Goal: Task Accomplishment & Management: Manage account settings

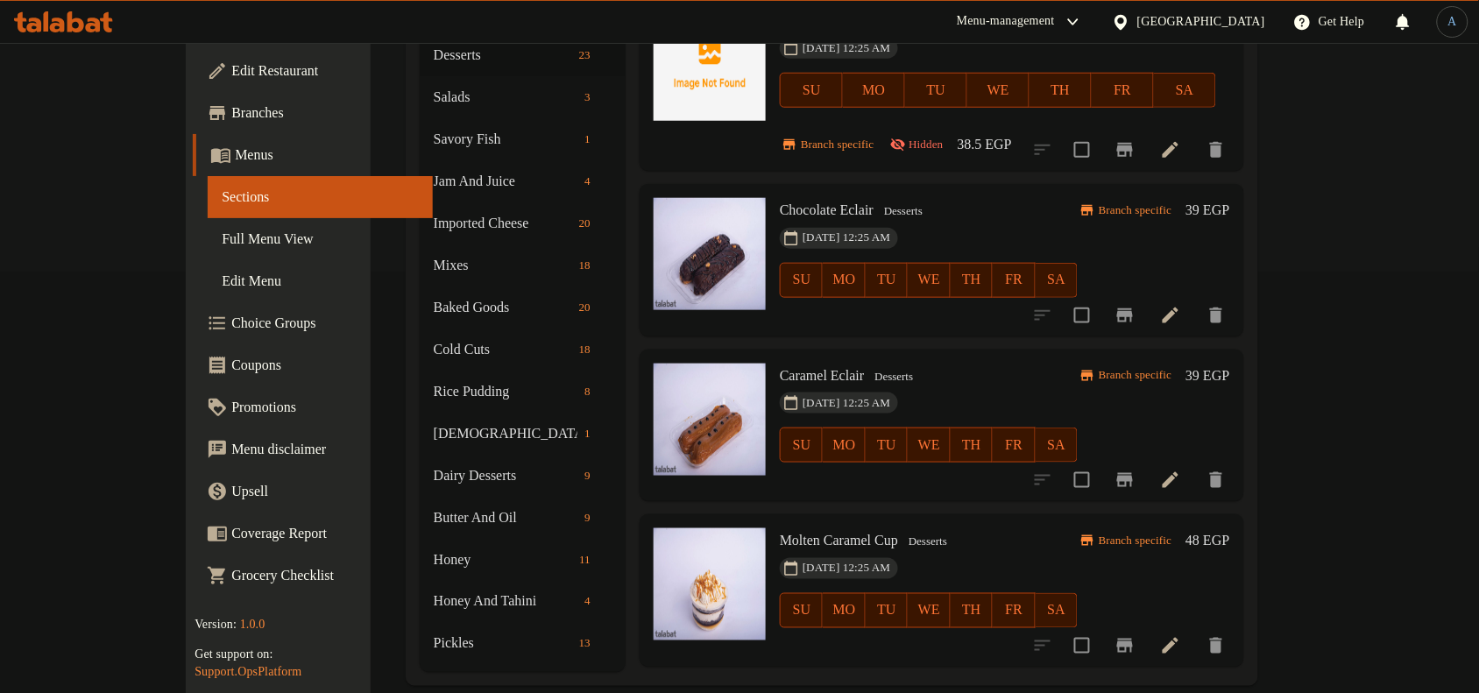
scroll to position [2973, 0]
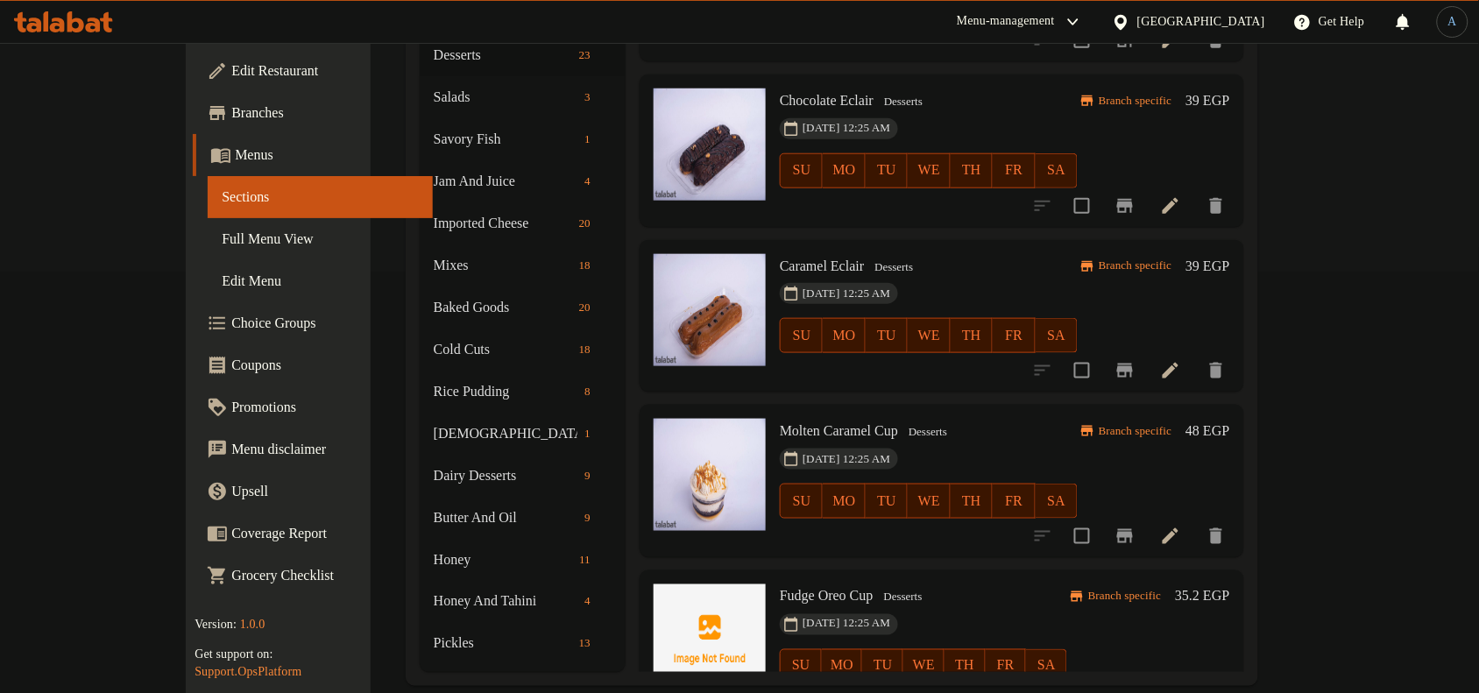
click at [804, 589] on span "Fudge Oreo Cup" at bounding box center [827, 596] width 94 height 15
copy h6 "Fudge Oreo Cup"
click at [988, 442] on div "[DATE] 12:25 AM SU MO TU WE TH FR SA" at bounding box center [929, 489] width 312 height 95
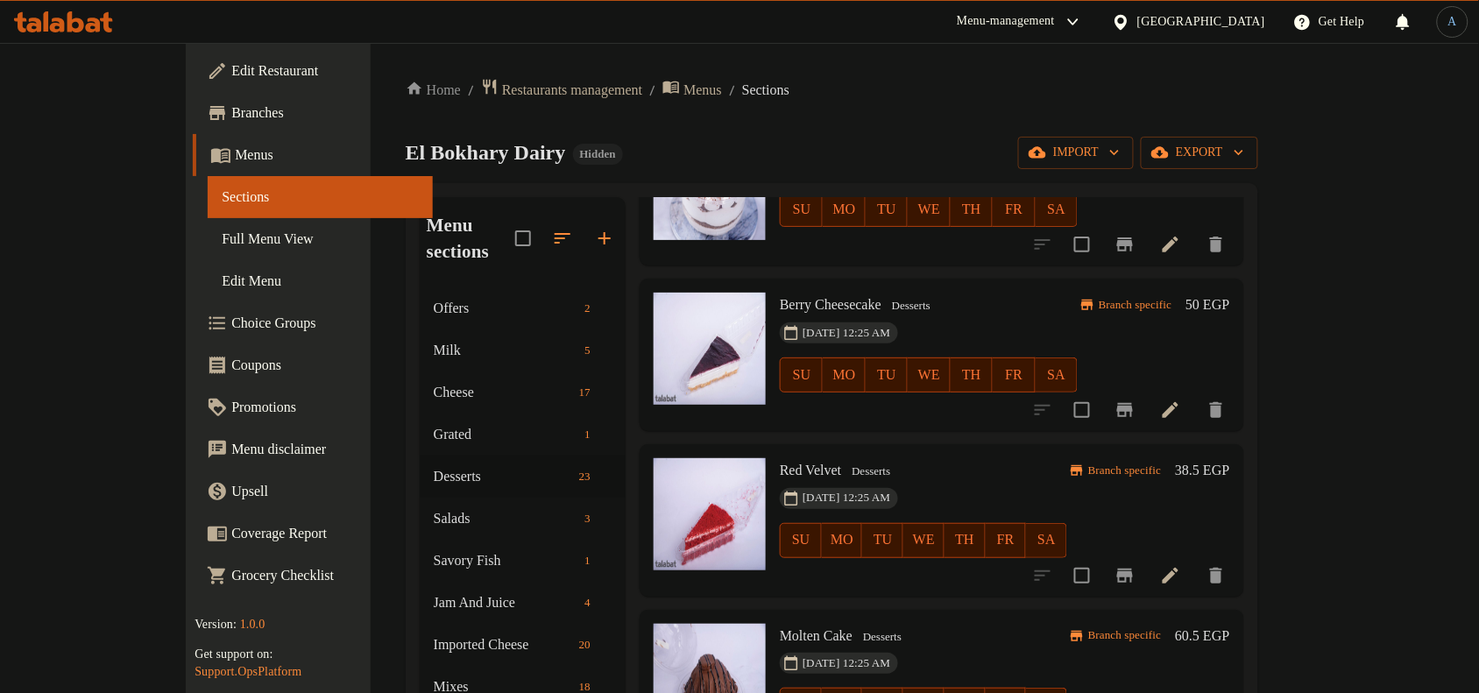
scroll to position [0, 0]
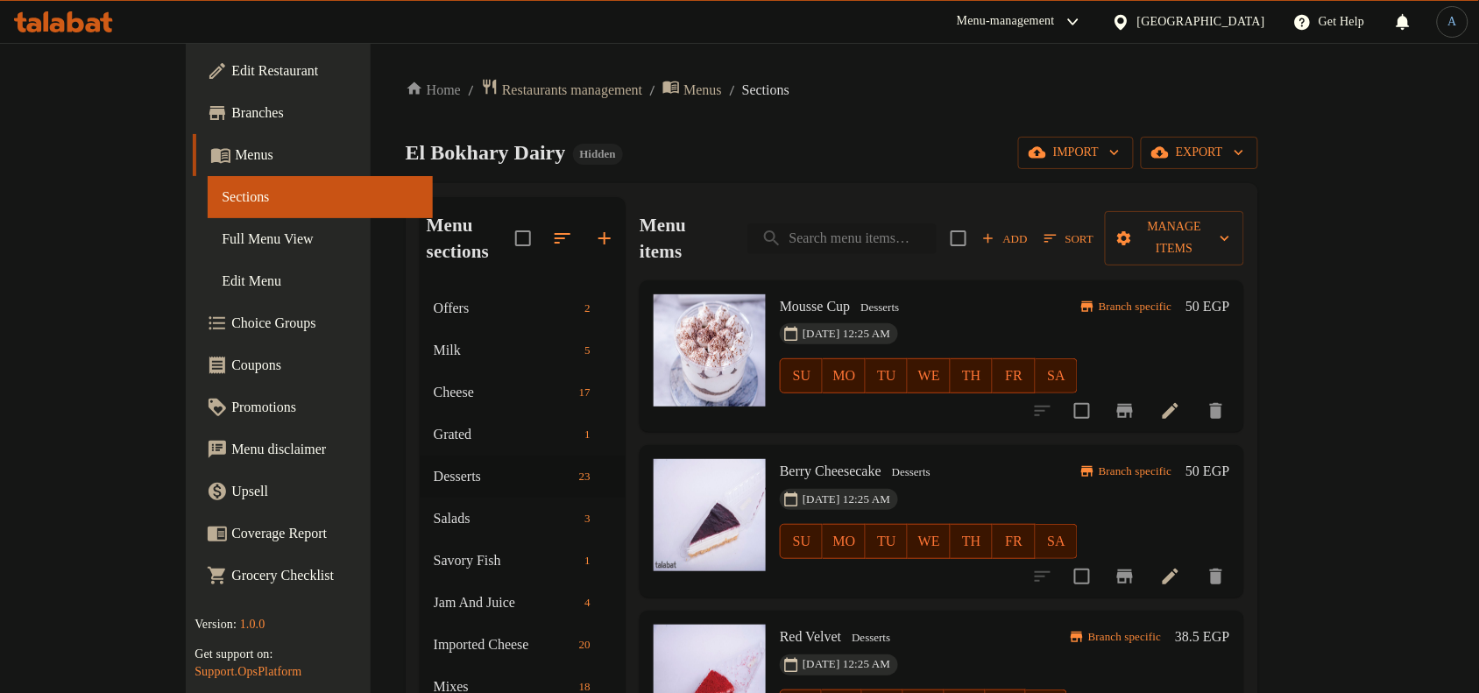
click at [898, 223] on input "search" at bounding box center [842, 238] width 189 height 31
paste input "ارز بلبن وسط سادة"
type input "ارز بلبن وسط سادة"
paste input "ارز بلبن وسط سادة"
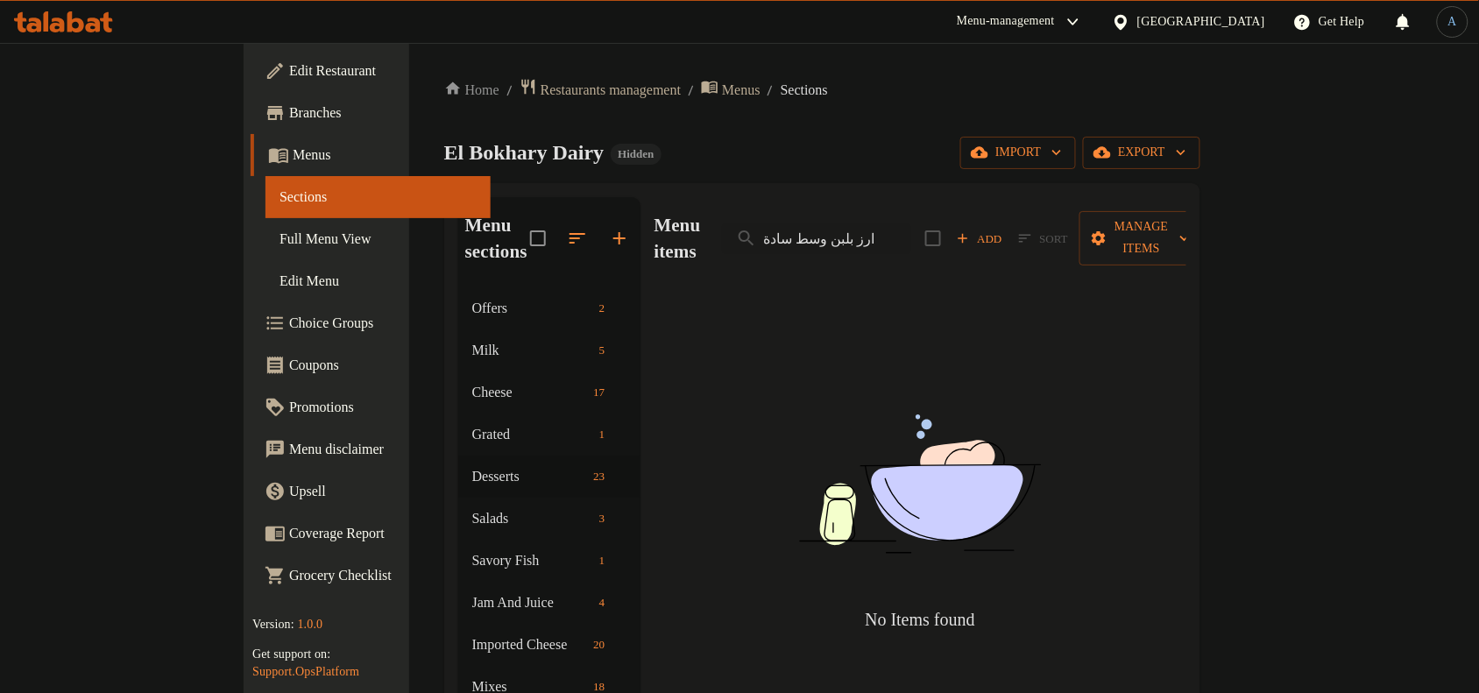
drag, startPoint x: 881, startPoint y: 229, endPoint x: 761, endPoint y: 212, distance: 121.2
click at [761, 212] on div "Menu items ارز بلبن وسط سادة Add Sort Manage items" at bounding box center [921, 238] width 532 height 83
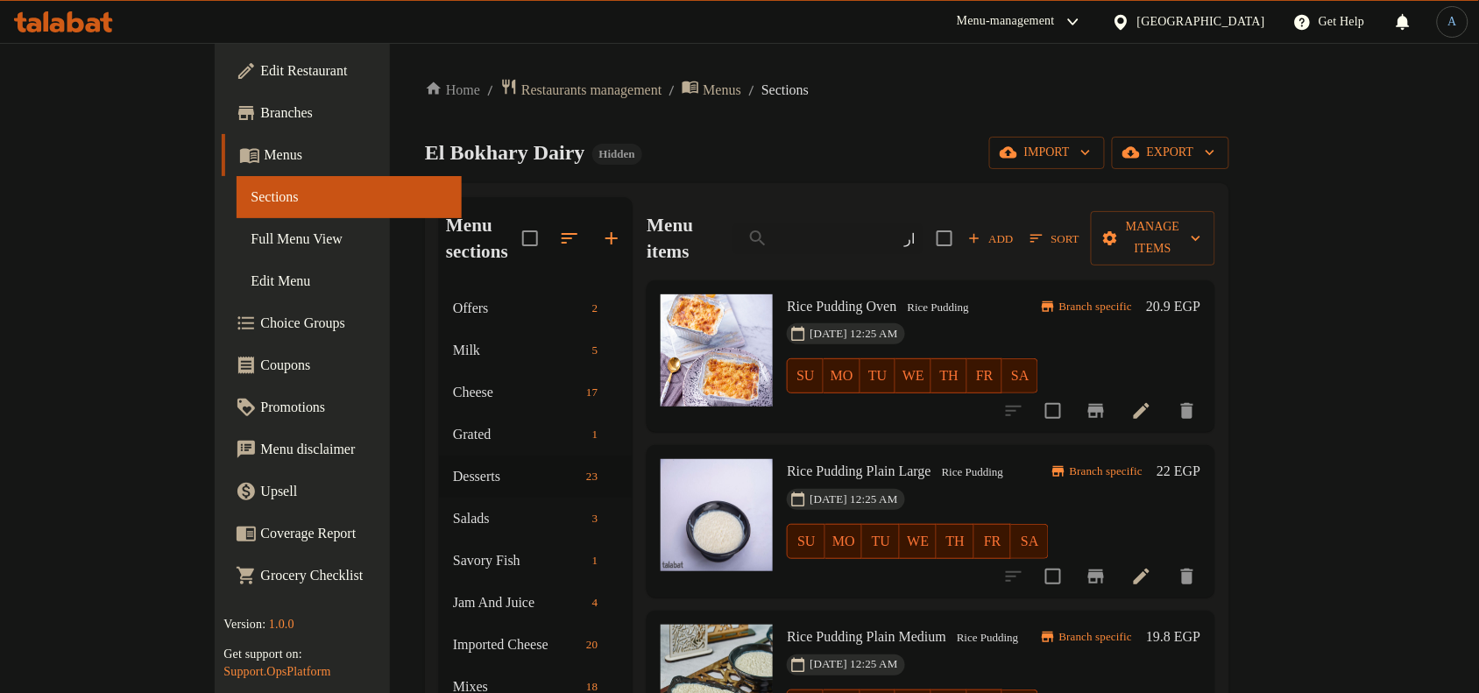
type input "ا"
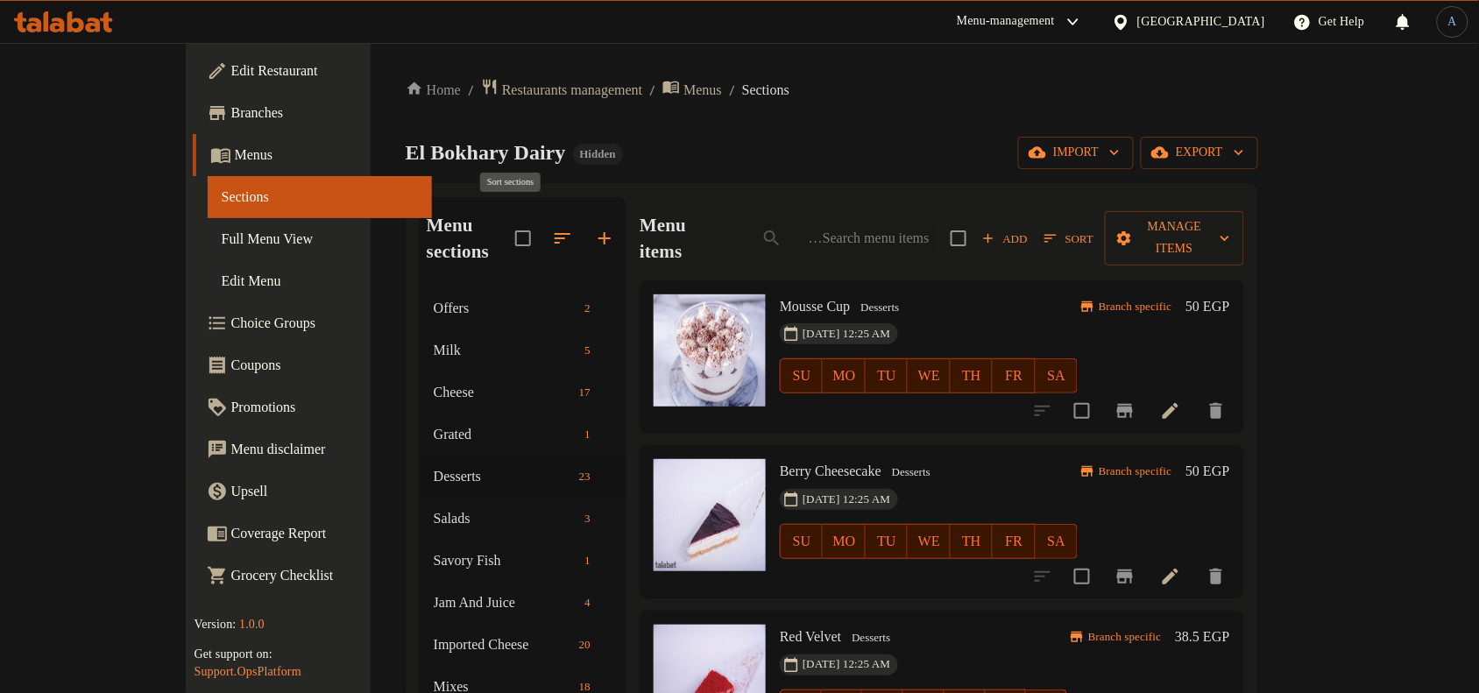
click at [552, 228] on icon "button" at bounding box center [562, 238] width 21 height 21
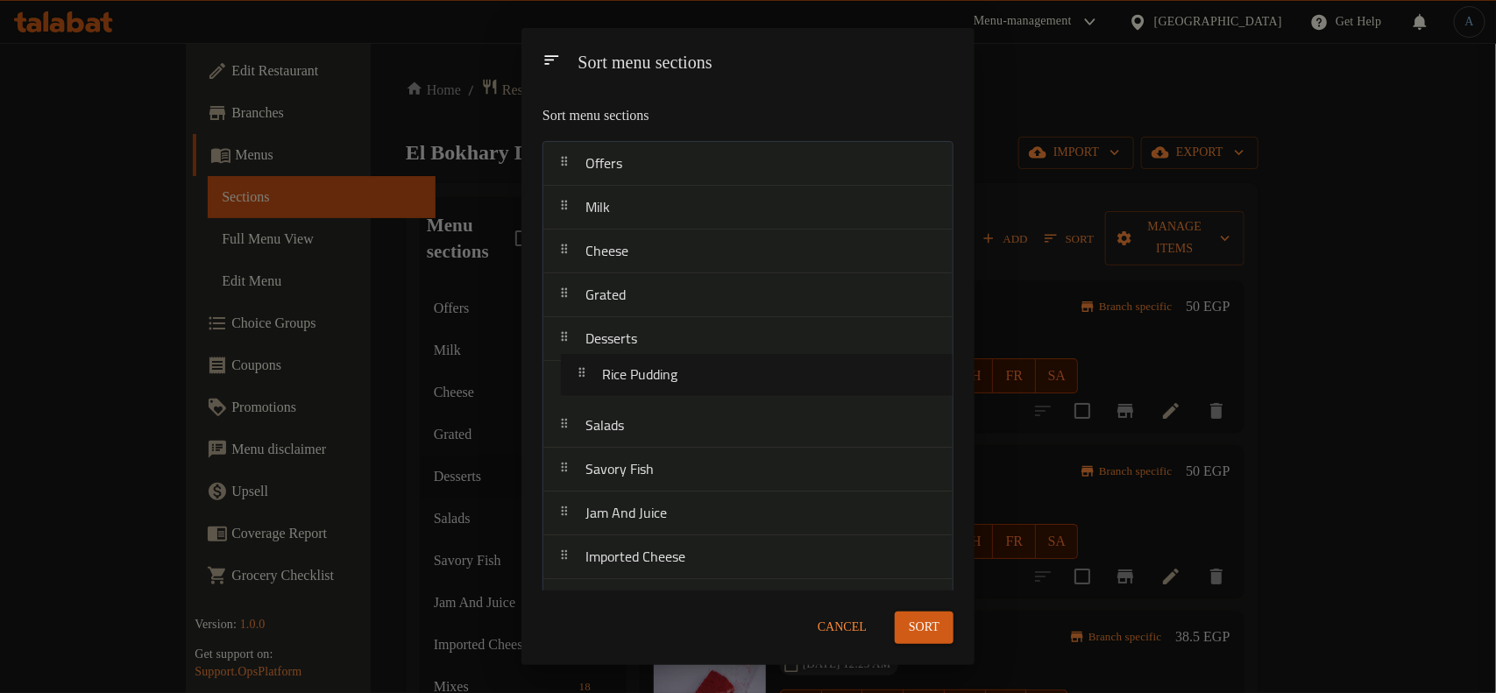
drag, startPoint x: 677, startPoint y: 309, endPoint x: 698, endPoint y: 361, distance: 55.5
click at [698, 361] on nav "Offers Milk Cheese Grated Desserts Salads Savory Fish Jam And Juice Imported Ch…" at bounding box center [747, 557] width 411 height 833
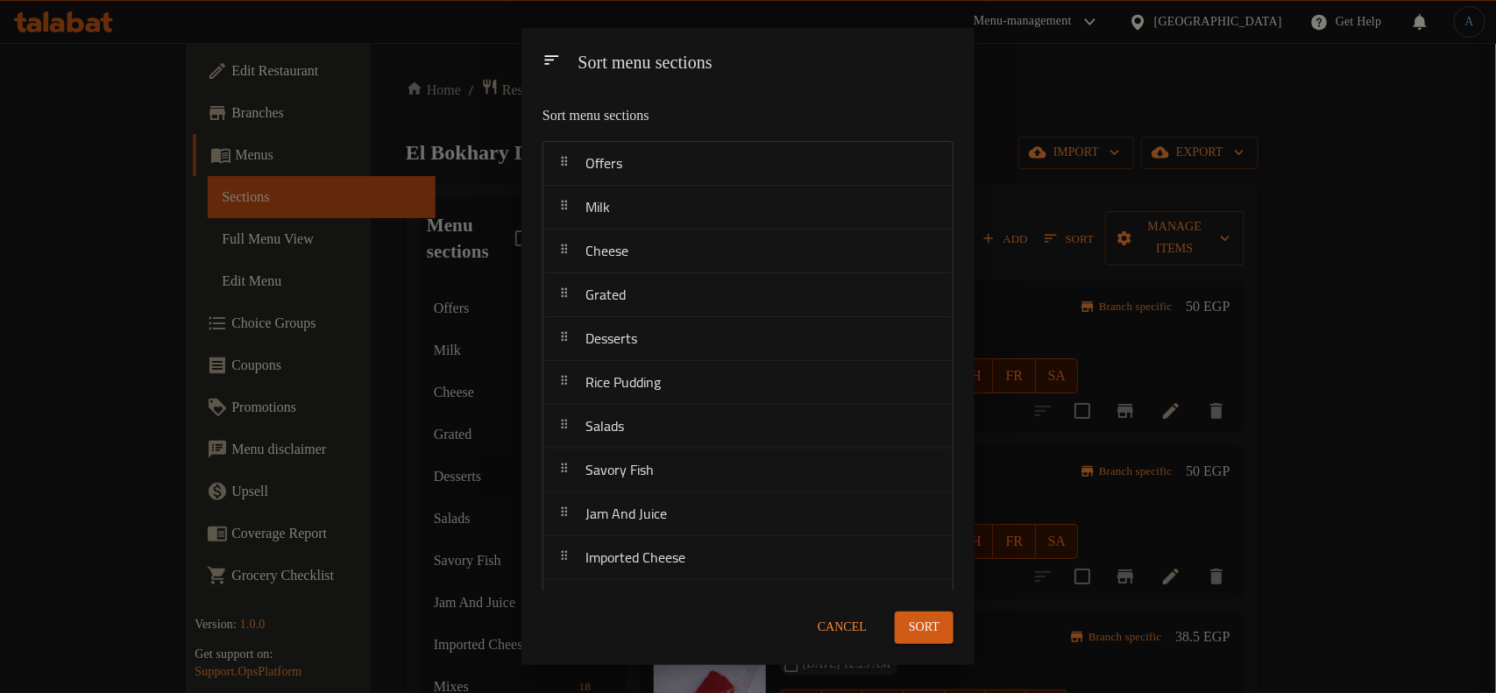
click at [926, 629] on span "Sort" at bounding box center [924, 628] width 31 height 22
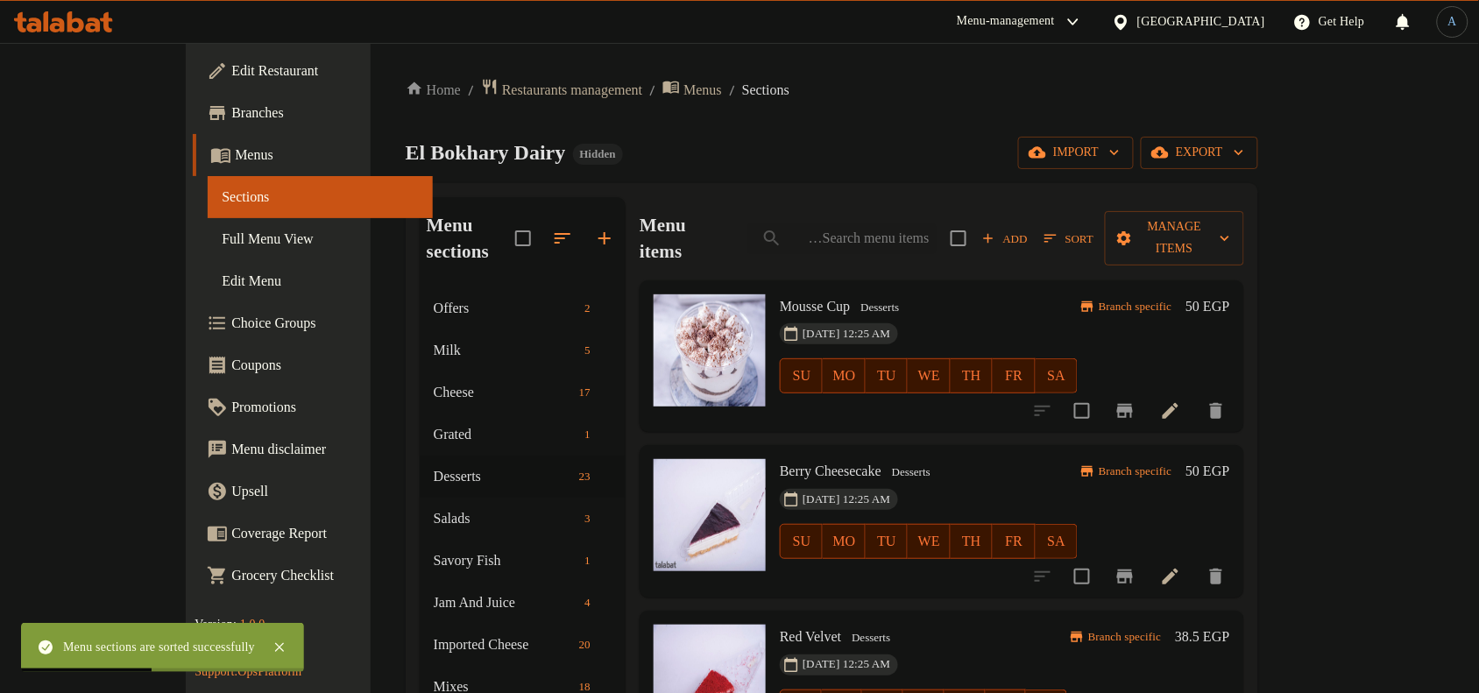
click at [748, 181] on div "Home / Restaurants management / Menus / Sections El Bokhary Dairy Hidden import…" at bounding box center [832, 593] width 853 height 1030
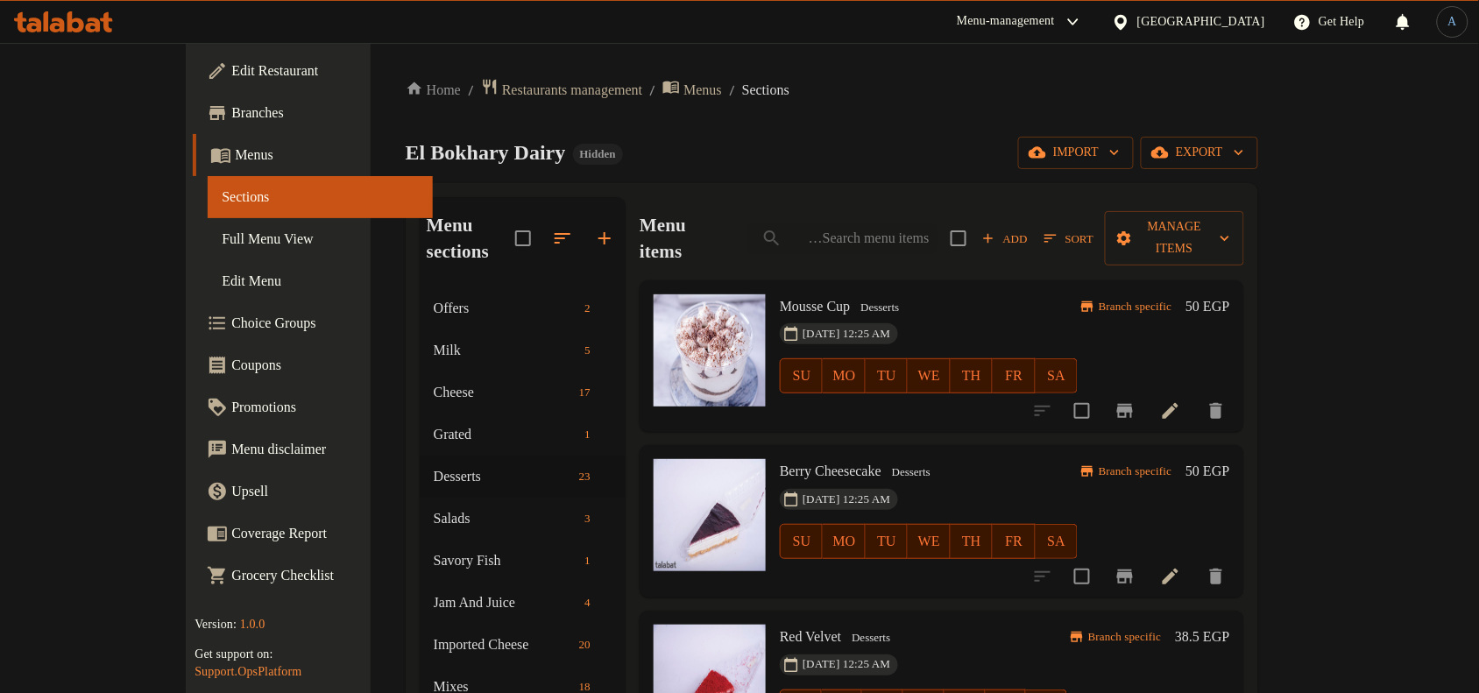
click at [619, 150] on div "El Bokhary Dairy Hidden import export" at bounding box center [832, 153] width 853 height 32
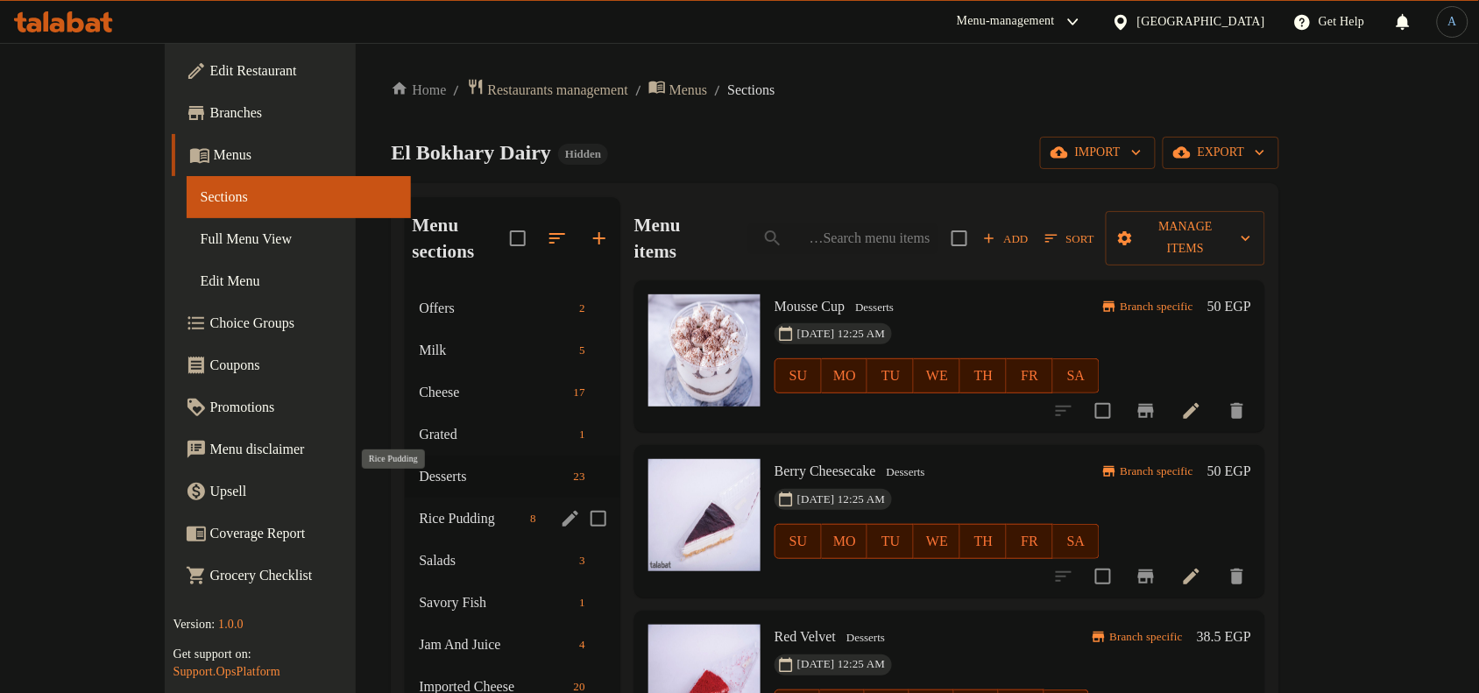
click at [419, 508] on span "Rice Pudding" at bounding box center [471, 518] width 104 height 21
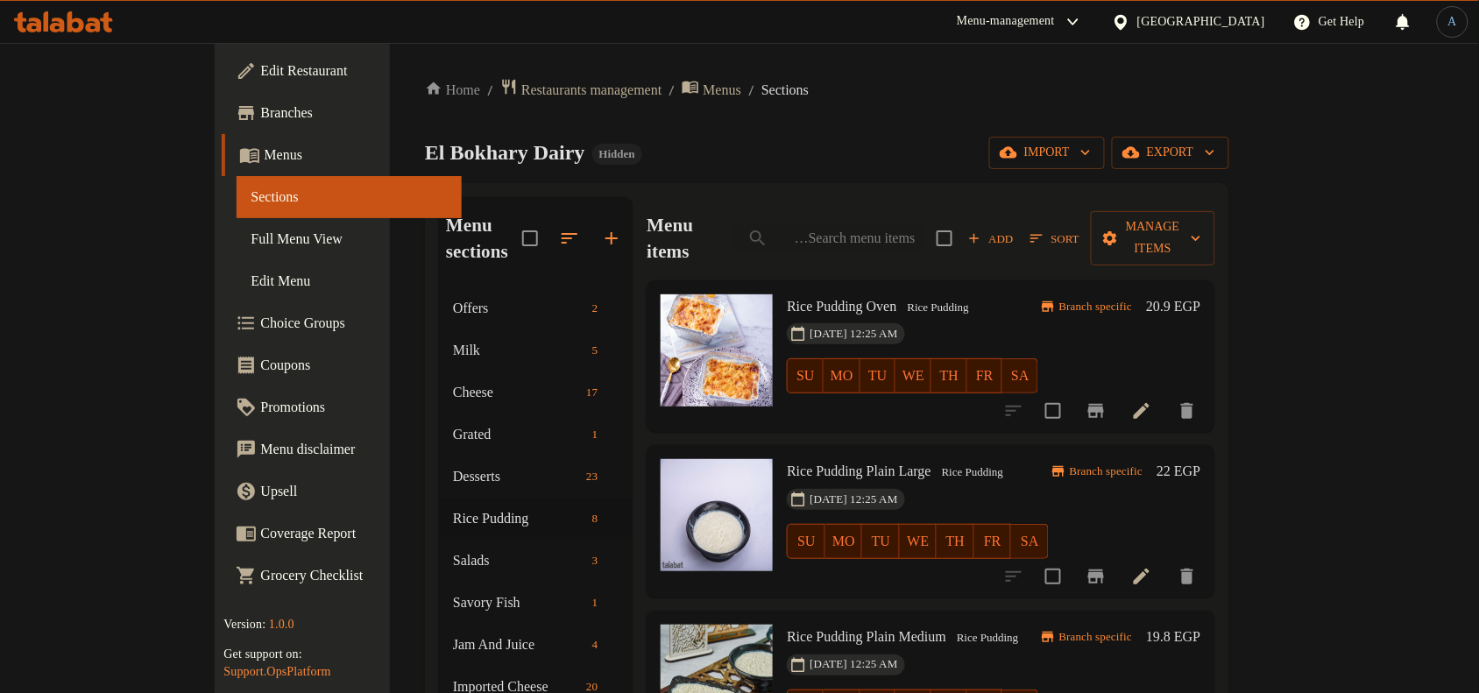
click at [974, 294] on h6 "Rice Pudding Oven Rice Pudding" at bounding box center [912, 306] width 251 height 25
click at [1080, 229] on span "Sort" at bounding box center [1055, 239] width 49 height 20
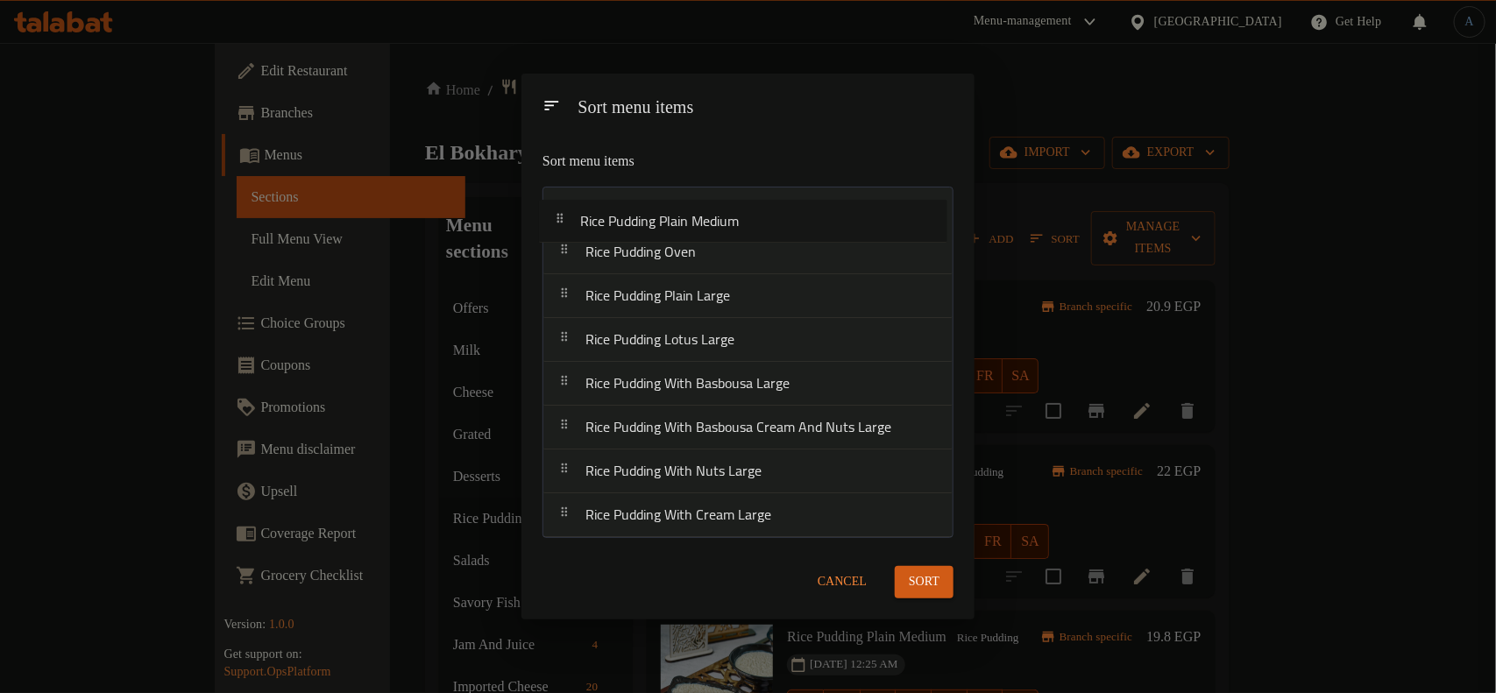
drag, startPoint x: 712, startPoint y: 304, endPoint x: 705, endPoint y: 222, distance: 82.7
click at [705, 222] on nav "Rice Pudding Oven Rice Pudding Plain Large Rice Pudding Plain Medium Rice Puddi…" at bounding box center [747, 362] width 411 height 351
click at [720, 247] on nav "Rice Pudding Plain Medium Rice Pudding Oven Rice Pudding Plain Large Rice Puddi…" at bounding box center [747, 362] width 411 height 351
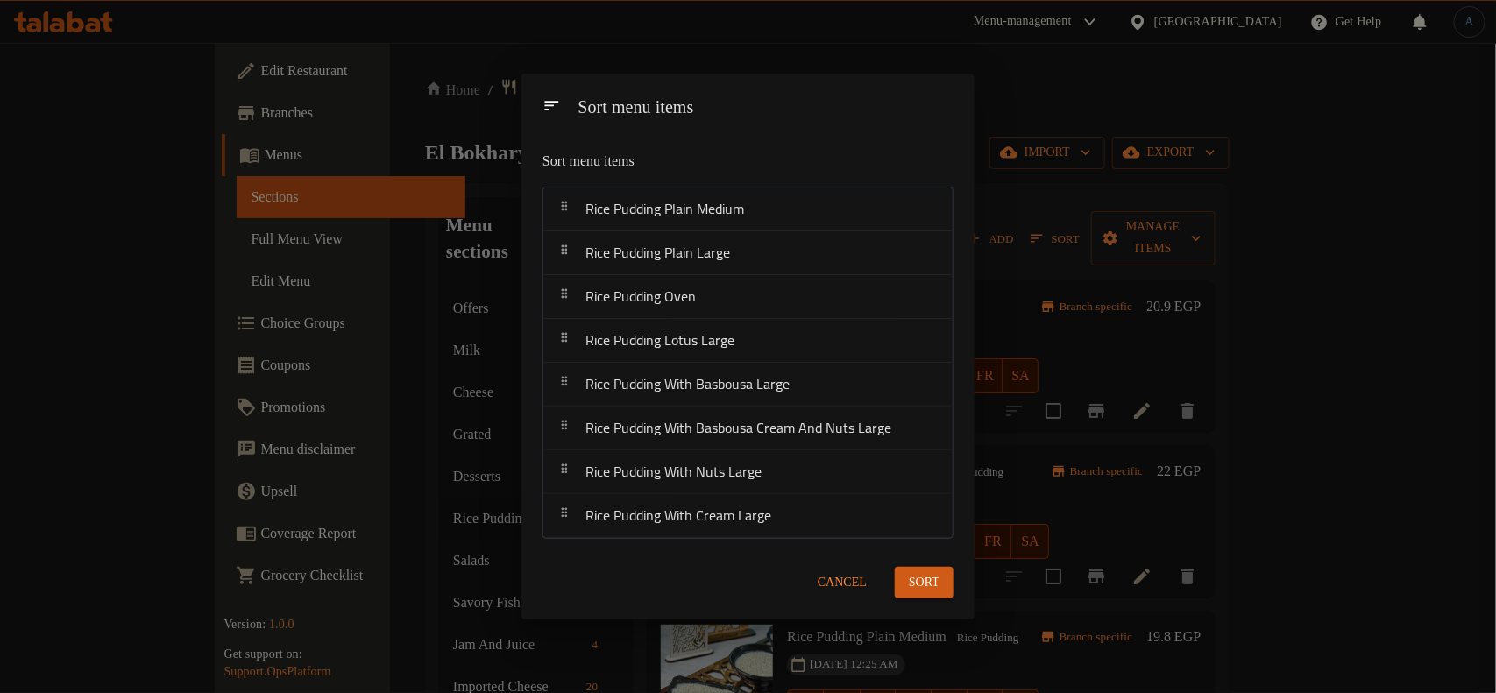
click at [911, 585] on span "Sort" at bounding box center [924, 583] width 31 height 22
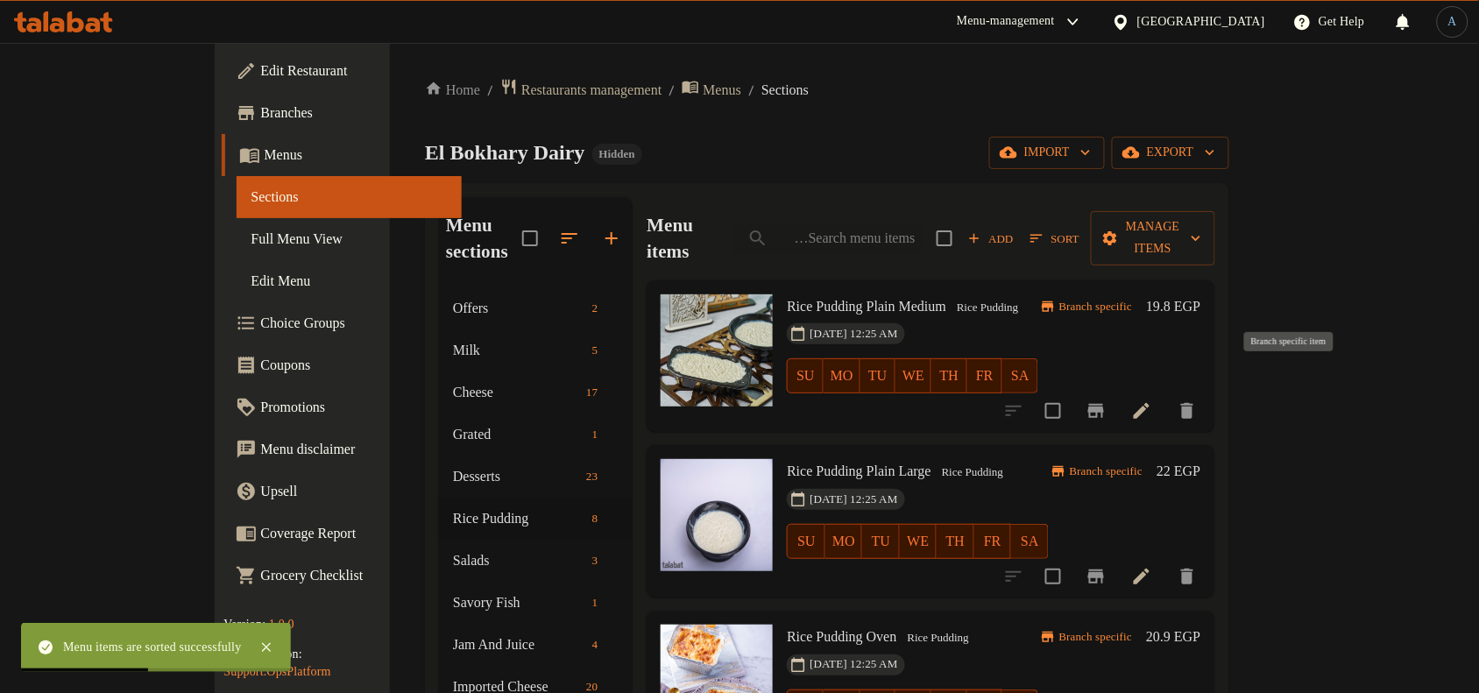
click at [1104, 404] on icon "Branch-specific-item" at bounding box center [1096, 411] width 16 height 14
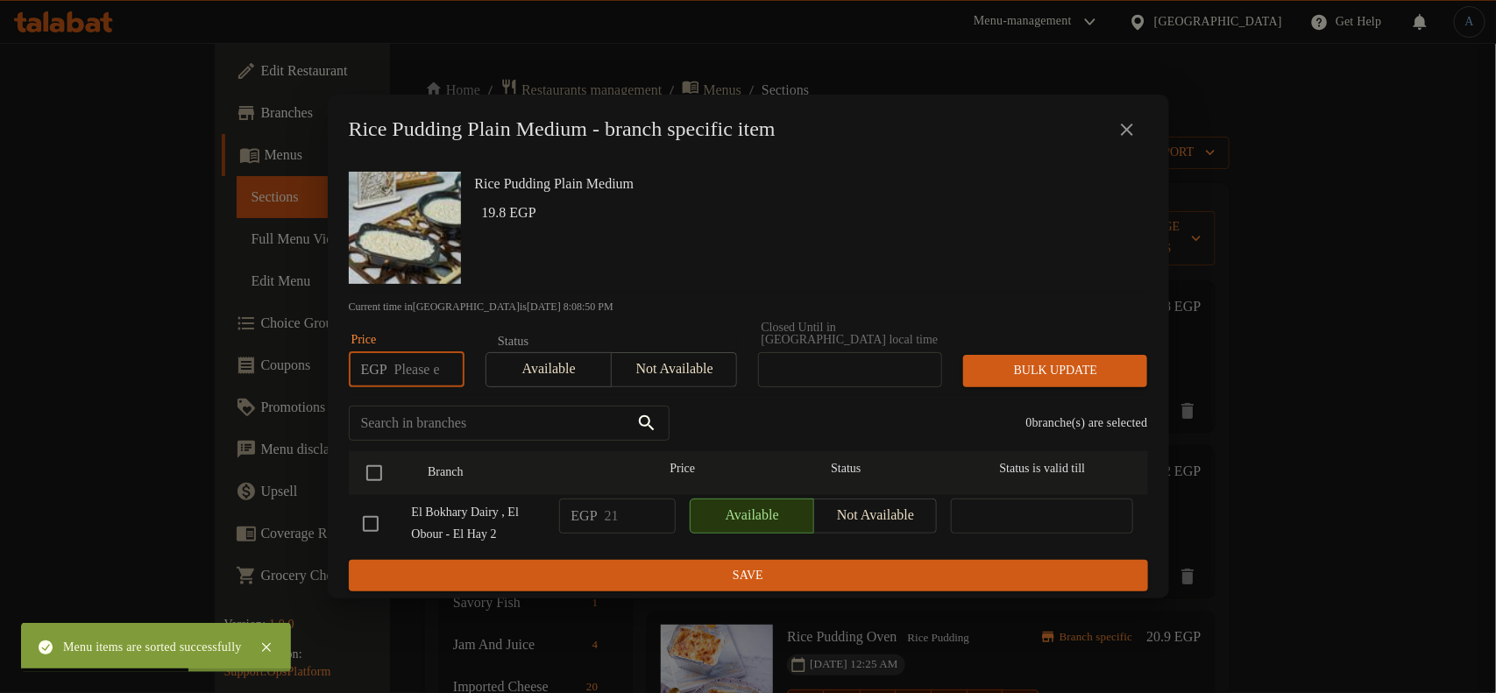
click at [416, 361] on input "number" at bounding box center [429, 369] width 70 height 35
click at [416, 369] on input "number" at bounding box center [429, 369] width 70 height 35
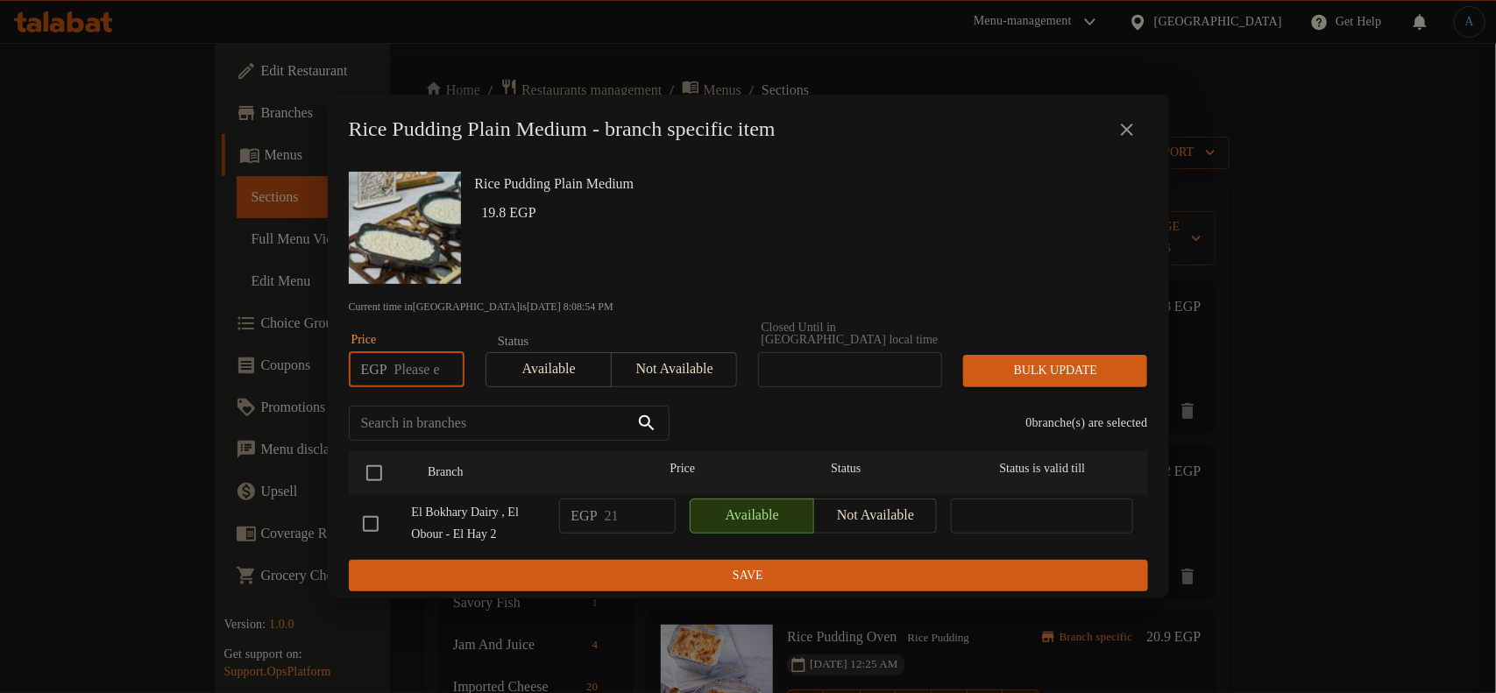
paste input "25.00"
type input "25.00"
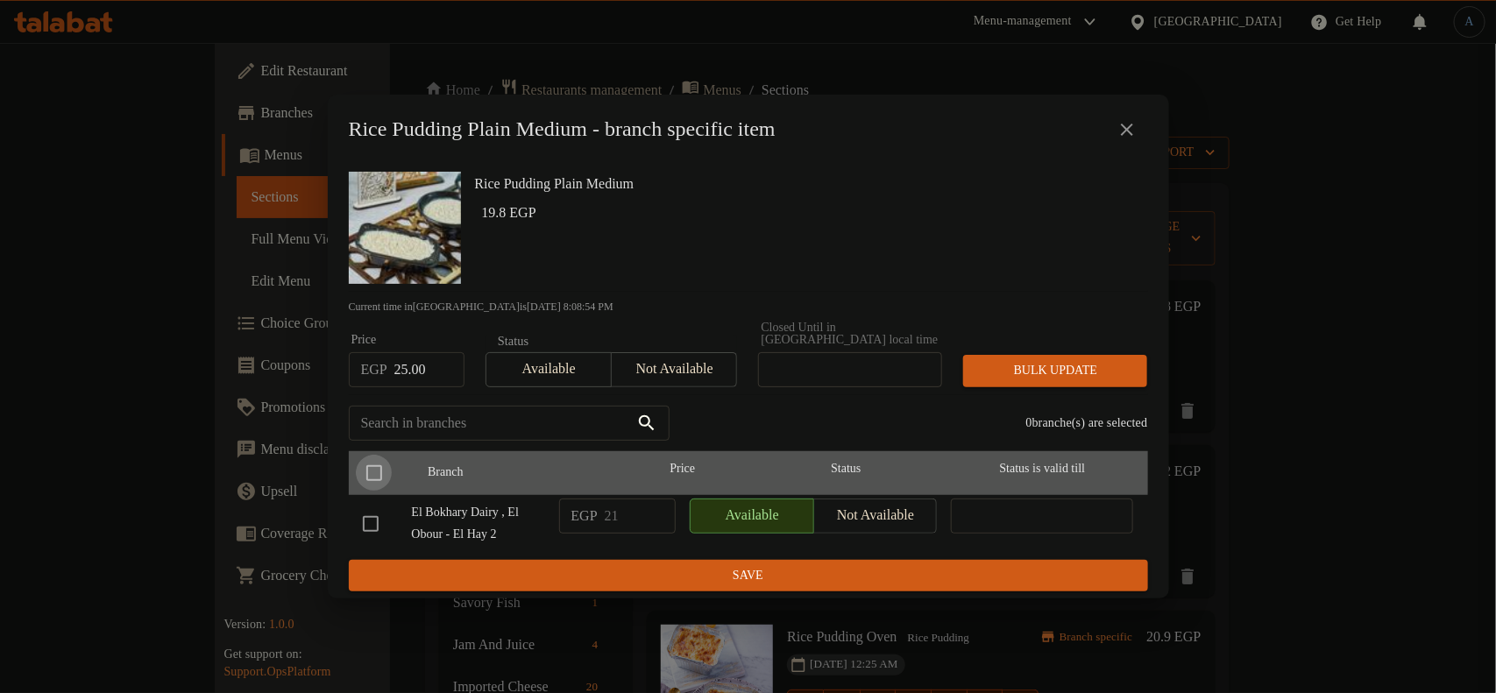
click at [377, 458] on input "checkbox" at bounding box center [374, 473] width 37 height 37
checkbox input "true"
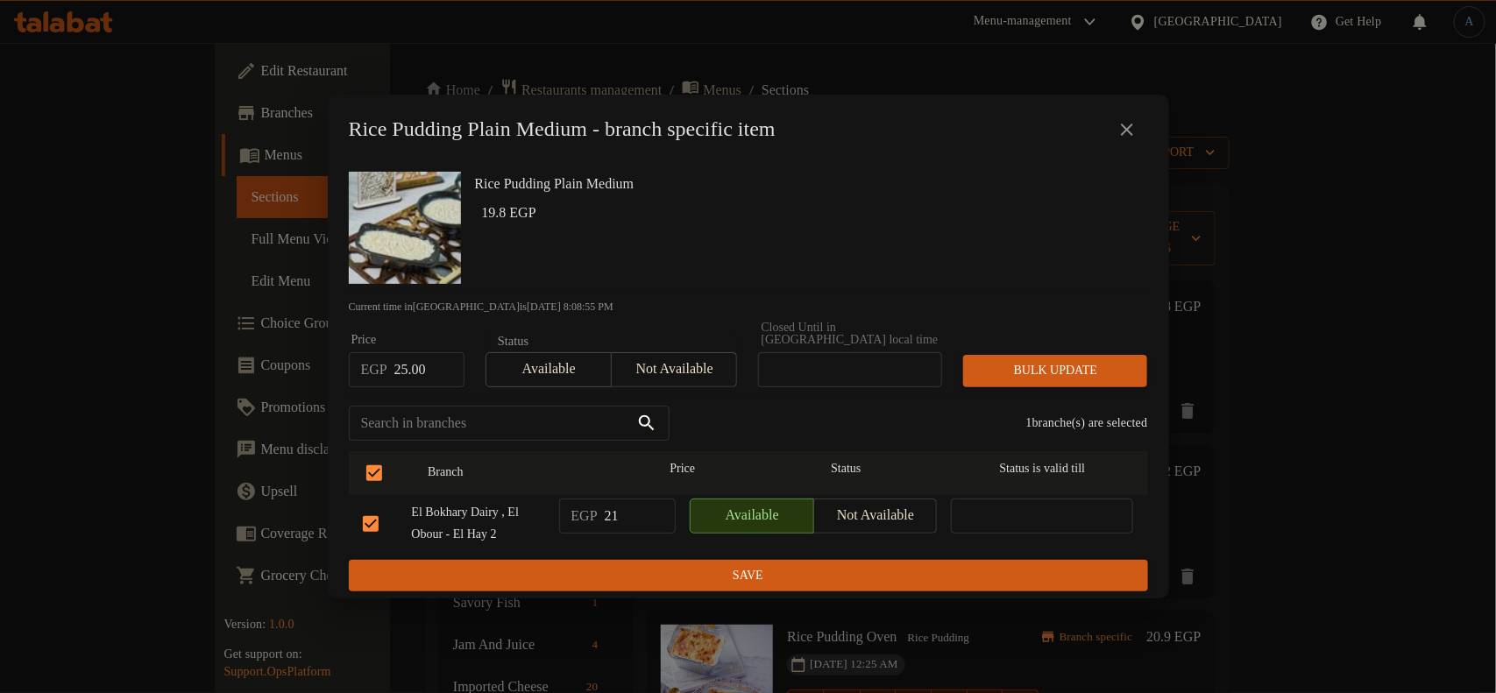
click at [1013, 355] on button "Bulk update" at bounding box center [1055, 371] width 184 height 32
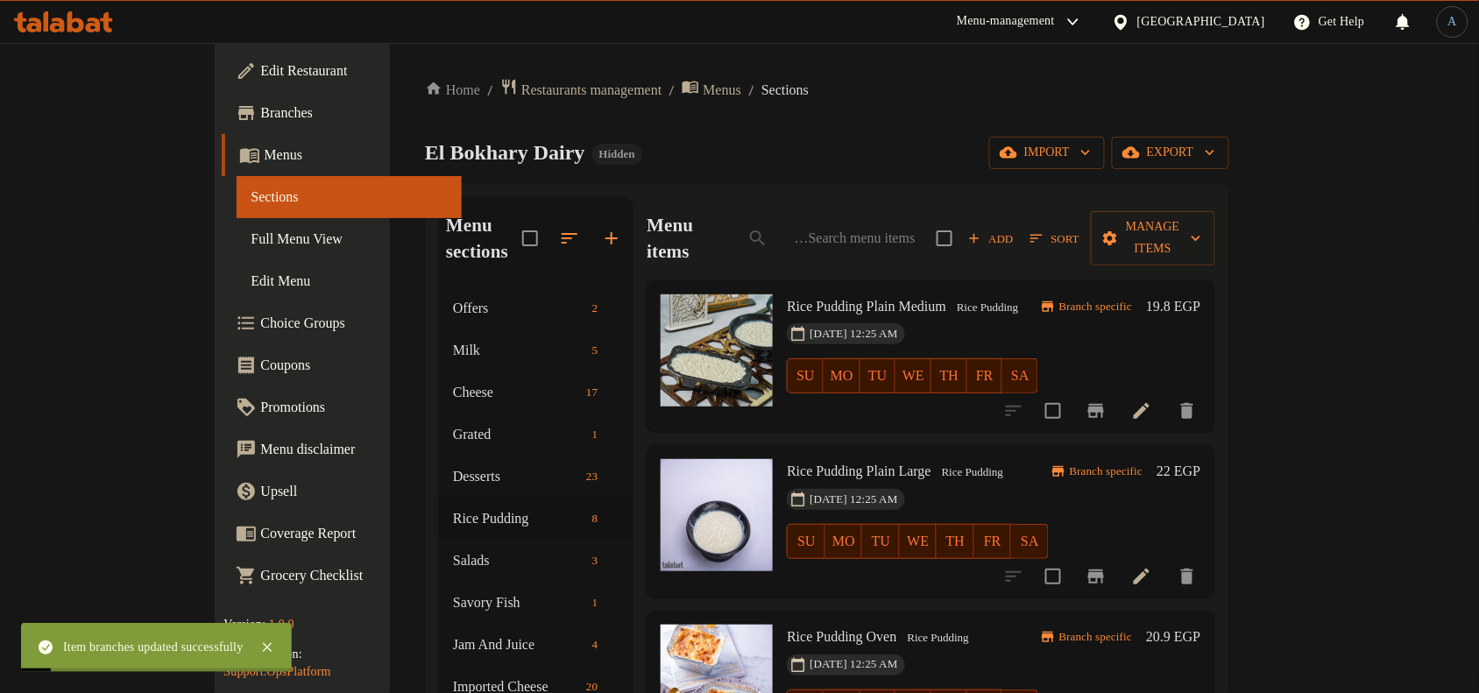
click at [1201, 294] on h6 "19.8 EGP" at bounding box center [1173, 306] width 54 height 25
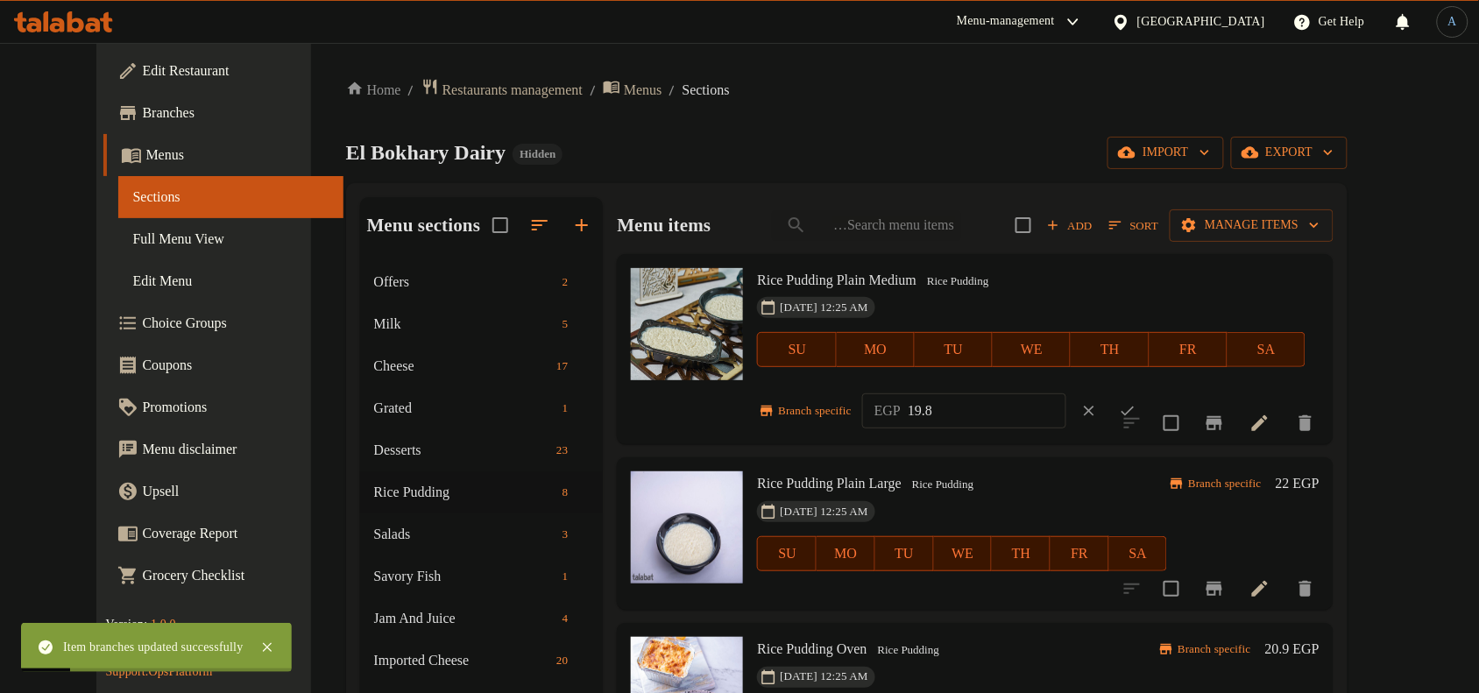
click at [1038, 422] on input "19.8" at bounding box center [987, 410] width 159 height 35
paste input "25.00"
type input "25.00"
click at [1145, 400] on button "ok" at bounding box center [1128, 411] width 39 height 39
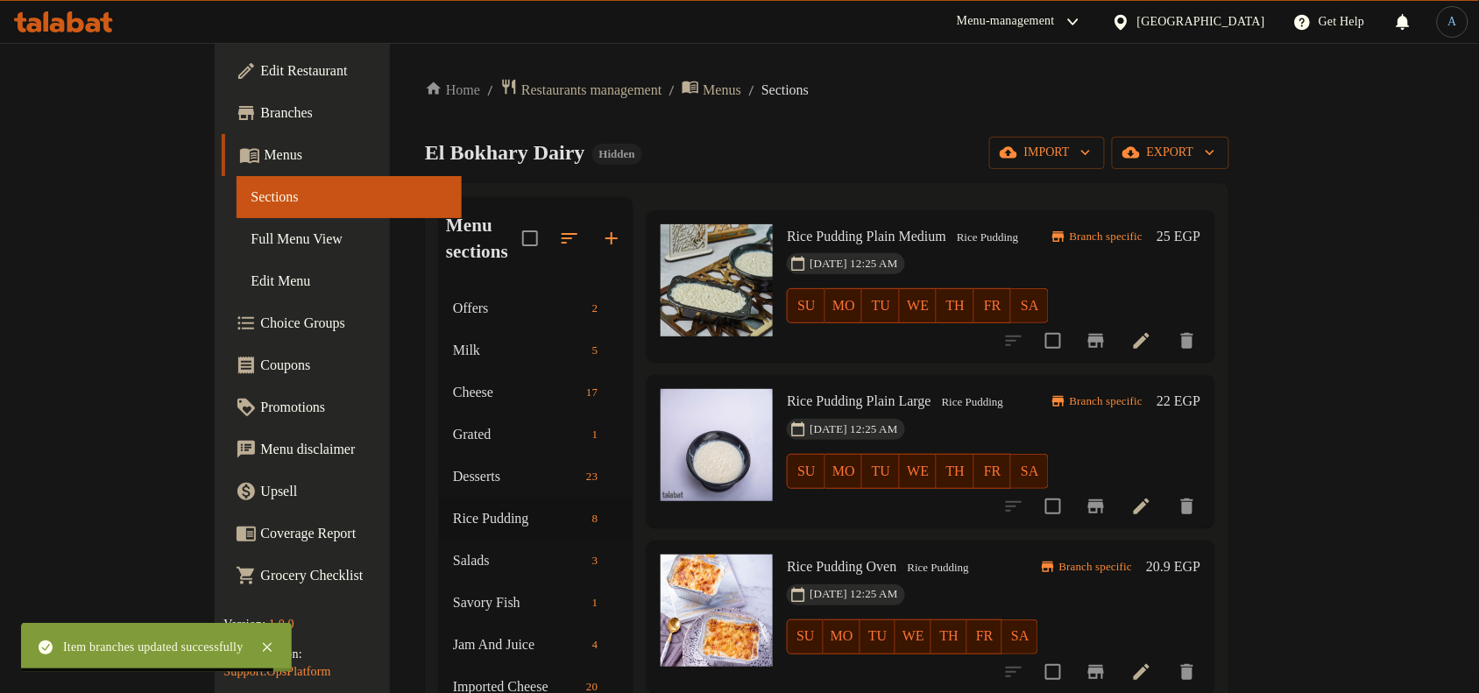
scroll to position [110, 0]
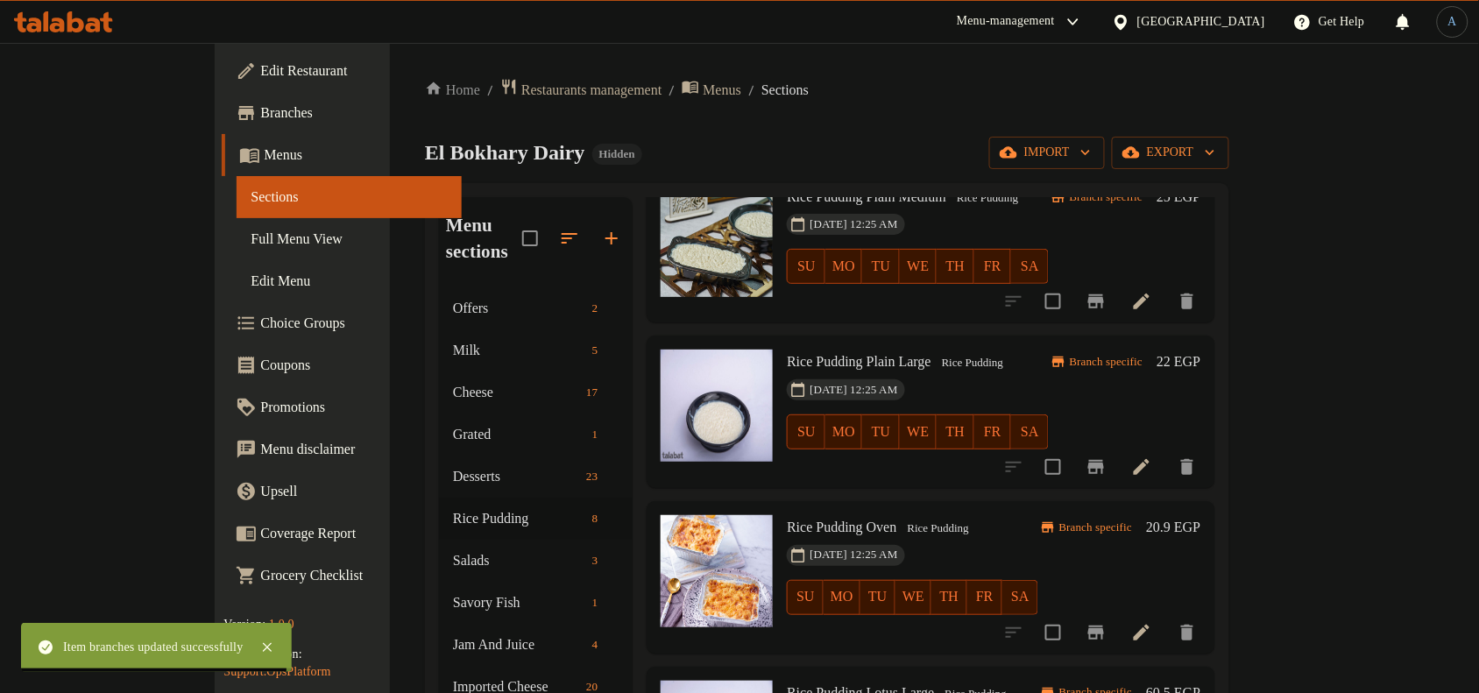
click at [1201, 515] on h6 "20.9 EGP" at bounding box center [1173, 527] width 54 height 25
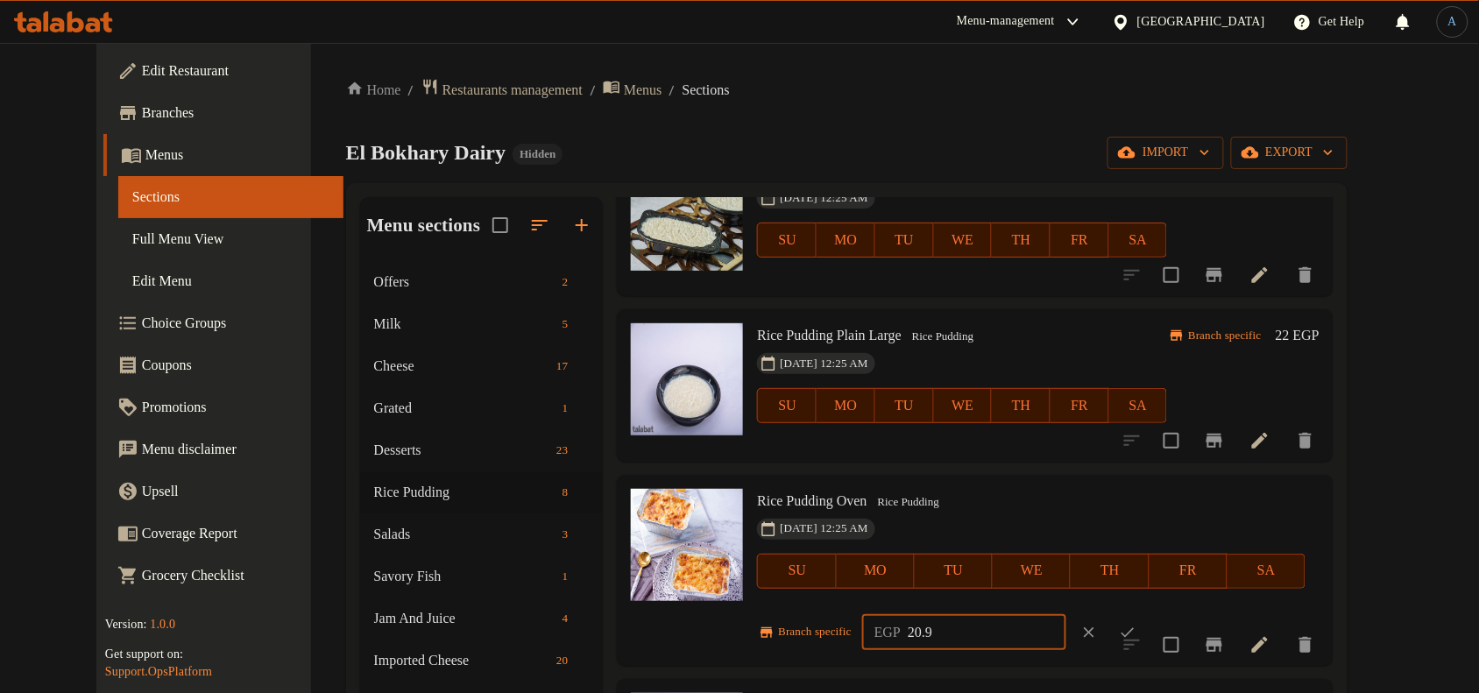
click at [948, 644] on input "20.9" at bounding box center [987, 632] width 159 height 35
paste input "7.00"
type input "27.00"
click at [1137, 629] on icon "ok" at bounding box center [1128, 633] width 18 height 18
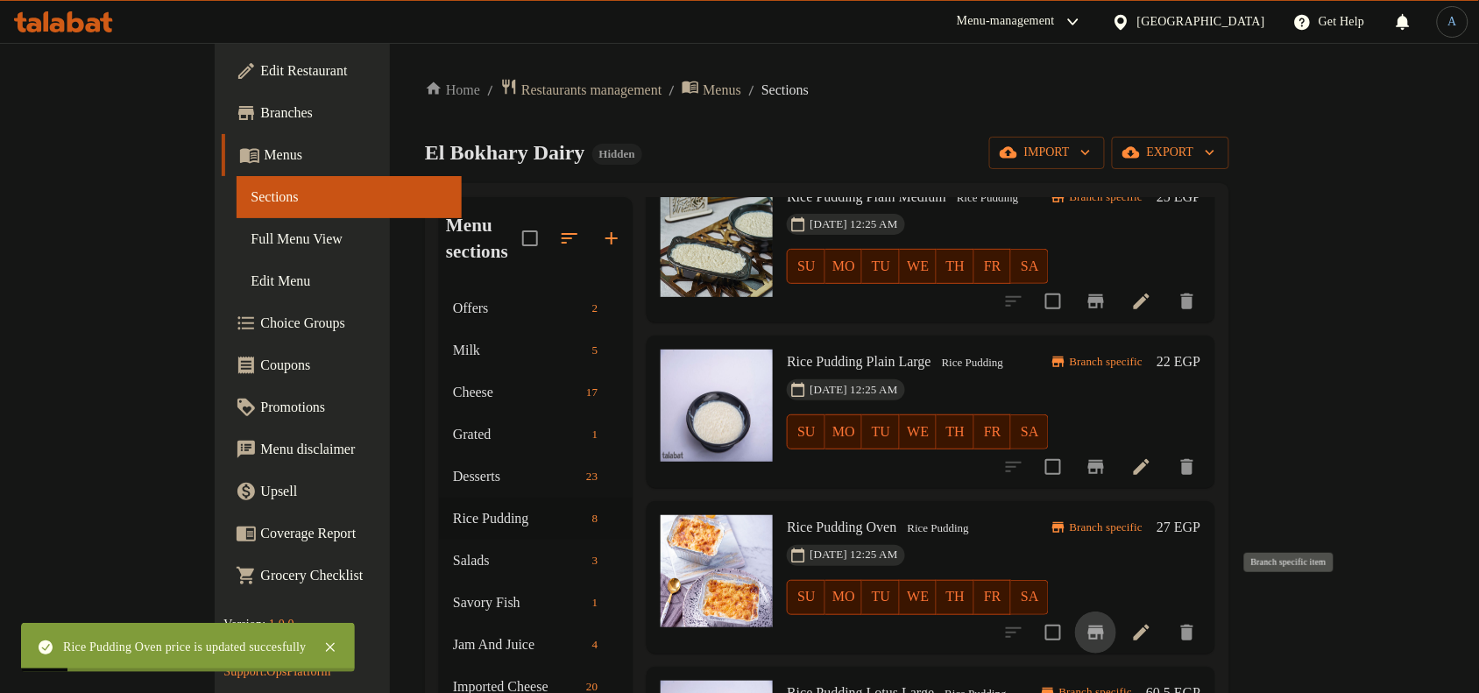
click at [1107, 622] on icon "Branch-specific-item" at bounding box center [1096, 632] width 21 height 21
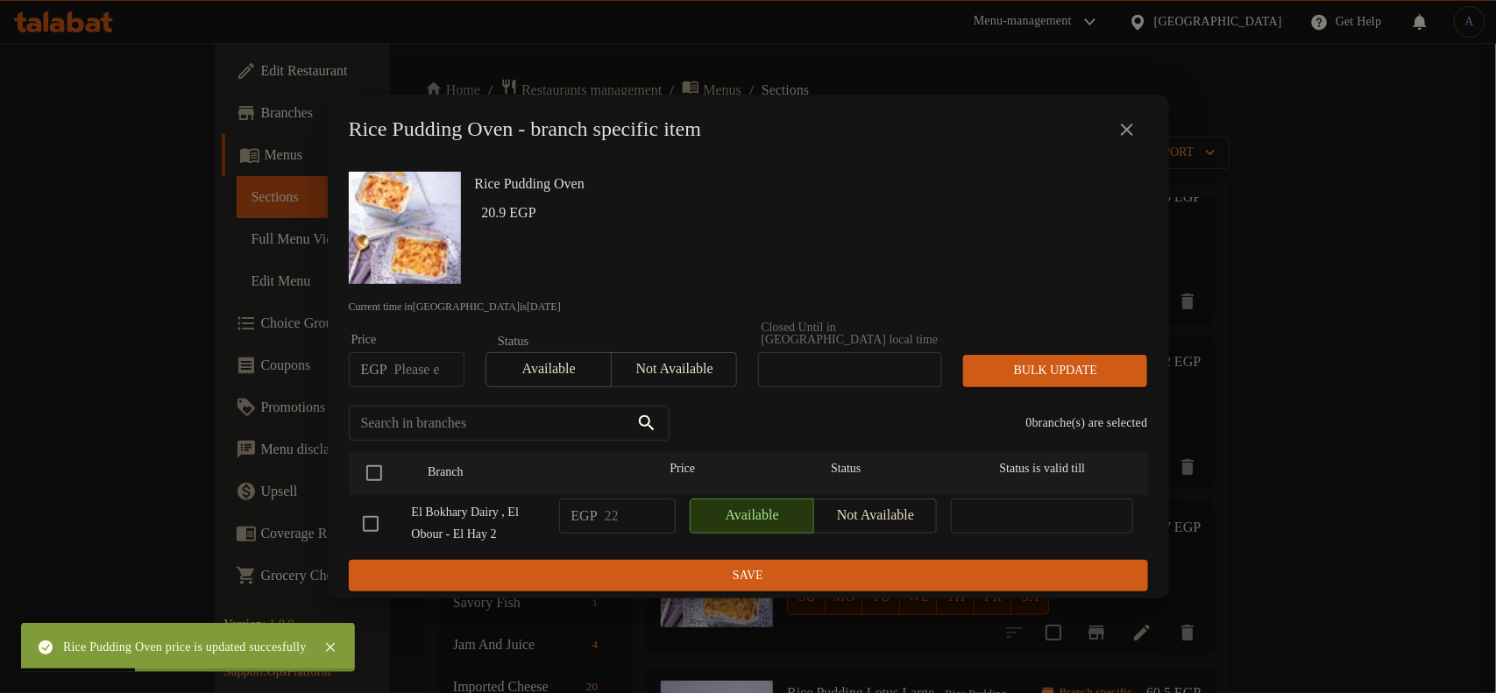
click at [422, 360] on input "number" at bounding box center [429, 369] width 70 height 35
paste input "27.00"
type input "27.00"
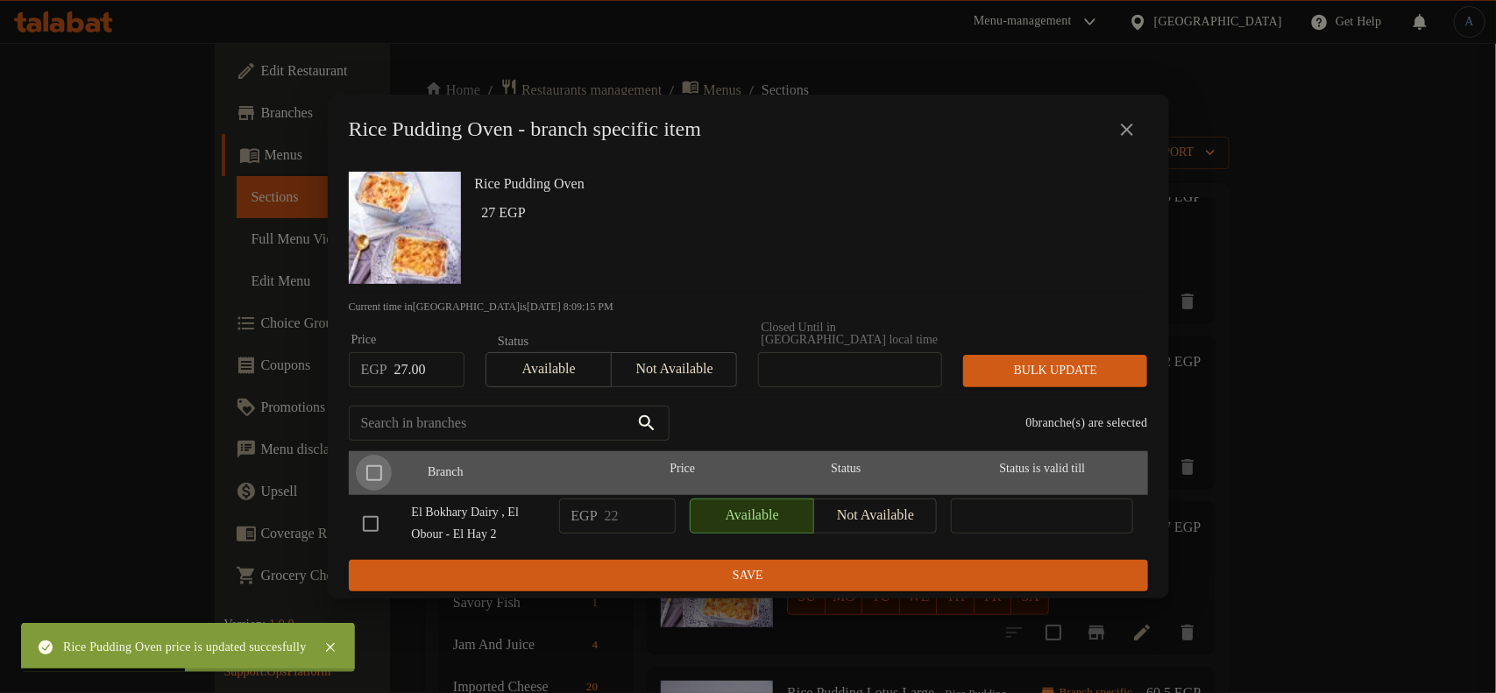
click at [379, 458] on input "checkbox" at bounding box center [374, 473] width 37 height 37
checkbox input "true"
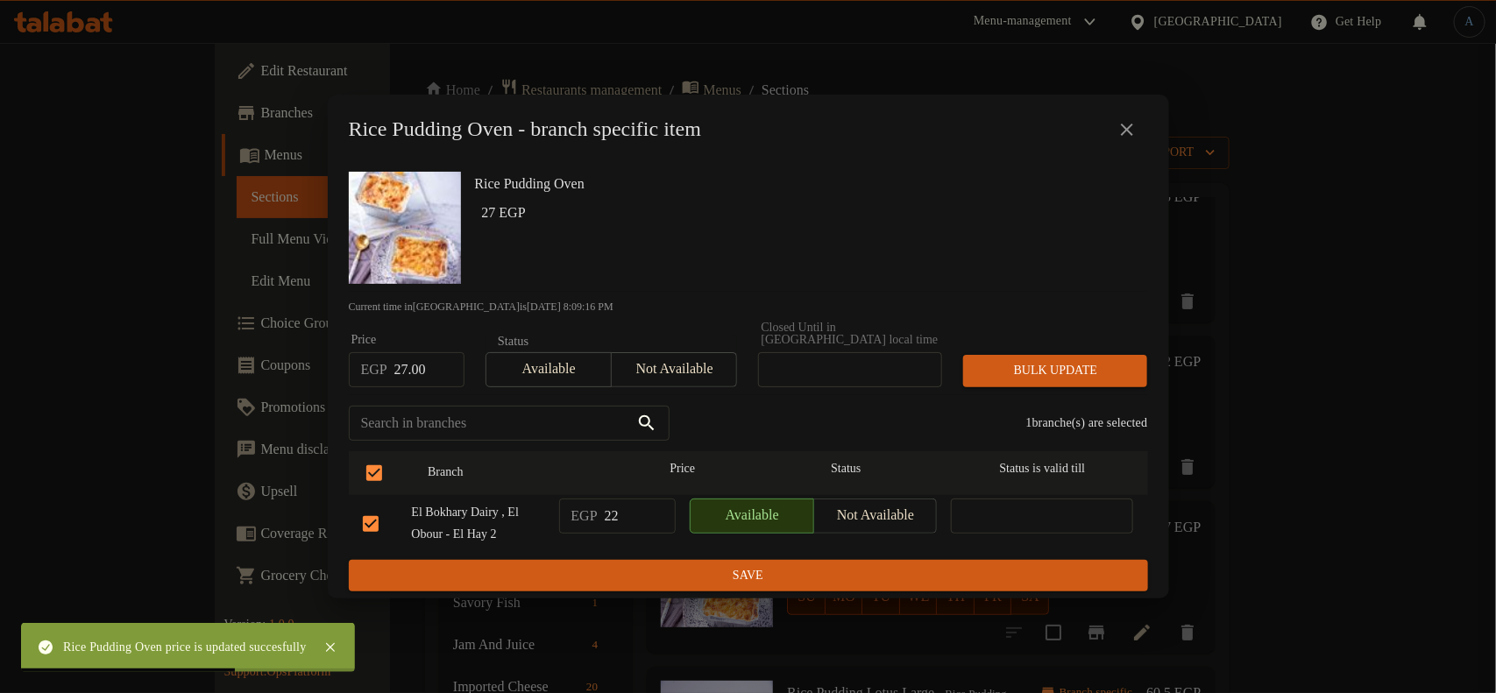
click at [1013, 368] on span "Bulk update" at bounding box center [1055, 371] width 156 height 22
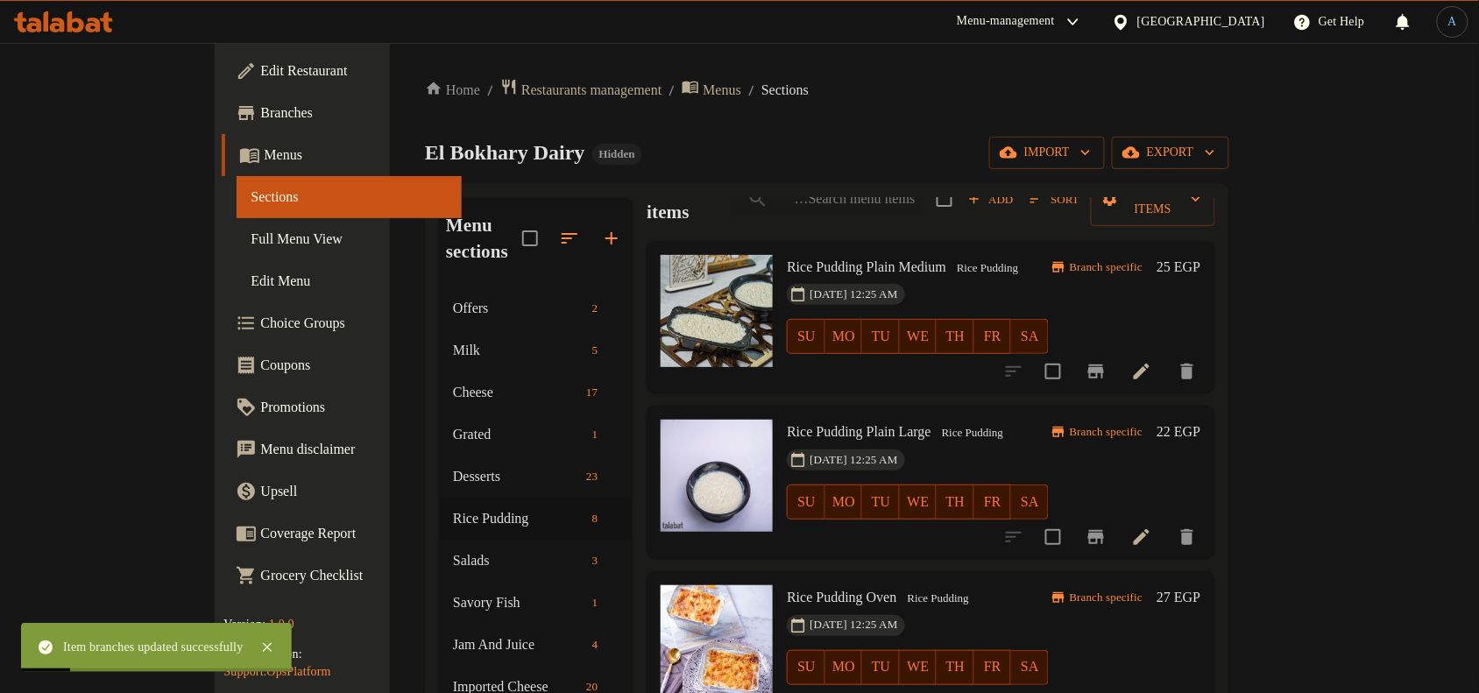
scroll to position [0, 0]
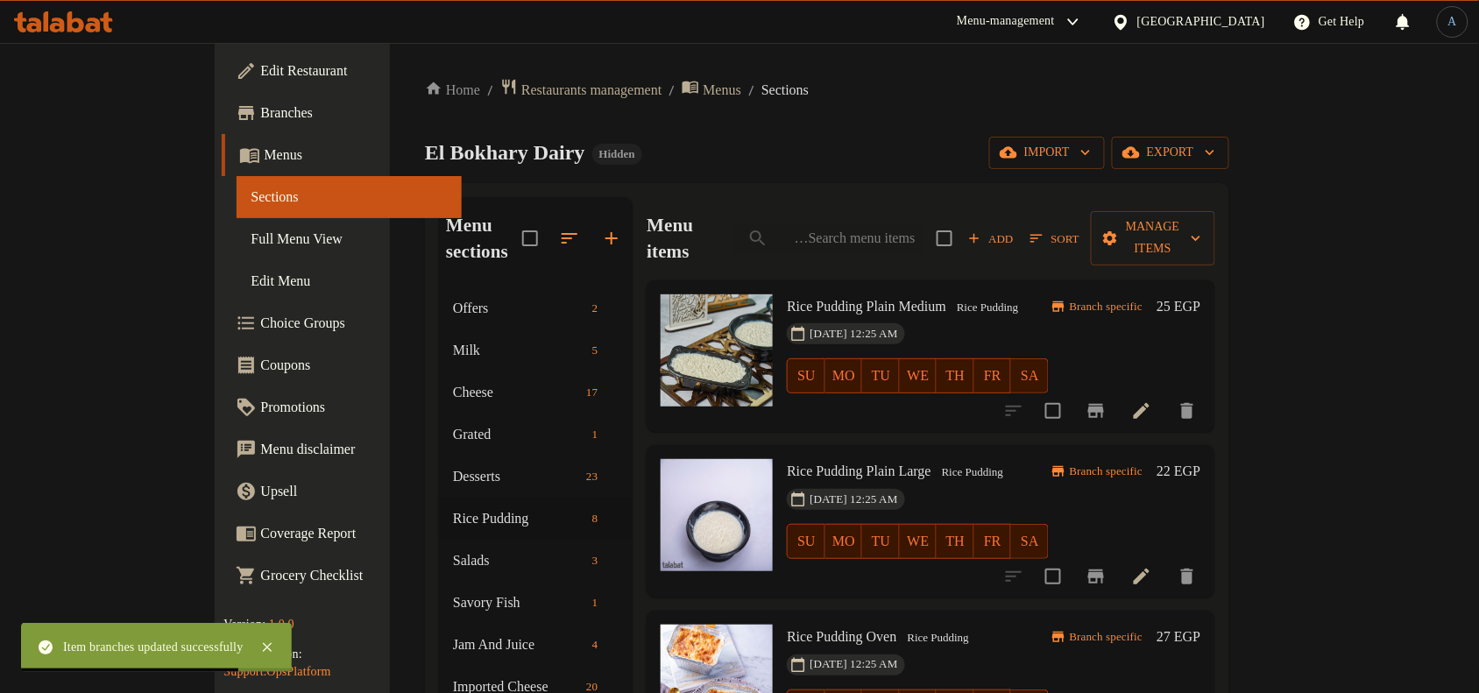
click at [1201, 459] on h6 "22 EGP" at bounding box center [1179, 471] width 44 height 25
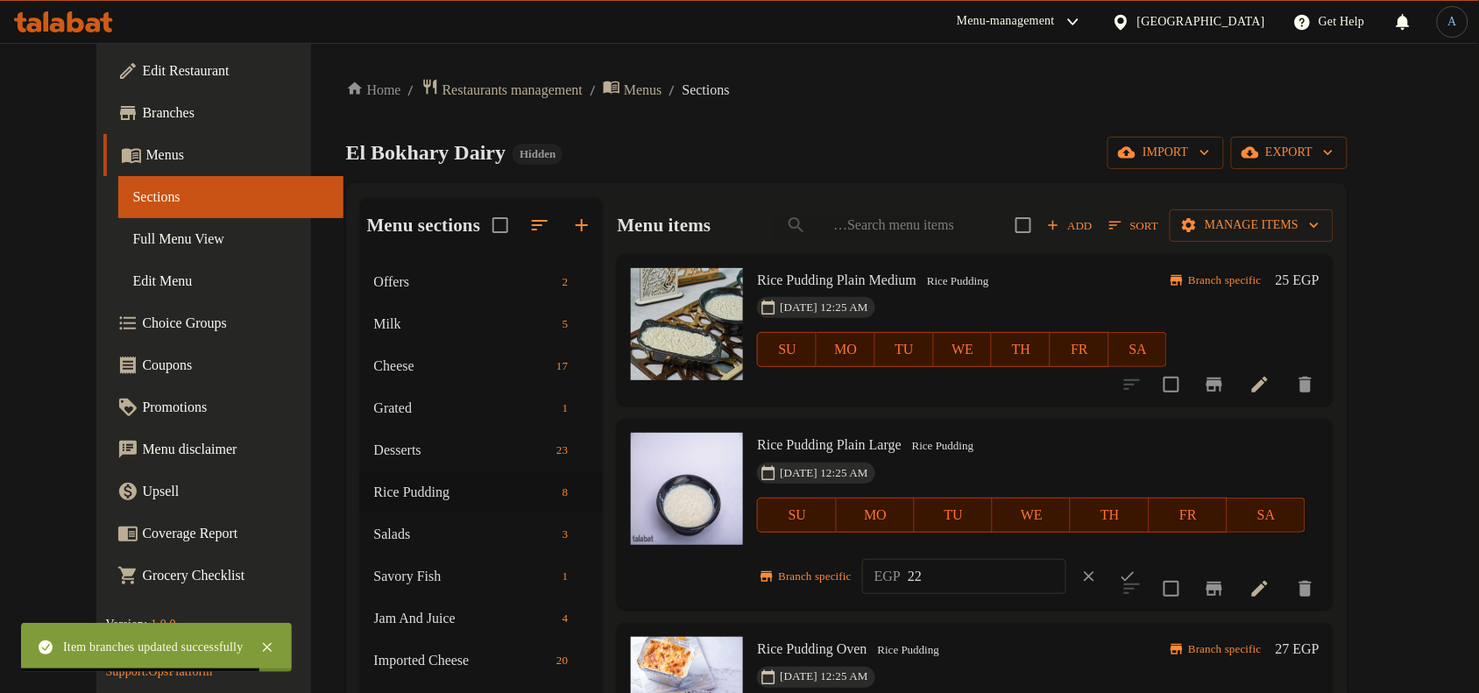
click at [946, 563] on input "22" at bounding box center [987, 576] width 159 height 35
paste input "8.00"
type input "28.00"
click at [1135, 578] on icon "ok" at bounding box center [1128, 577] width 13 height 10
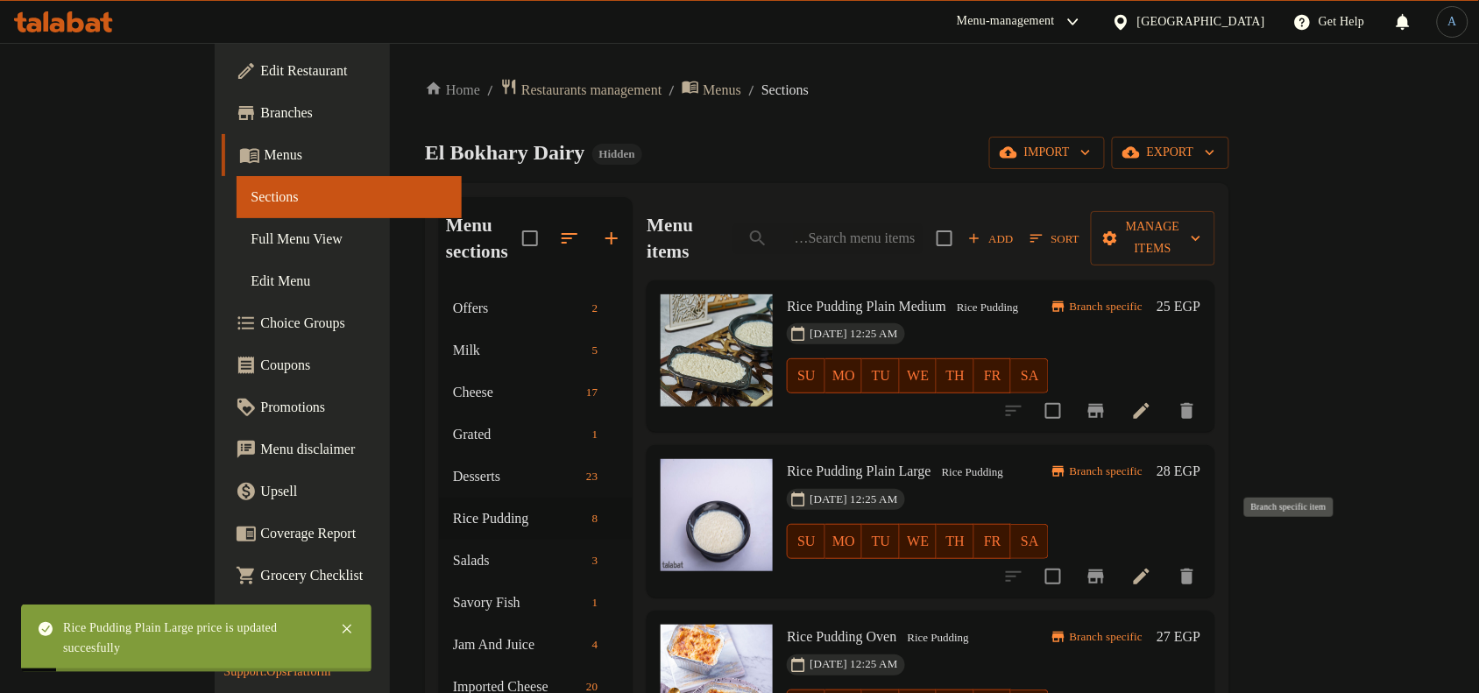
click at [1104, 570] on icon "Branch-specific-item" at bounding box center [1096, 577] width 16 height 14
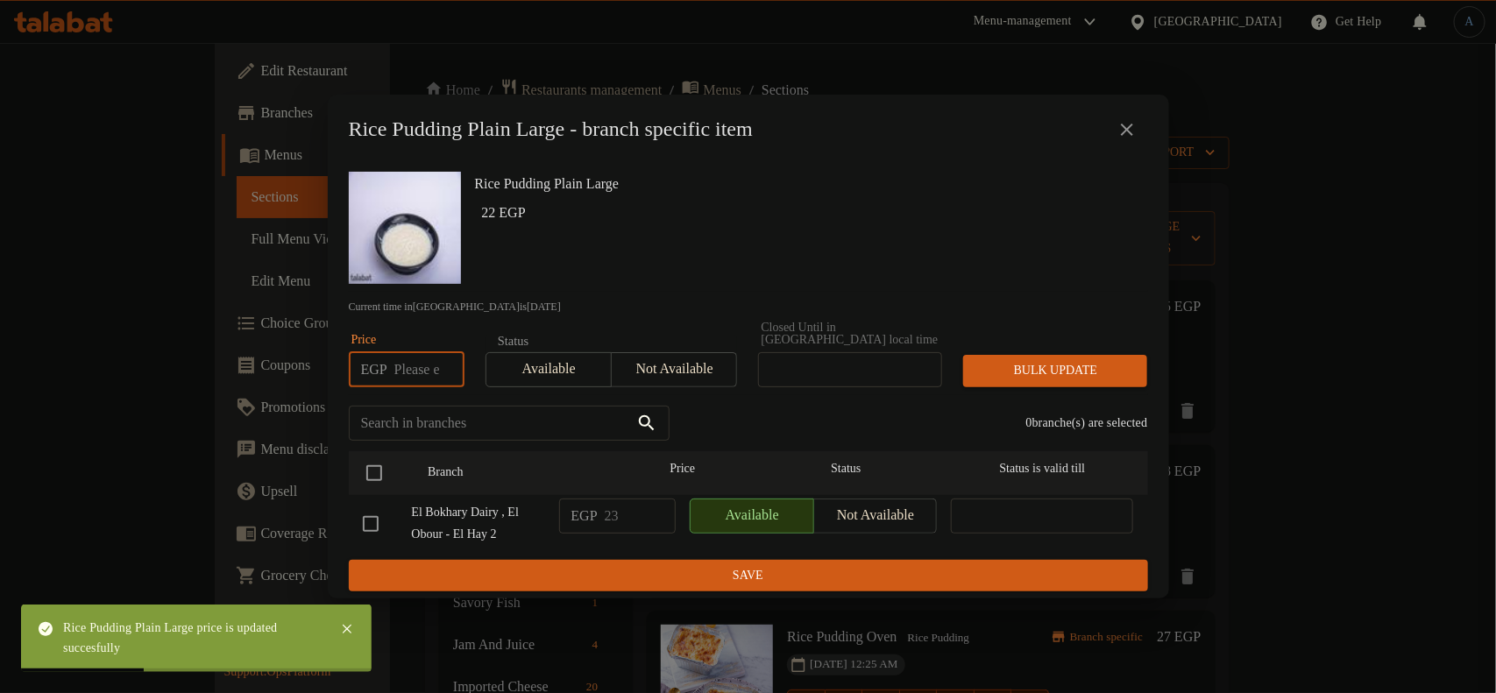
click at [418, 362] on input "number" at bounding box center [429, 369] width 70 height 35
paste input "28.00"
type input "28.00"
click at [382, 476] on input "checkbox" at bounding box center [374, 473] width 37 height 37
checkbox input "true"
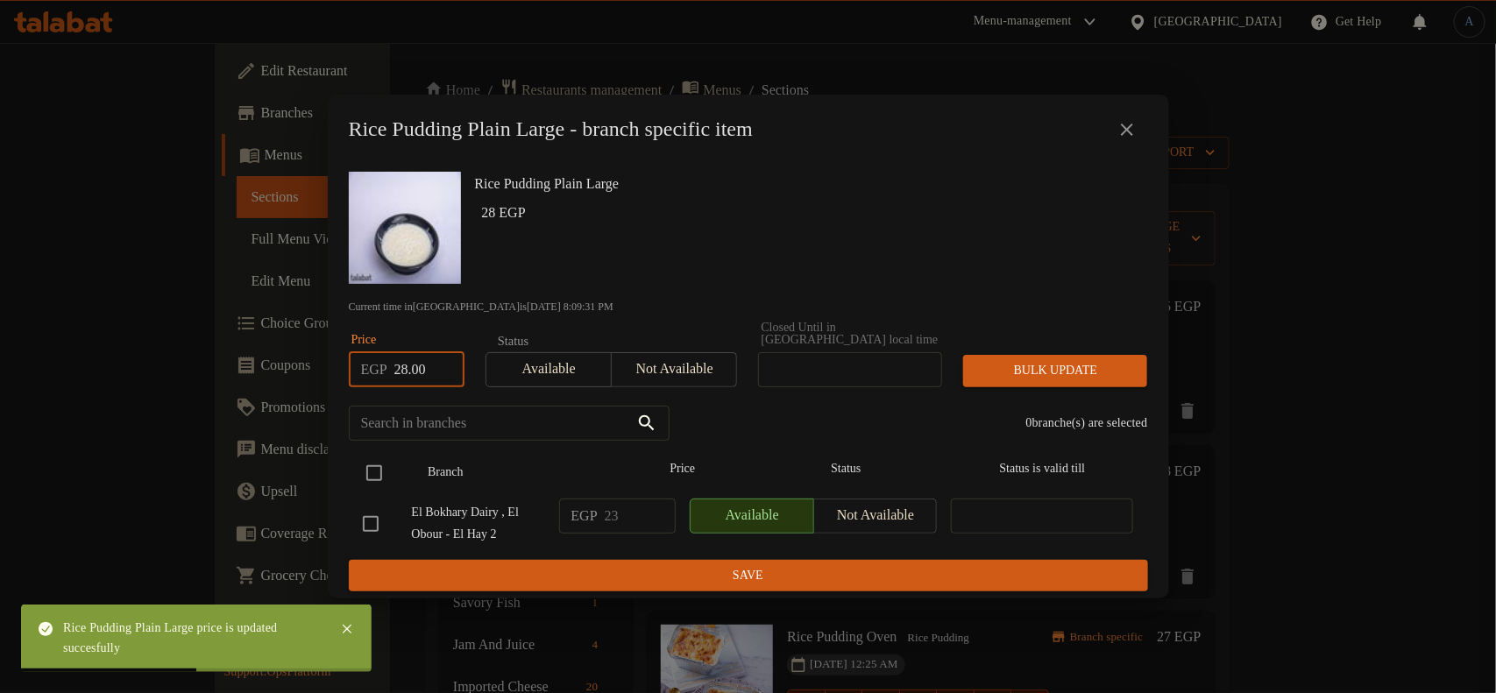
checkbox input "true"
click at [1014, 360] on span "Bulk update" at bounding box center [1055, 371] width 156 height 22
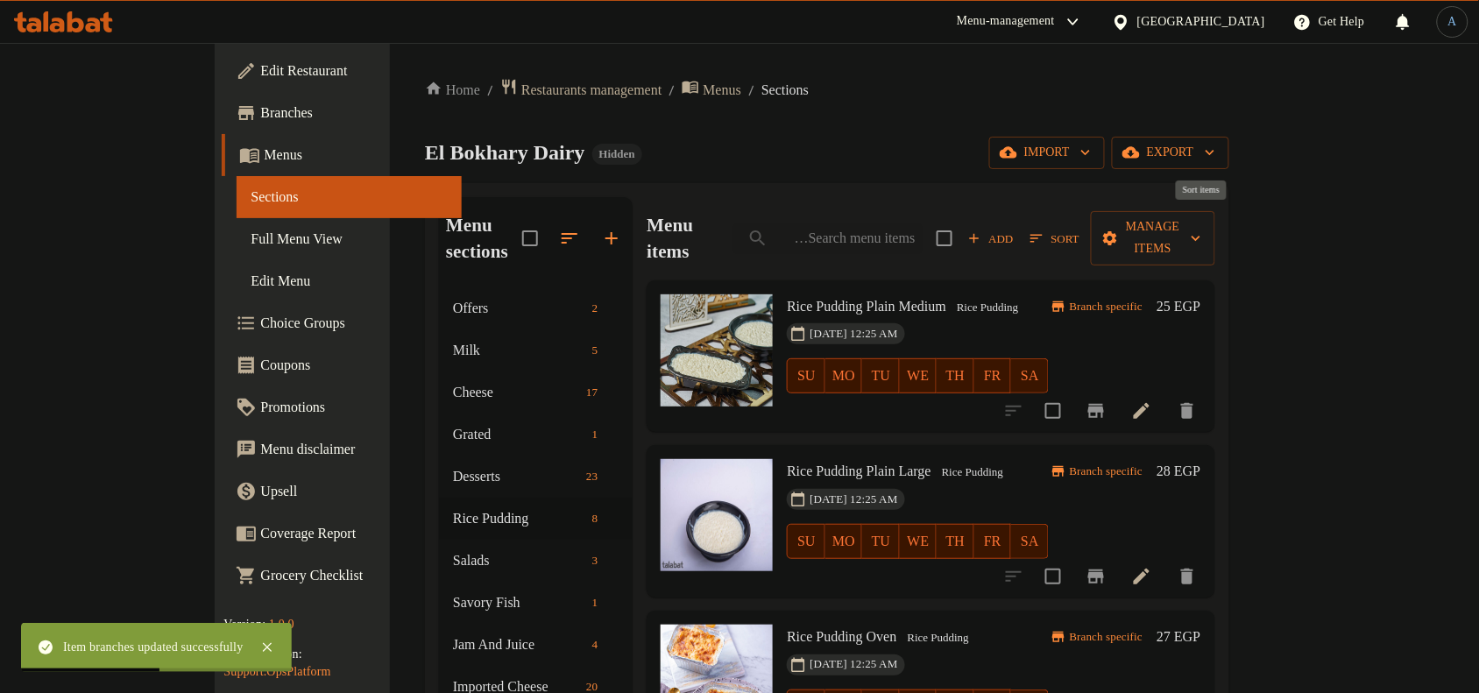
click at [1080, 229] on span "Sort" at bounding box center [1055, 239] width 49 height 20
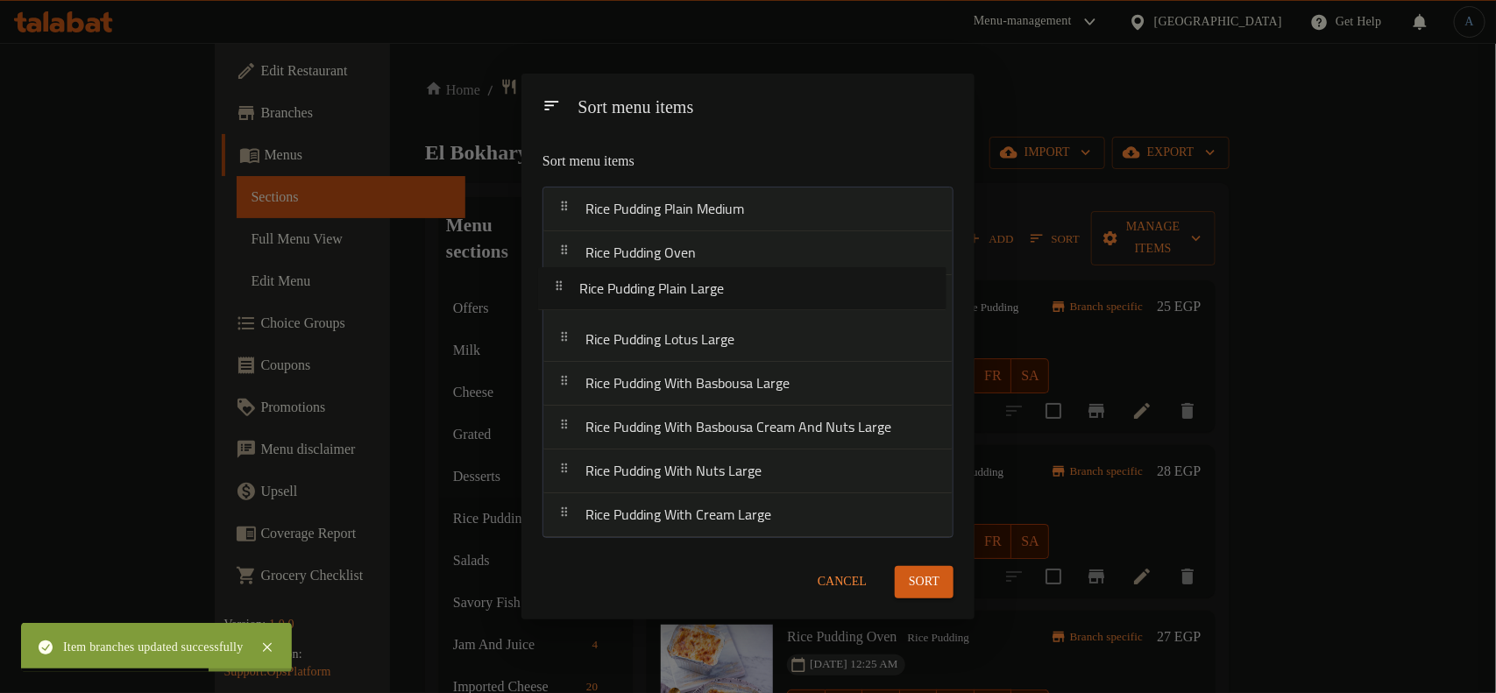
drag, startPoint x: 716, startPoint y: 259, endPoint x: 710, endPoint y: 298, distance: 39.0
click at [710, 298] on nav "Rice Pudding Plain Medium Rice Pudding Plain Large Rice Pudding Oven Rice Puddi…" at bounding box center [747, 362] width 411 height 351
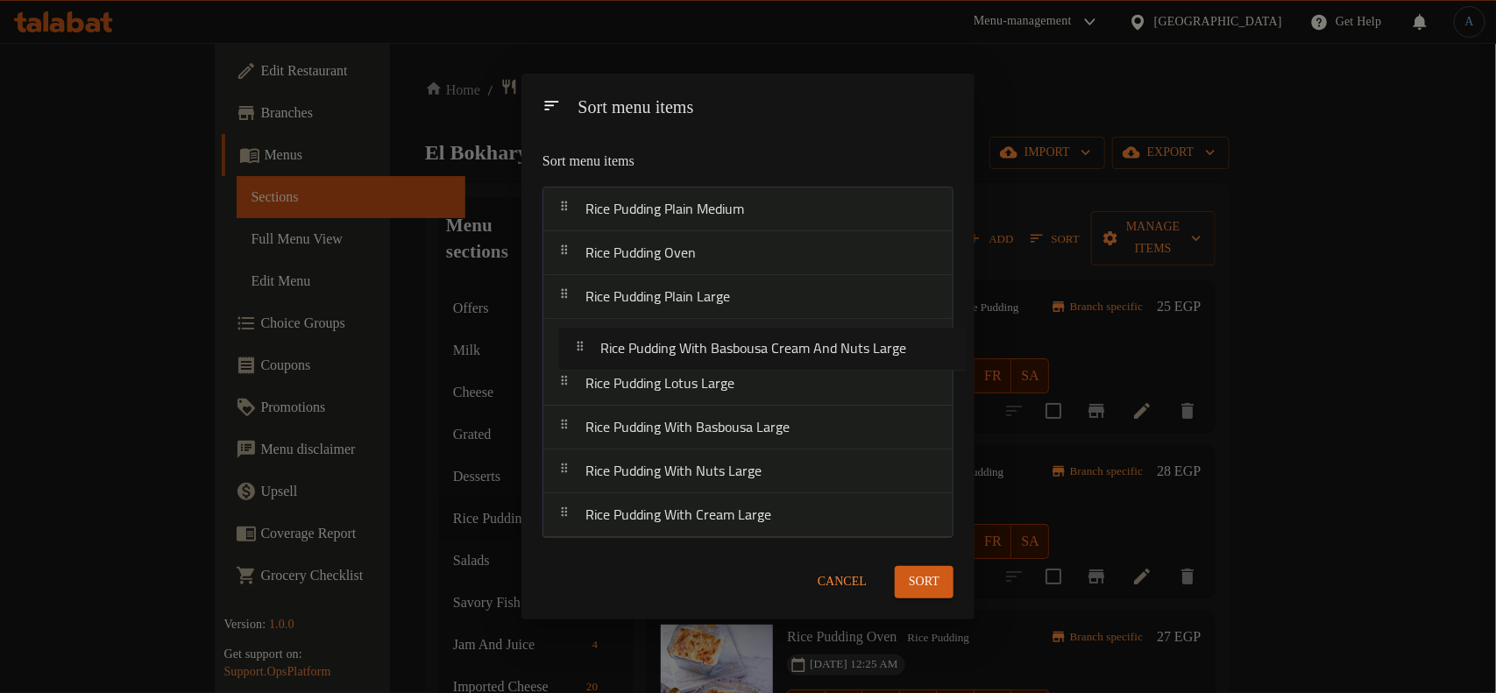
drag, startPoint x: 720, startPoint y: 441, endPoint x: 736, endPoint y: 357, distance: 85.6
click at [736, 357] on nav "Rice Pudding Plain Medium Rice Pudding Oven Rice Pudding Plain Large Rice Puddi…" at bounding box center [747, 362] width 411 height 351
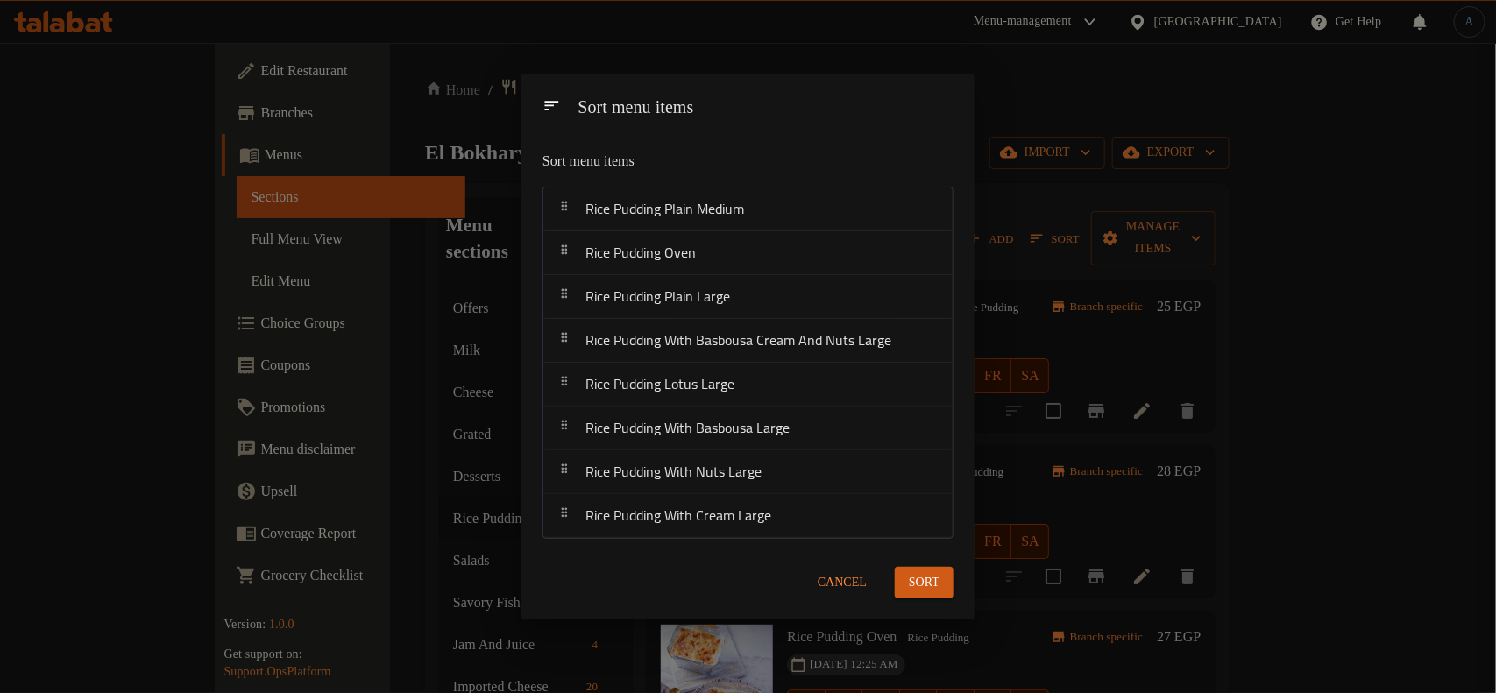
click at [939, 584] on button "Sort" at bounding box center [924, 583] width 59 height 32
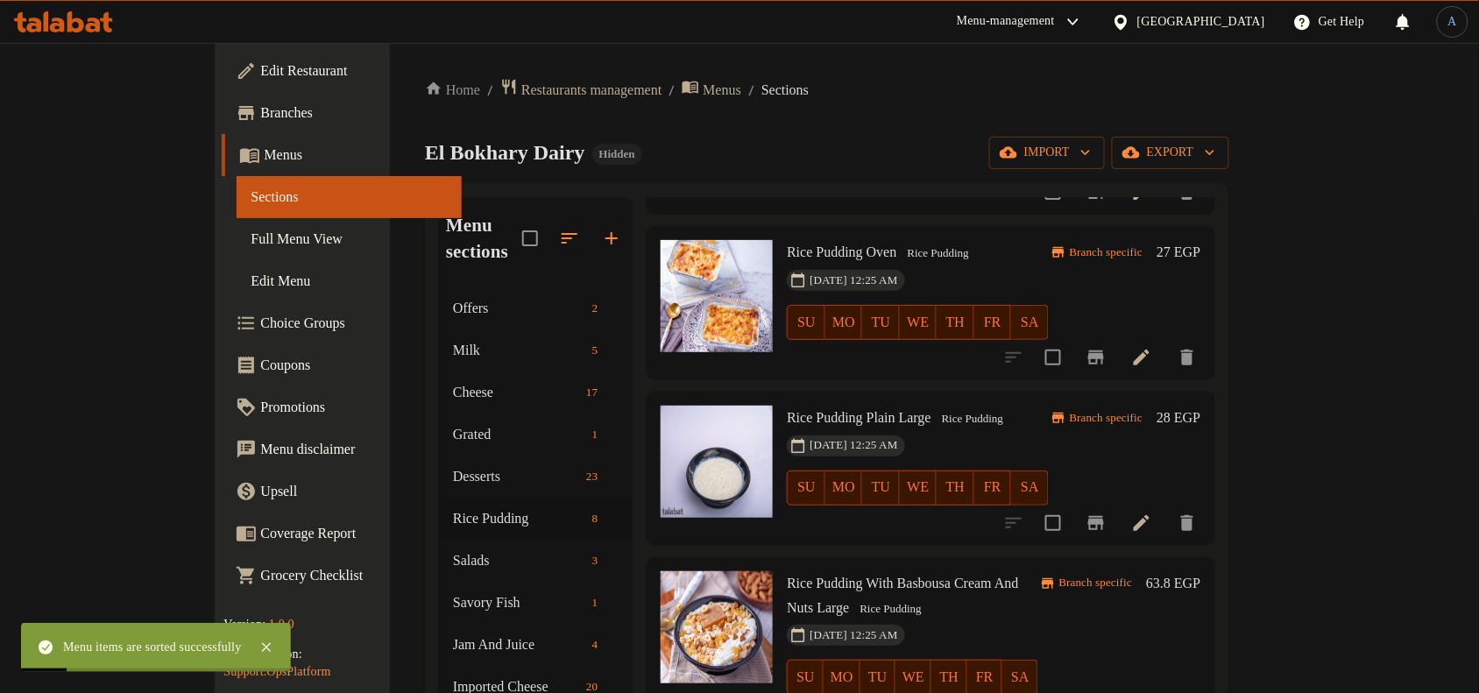
scroll to position [438, 0]
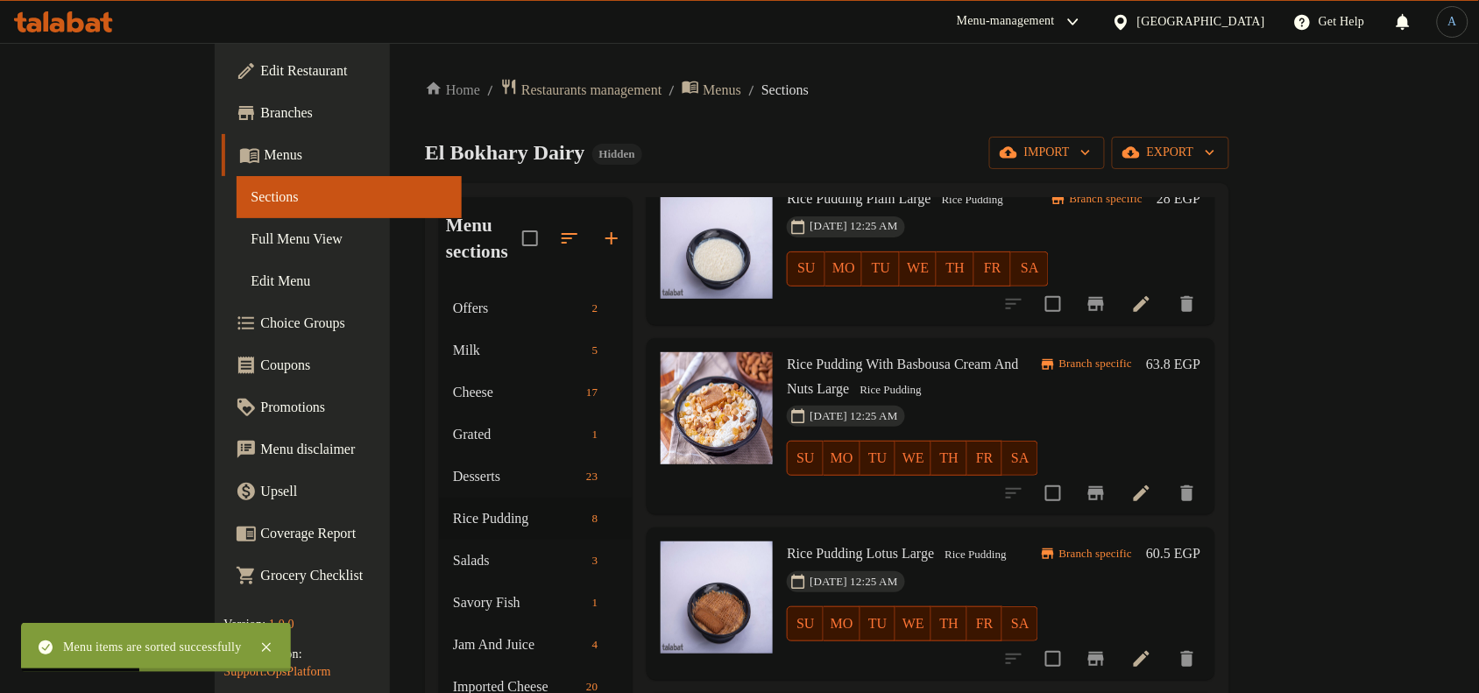
click at [1201, 352] on h6 "63.8 EGP" at bounding box center [1173, 364] width 54 height 25
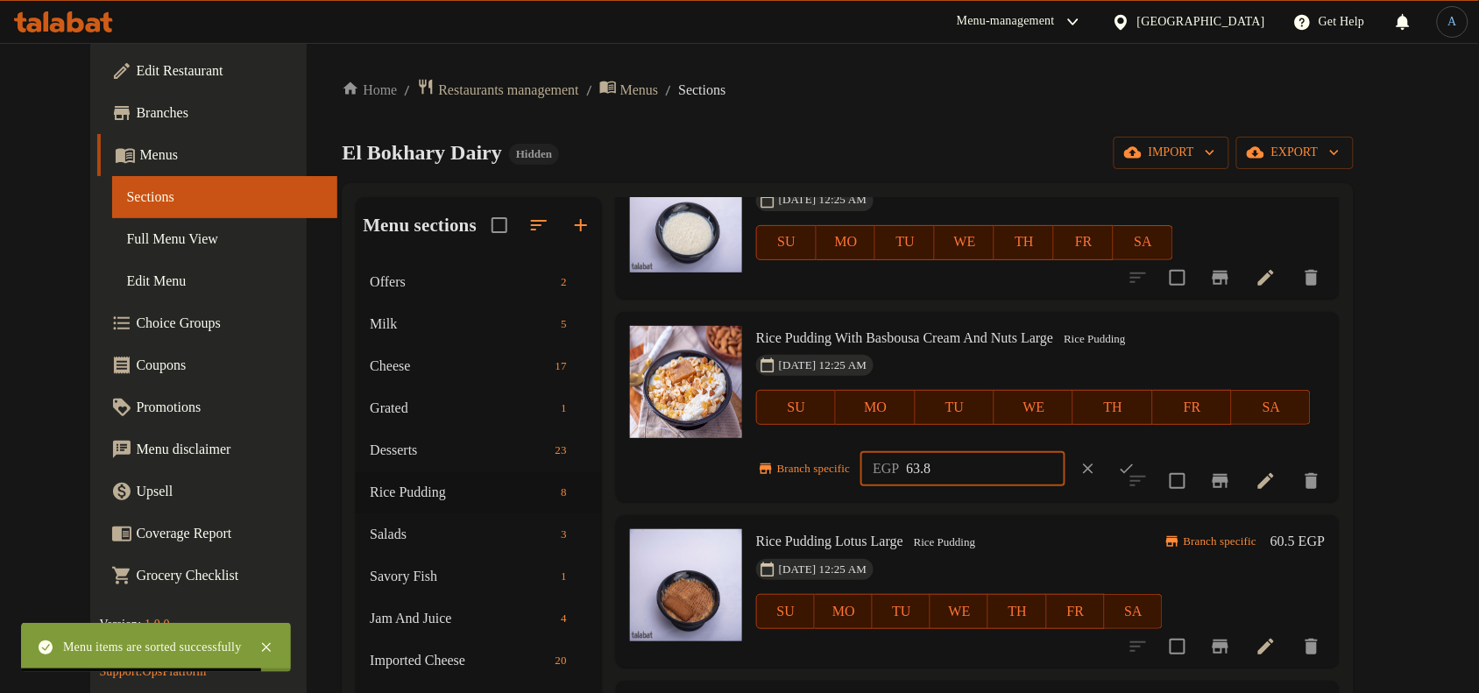
click at [982, 467] on input "63.8" at bounding box center [986, 468] width 159 height 35
paste input "78.00"
type input "78.00"
click at [1136, 471] on icon "ok" at bounding box center [1127, 469] width 18 height 18
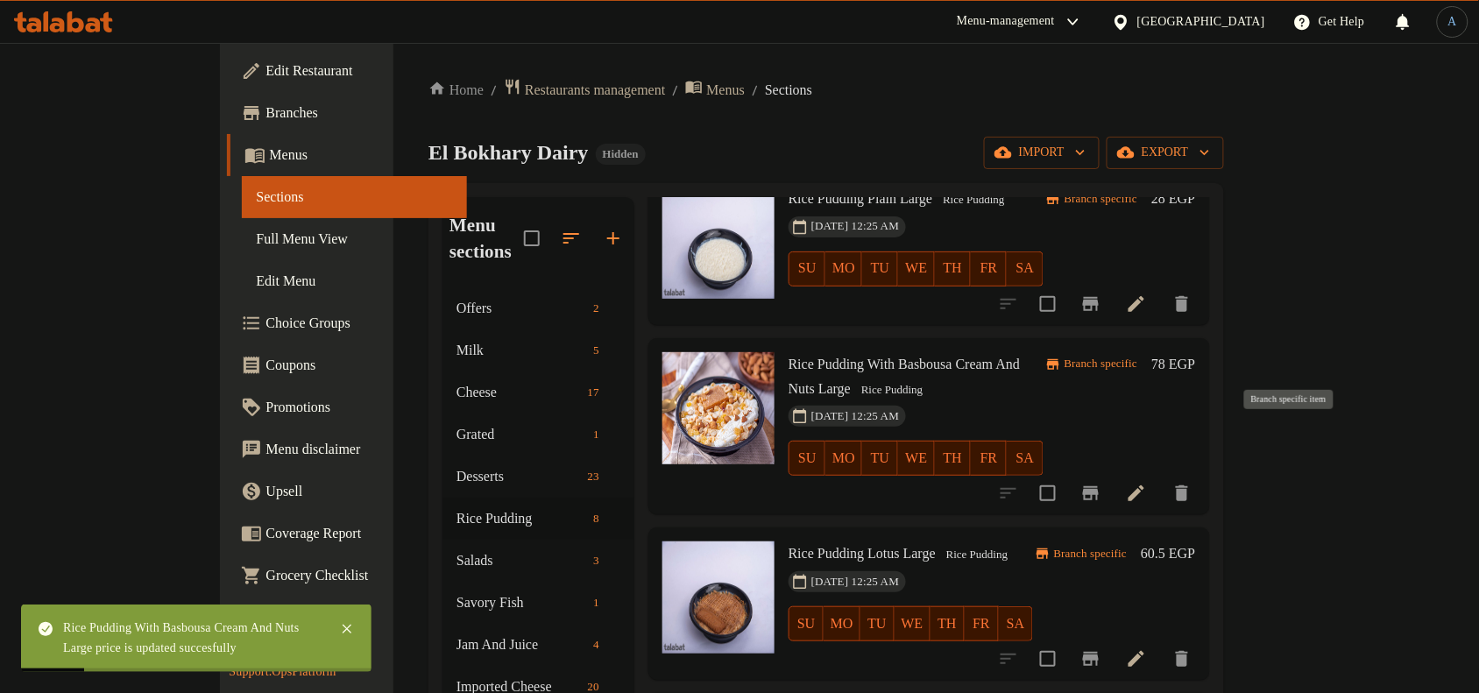
click at [1099, 486] on icon "Branch-specific-item" at bounding box center [1091, 493] width 16 height 14
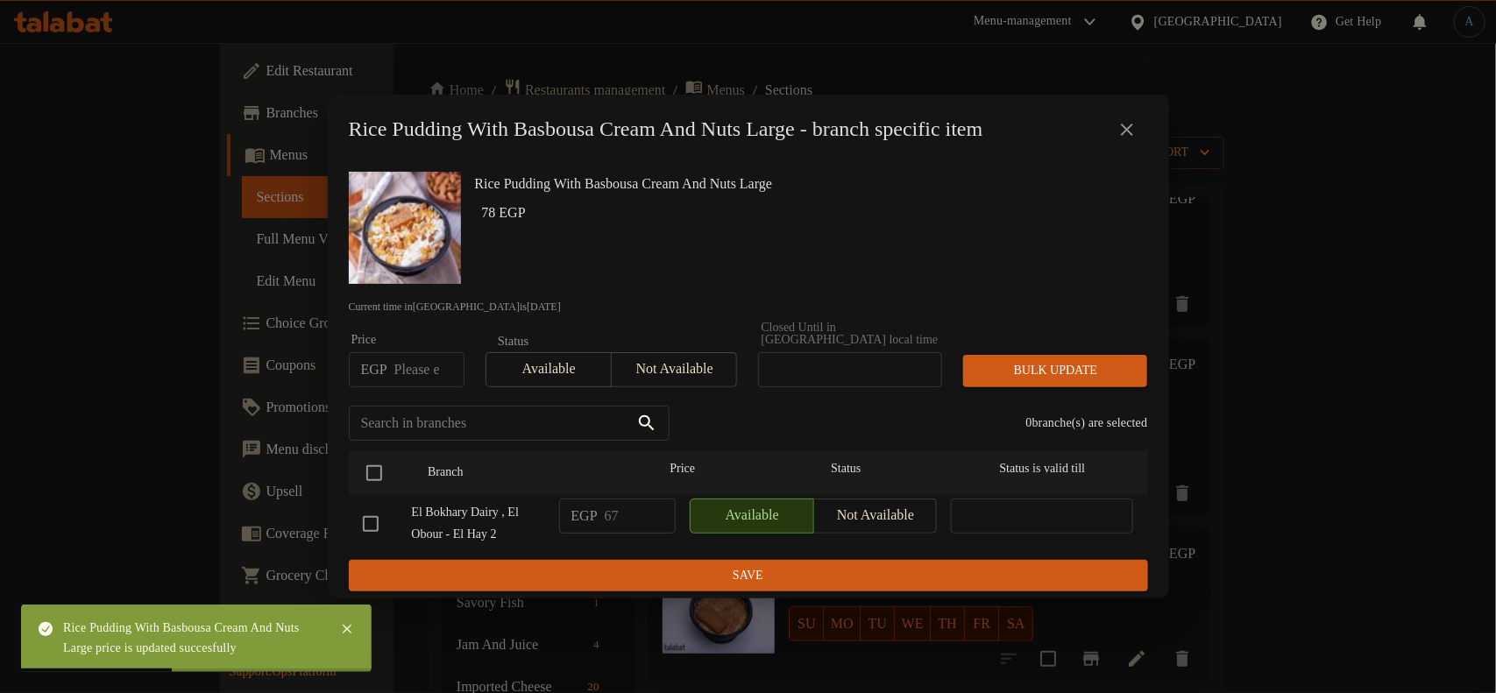
click at [410, 365] on input "number" at bounding box center [429, 369] width 70 height 35
paste input "78.00"
type input "78.00"
click at [375, 469] on input "checkbox" at bounding box center [374, 473] width 37 height 37
checkbox input "true"
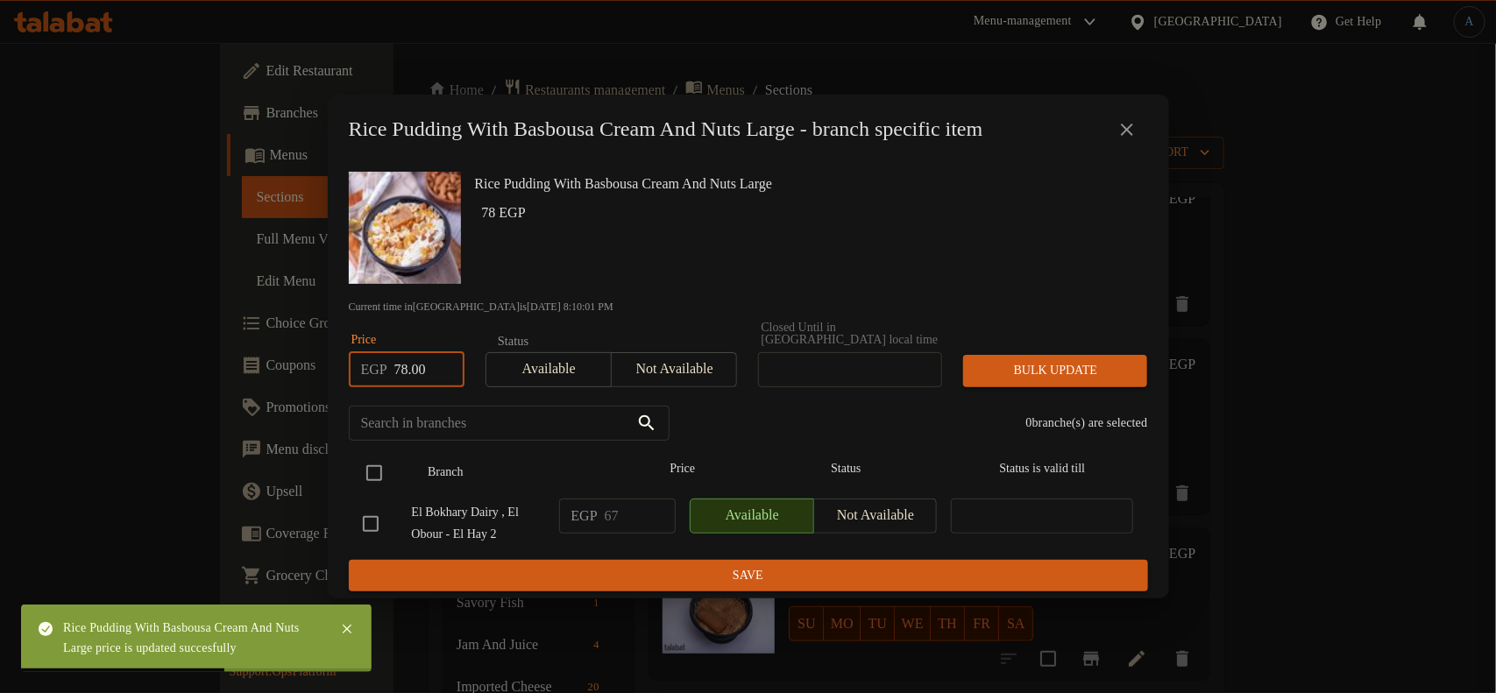
checkbox input "true"
click at [1003, 355] on button "Bulk update" at bounding box center [1055, 371] width 184 height 32
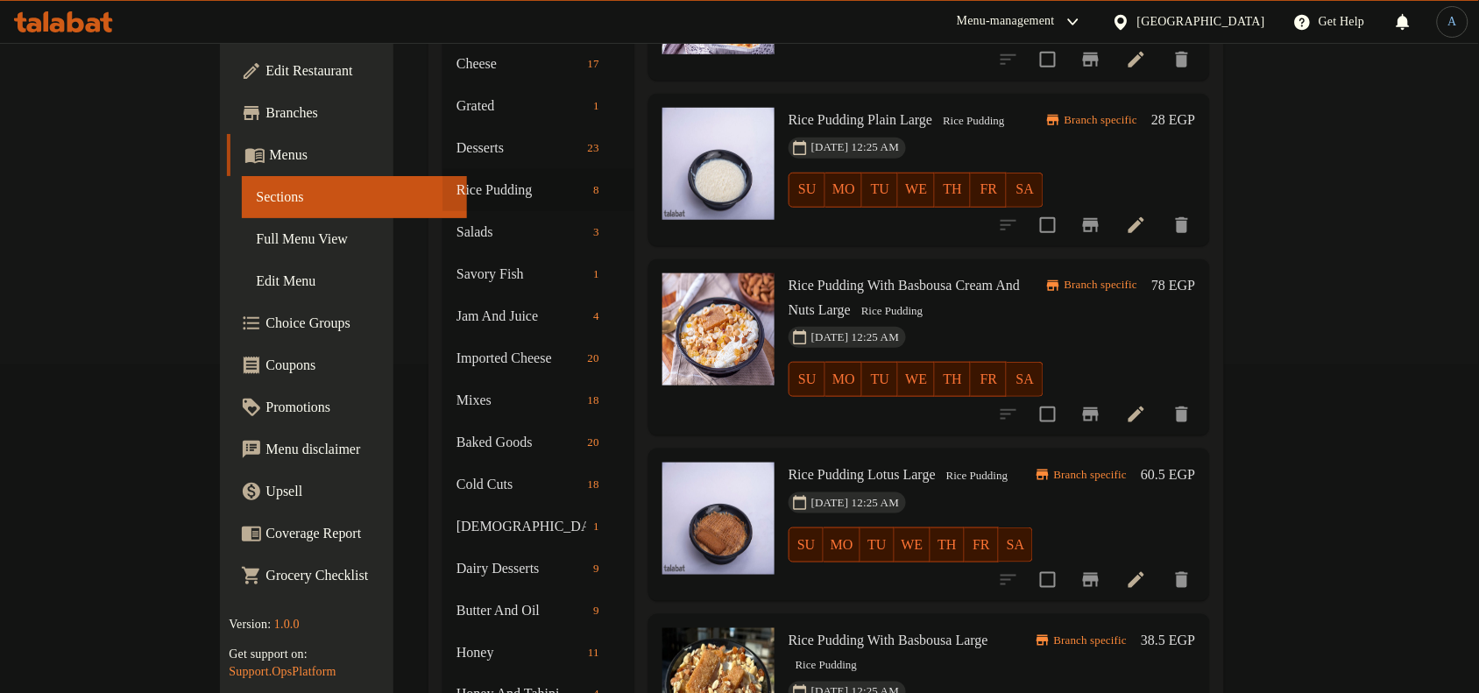
scroll to position [219, 0]
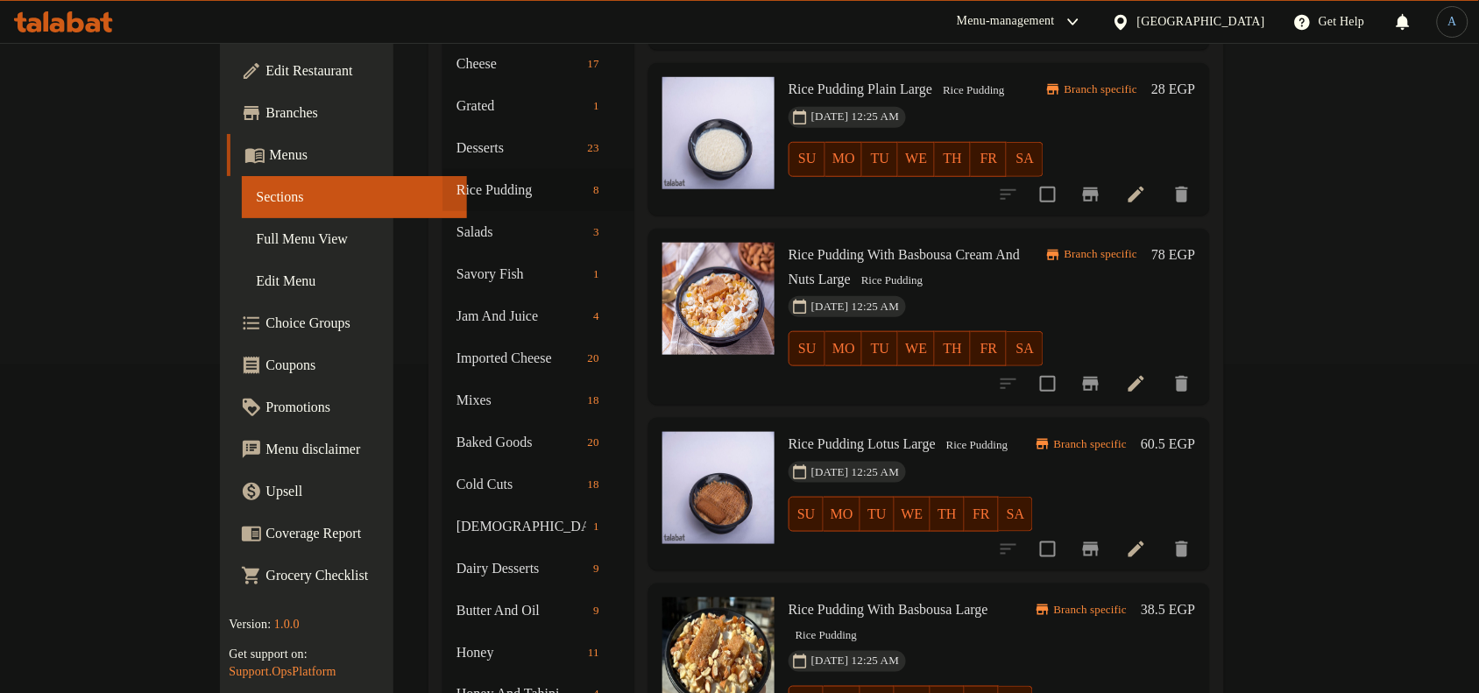
click at [1195, 432] on h6 "60.5 EGP" at bounding box center [1168, 444] width 54 height 25
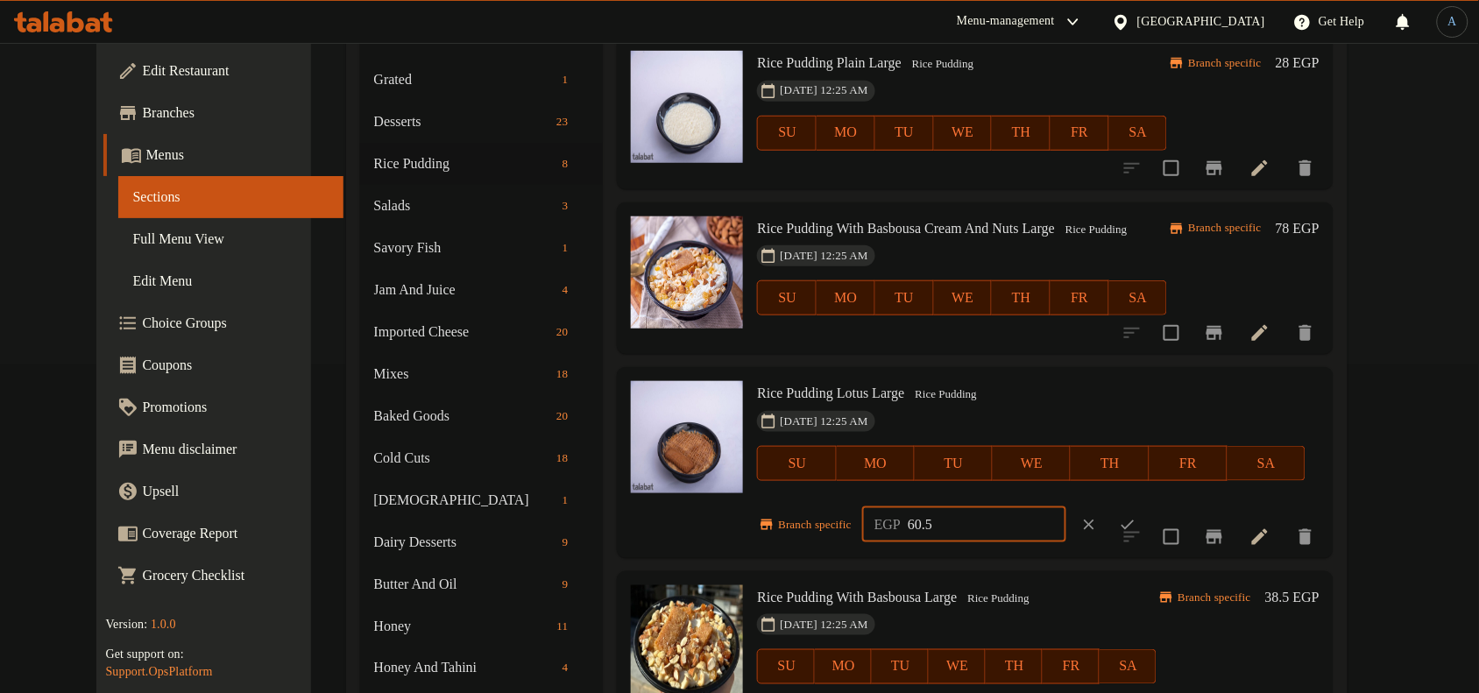
click at [939, 519] on input "60.5" at bounding box center [987, 524] width 159 height 35
paste input "73.00"
type input "73.00"
click at [1137, 523] on icon "ok" at bounding box center [1128, 525] width 18 height 18
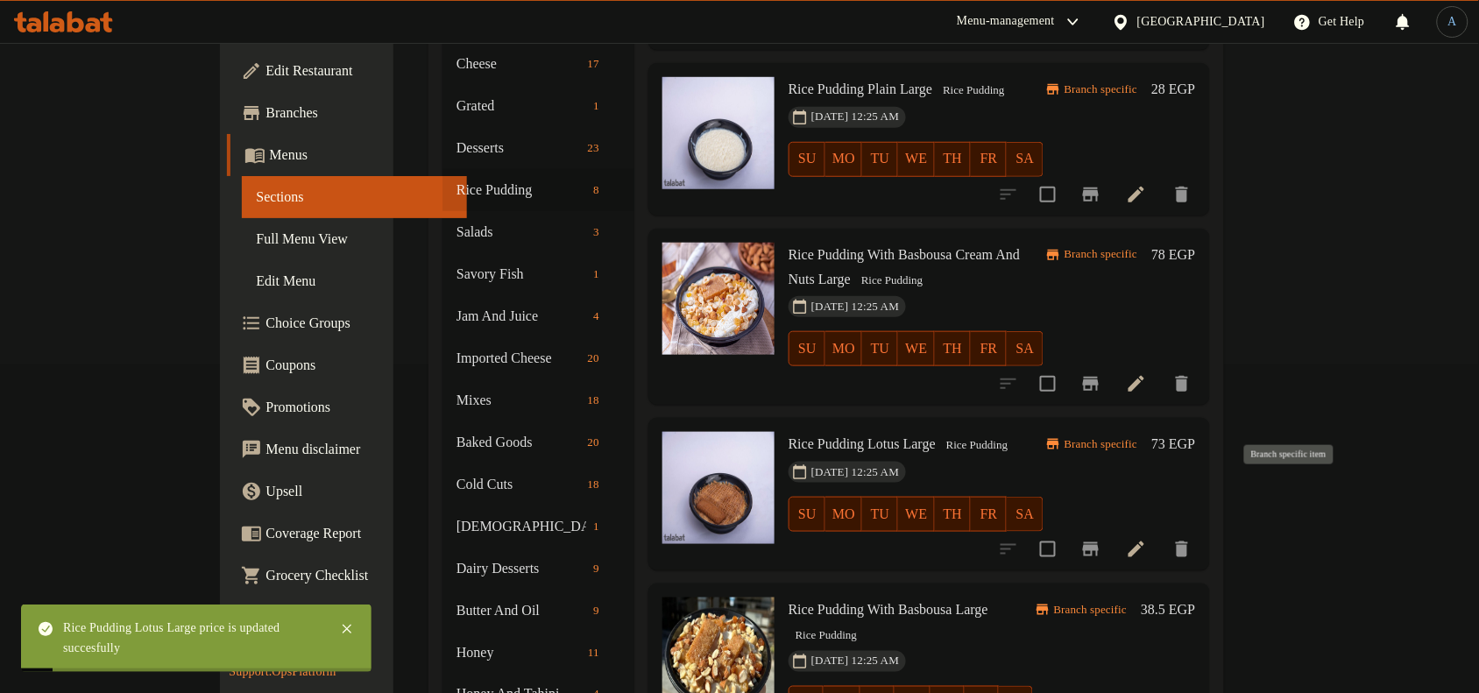
click at [1099, 542] on icon "Branch-specific-item" at bounding box center [1091, 549] width 16 height 14
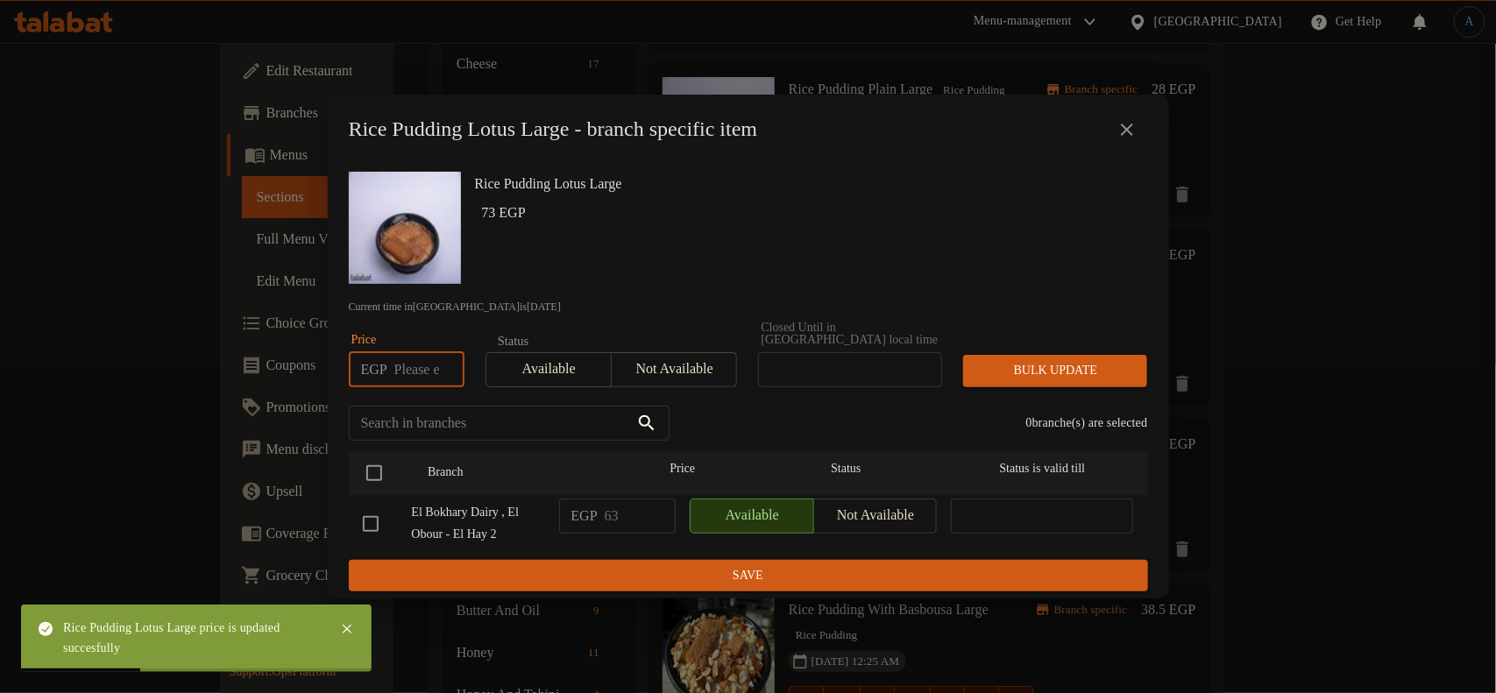
click at [405, 358] on input "number" at bounding box center [429, 369] width 70 height 35
paste input "73.00"
type input "73.00"
click at [382, 448] on div at bounding box center [389, 473] width 66 height 51
click at [375, 471] on input "checkbox" at bounding box center [374, 473] width 37 height 37
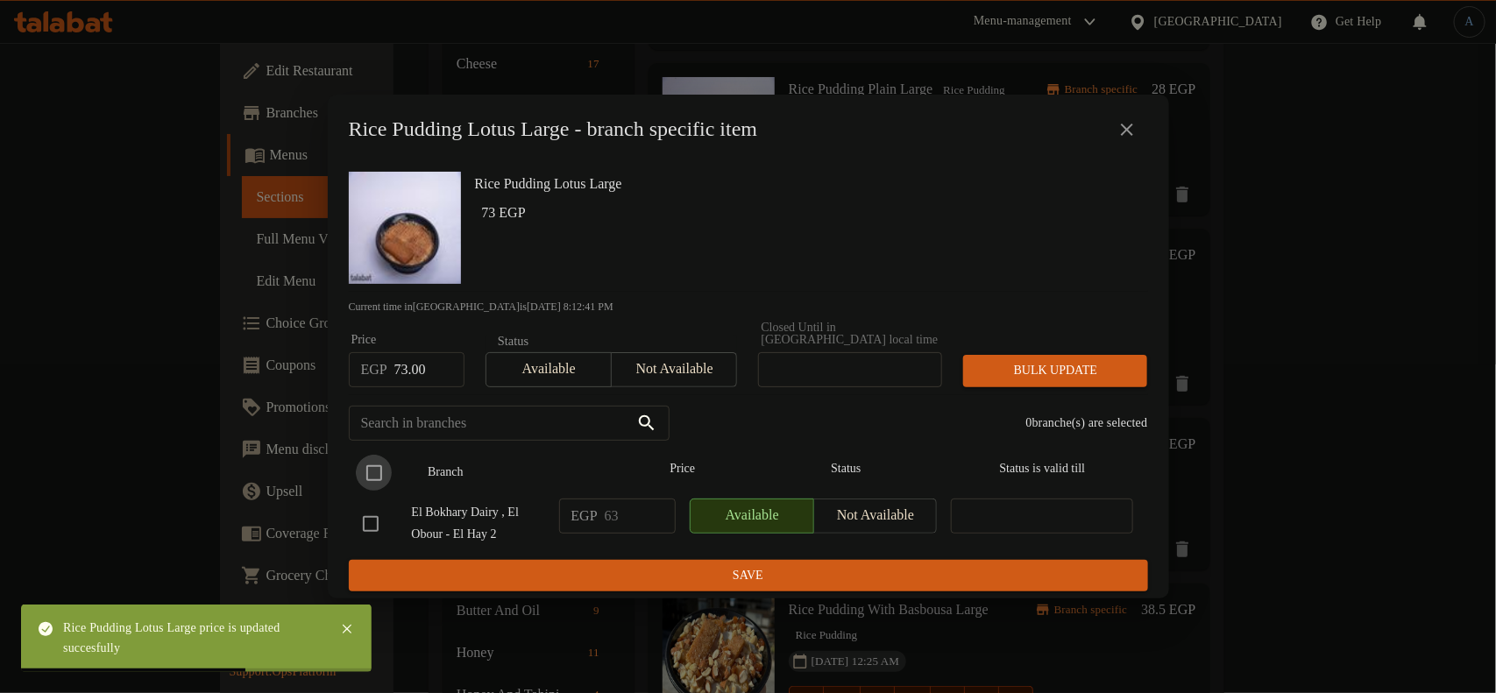
checkbox input "true"
click at [1052, 365] on span "Bulk update" at bounding box center [1055, 371] width 156 height 22
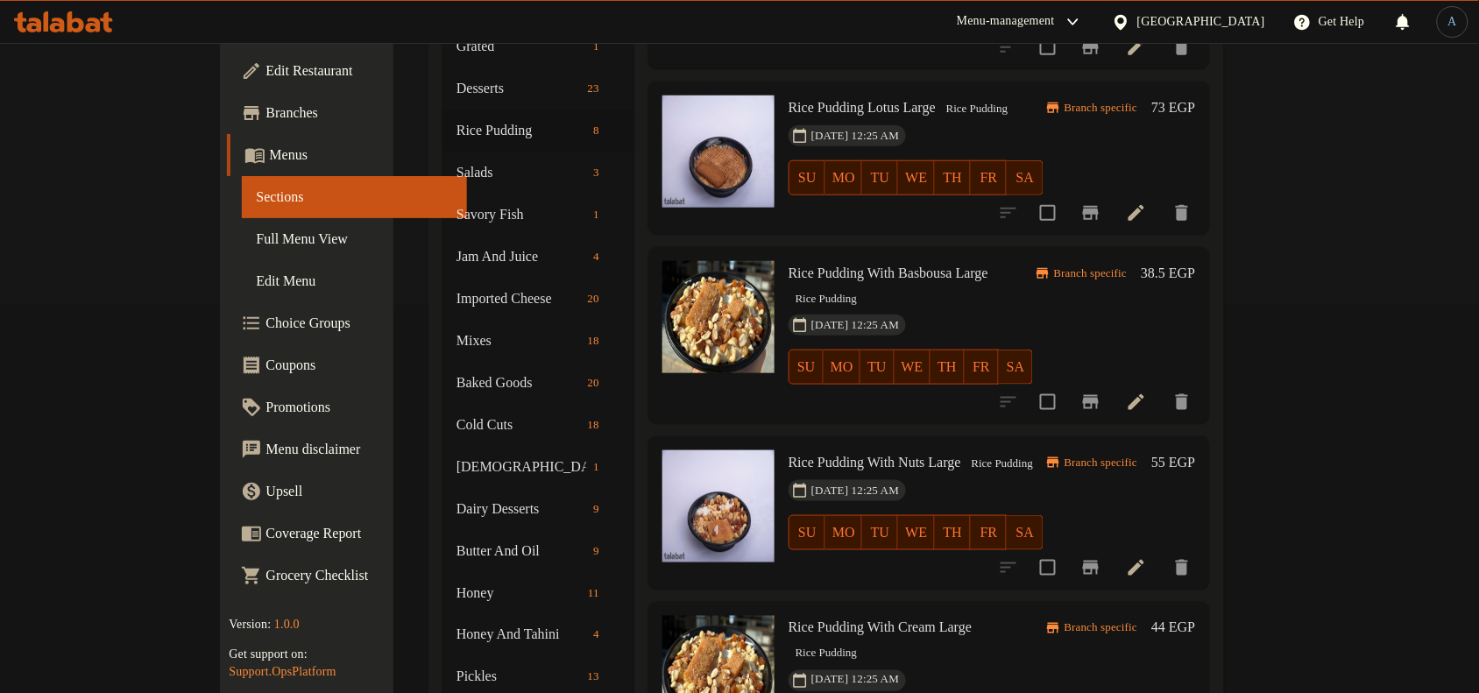
scroll to position [422, 0]
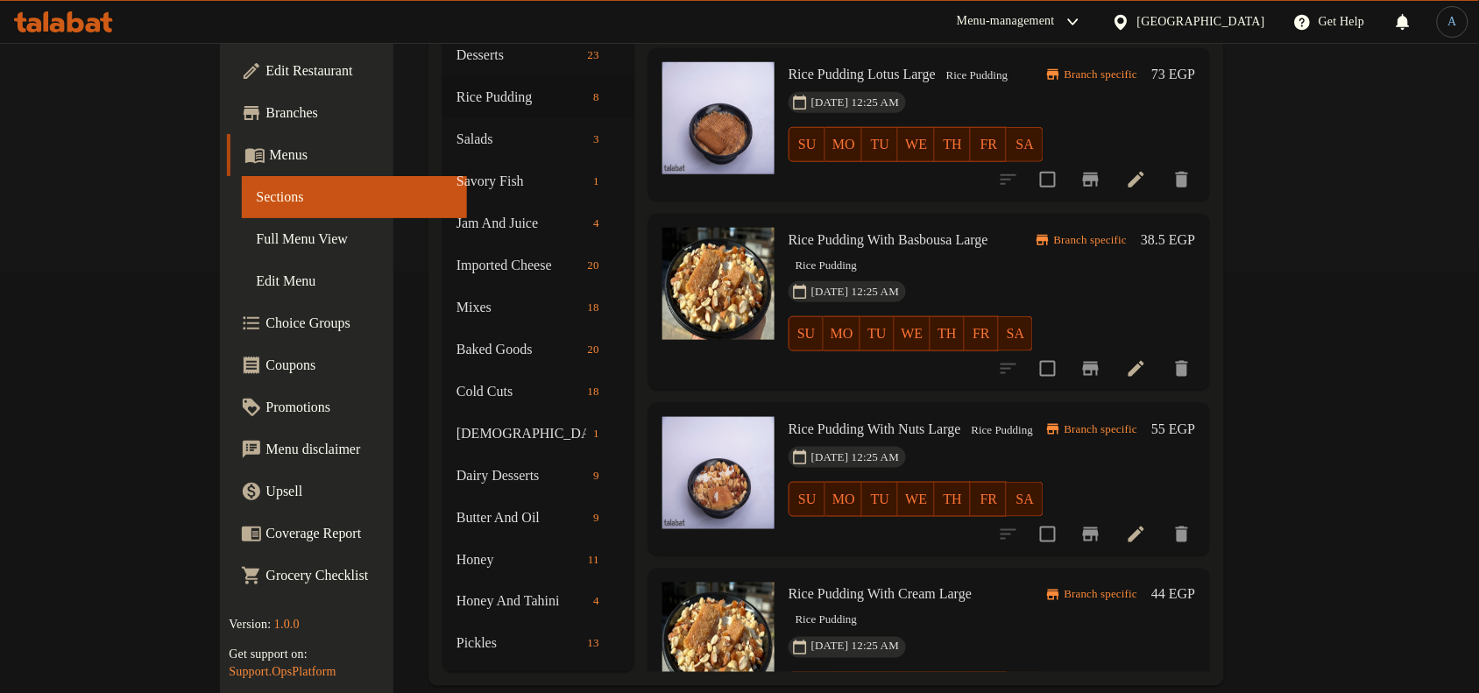
click at [932, 232] on span "Rice Pudding With Basbousa Large" at bounding box center [889, 239] width 200 height 15
copy h6 "Rice Pudding With Basbousa Large"
click at [811, 422] on span "Rice Pudding With Nuts Large" at bounding box center [875, 429] width 173 height 15
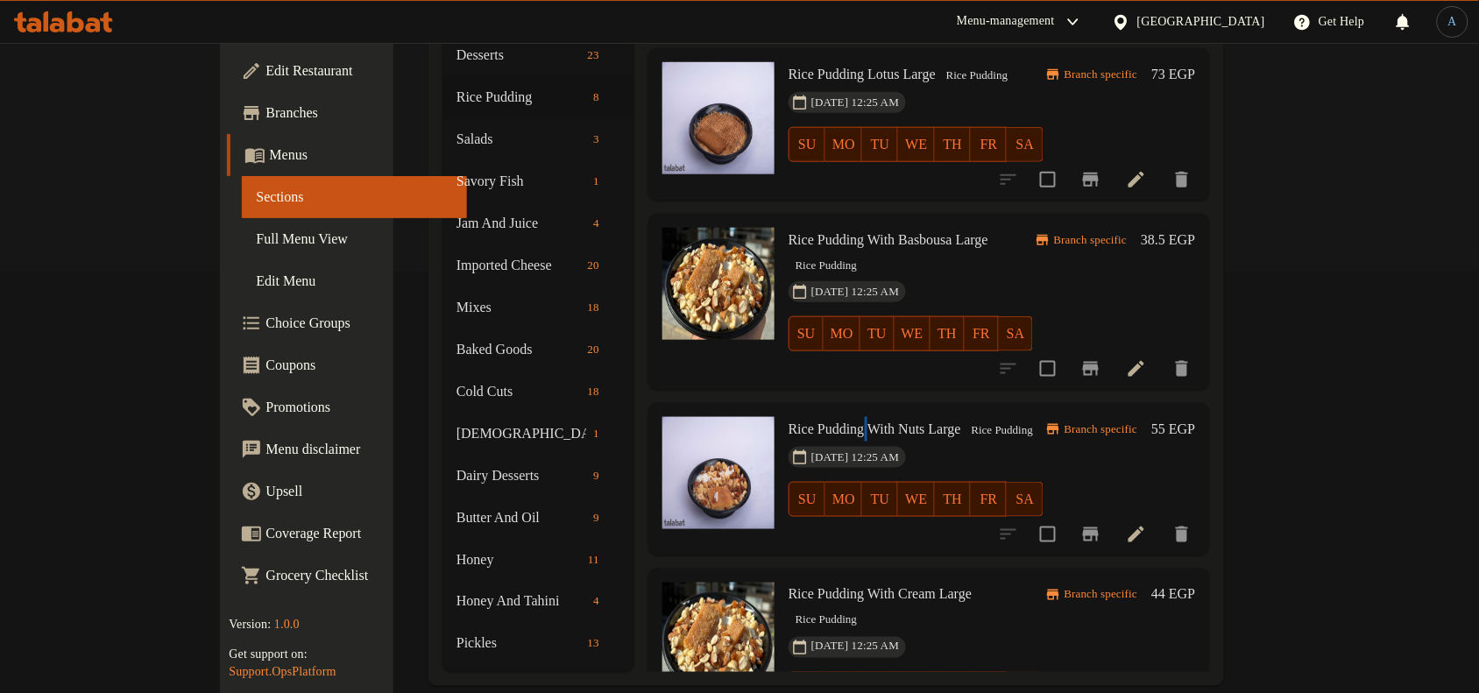
click at [811, 422] on span "Rice Pudding With Nuts Large" at bounding box center [875, 429] width 173 height 15
copy h6 "Rice Pudding With Nuts Large"
click at [818, 587] on span "Rice Pudding With Cream Large" at bounding box center [880, 594] width 183 height 15
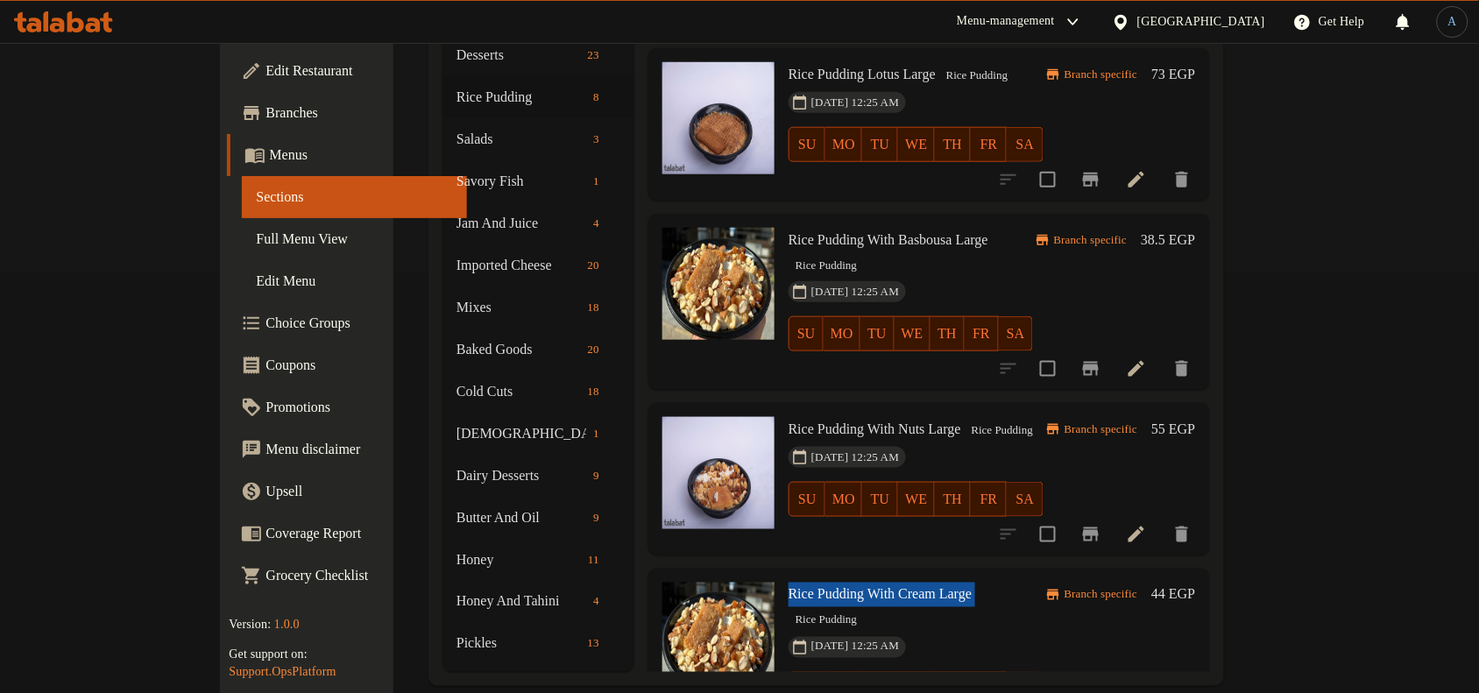
click at [818, 587] on span "Rice Pudding With Cream Large" at bounding box center [880, 594] width 183 height 15
copy h6 "Rice Pudding With Cream Large"
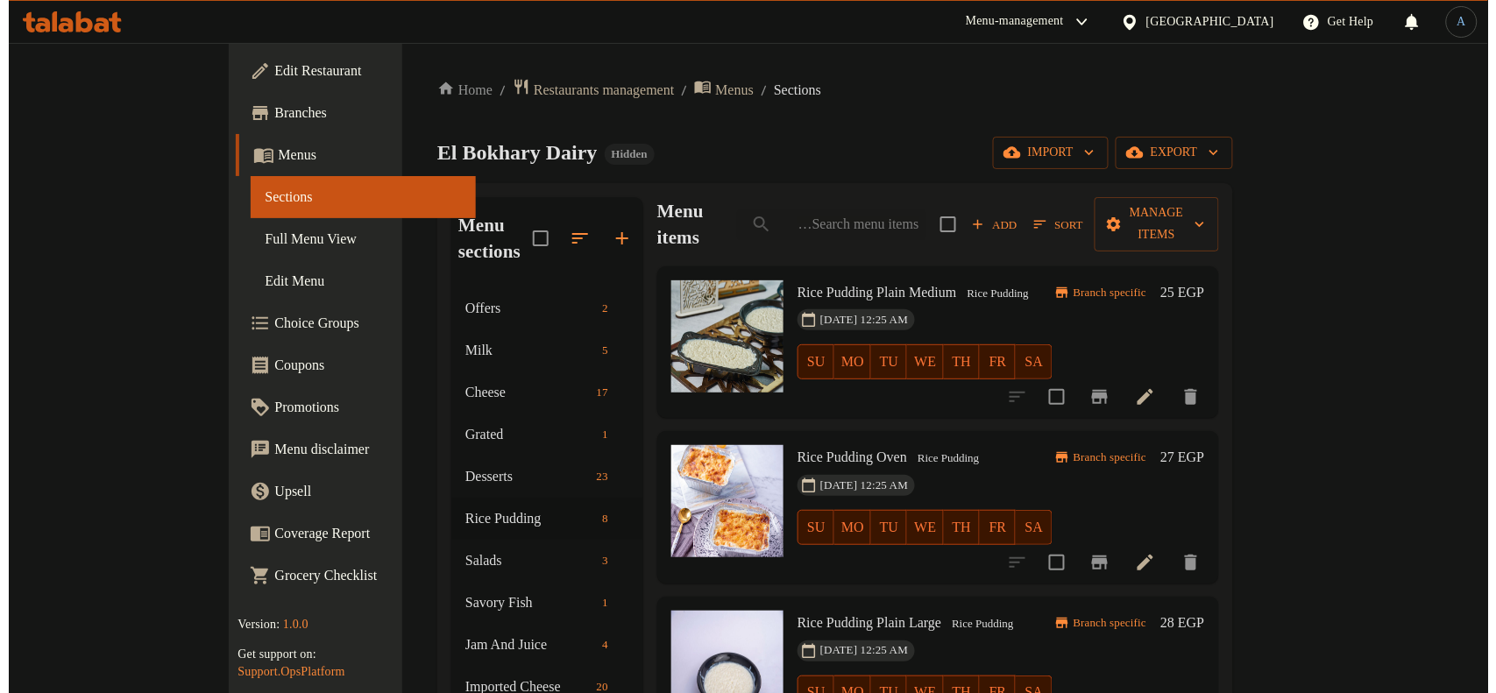
scroll to position [0, 0]
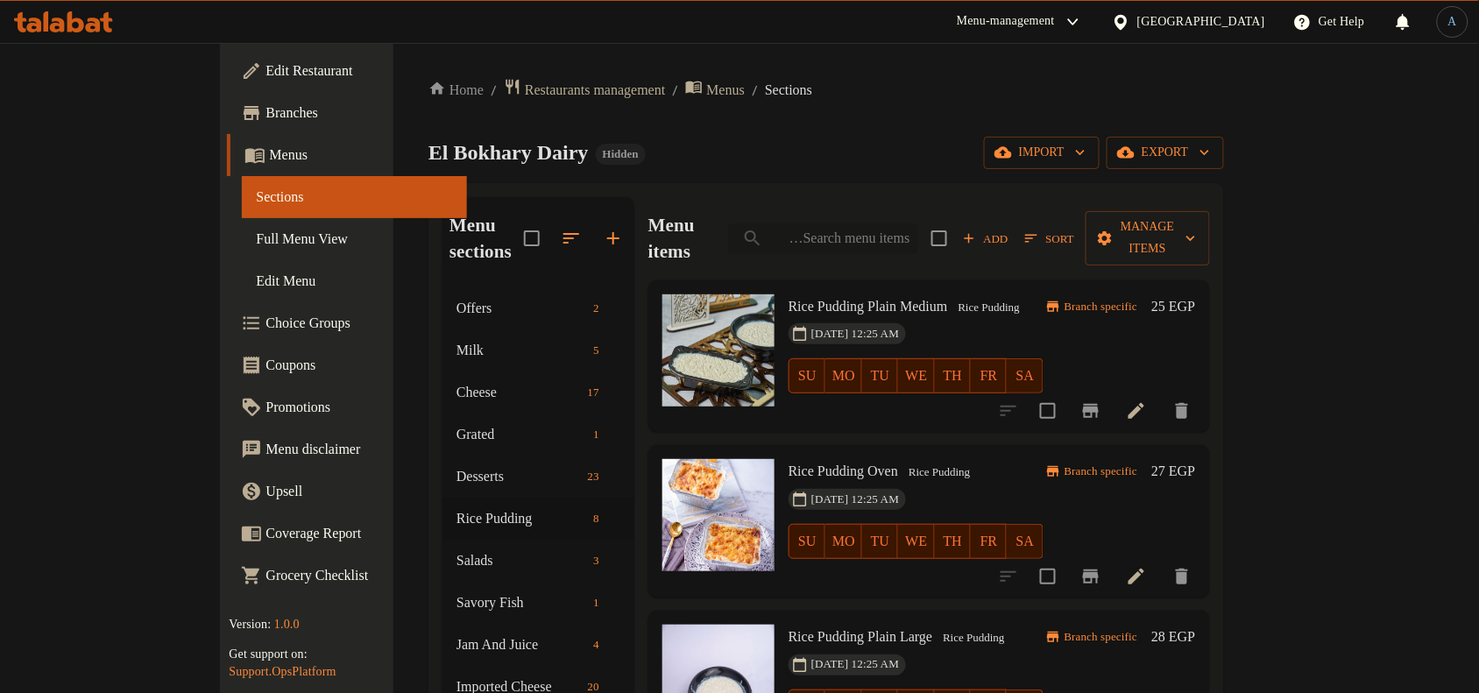
click at [918, 223] on input "search" at bounding box center [822, 238] width 189 height 31
paste input "ميكس خلطة سريه 250 جرام"
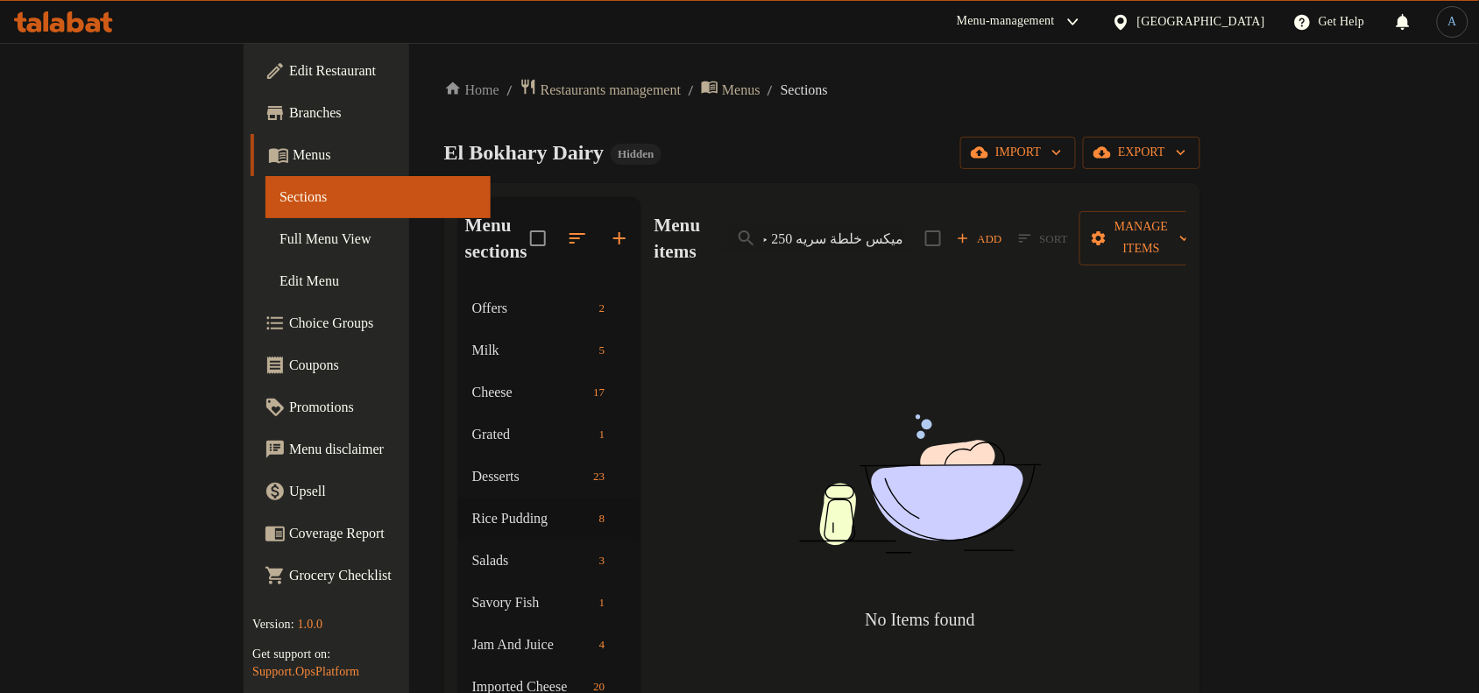
drag, startPoint x: 922, startPoint y: 224, endPoint x: 778, endPoint y: 230, distance: 143.8
click at [778, 230] on div "Menu items ميكس خلطة سريه 250 جرام Add Sort Manage items" at bounding box center [921, 238] width 532 height 83
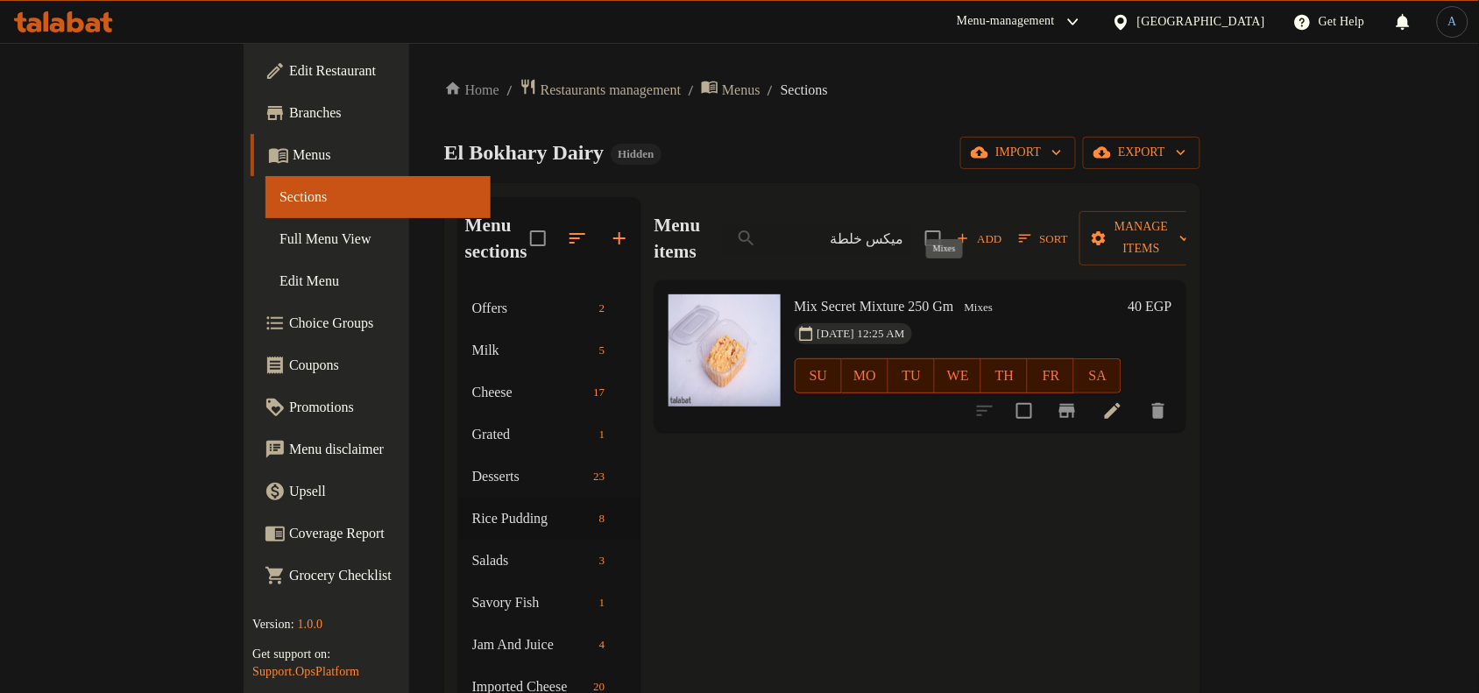
type input "ميكس خلطة"
click at [958, 298] on span "Mixes" at bounding box center [979, 308] width 43 height 20
copy span "Mixes"
click at [567, 233] on icon "button" at bounding box center [577, 238] width 21 height 21
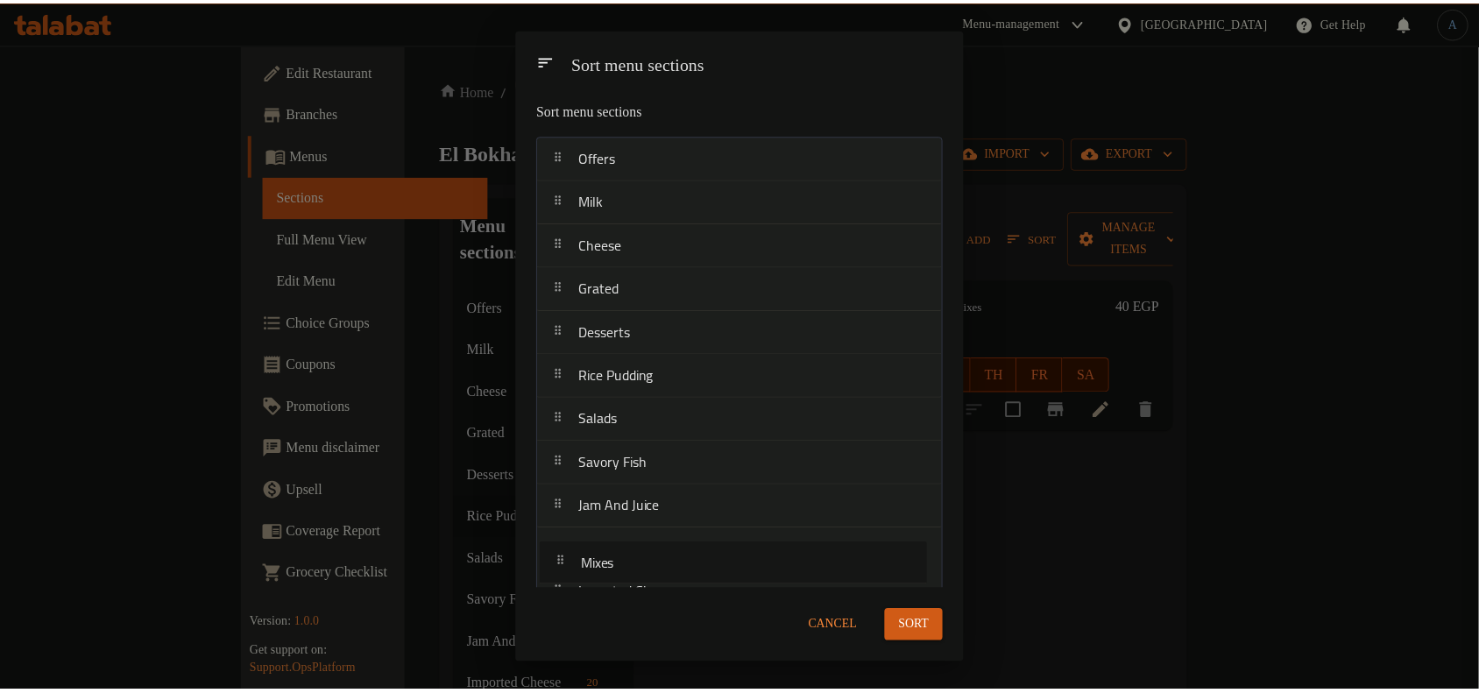
scroll to position [11, 0]
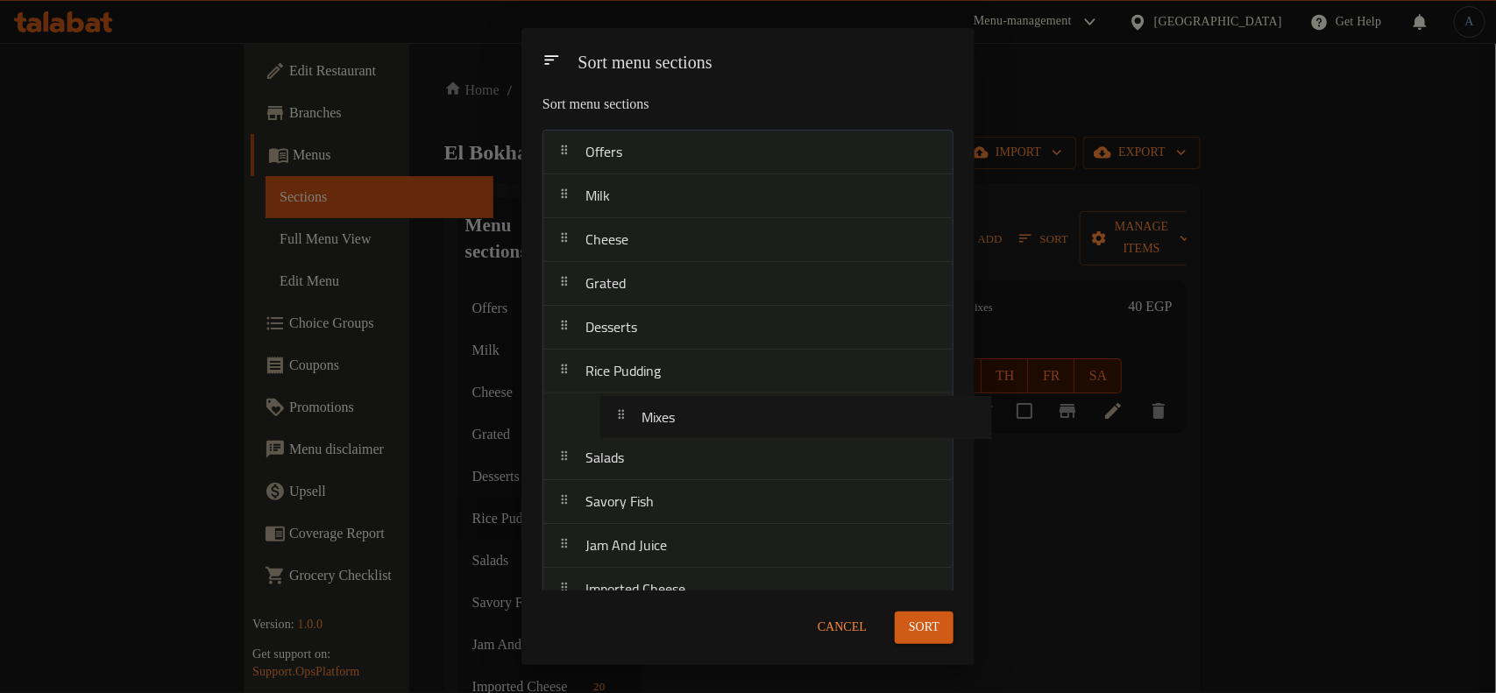
drag, startPoint x: 663, startPoint y: 590, endPoint x: 716, endPoint y: 406, distance: 191.6
click at [716, 406] on nav "Offers Milk Cheese Grated Desserts Rice Pudding Salads Savory Fish Jam And Juic…" at bounding box center [747, 546] width 411 height 833
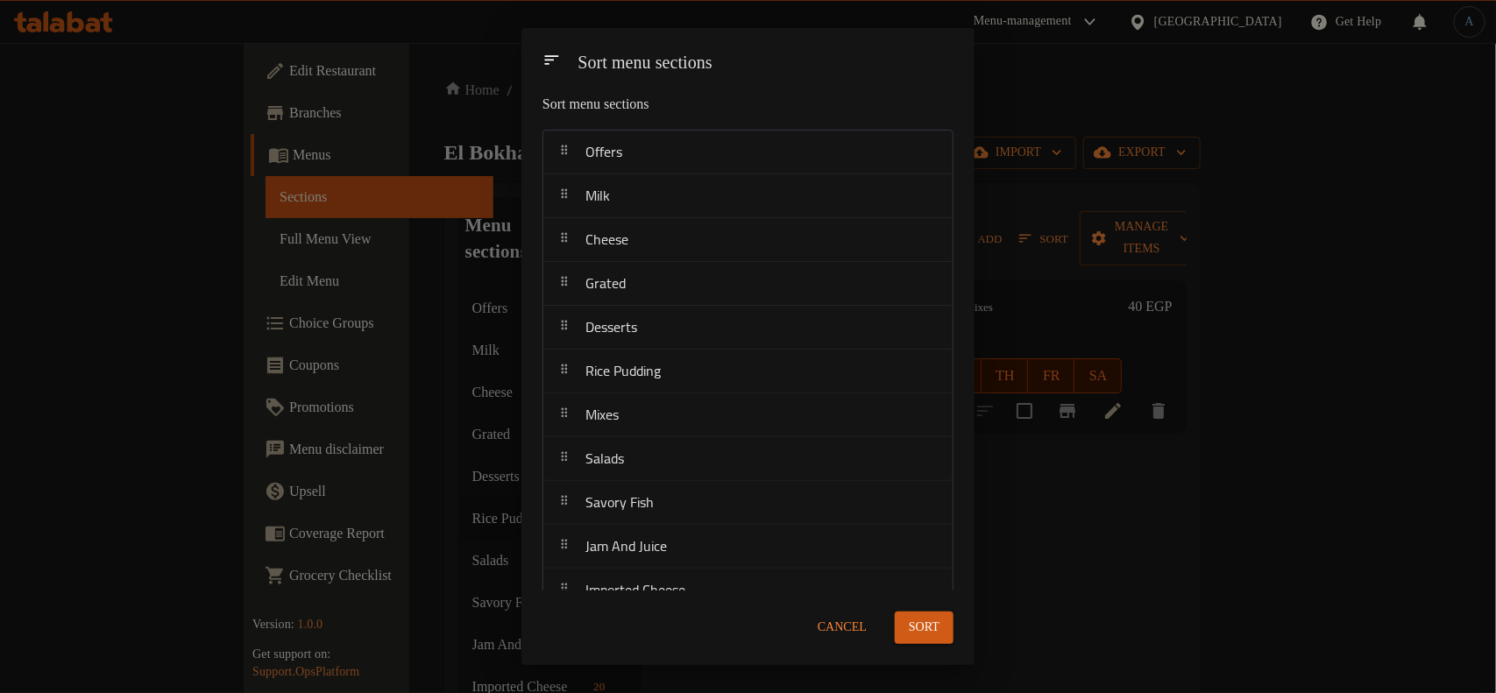
click at [939, 625] on span "Sort" at bounding box center [924, 628] width 31 height 22
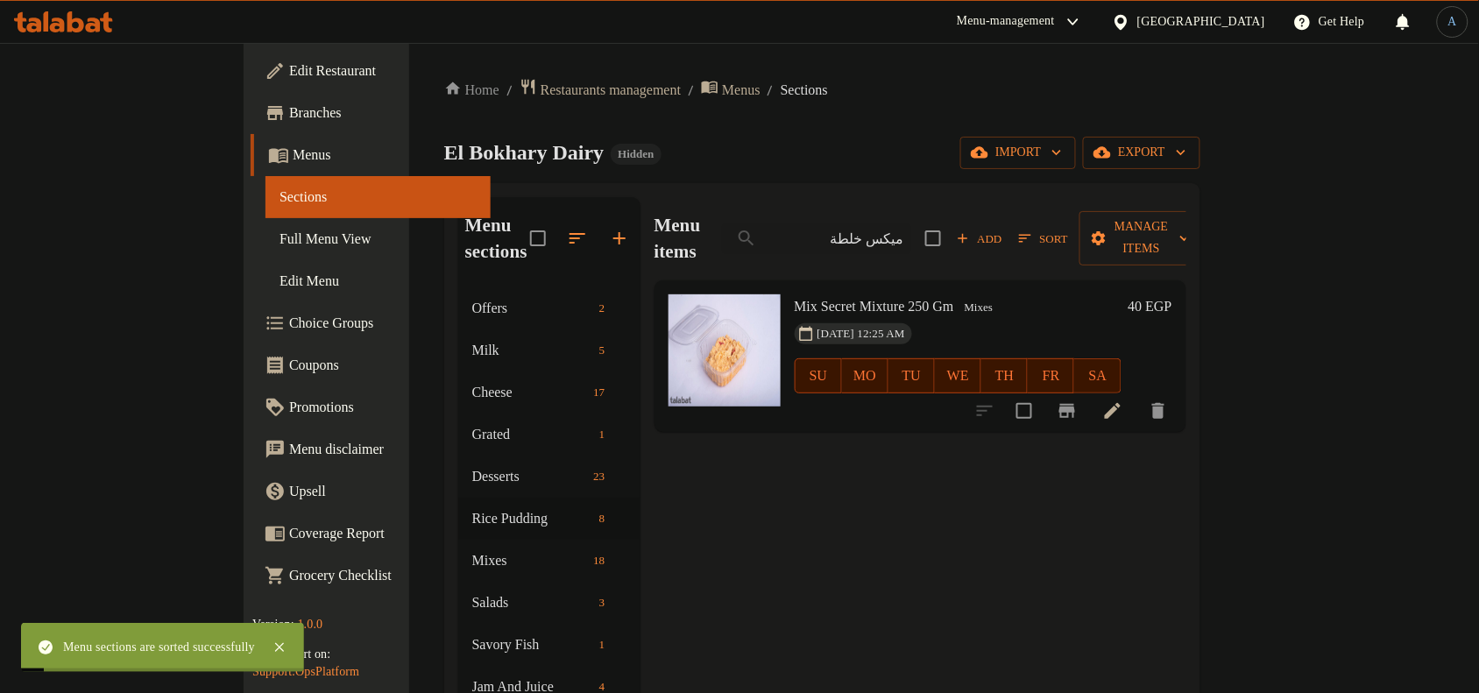
click at [953, 145] on div "El Bokhary Dairy Hidden import export" at bounding box center [822, 153] width 756 height 32
click at [911, 223] on input "ميكس خلطة" at bounding box center [816, 238] width 189 height 31
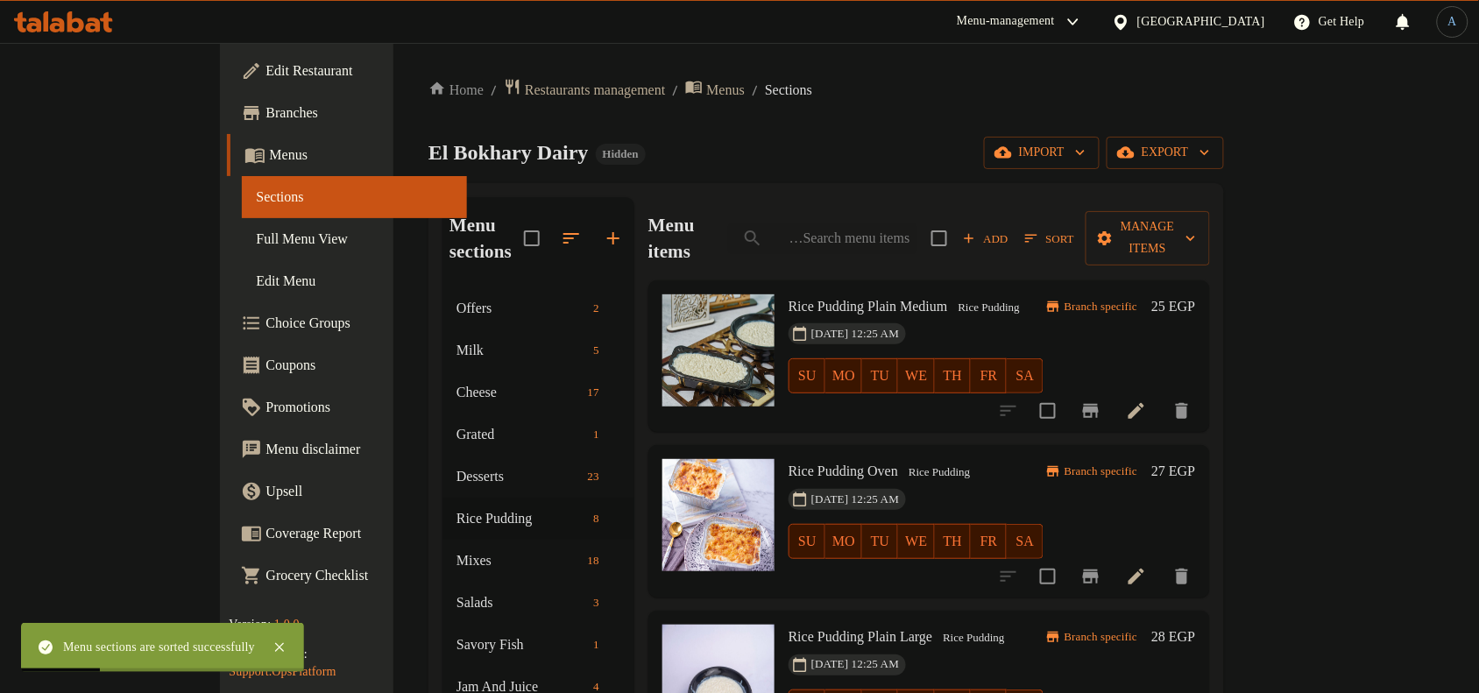
click at [931, 124] on div "Home / Restaurants management / Menus / Sections El Bokhary Dairy Hidden import…" at bounding box center [827, 593] width 796 height 1030
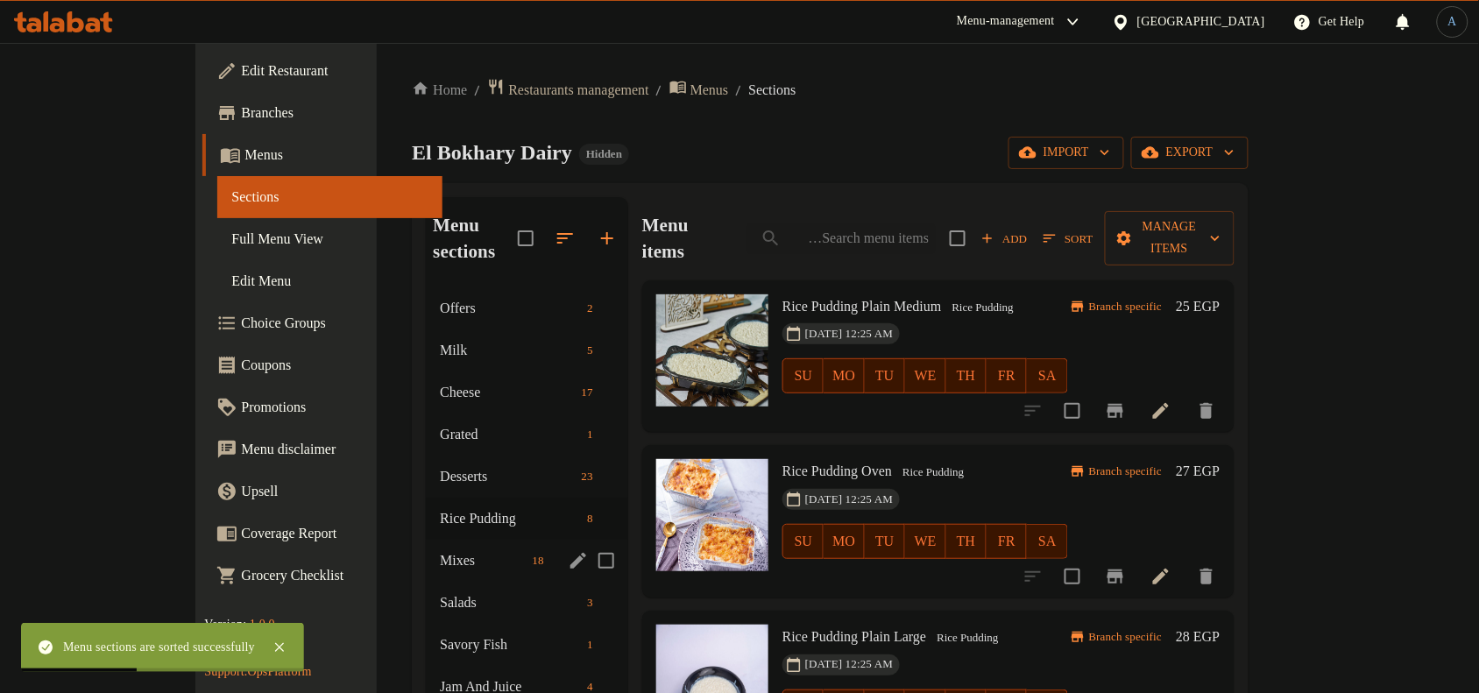
scroll to position [110, 0]
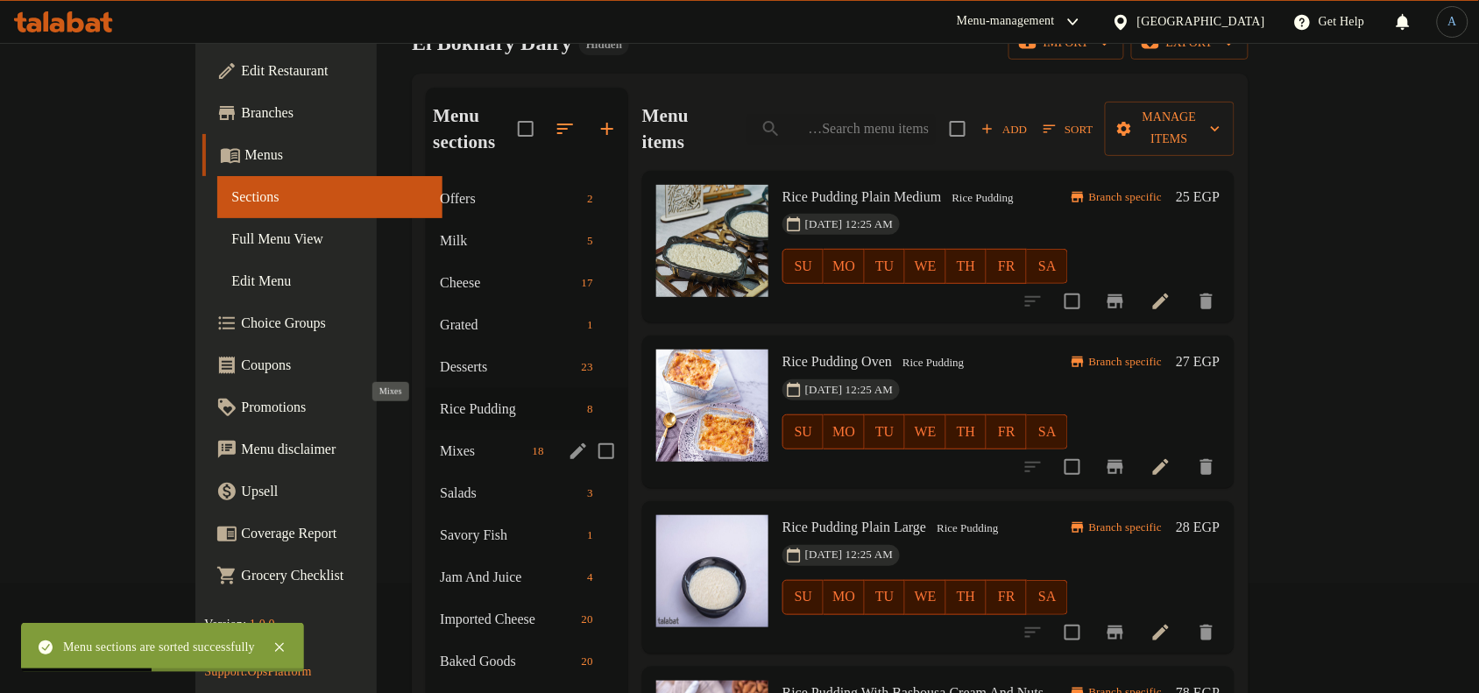
click at [440, 441] on span "Mixes" at bounding box center [482, 451] width 85 height 21
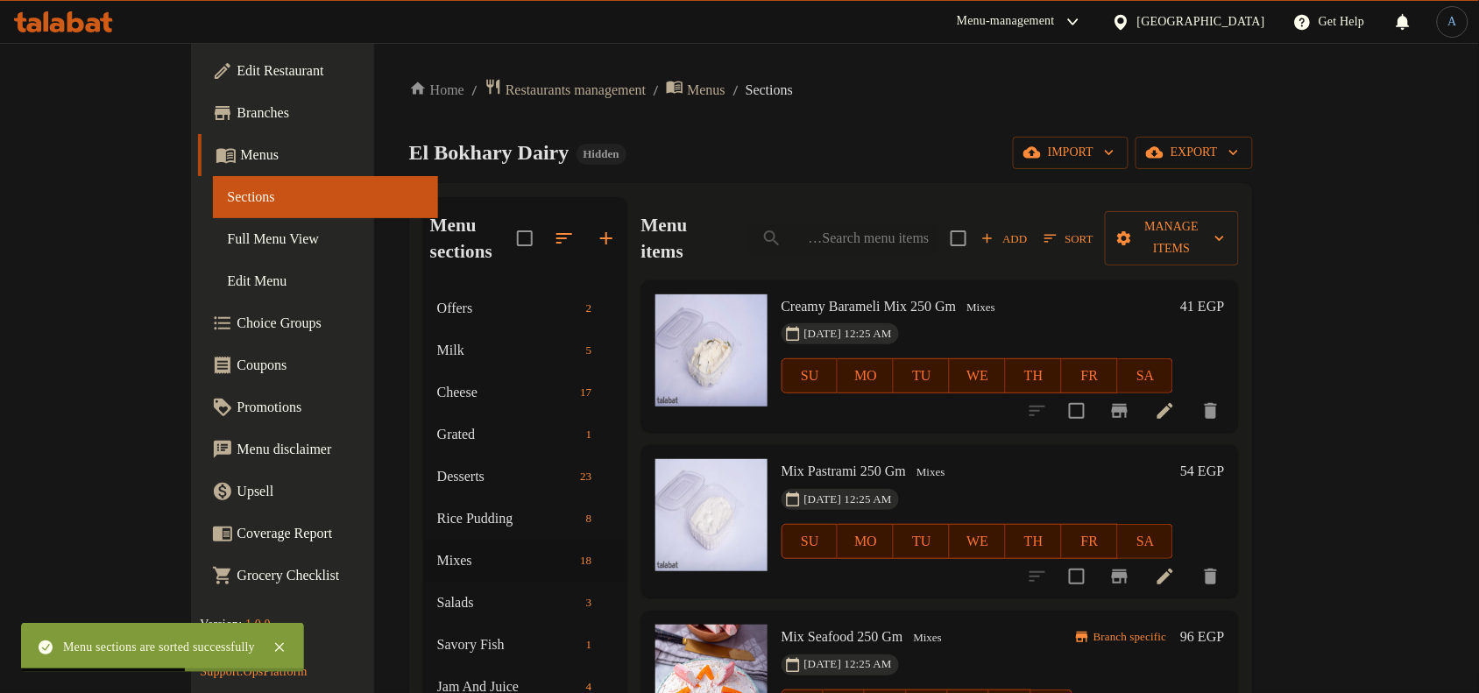
click at [900, 287] on div "Creamy Barameli Mix 250 Gm Mixes [DATE] 12:25 AM SU MO TU WE TH FR SA" at bounding box center [978, 356] width 407 height 138
click at [1094, 229] on span "Sort" at bounding box center [1069, 239] width 49 height 20
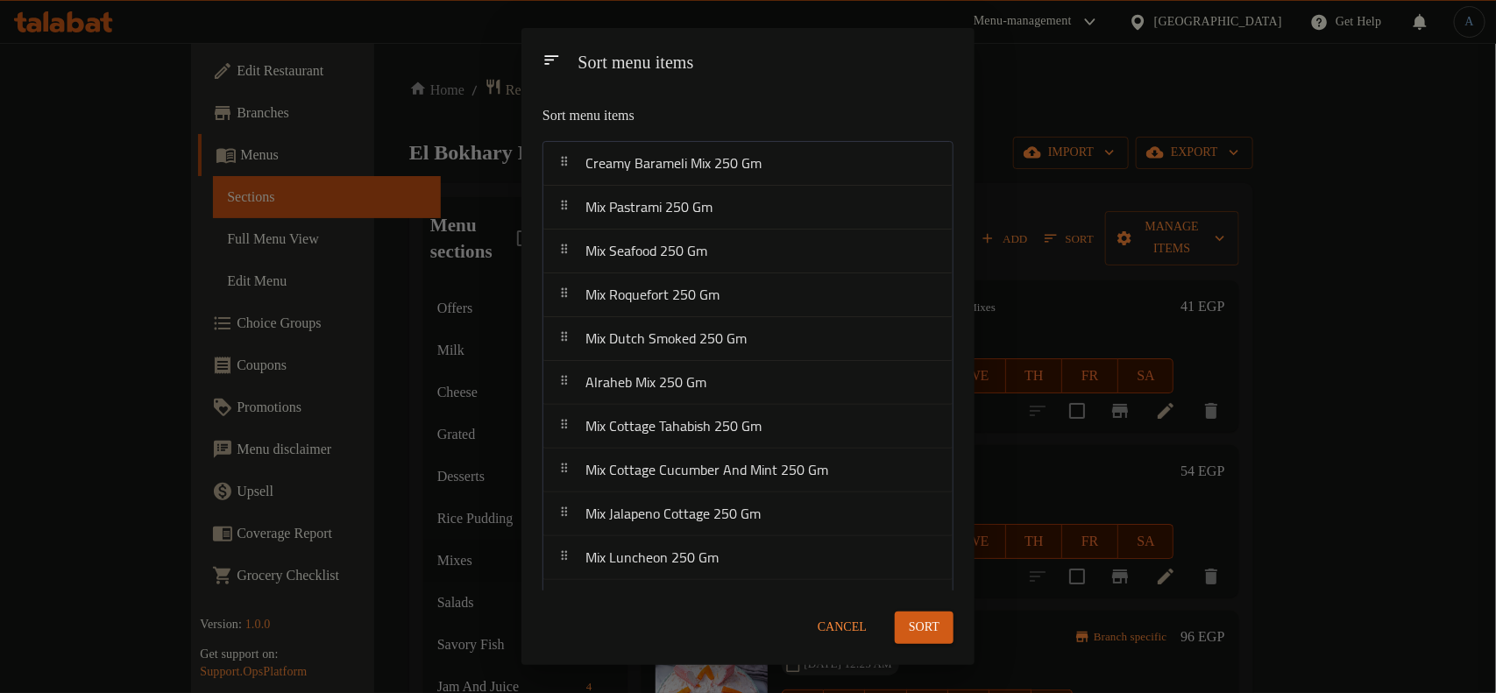
click at [831, 634] on span "Cancel" at bounding box center [842, 628] width 49 height 22
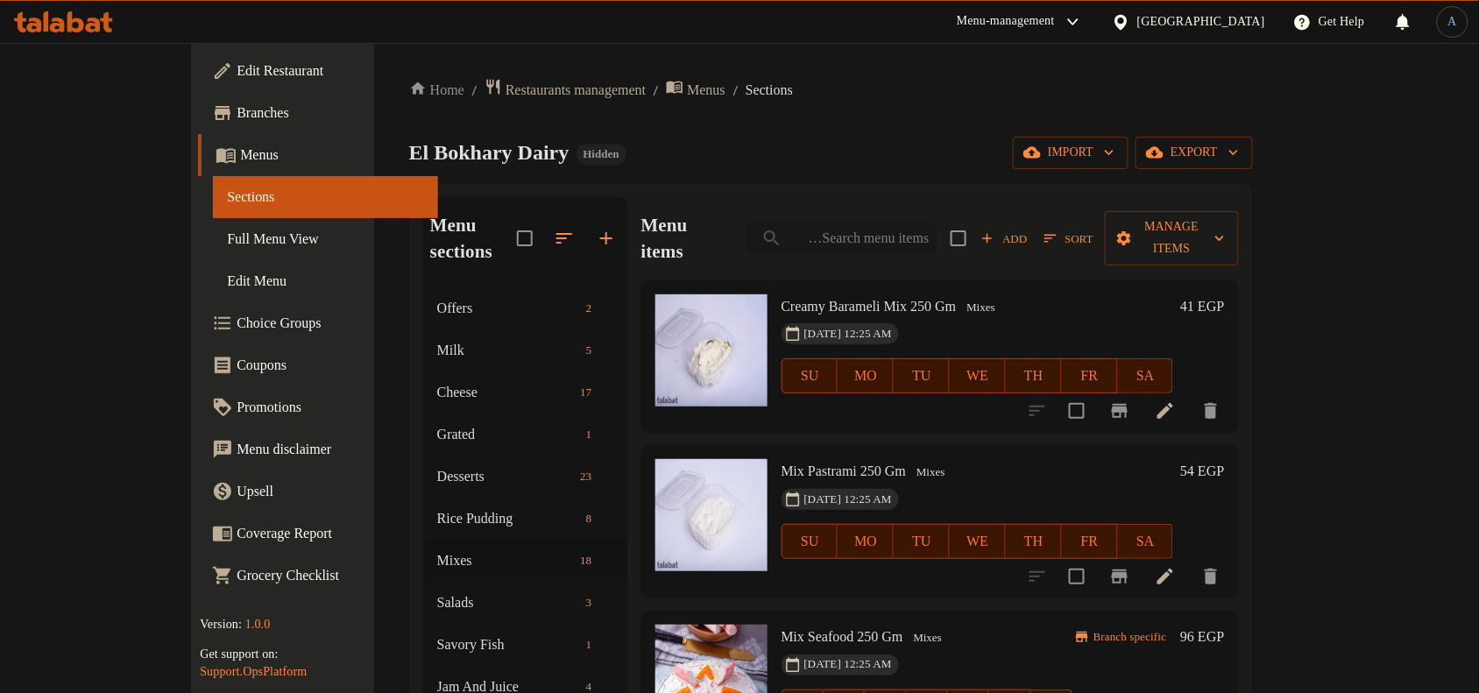
click at [937, 239] on input "search" at bounding box center [842, 238] width 189 height 31
paste input "ميكس خلطة سريه 250 جرام"
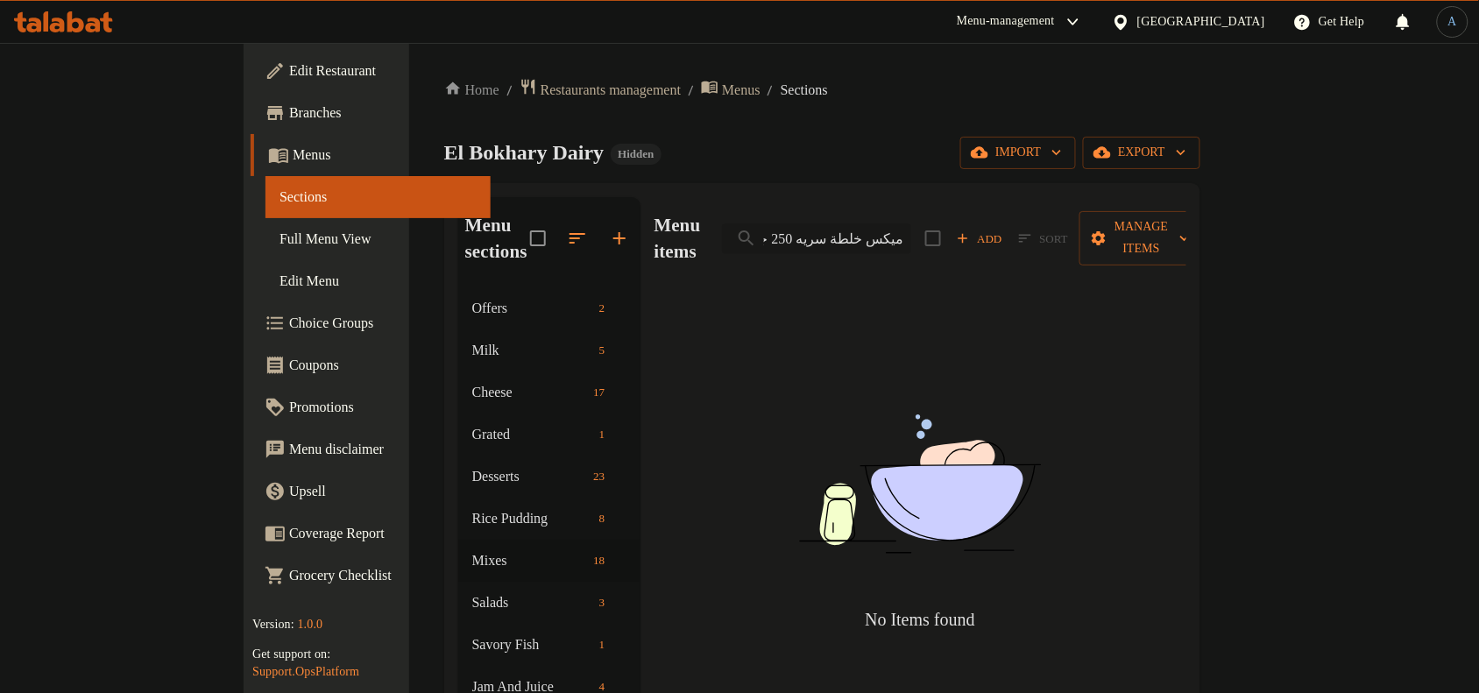
drag, startPoint x: 929, startPoint y: 229, endPoint x: 797, endPoint y: 225, distance: 131.5
click at [797, 225] on input "ميكس خلطة سريه 250 جرام" at bounding box center [816, 238] width 189 height 31
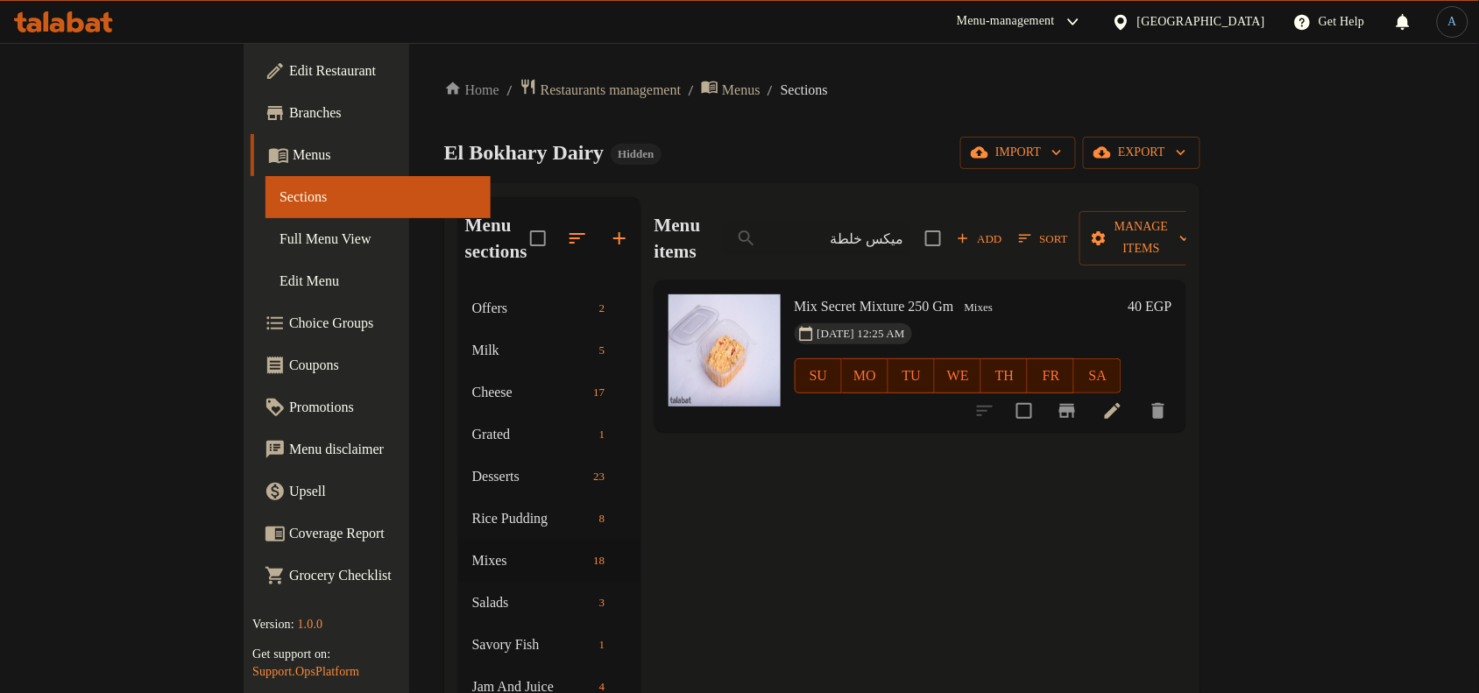
type input "ميكس خلطة"
click at [803, 299] on span "Mix Secret Mixture 250 Gm" at bounding box center [874, 306] width 159 height 15
copy h6 "Mix Secret Mixture 250 Gm"
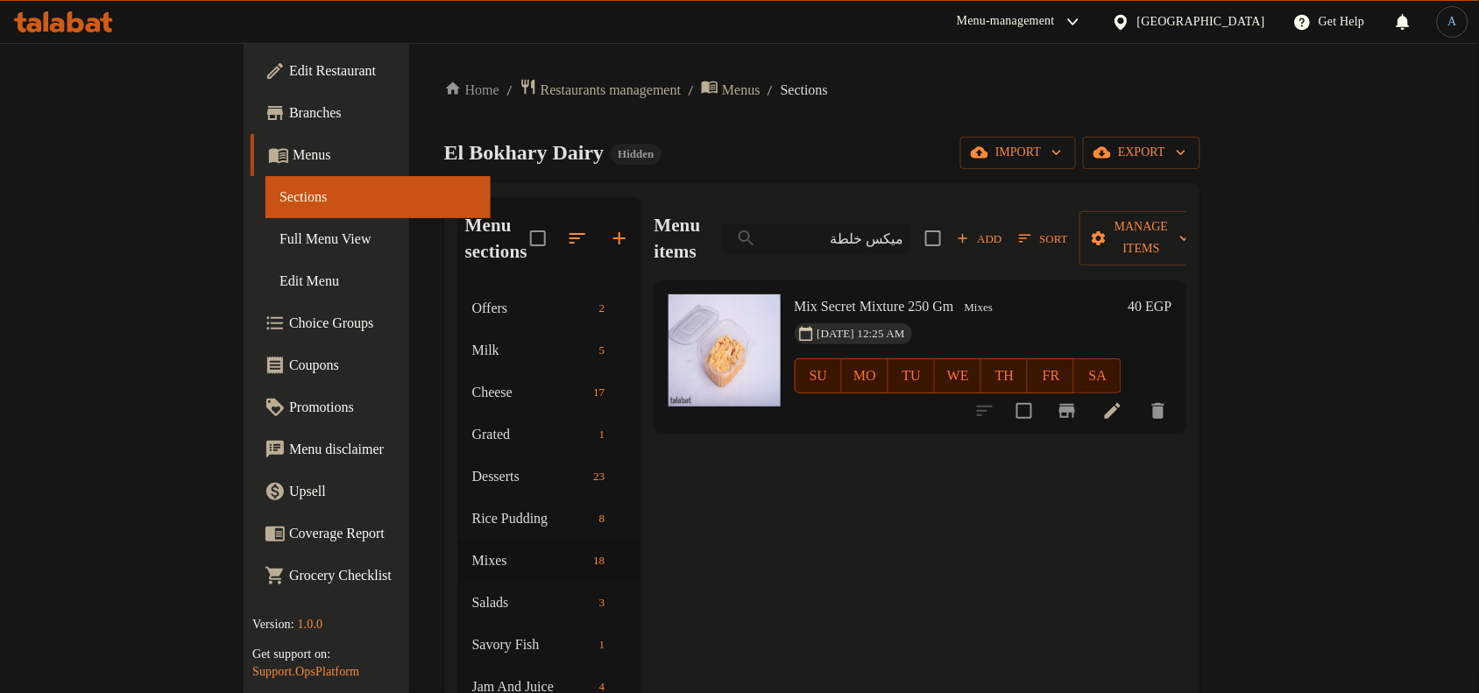
click at [911, 223] on input "ميكس خلطة" at bounding box center [816, 238] width 189 height 31
click at [987, 164] on div "El Bokhary Dairy Hidden import export" at bounding box center [822, 153] width 756 height 32
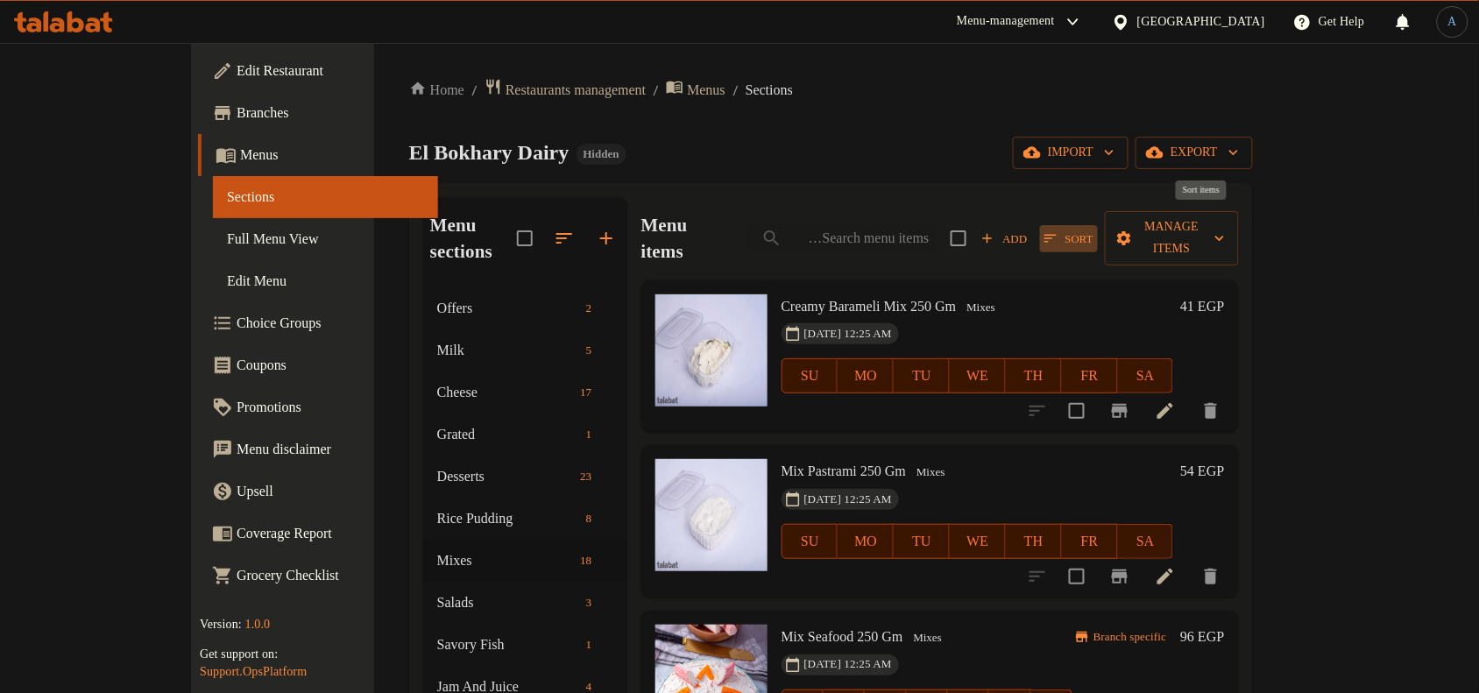
click at [1094, 229] on span "Sort" at bounding box center [1069, 239] width 49 height 20
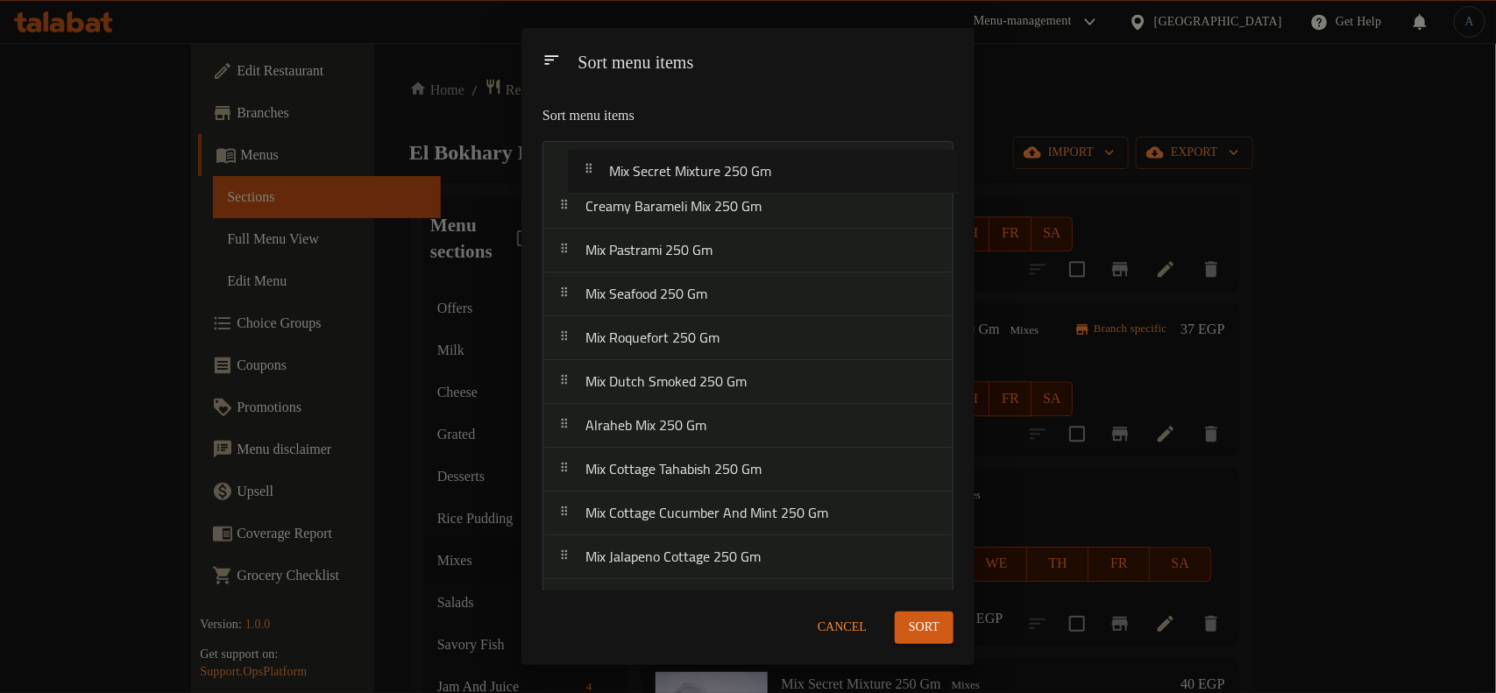
drag, startPoint x: 680, startPoint y: 488, endPoint x: 698, endPoint y: 169, distance: 319.5
click at [698, 169] on nav "Creamy Barameli Mix 250 Gm Mix Pastrami 250 Gm Mix Seafood 250 Gm Mix Roquefort…" at bounding box center [747, 536] width 411 height 790
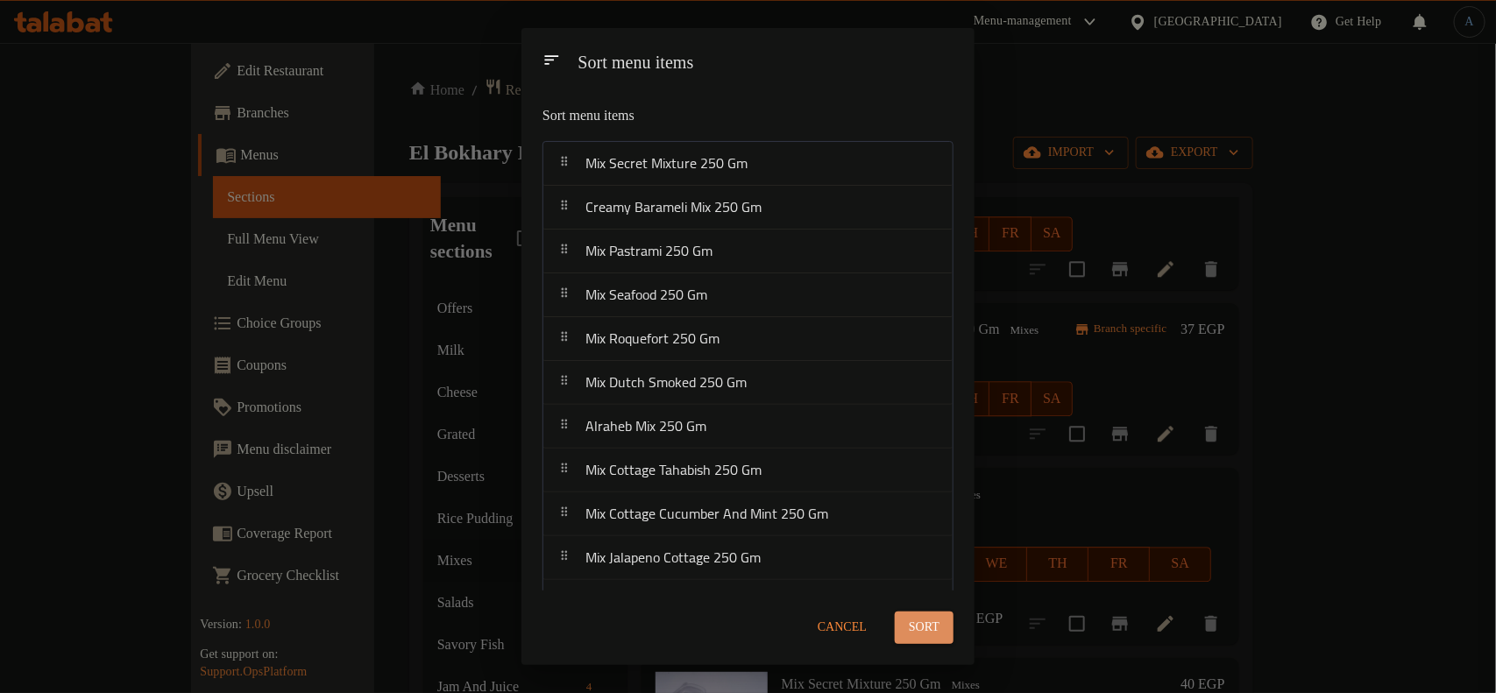
click at [933, 625] on span "Sort" at bounding box center [924, 628] width 31 height 22
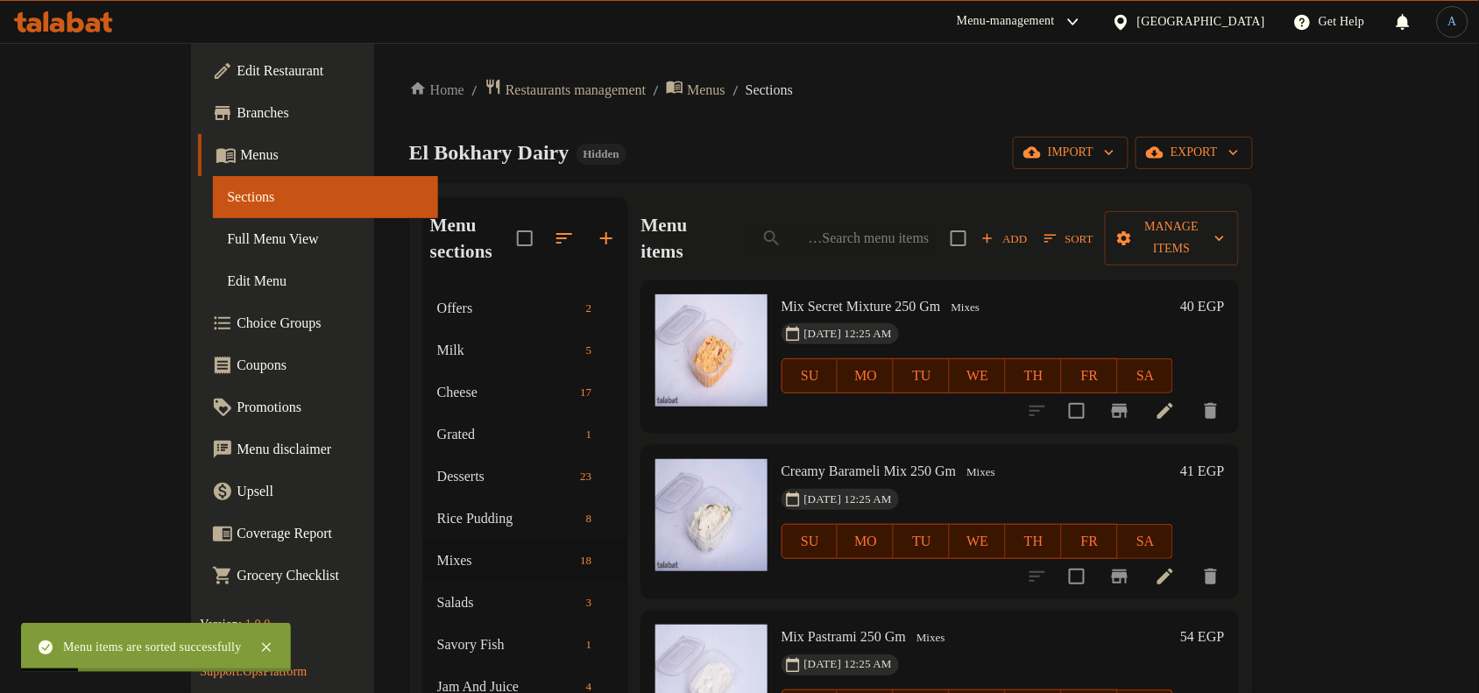
click at [914, 84] on ol "Home / Restaurants management / Menus / Sections" at bounding box center [831, 90] width 844 height 24
click at [1224, 294] on h6 "40 EGP" at bounding box center [1202, 306] width 44 height 25
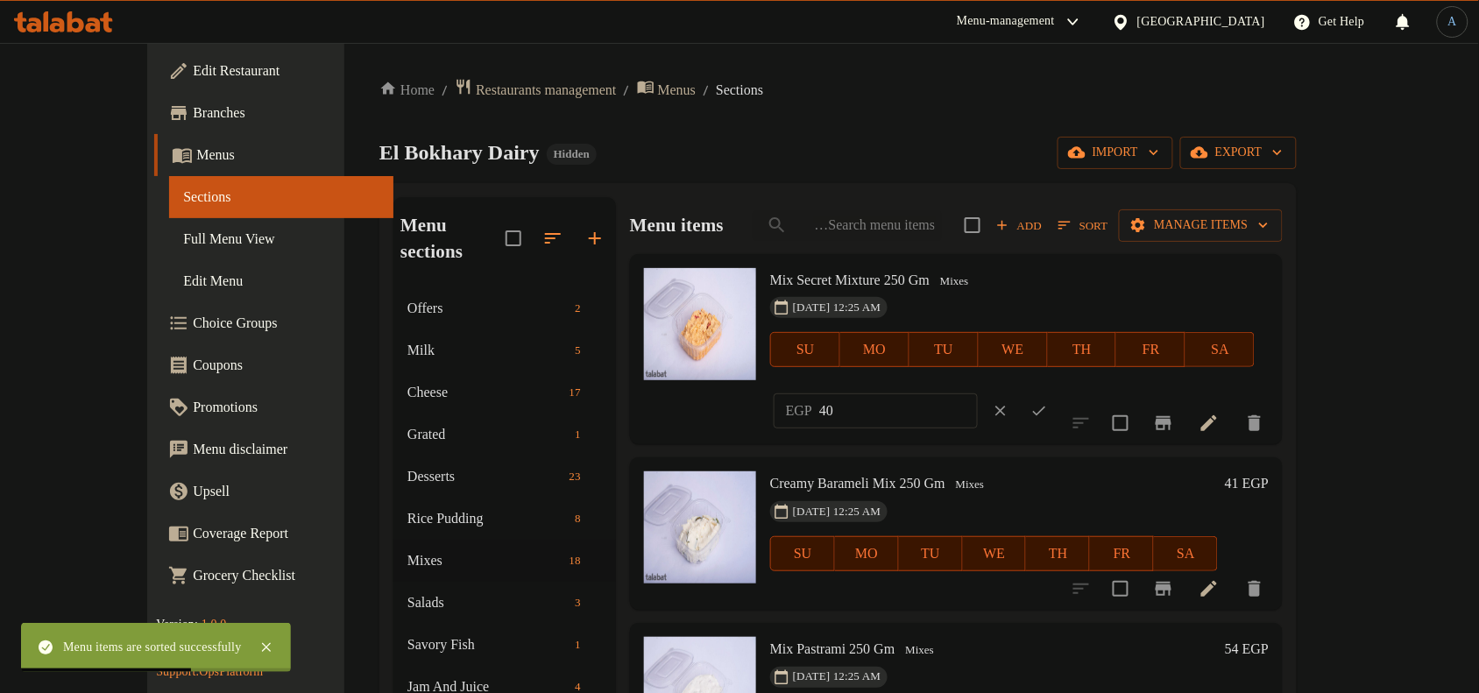
click at [978, 393] on input "40" at bounding box center [898, 410] width 159 height 35
paste input "55.0"
type input "55.00"
click at [1046, 407] on icon "ok" at bounding box center [1039, 412] width 13 height 10
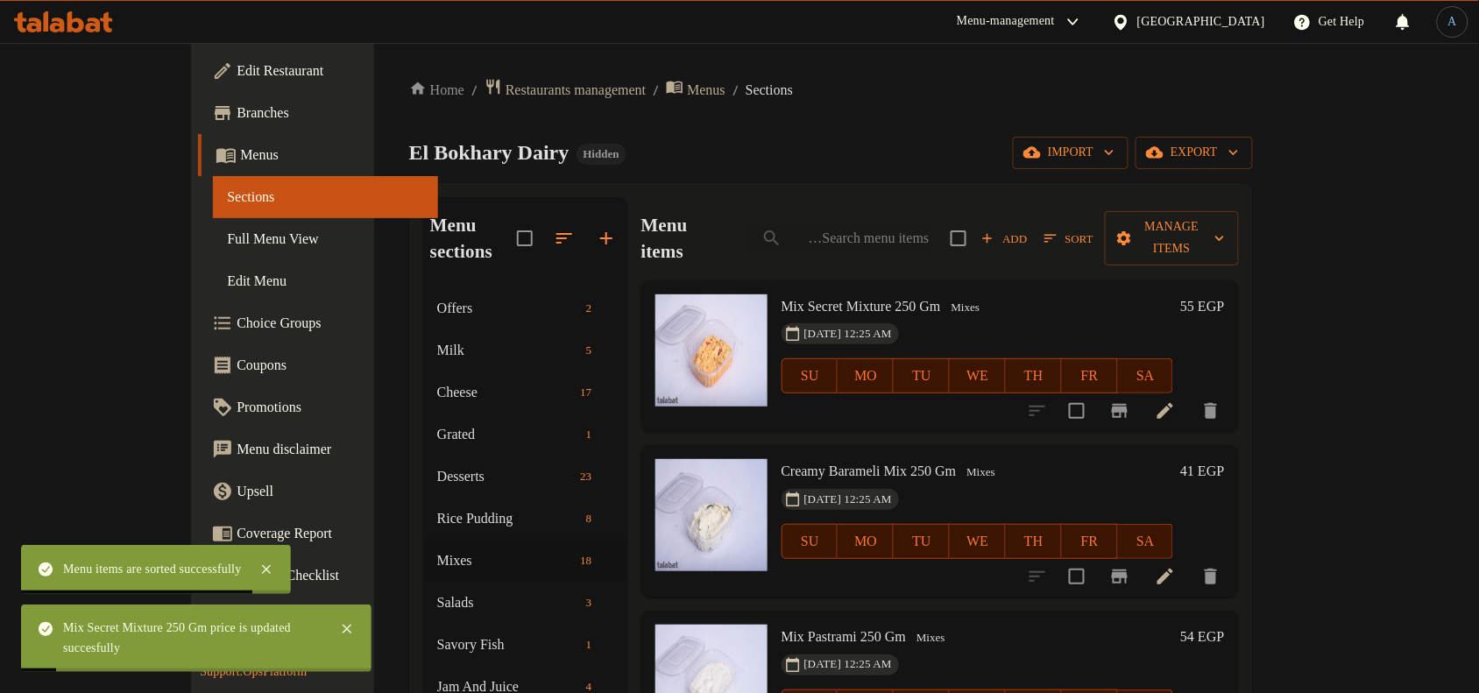
click at [1058, 294] on h6 "Mix Secret Mixture 250 Gm Mixes" at bounding box center [978, 306] width 393 height 25
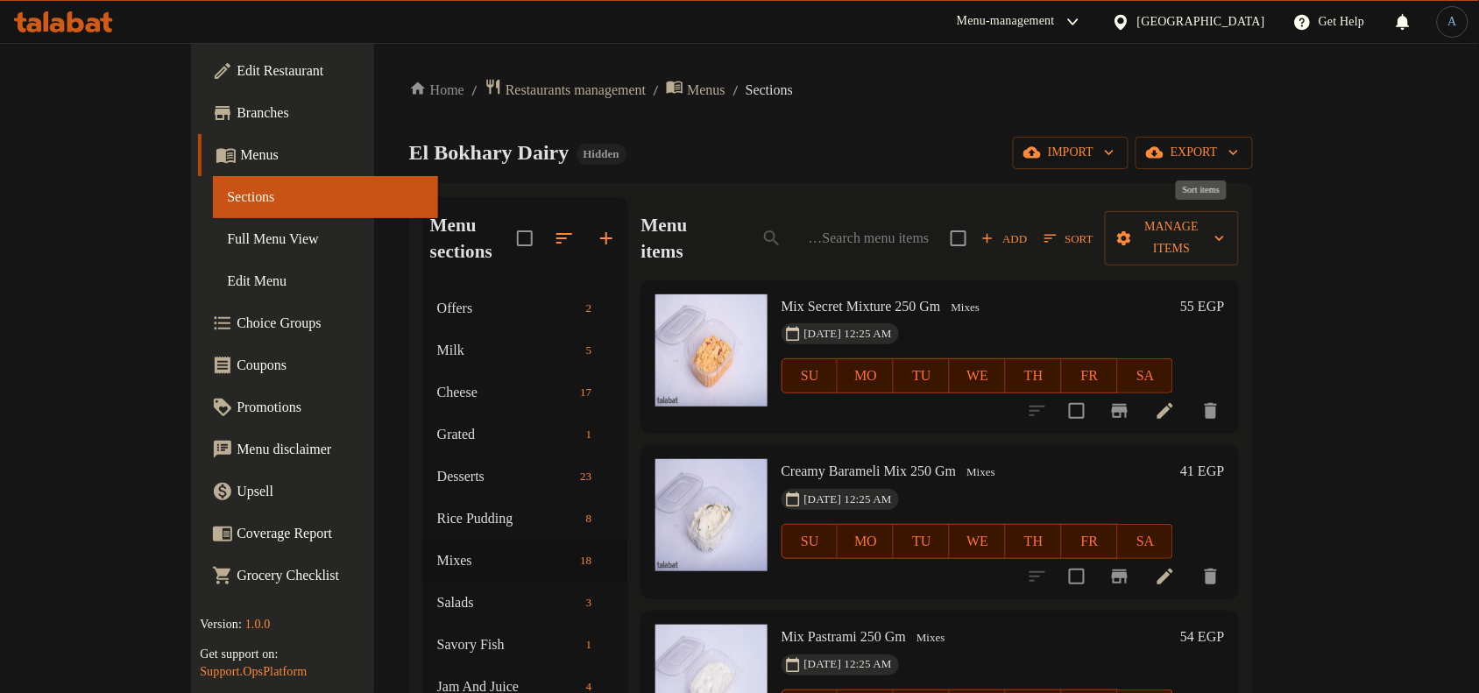
click at [1094, 229] on span "Sort" at bounding box center [1069, 239] width 49 height 20
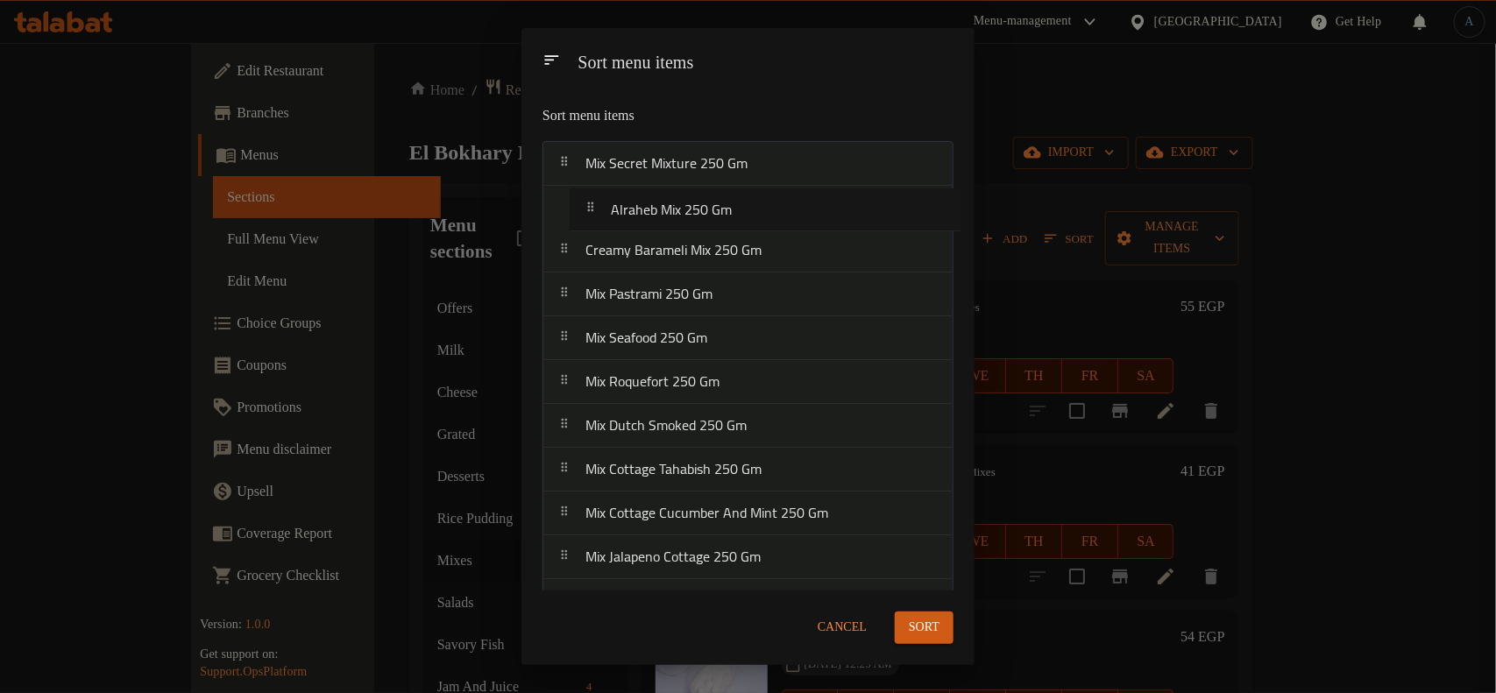
drag, startPoint x: 677, startPoint y: 436, endPoint x: 702, endPoint y: 209, distance: 229.3
click at [702, 209] on nav "Mix Secret Mixture 250 Gm Creamy Barameli Mix 250 Gm Mix Pastrami 250 Gm Mix Se…" at bounding box center [747, 536] width 411 height 790
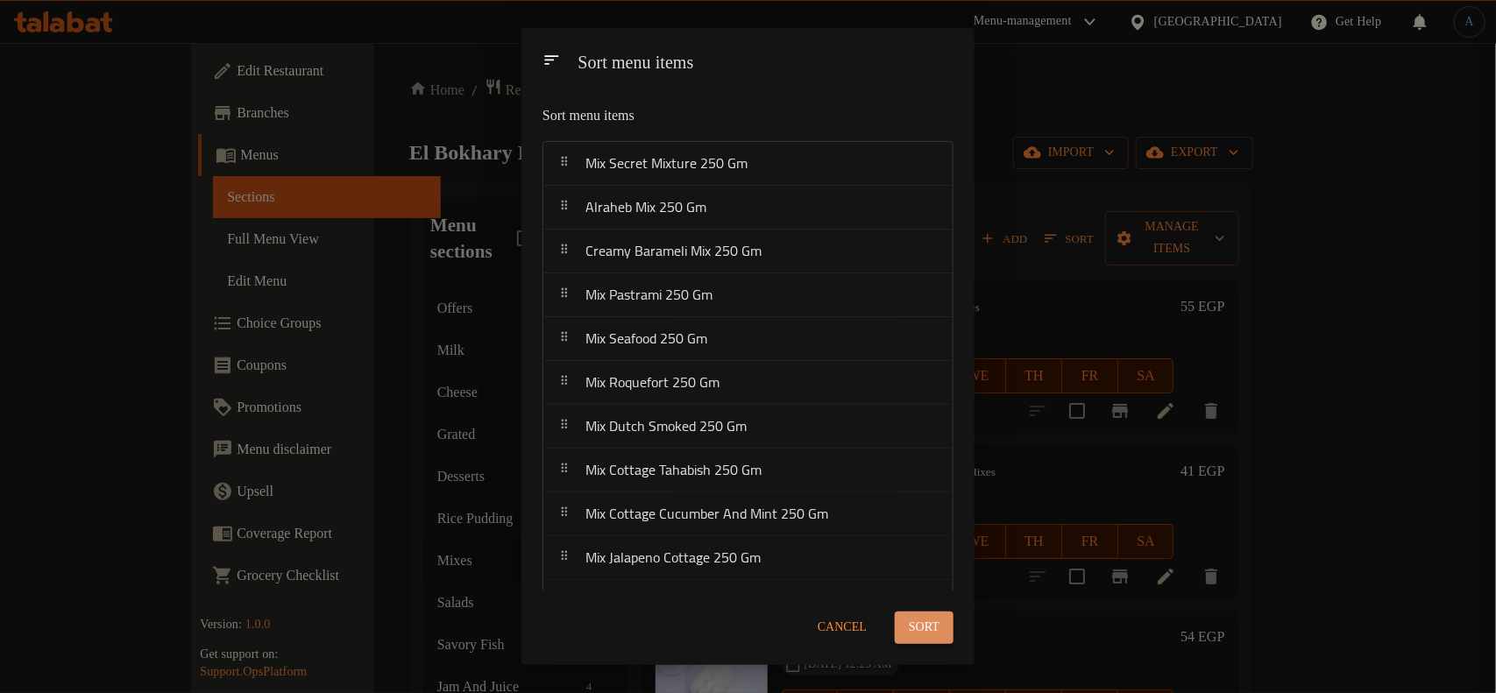
click at [931, 627] on span "Sort" at bounding box center [924, 628] width 31 height 22
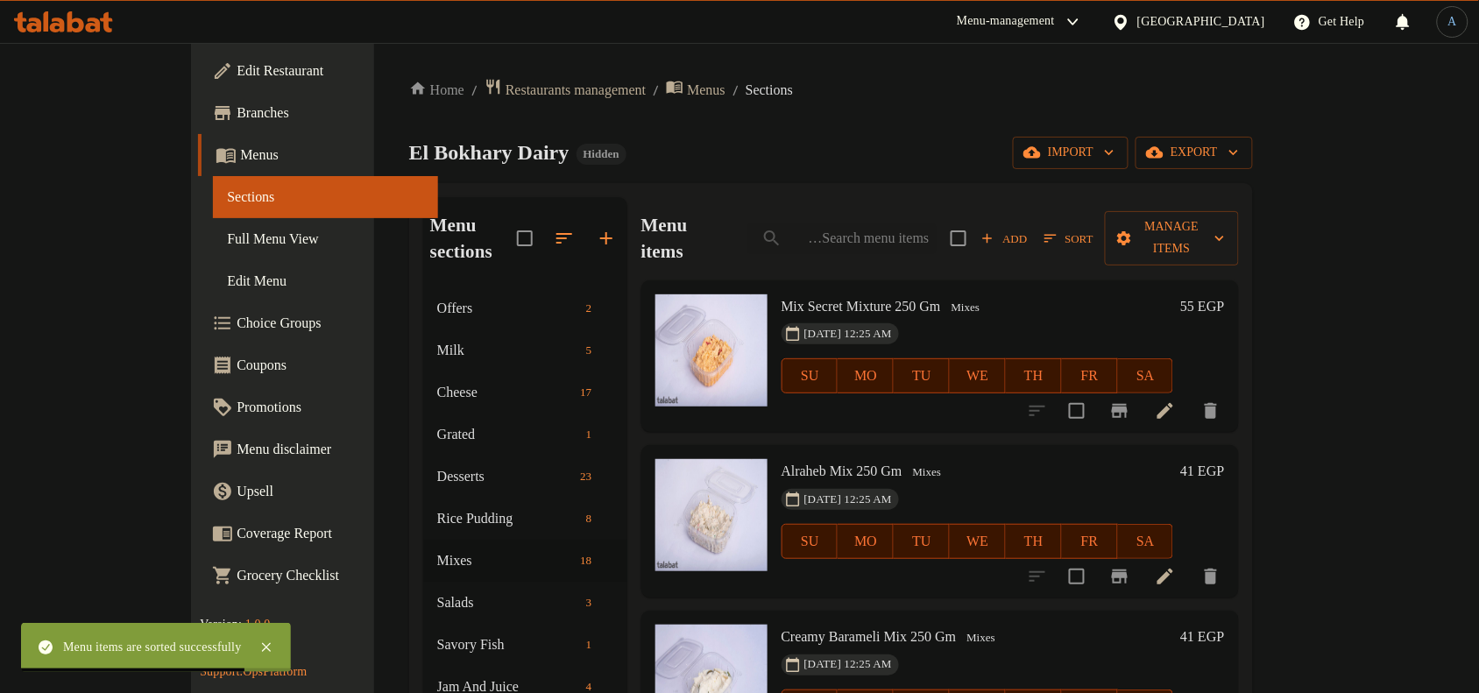
click at [1224, 459] on h6 "41 EGP" at bounding box center [1202, 471] width 44 height 25
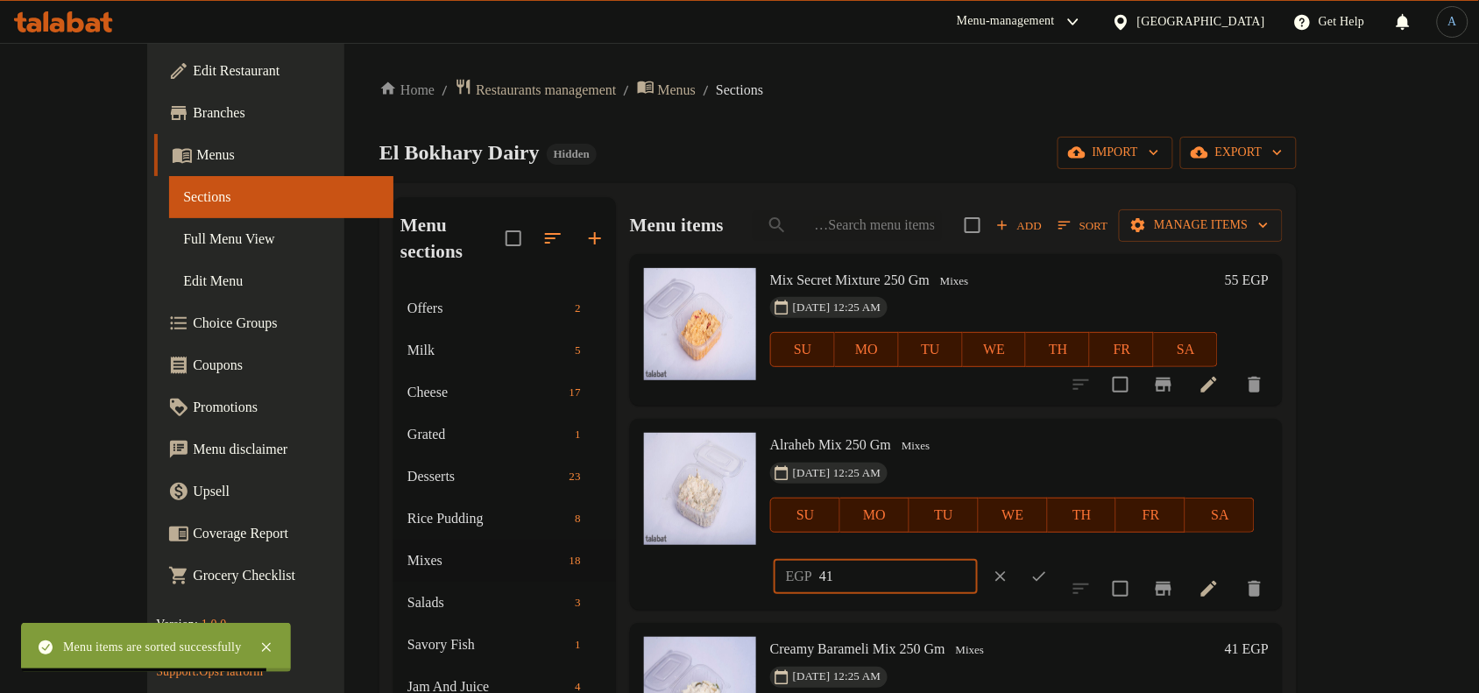
click at [978, 559] on input "41" at bounding box center [898, 576] width 159 height 35
paste input "55.00"
type input "55.00"
click at [1048, 568] on icon "ok" at bounding box center [1040, 577] width 18 height 18
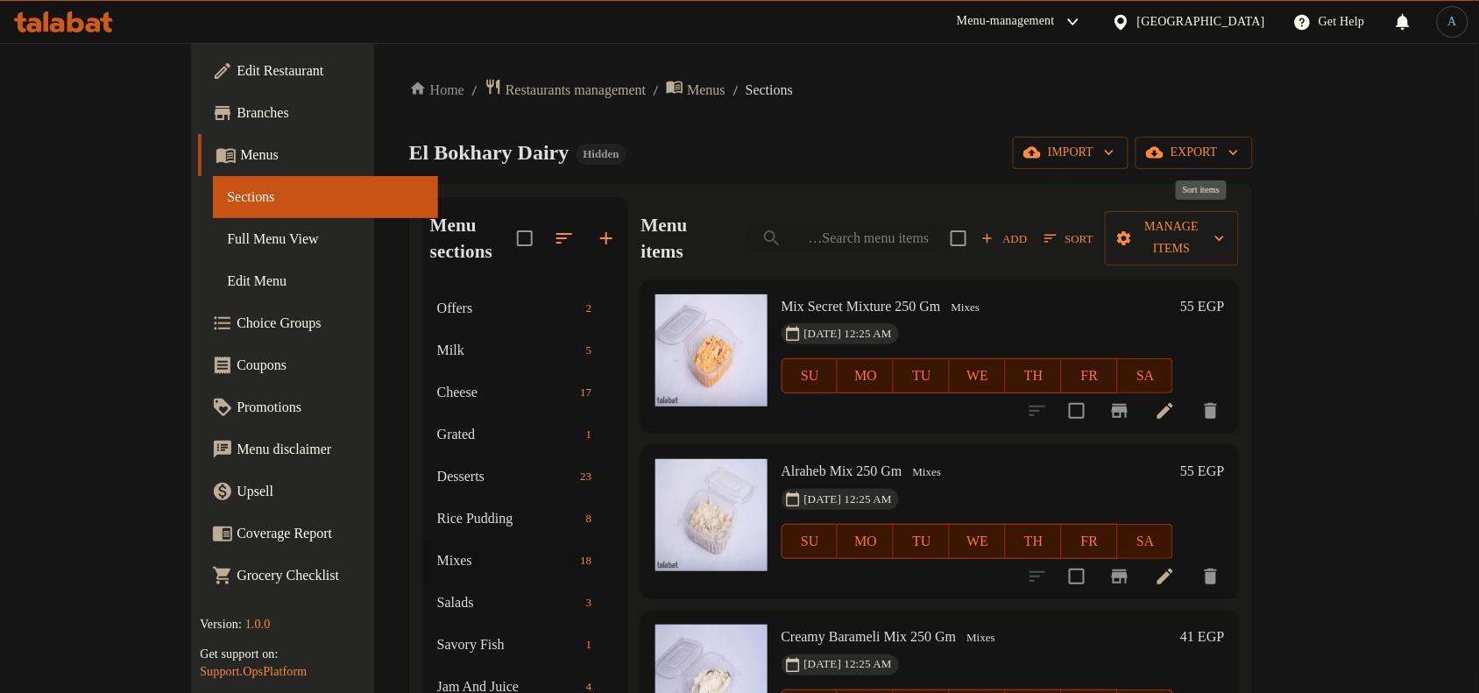
click at [1094, 229] on span "Sort" at bounding box center [1069, 239] width 49 height 20
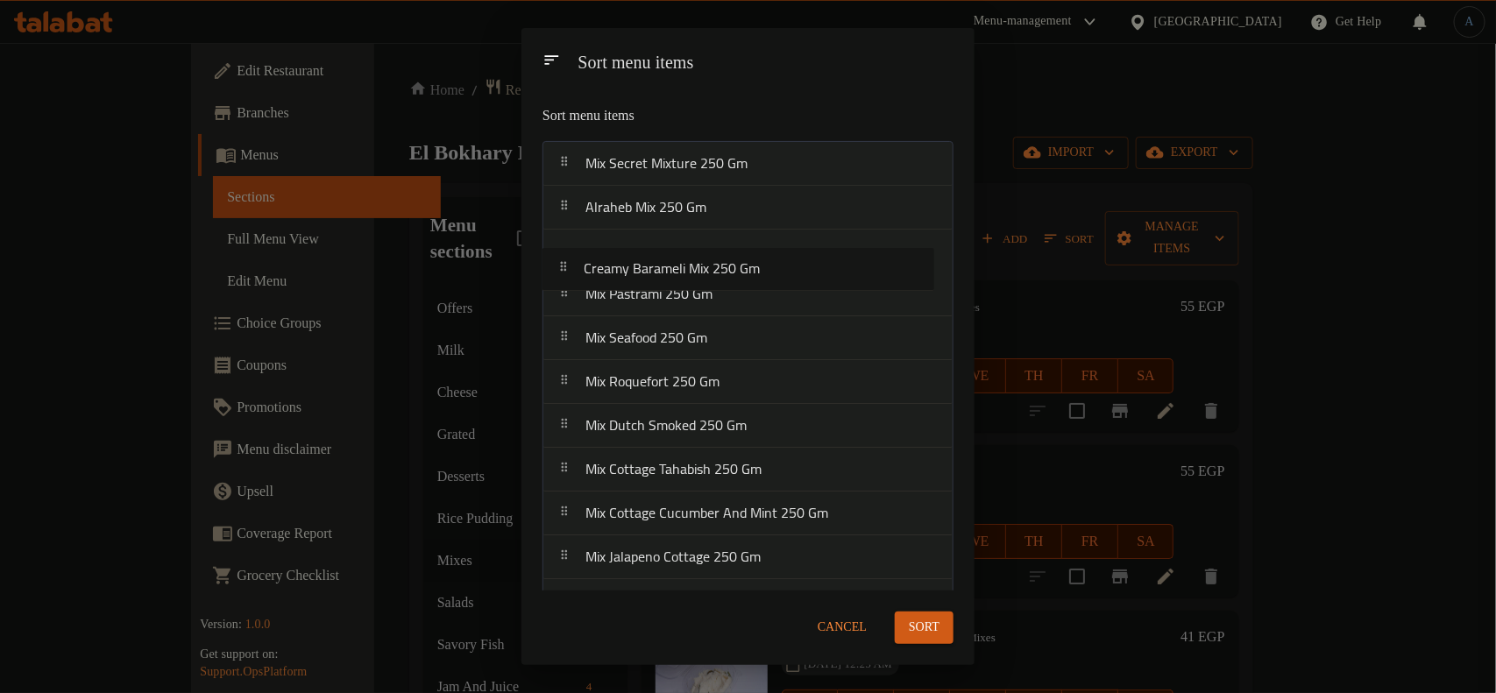
drag, startPoint x: 717, startPoint y: 252, endPoint x: 710, endPoint y: 304, distance: 52.2
click at [710, 304] on nav "Mix Secret Mixture 250 [PERSON_NAME] Mix 250 Gm Creamy Barameli Mix 250 Gm Mix …" at bounding box center [747, 536] width 411 height 790
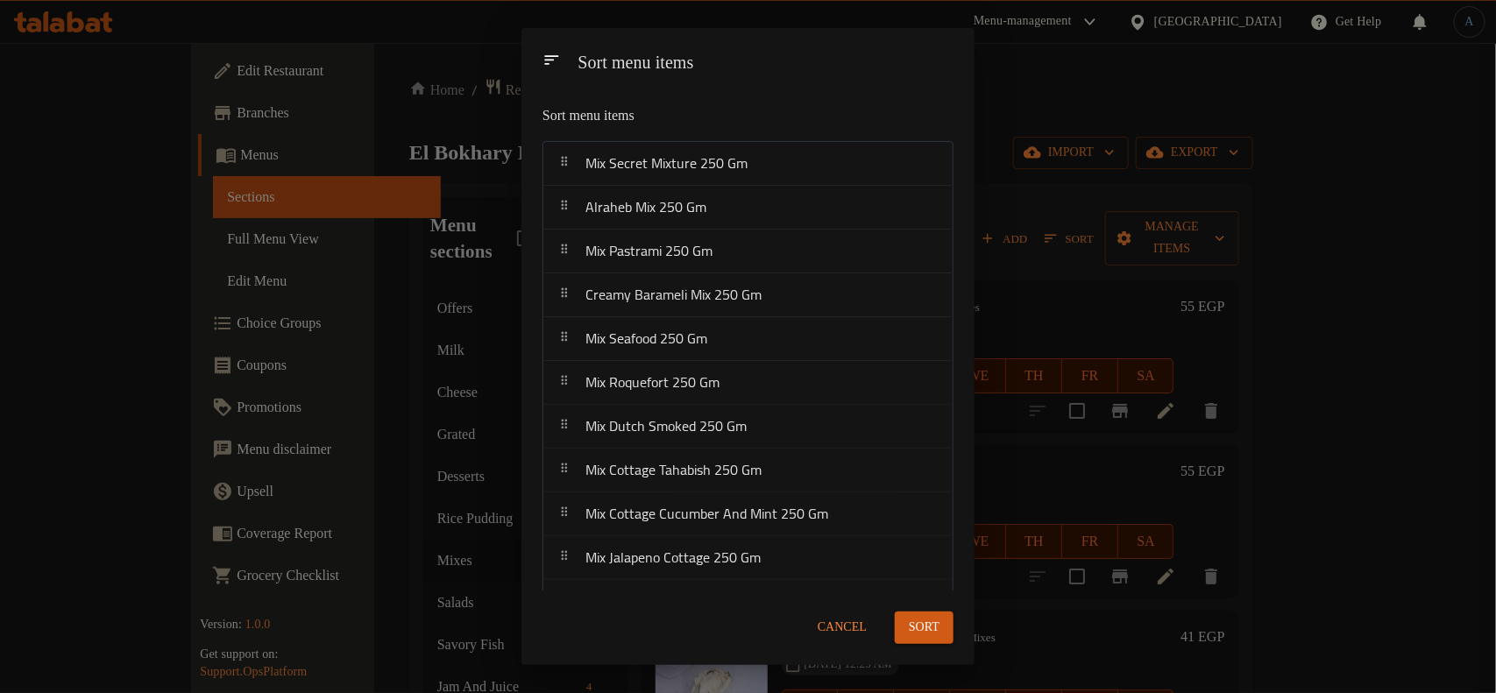
click at [922, 612] on button "Sort" at bounding box center [924, 628] width 59 height 32
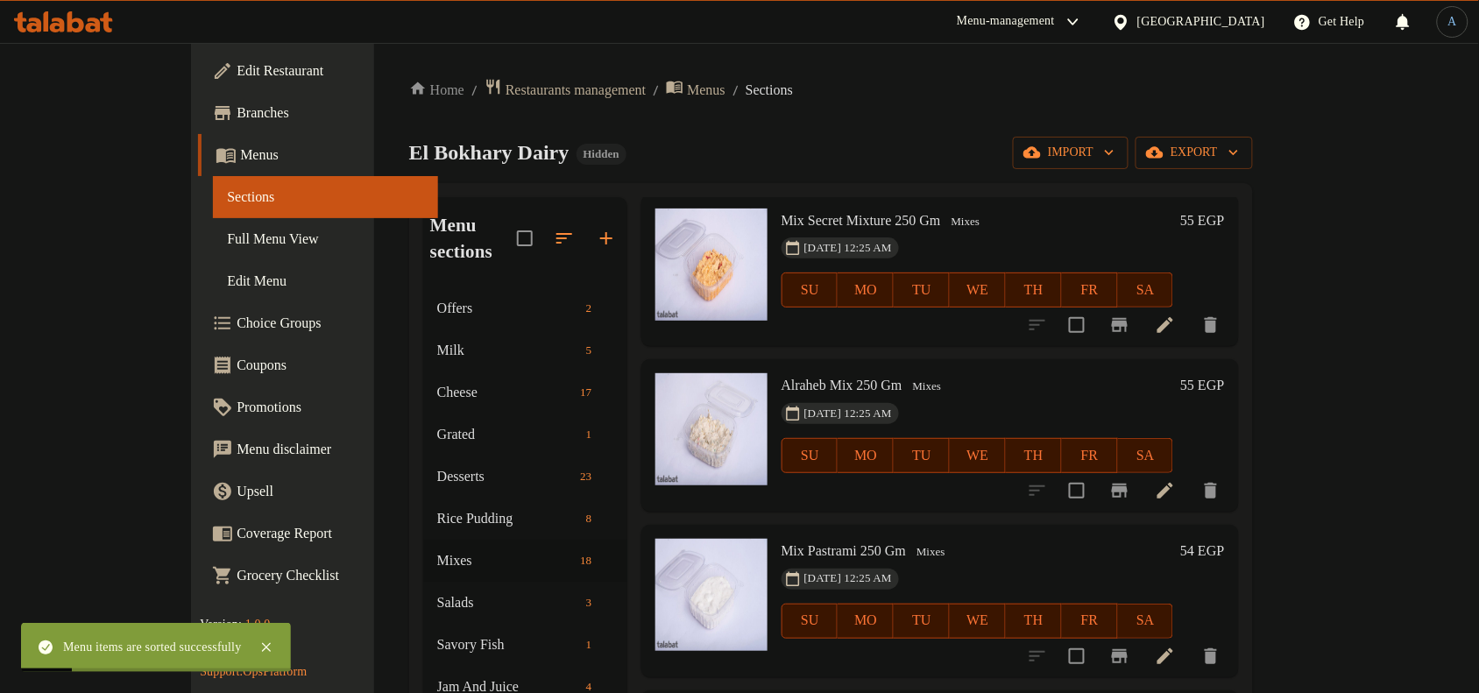
scroll to position [110, 0]
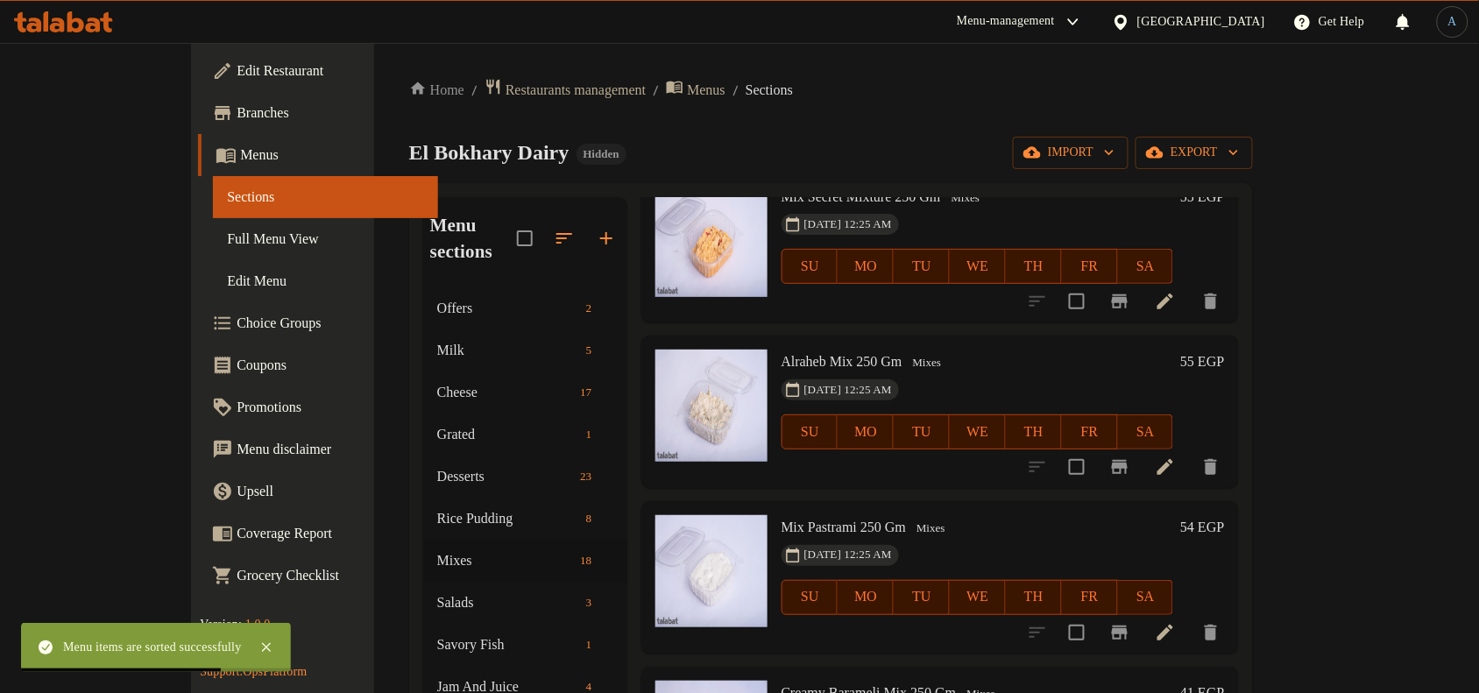
click at [1224, 515] on h6 "54 EGP" at bounding box center [1202, 527] width 44 height 25
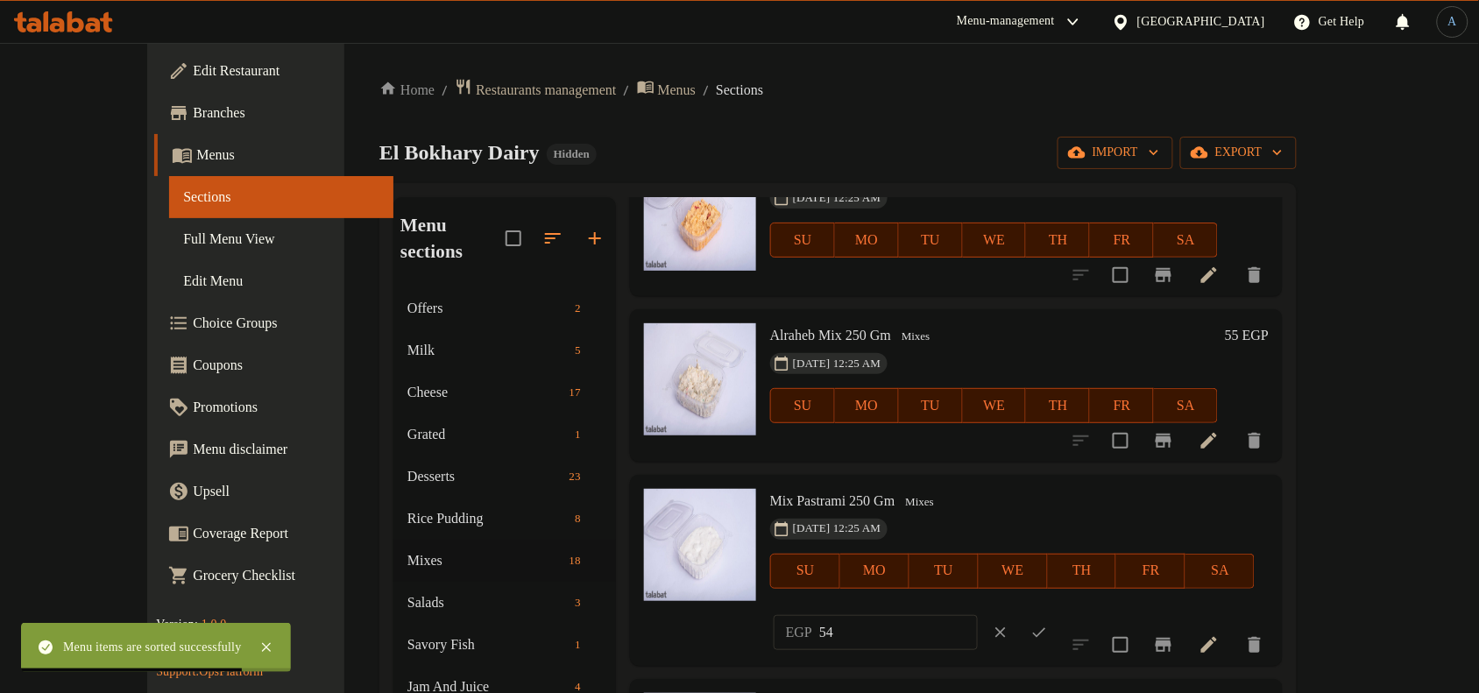
click at [978, 615] on input "54" at bounding box center [898, 632] width 159 height 35
paste input "67.00"
type input "67.00"
click at [1048, 624] on icon "ok" at bounding box center [1040, 633] width 18 height 18
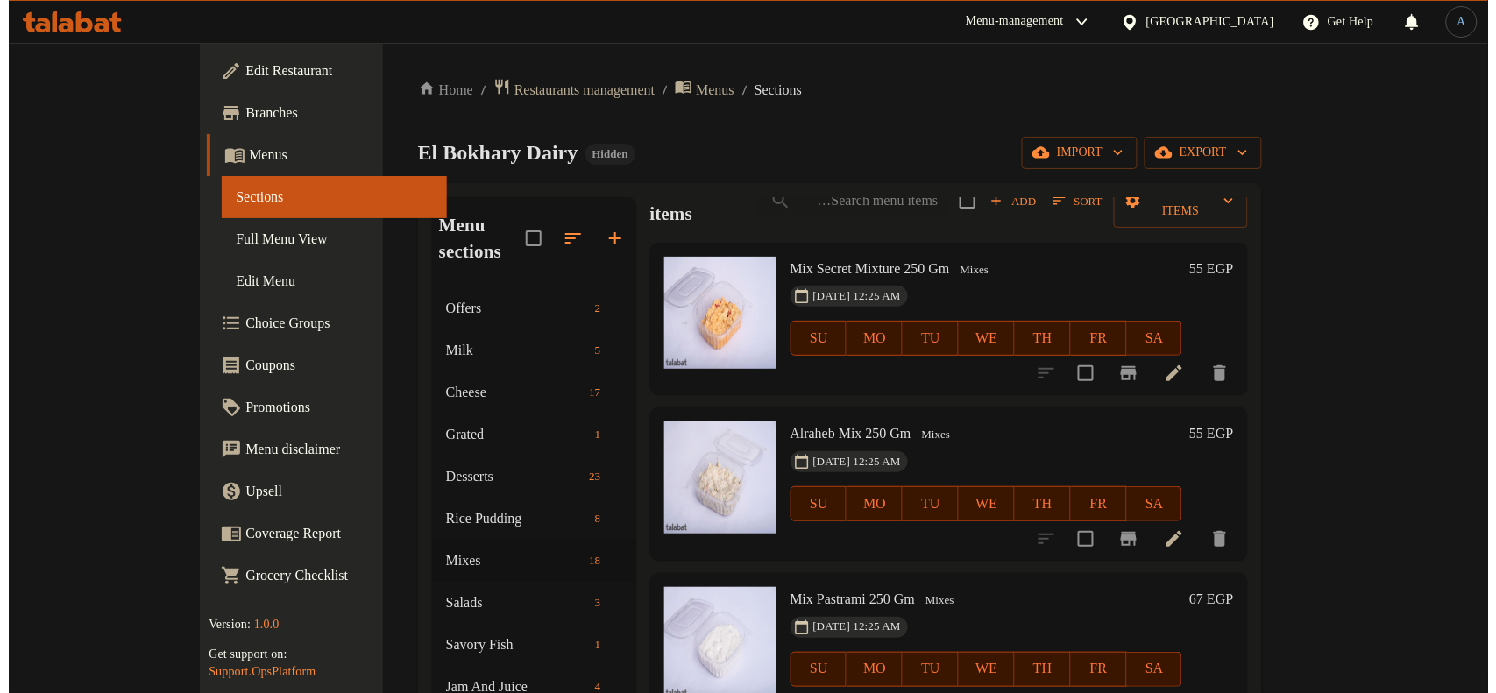
scroll to position [0, 0]
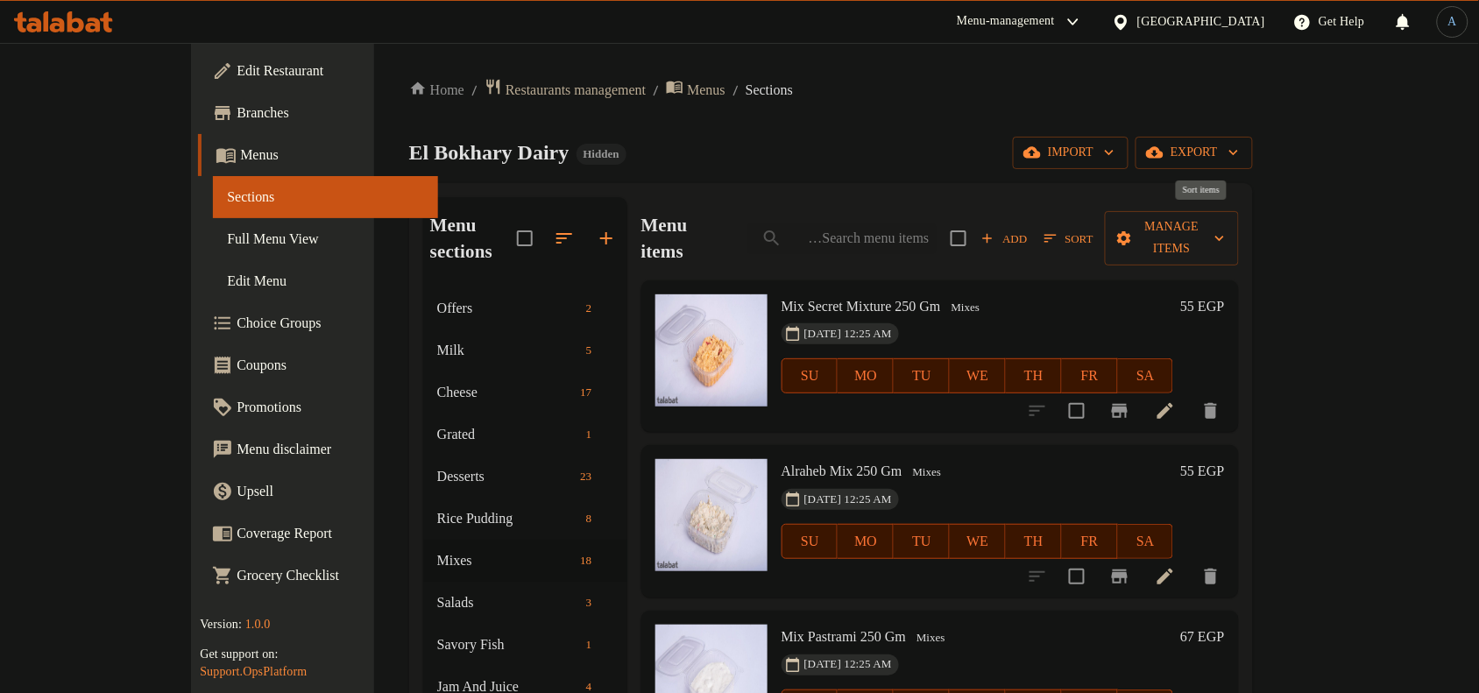
click at [1094, 229] on span "Sort" at bounding box center [1069, 239] width 49 height 20
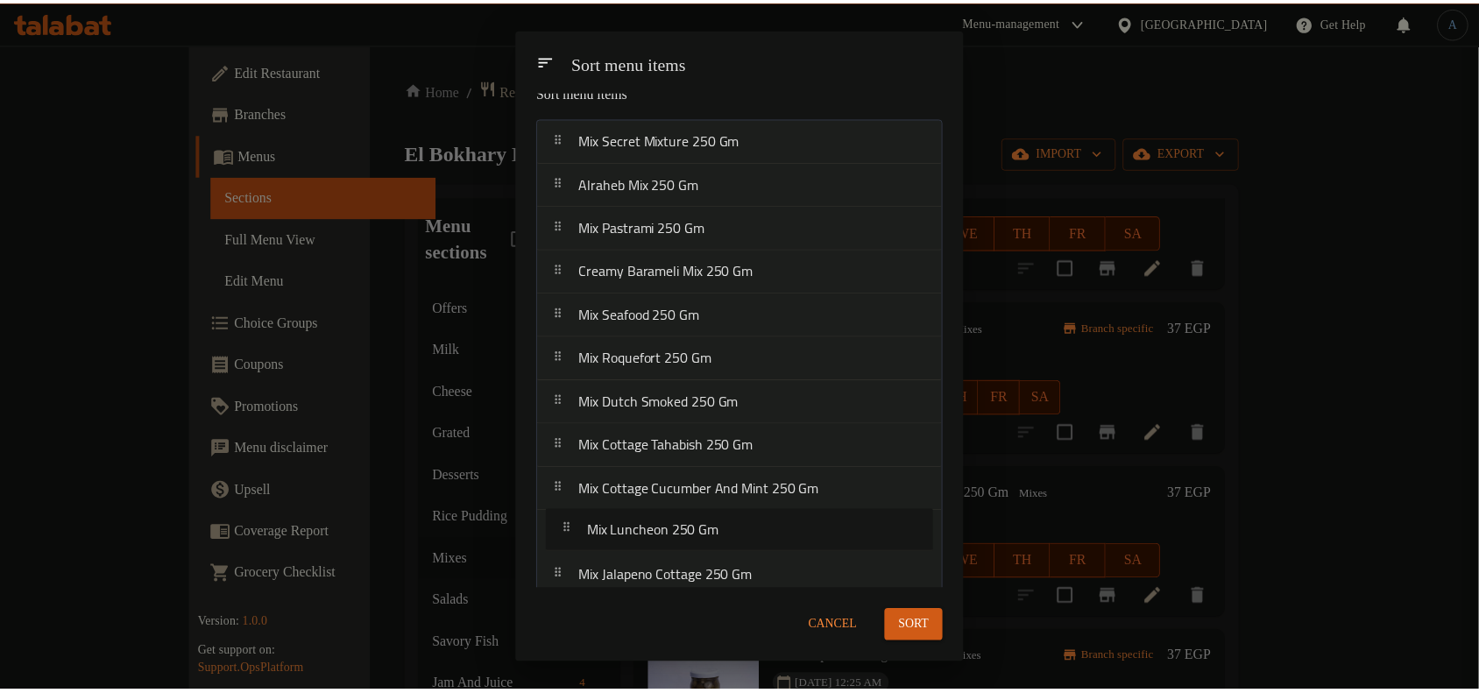
scroll to position [27, 0]
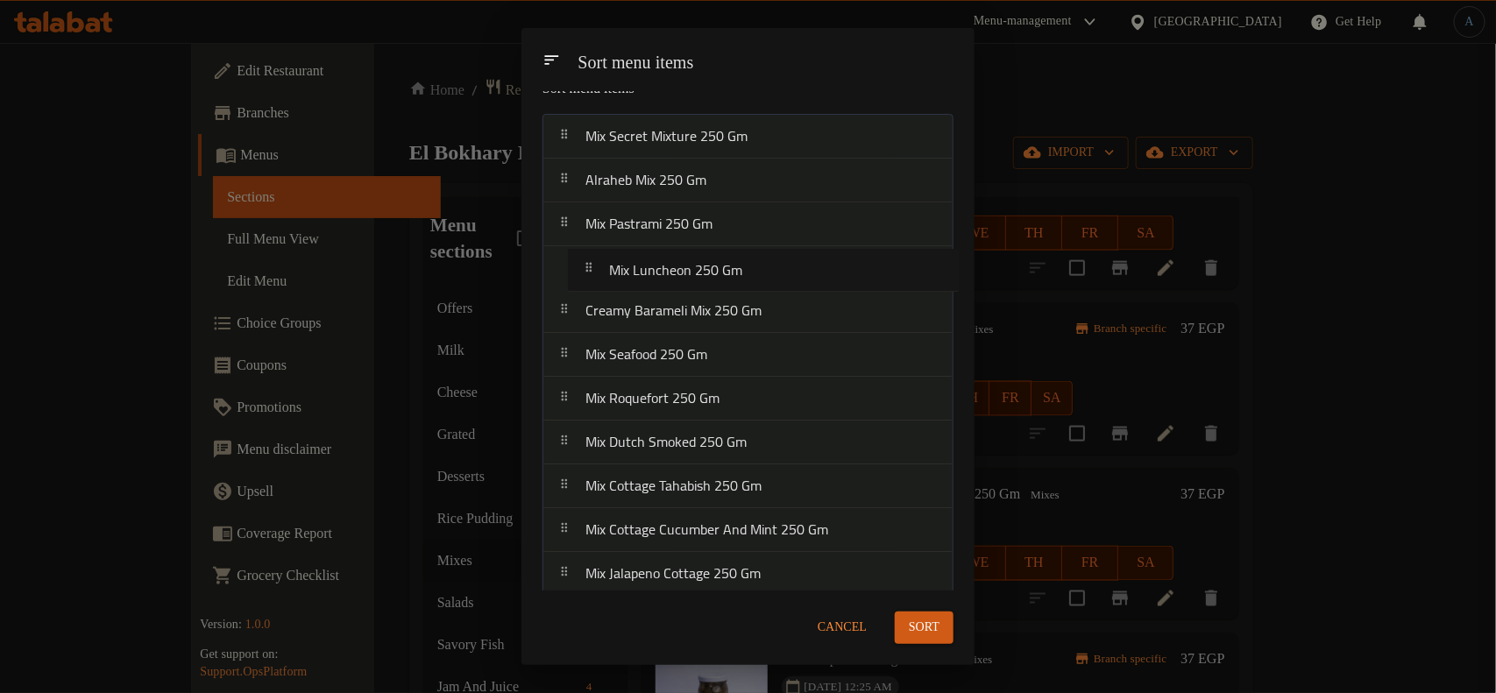
drag, startPoint x: 695, startPoint y: 566, endPoint x: 719, endPoint y: 268, distance: 298.9
click at [719, 268] on nav "Mix Secret Mixture 250 [PERSON_NAME] Mix 250 Gm Mix Pastrami 250 Gm Creamy Bara…" at bounding box center [747, 509] width 411 height 790
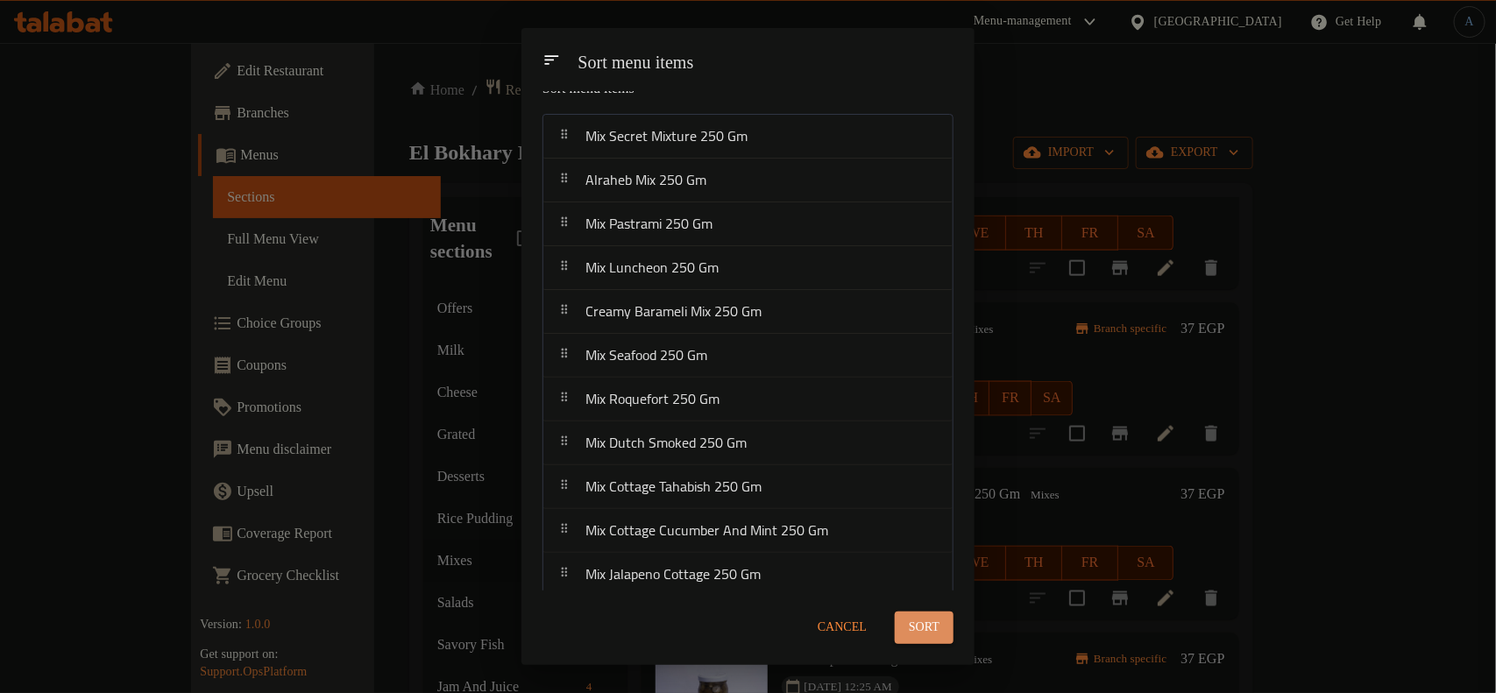
click at [920, 627] on span "Sort" at bounding box center [924, 628] width 31 height 22
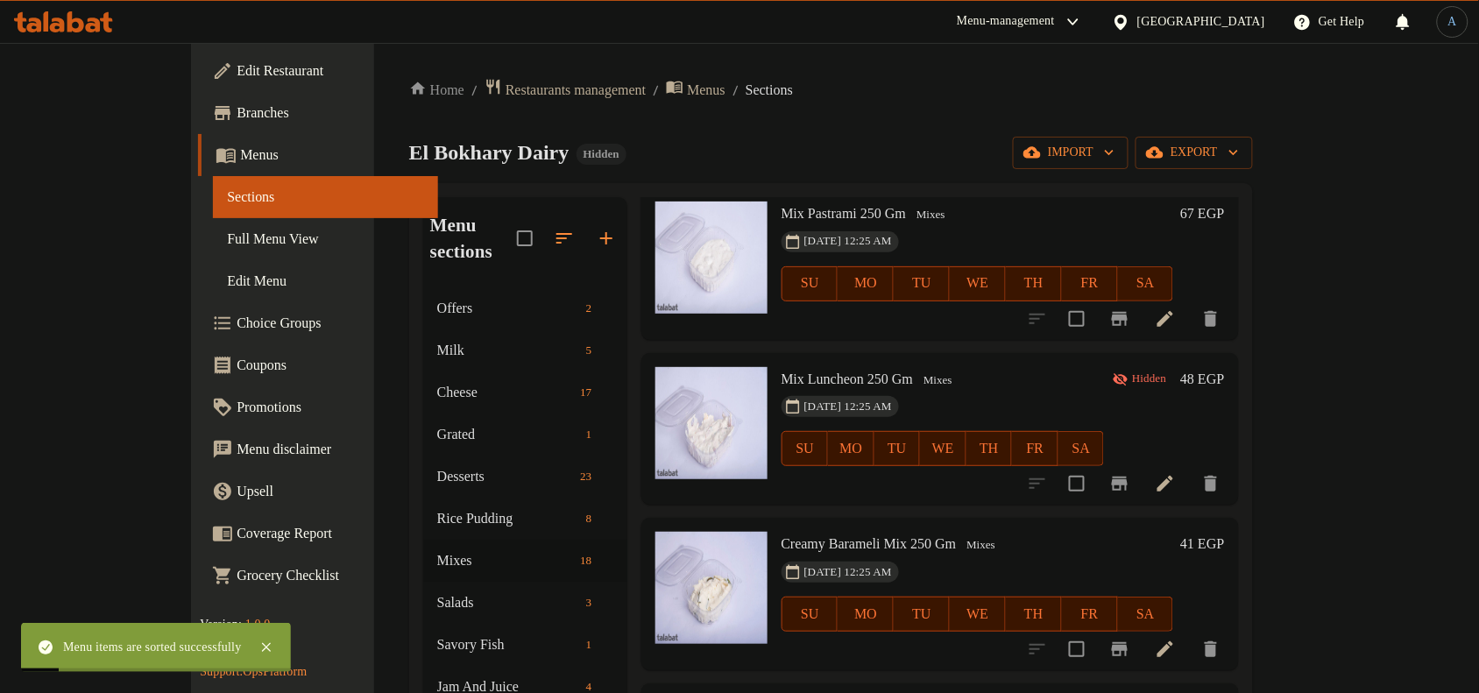
scroll to position [438, 0]
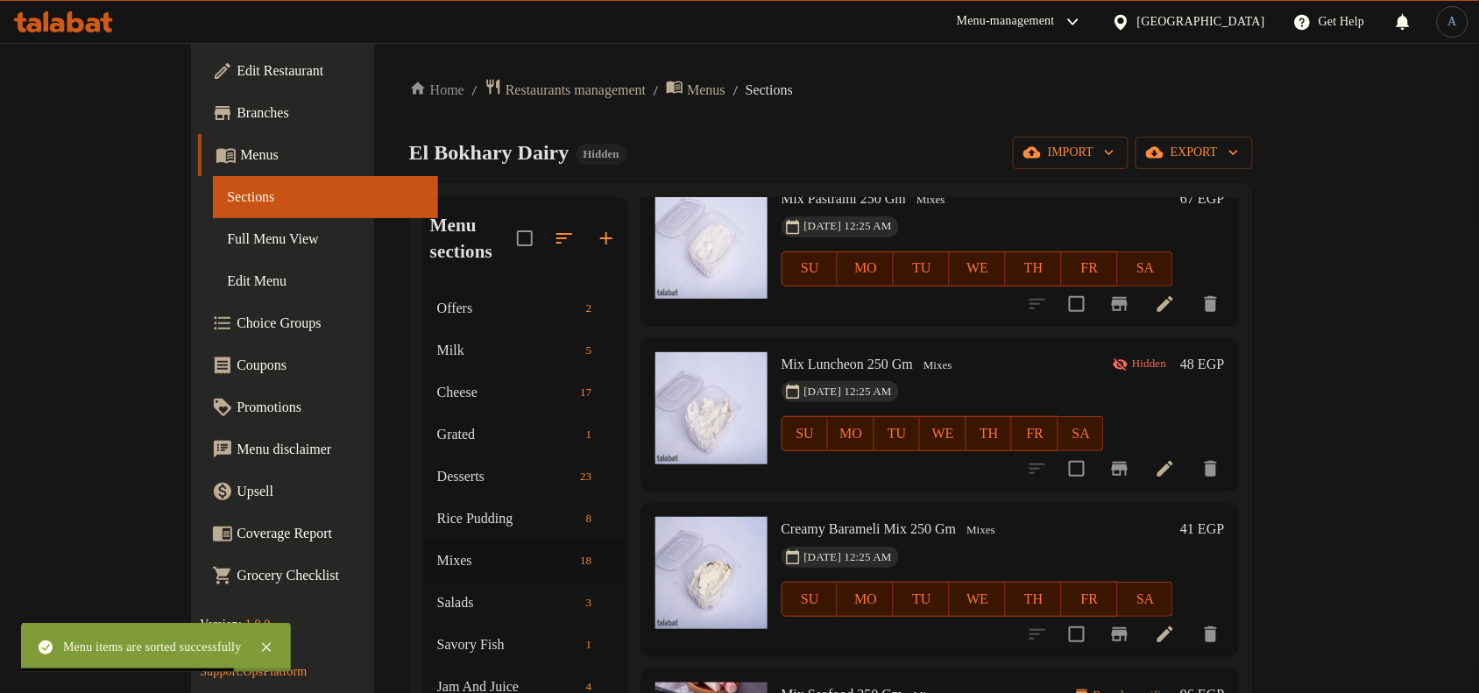
click at [1224, 352] on h6 "48 EGP" at bounding box center [1202, 364] width 44 height 25
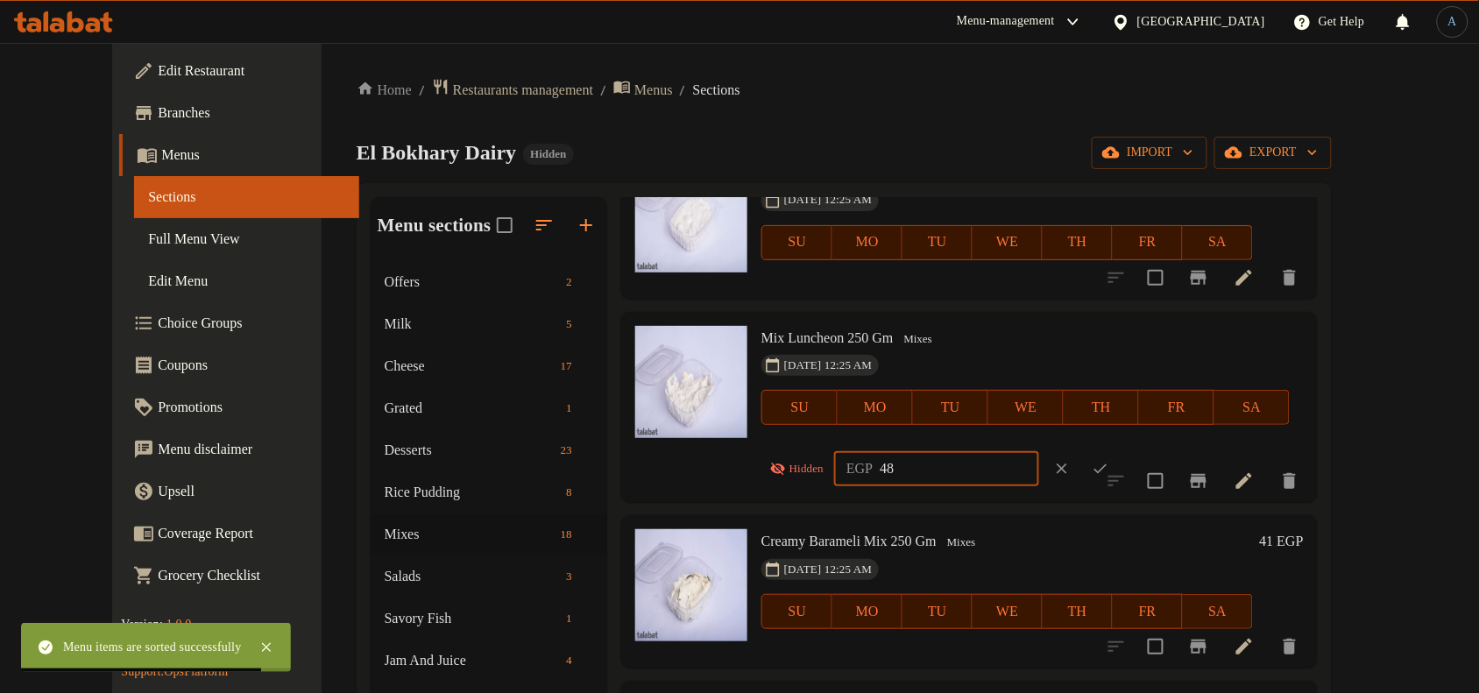
click at [930, 476] on input "48" at bounding box center [959, 468] width 159 height 35
paste input "70.00"
type input "70.00"
click at [1095, 463] on icon "ok" at bounding box center [1101, 469] width 18 height 18
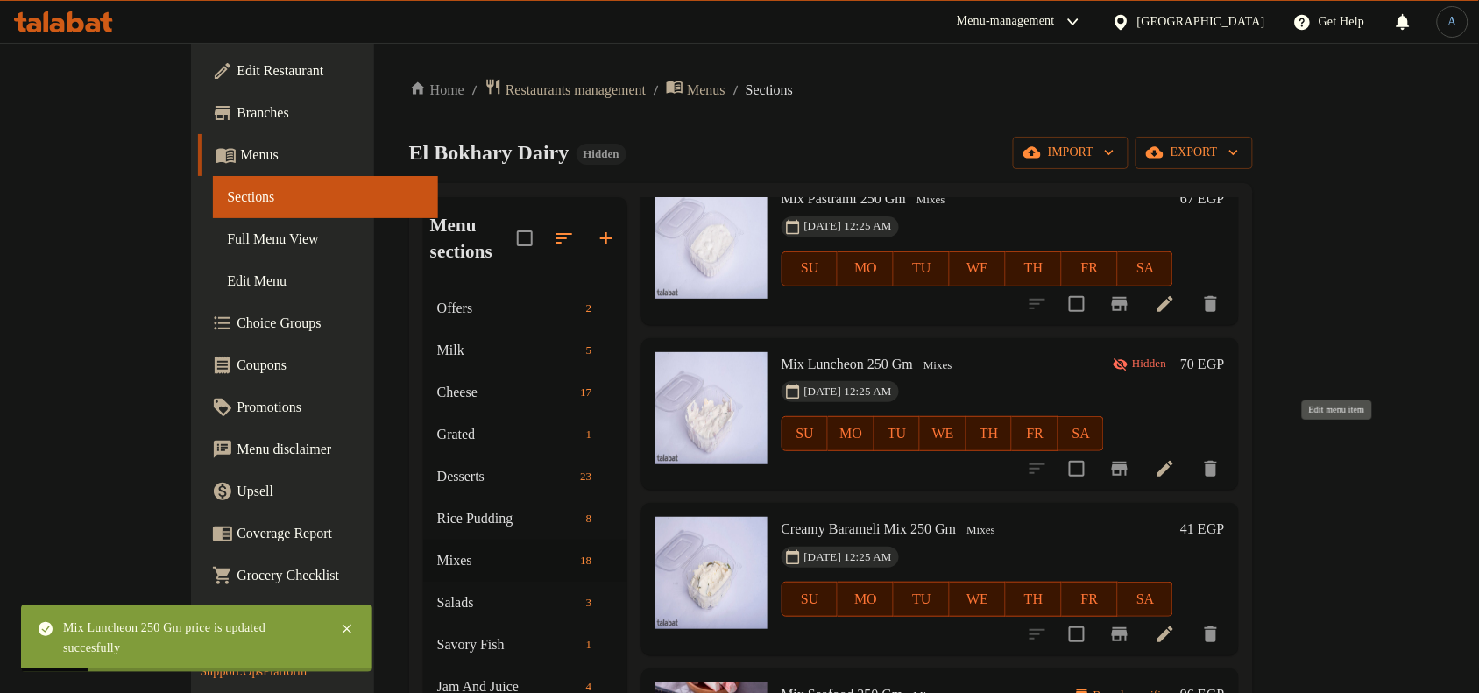
click at [1176, 458] on icon at bounding box center [1165, 468] width 21 height 21
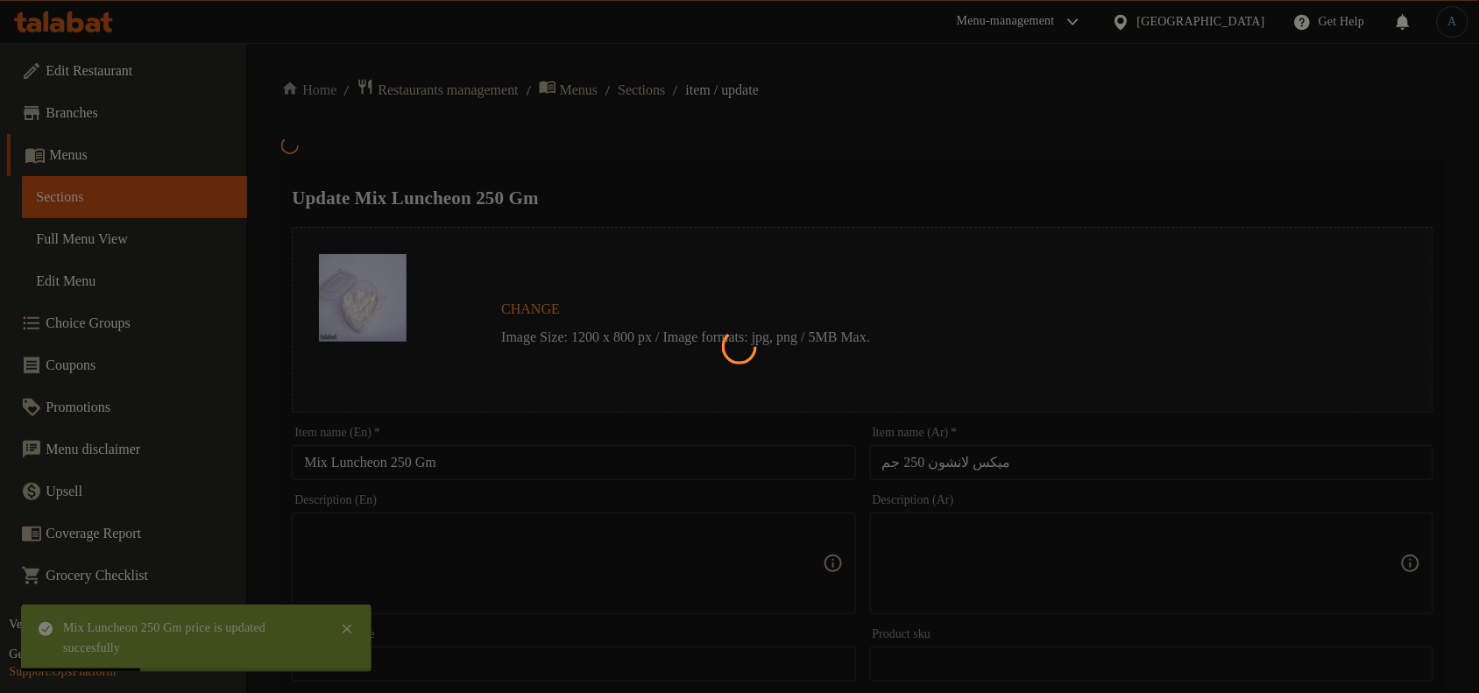
scroll to position [568, 0]
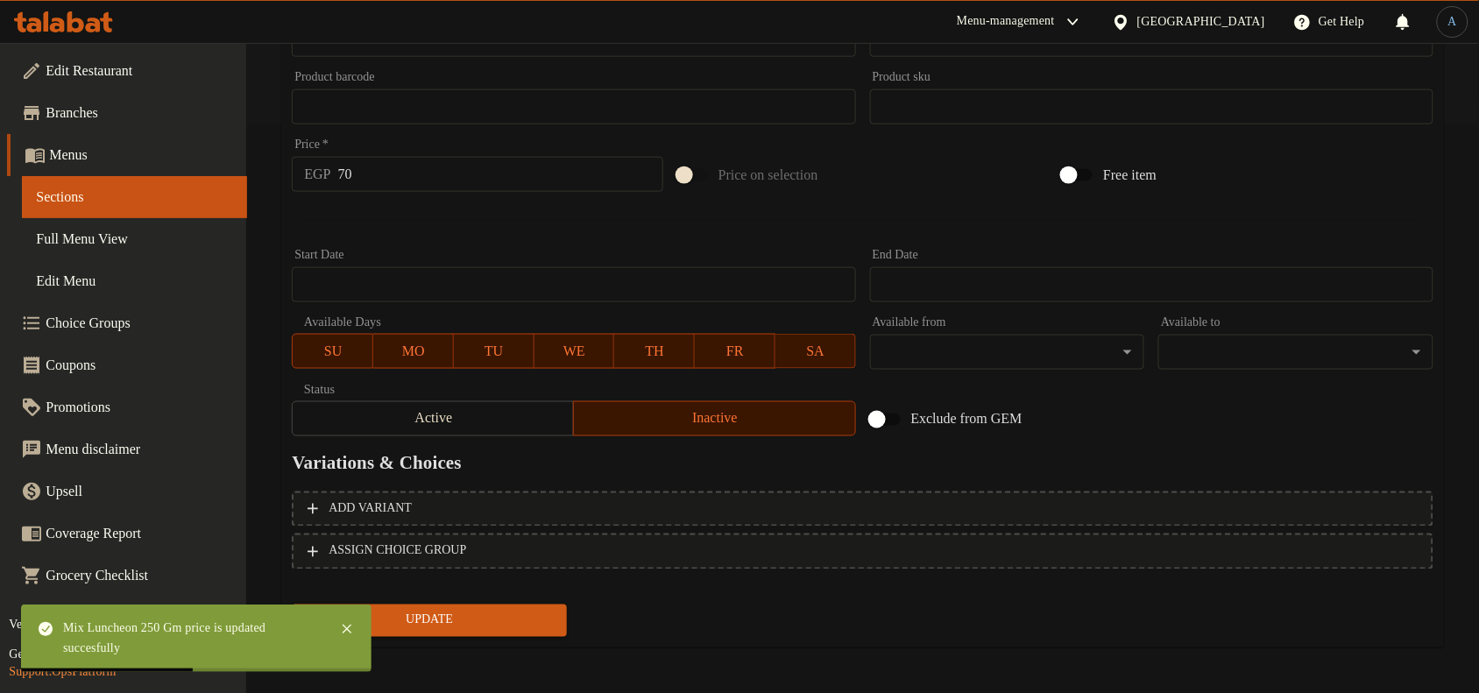
click at [475, 436] on div "Status Active Inactive" at bounding box center [574, 410] width 578 height 67
click at [493, 427] on span "Active" at bounding box center [433, 419] width 267 height 25
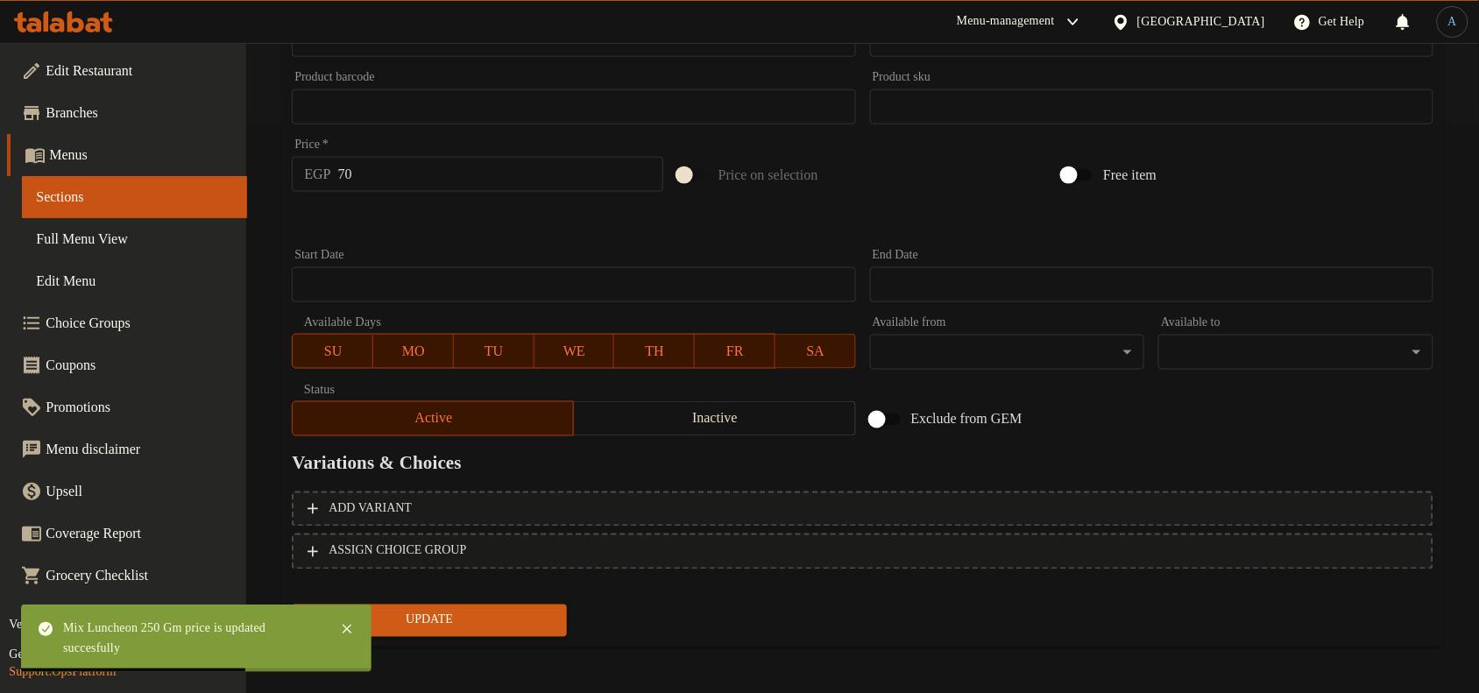
click at [524, 620] on span "Update" at bounding box center [429, 621] width 247 height 22
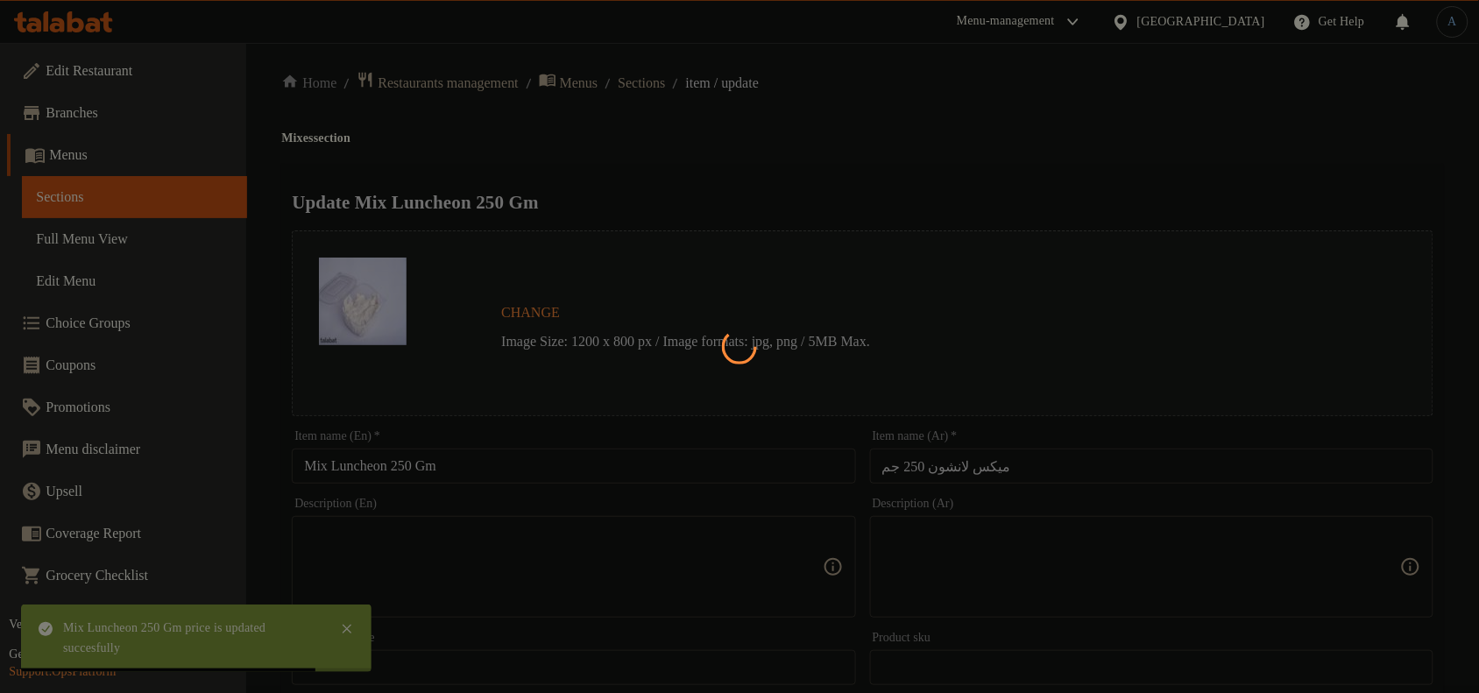
scroll to position [0, 0]
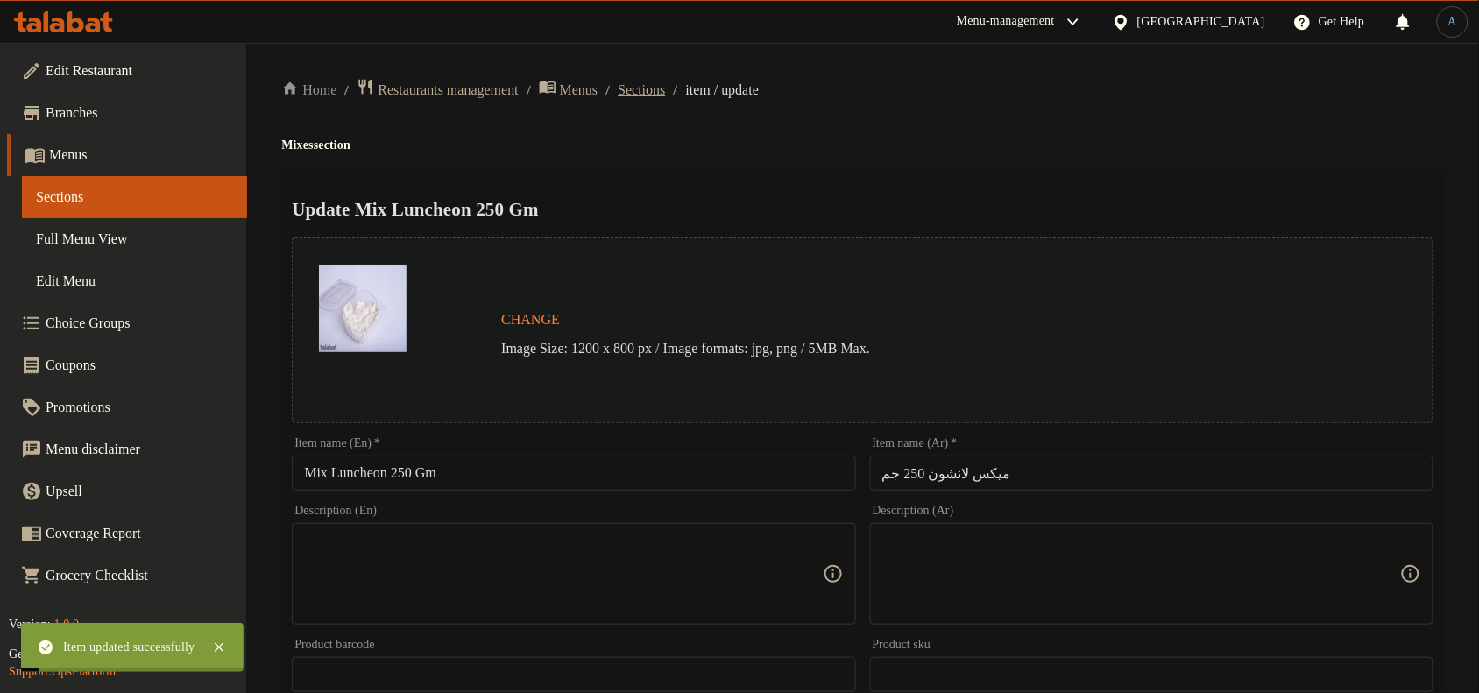
click at [665, 90] on span "Sections" at bounding box center [641, 90] width 47 height 21
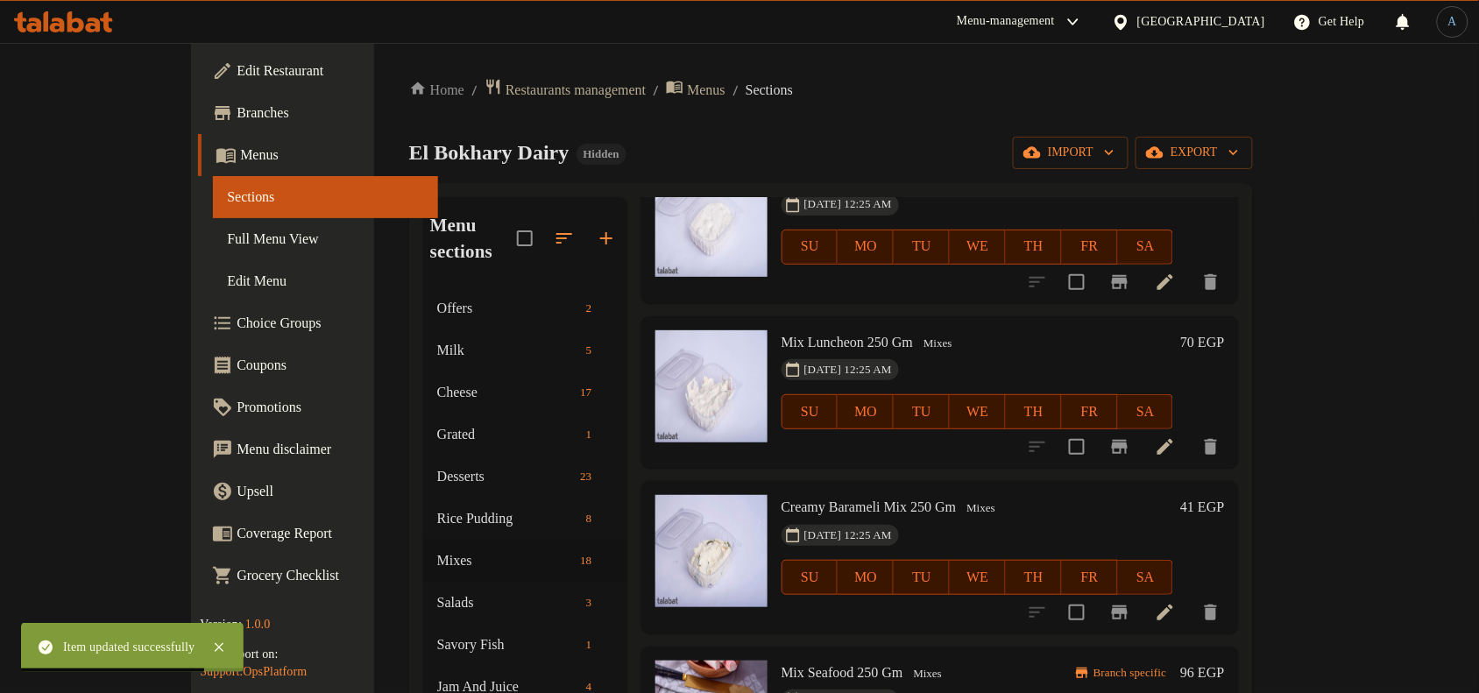
scroll to position [548, 0]
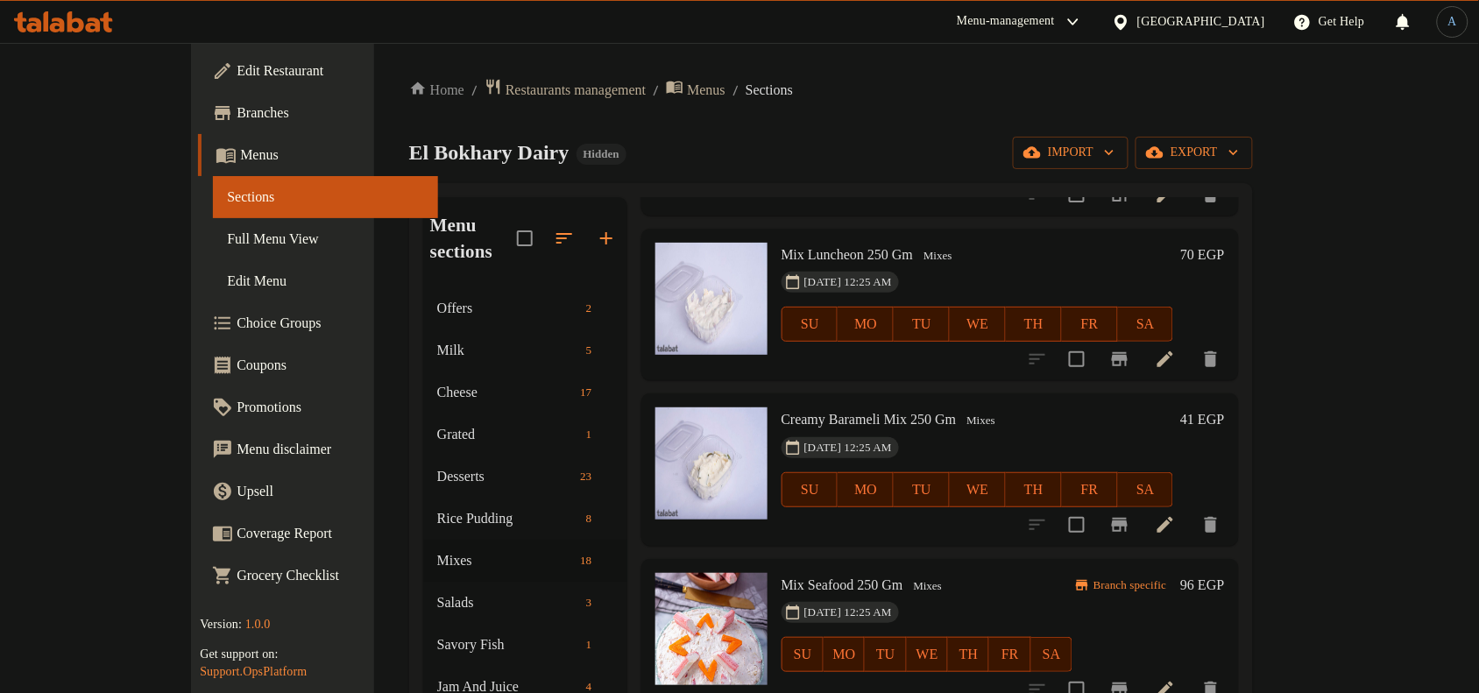
click at [1224, 408] on h6 "41 EGP" at bounding box center [1202, 420] width 44 height 25
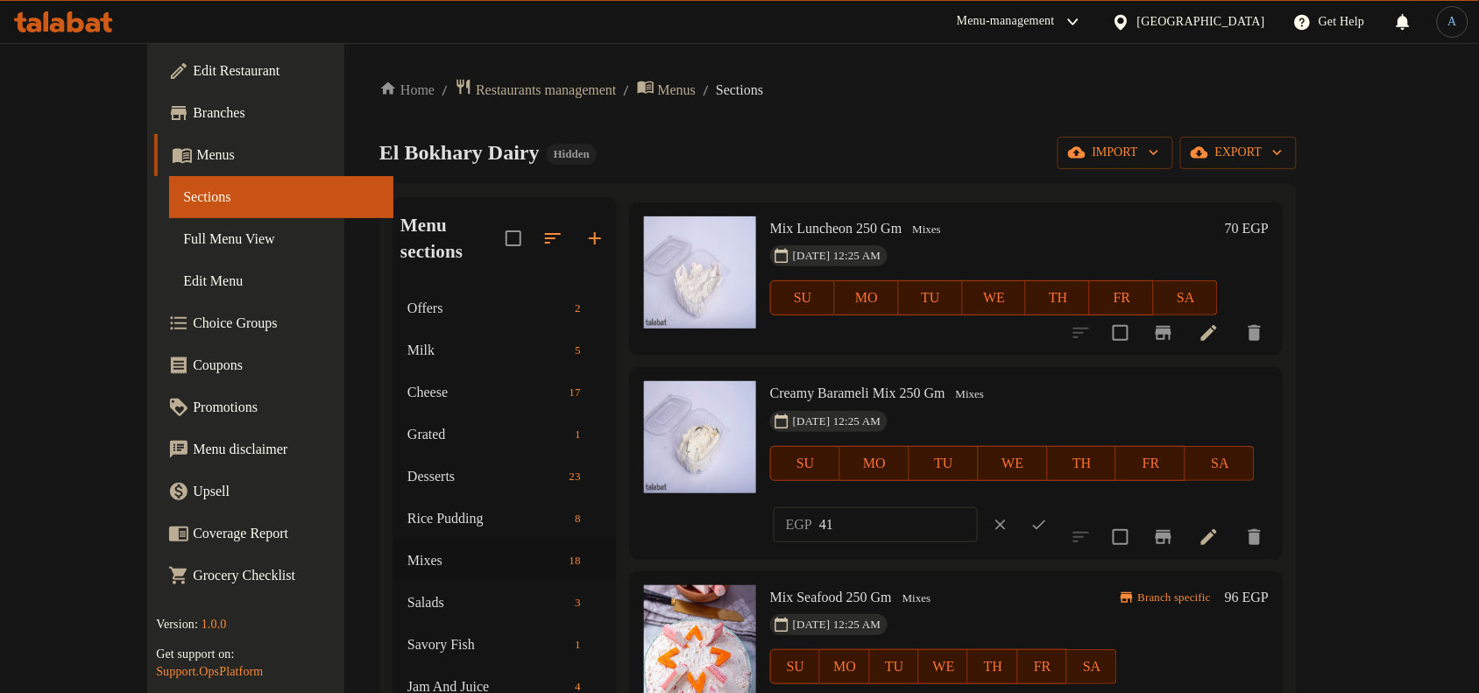
click at [978, 507] on input "41" at bounding box center [898, 524] width 159 height 35
paste input "55.00"
type input "55.00"
click at [1048, 516] on icon "ok" at bounding box center [1040, 525] width 18 height 18
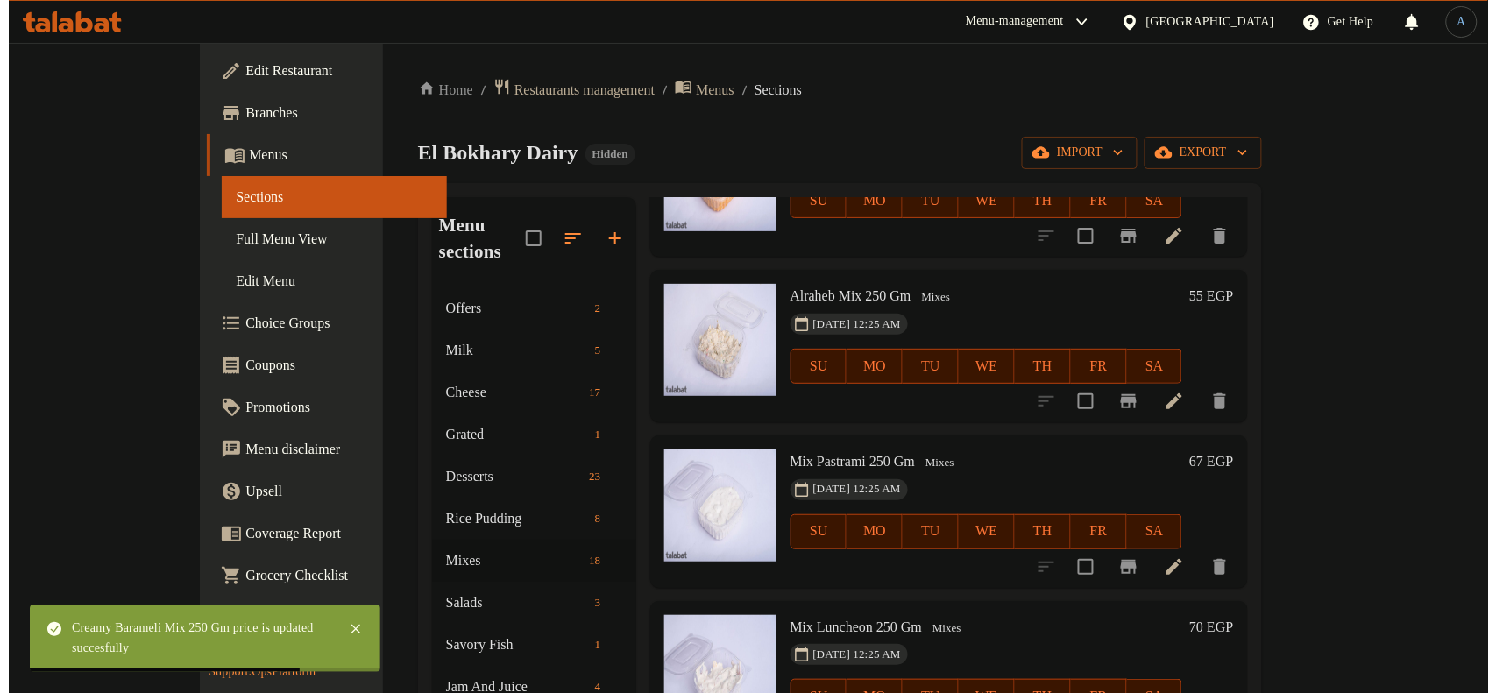
scroll to position [0, 0]
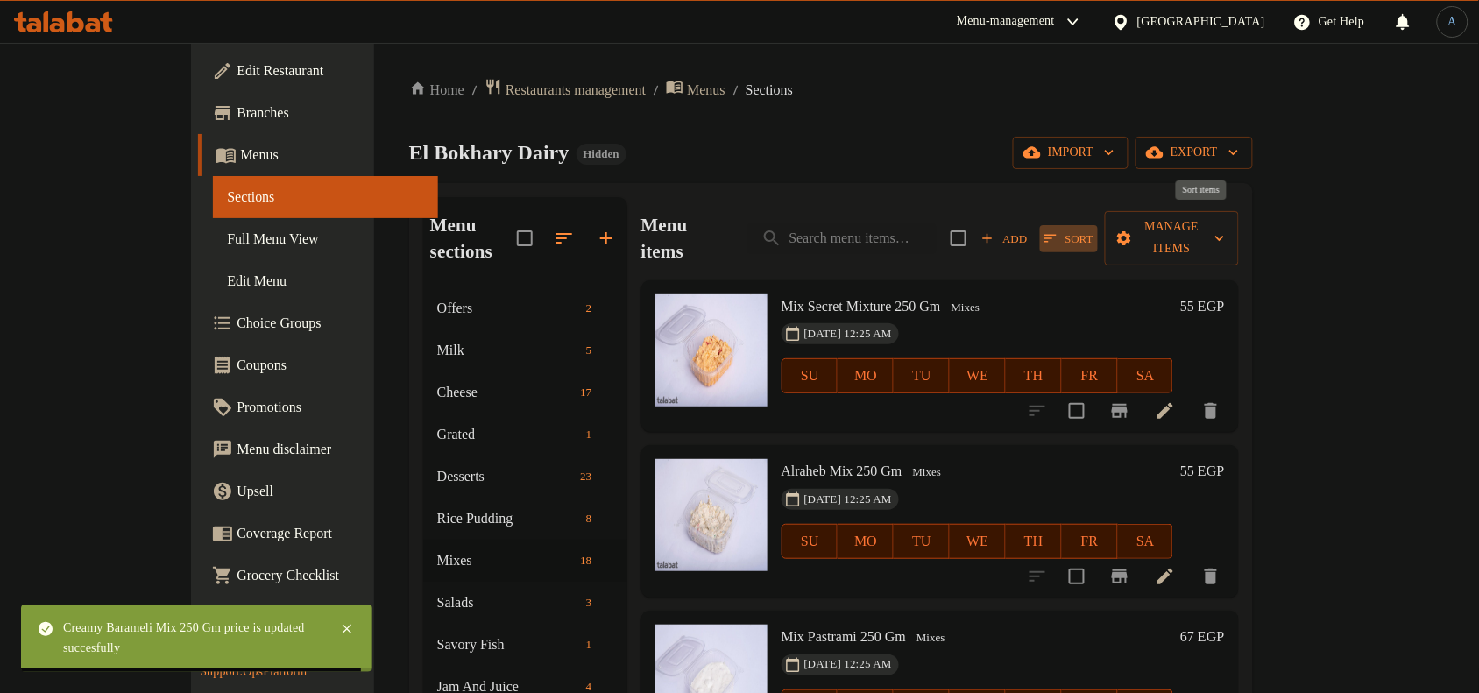
click at [1094, 230] on span "Sort" at bounding box center [1069, 239] width 49 height 20
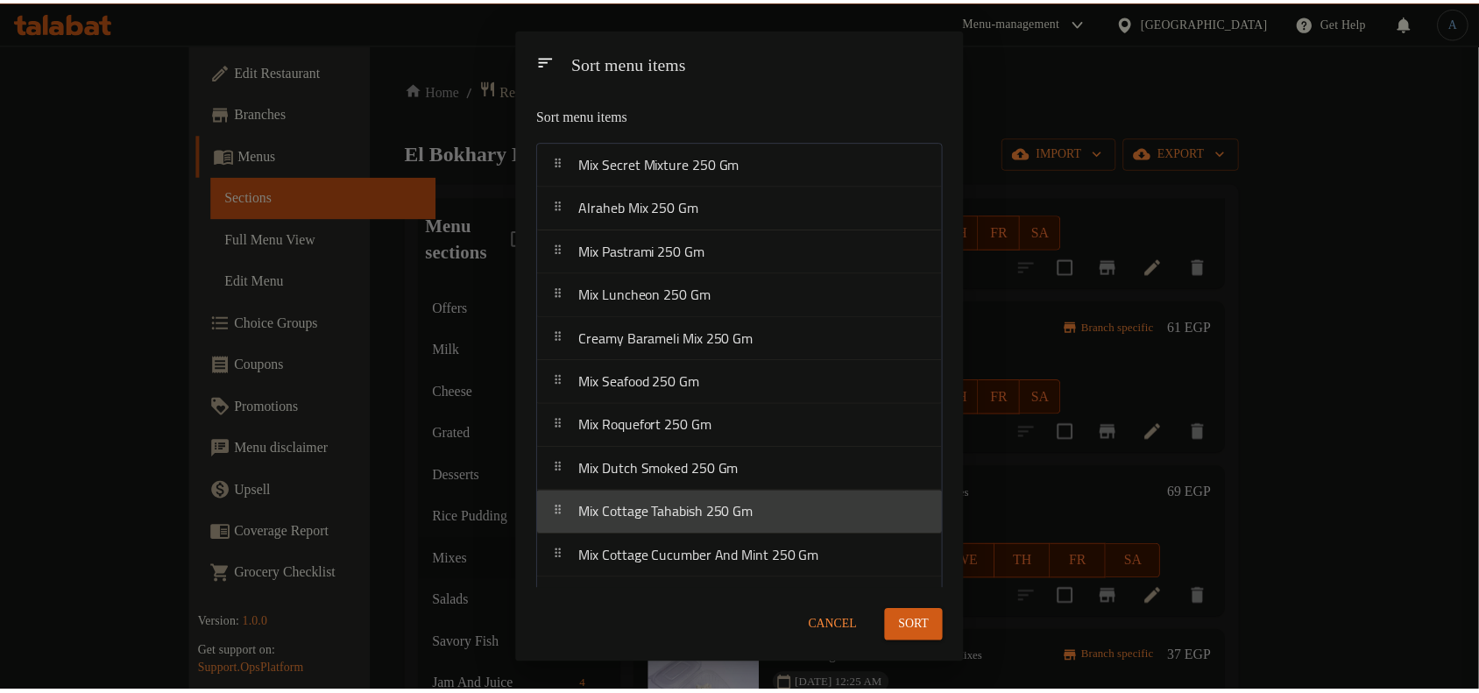
scroll to position [4, 0]
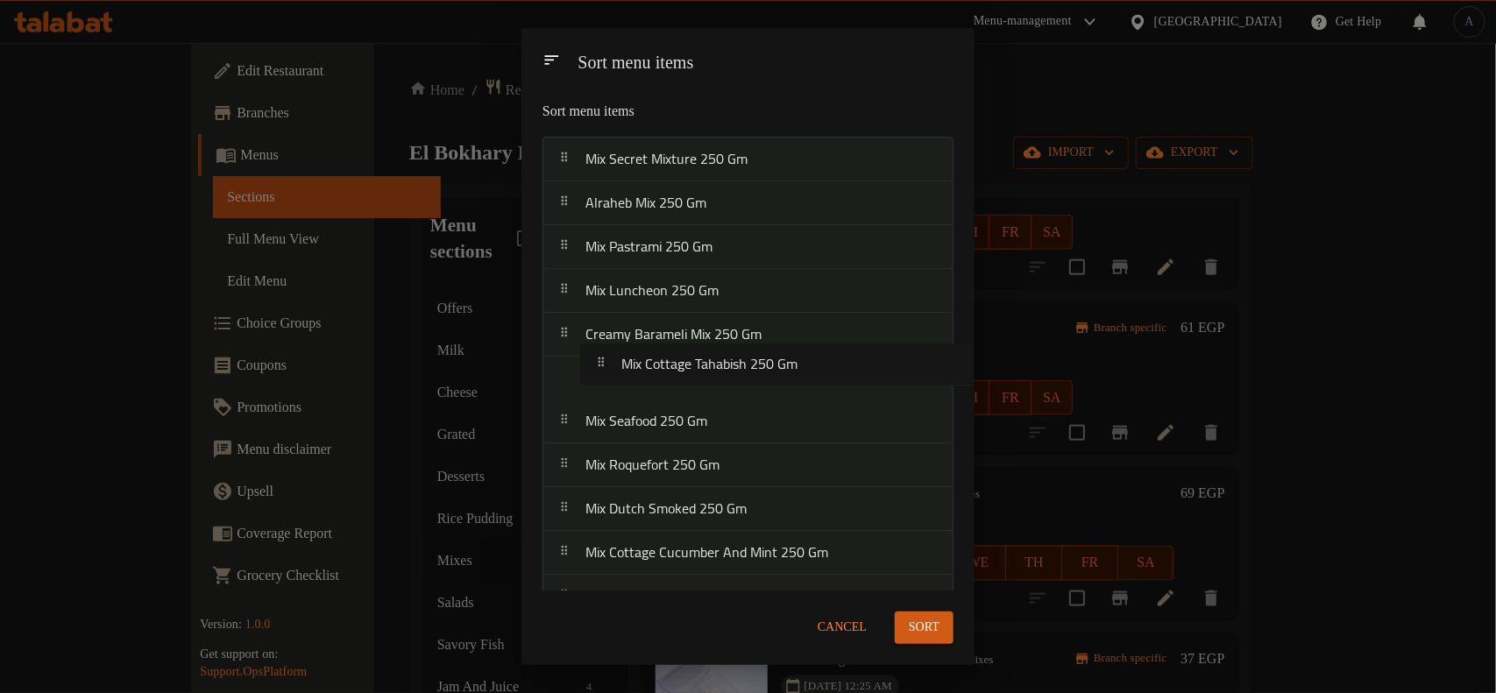
drag, startPoint x: 755, startPoint y: 517, endPoint x: 791, endPoint y: 360, distance: 161.1
click at [791, 360] on nav "Mix Secret Mixture 250 [PERSON_NAME] Mix 250 Gm Mix Pastrami 250 Gm Mix Luncheo…" at bounding box center [747, 532] width 411 height 790
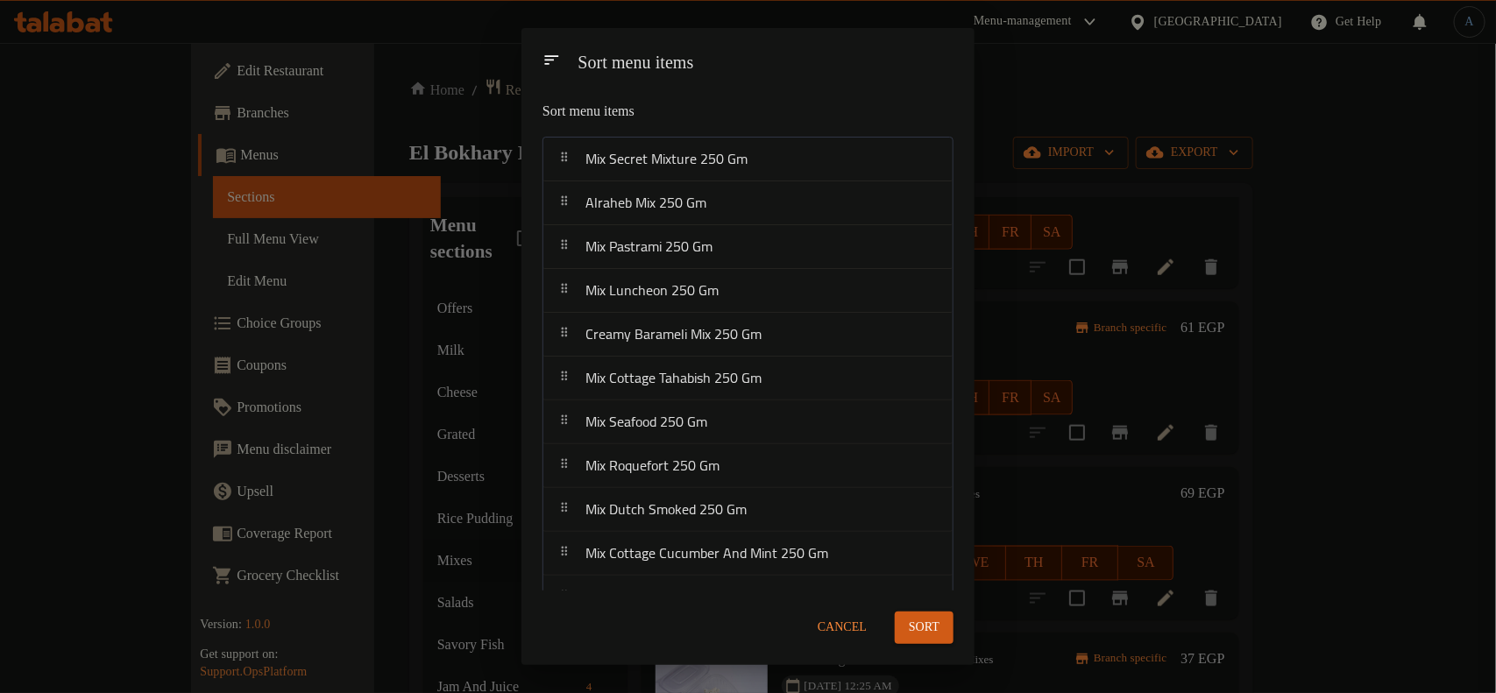
click at [917, 613] on button "Sort" at bounding box center [924, 628] width 59 height 32
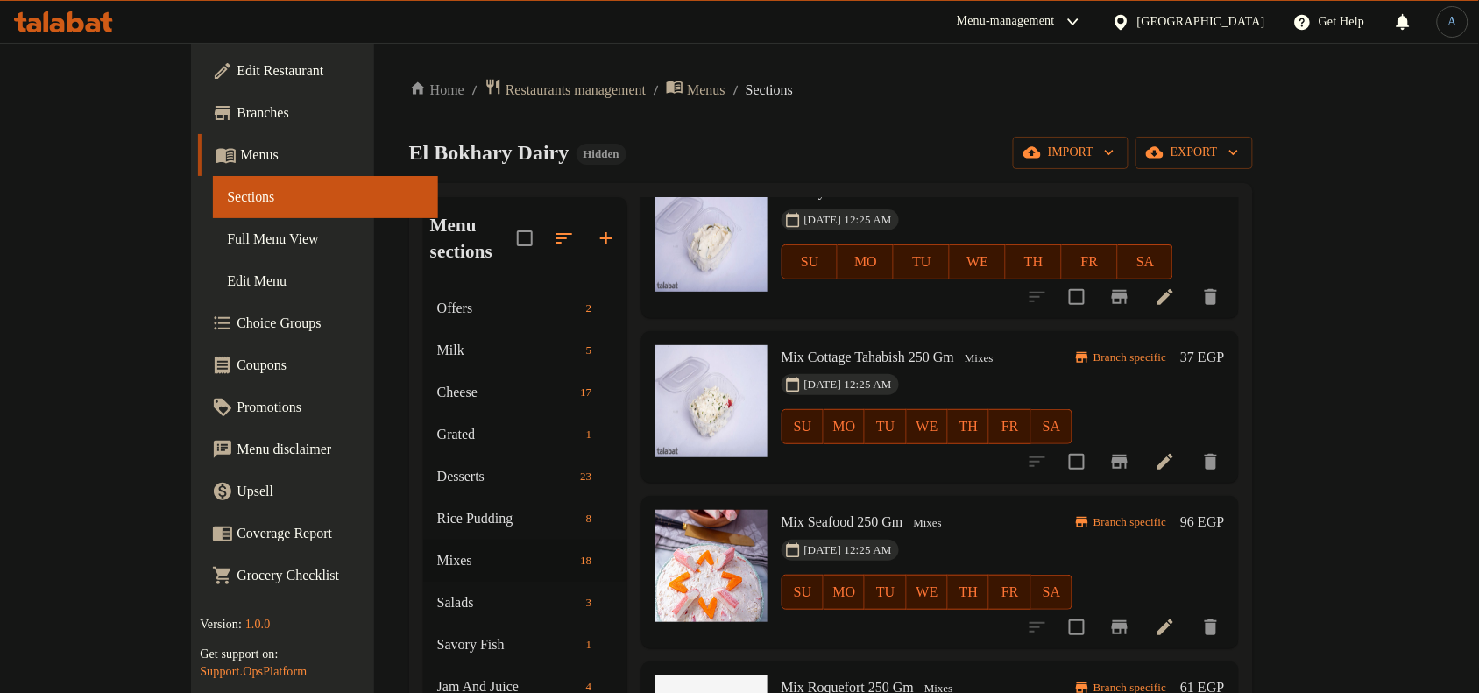
scroll to position [767, 0]
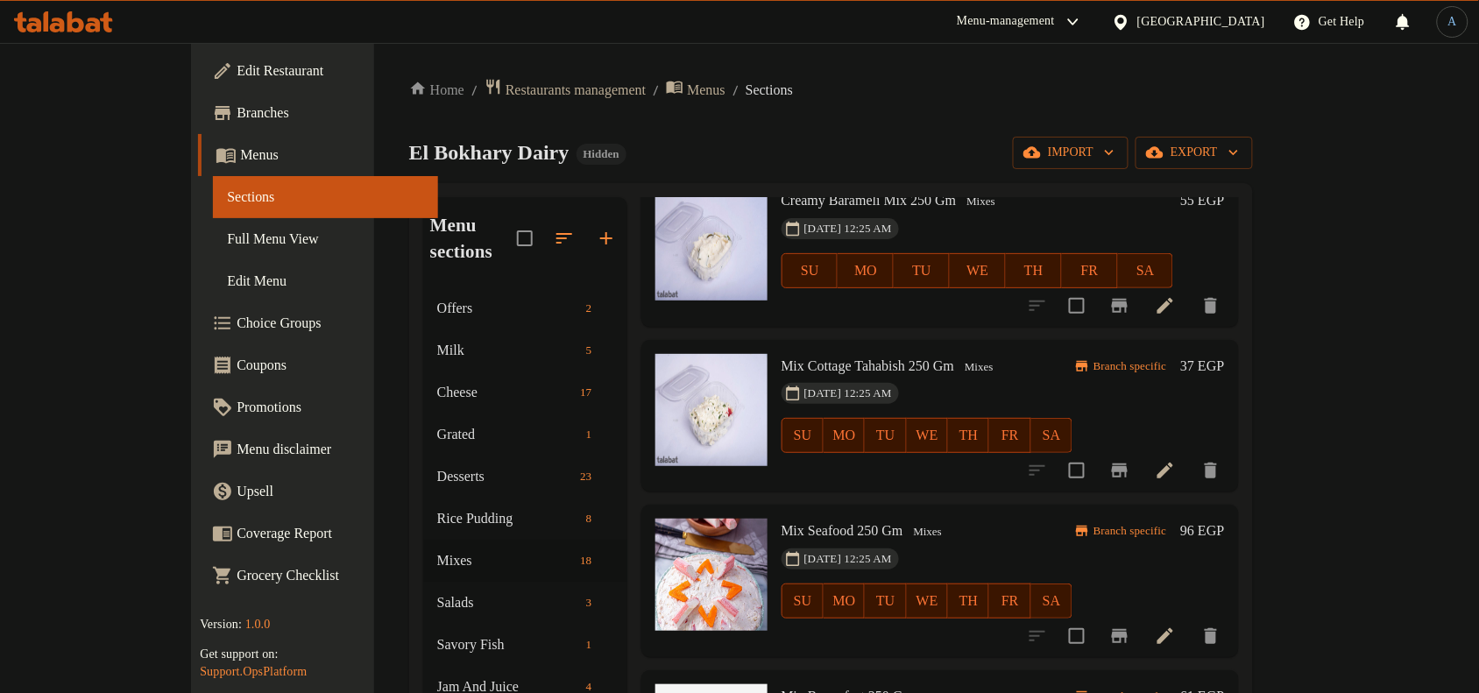
click at [1224, 354] on h6 "37 EGP" at bounding box center [1202, 366] width 44 height 25
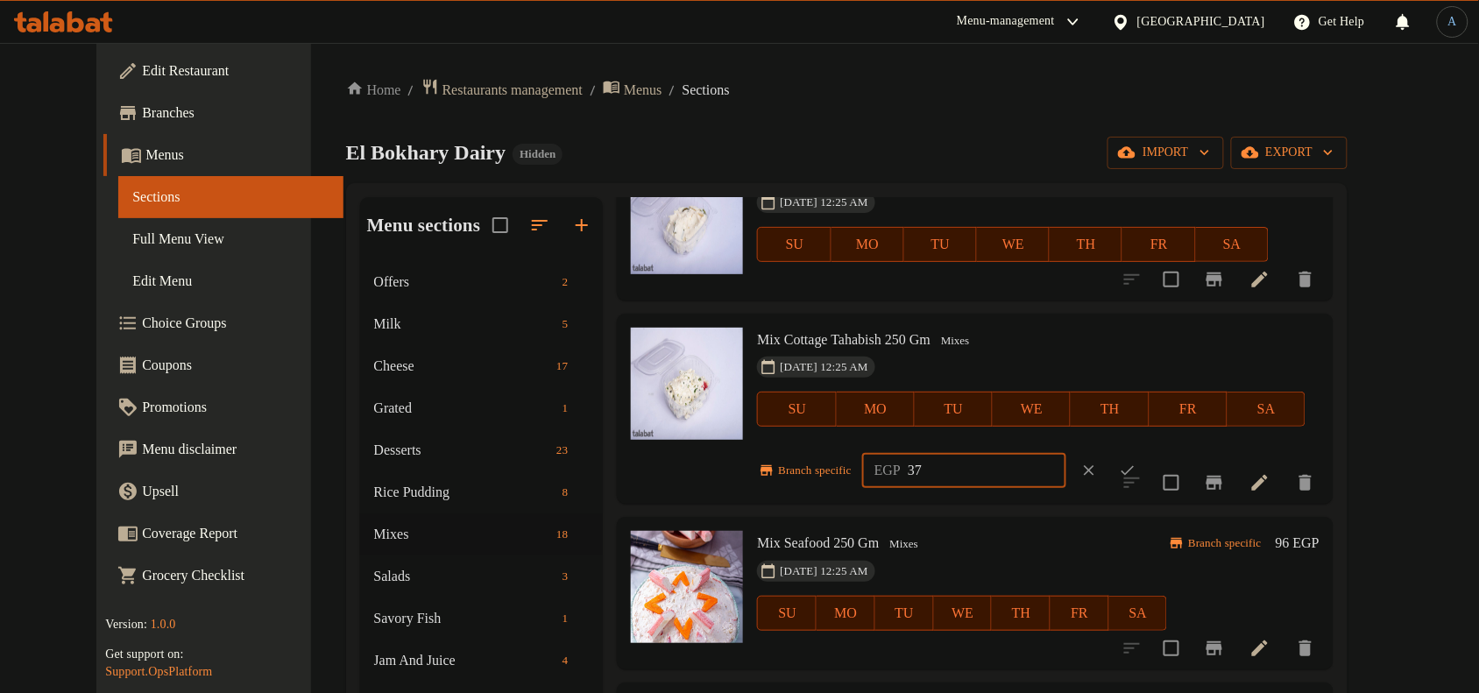
click at [997, 473] on input "37" at bounding box center [987, 470] width 159 height 35
paste input "46.00"
type input "46.00"
click at [1133, 462] on button "ok" at bounding box center [1128, 470] width 39 height 39
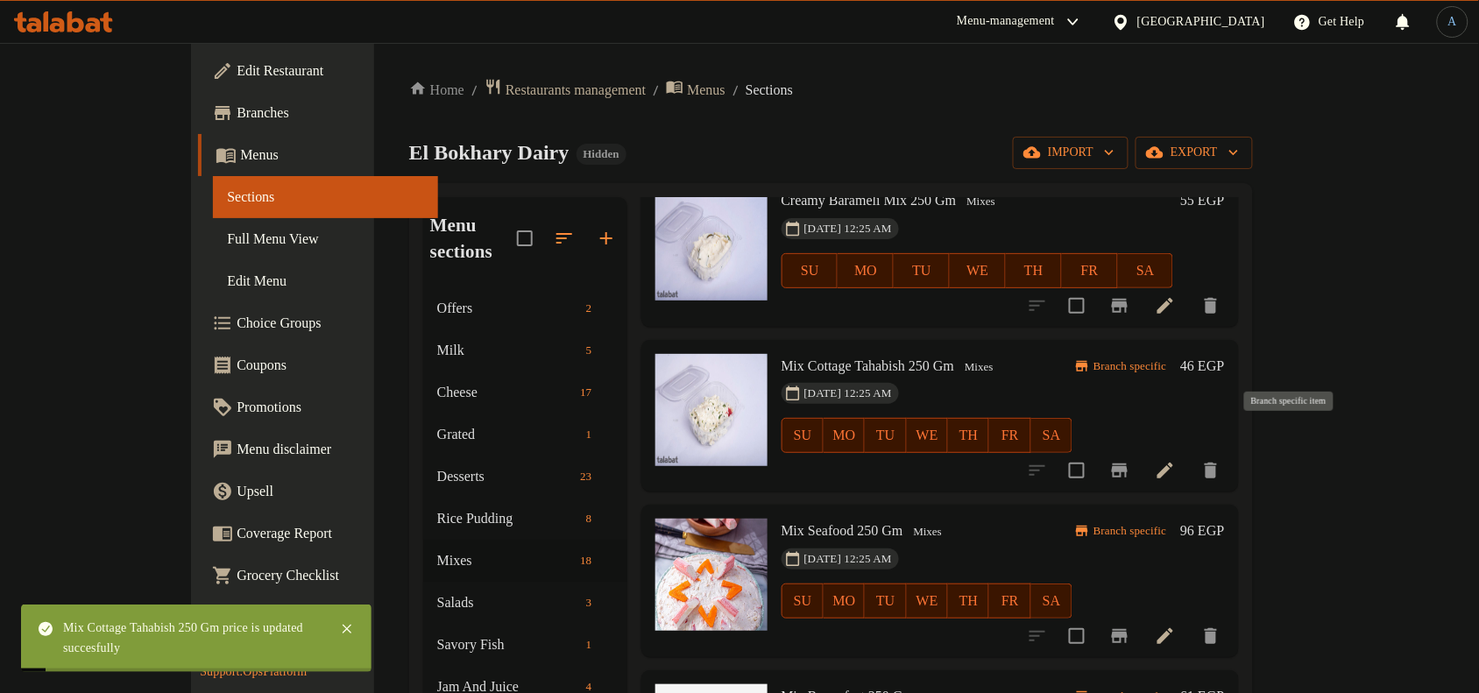
click at [1128, 464] on icon "Branch-specific-item" at bounding box center [1120, 471] width 16 height 14
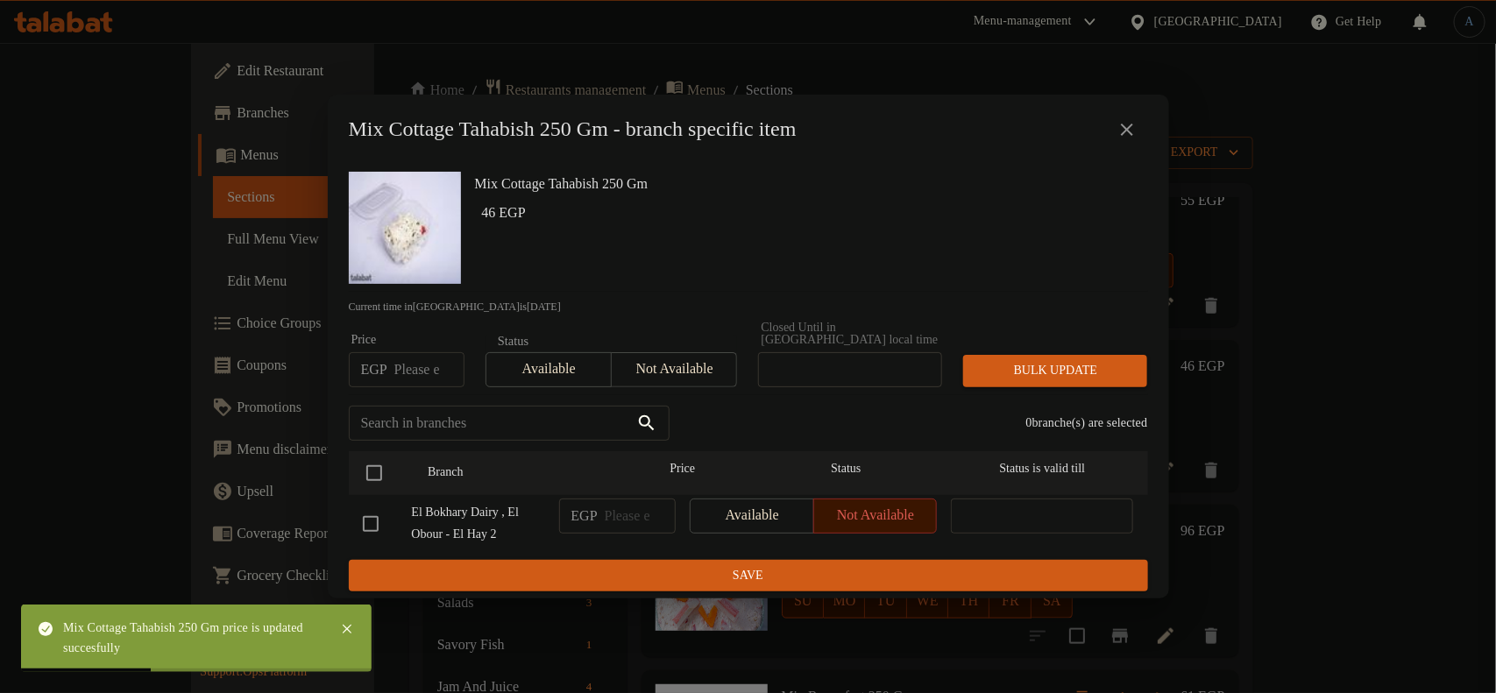
click at [422, 365] on input "number" at bounding box center [429, 369] width 70 height 35
paste input "46.00"
type input "46.00"
click at [379, 463] on input "checkbox" at bounding box center [374, 473] width 37 height 37
checkbox input "true"
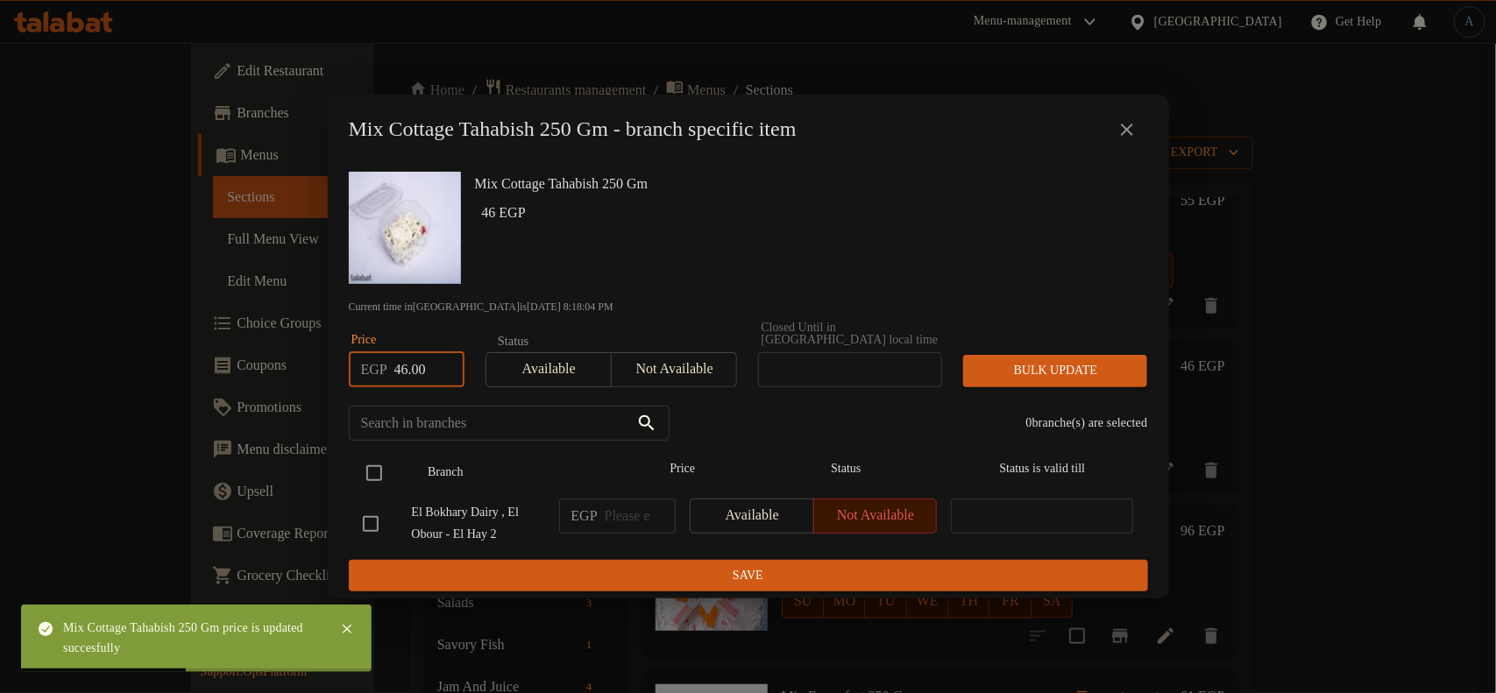
checkbox input "true"
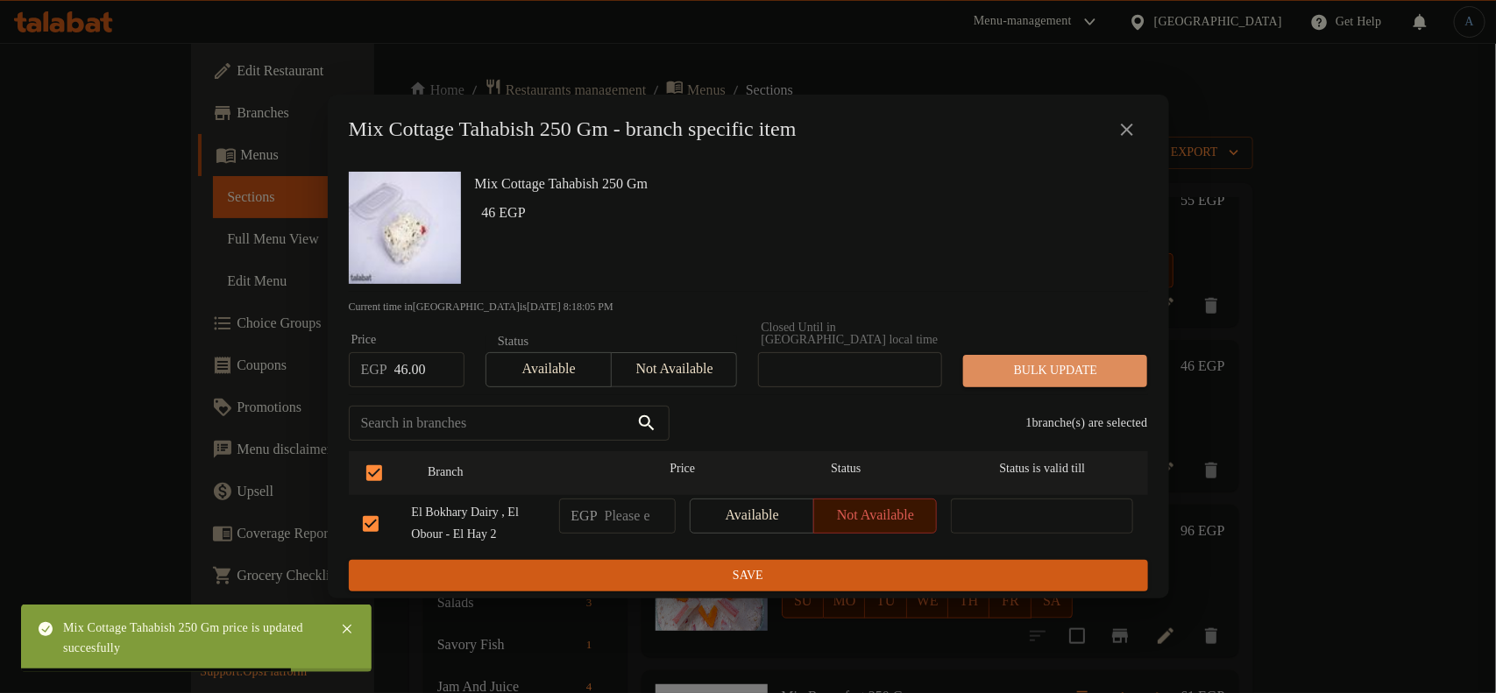
click at [1097, 360] on span "Bulk update" at bounding box center [1055, 371] width 156 height 22
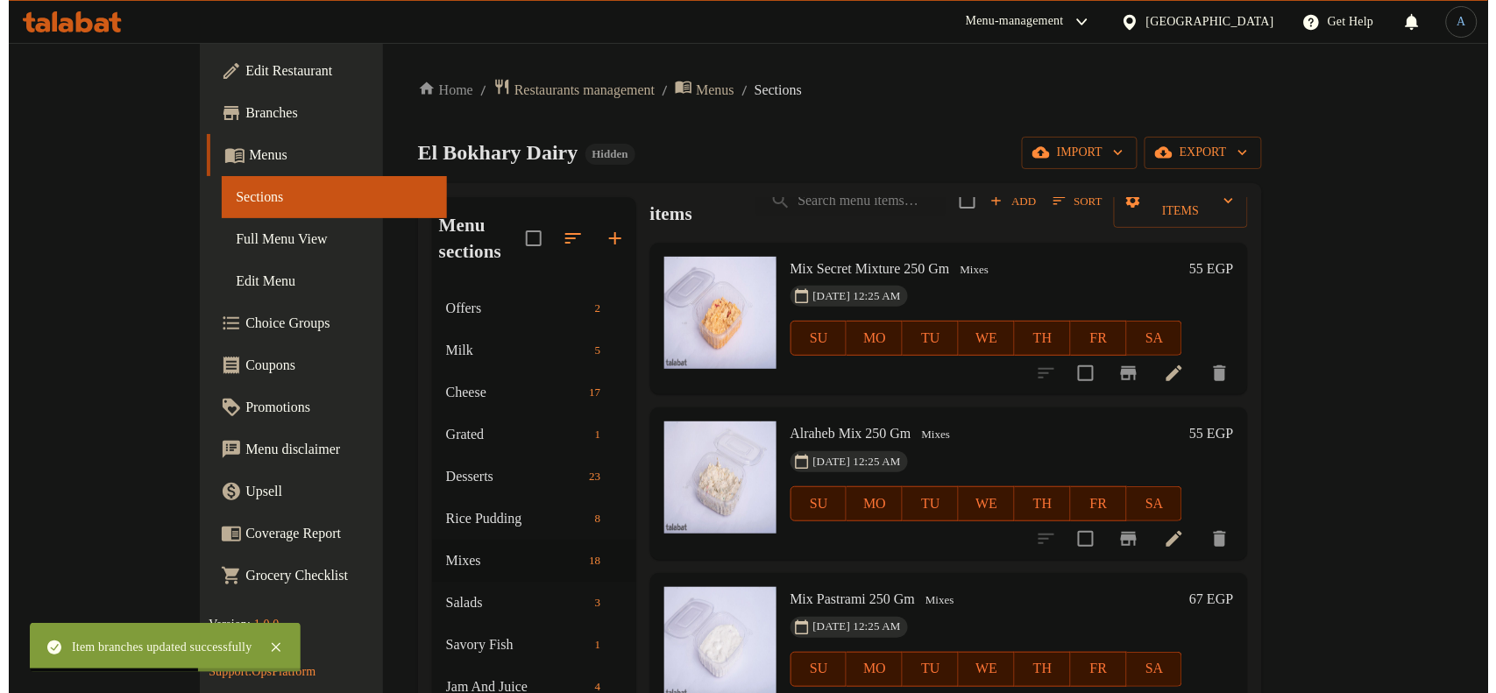
scroll to position [0, 0]
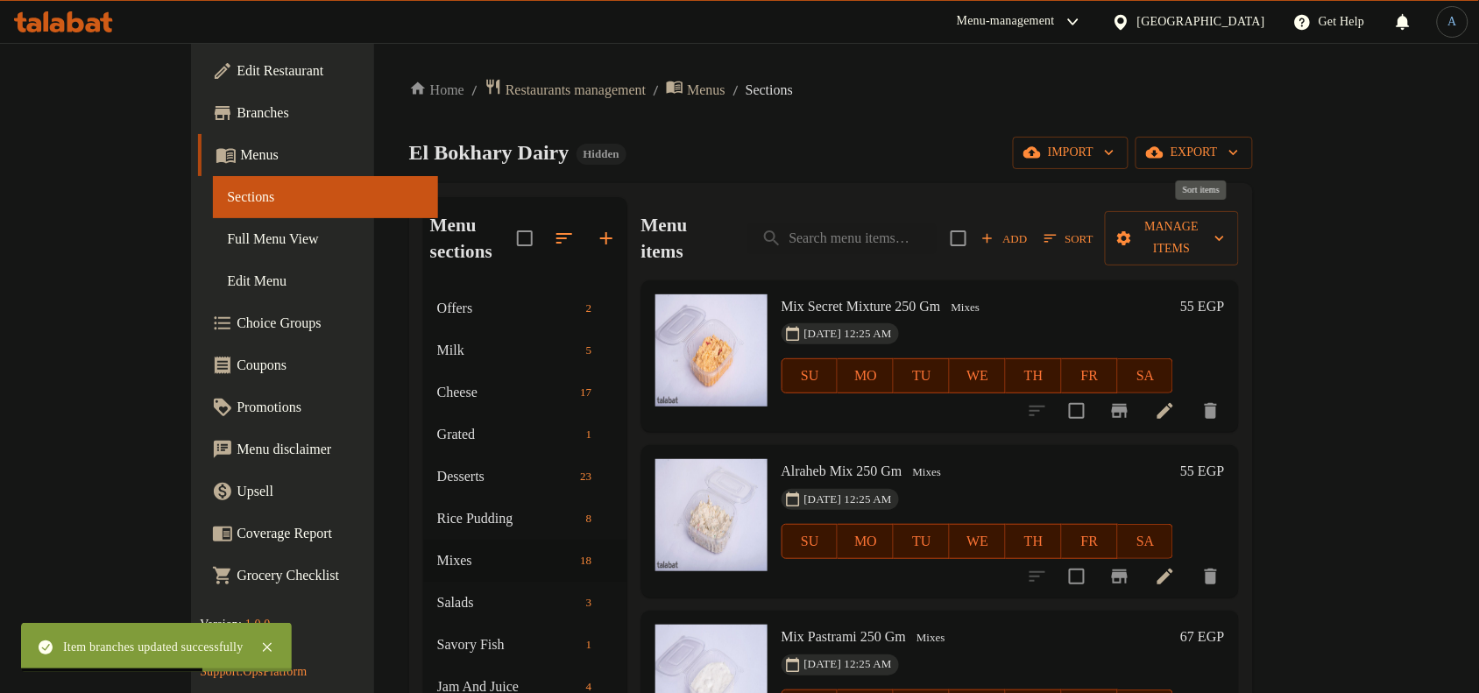
click at [1059, 233] on icon "button" at bounding box center [1051, 238] width 16 height 16
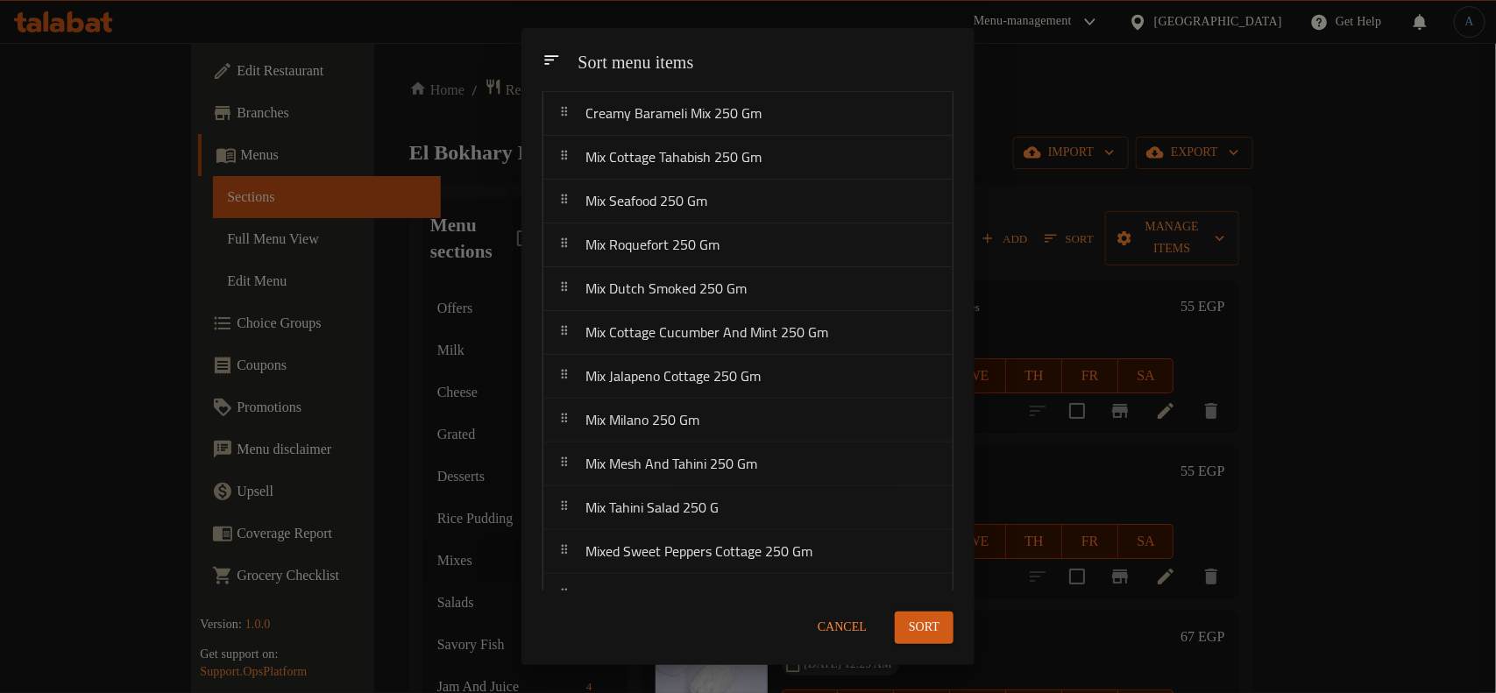
scroll to position [335, 0]
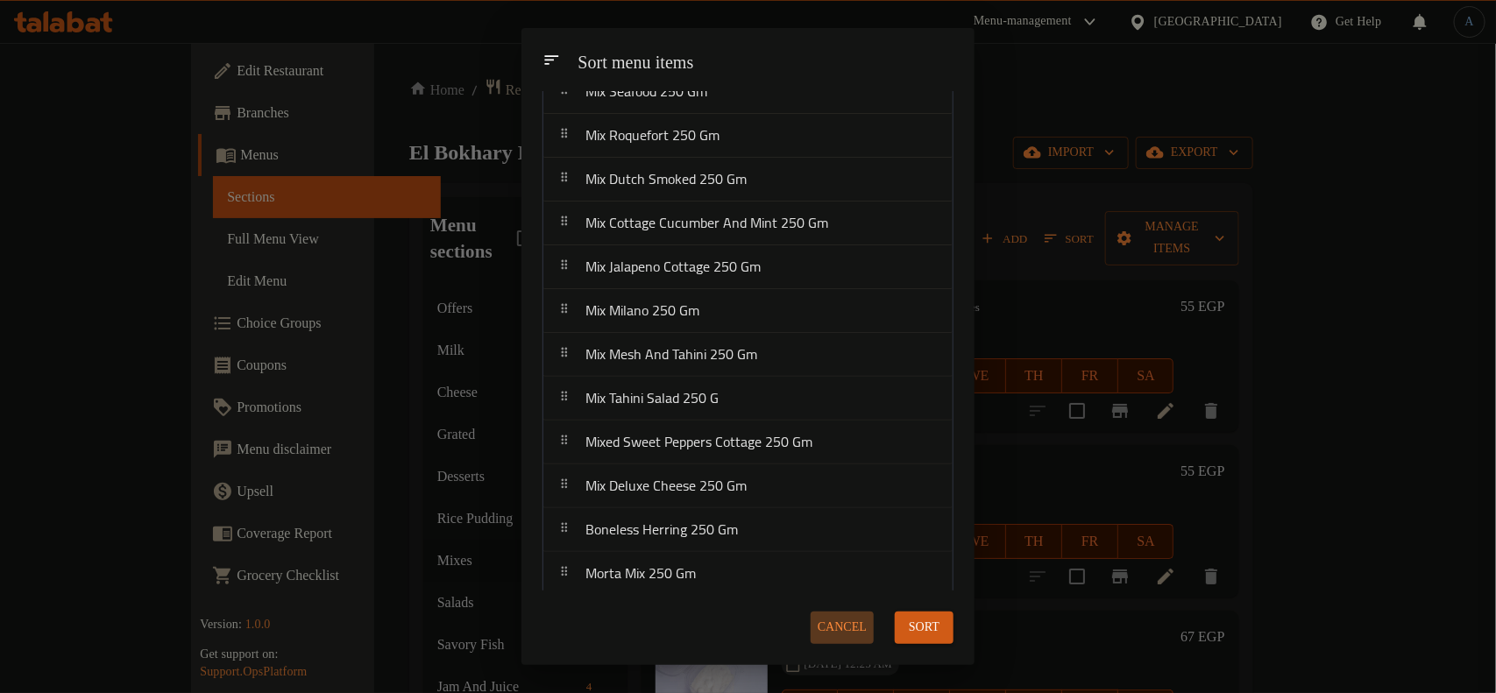
click at [824, 623] on span "Cancel" at bounding box center [842, 628] width 49 height 22
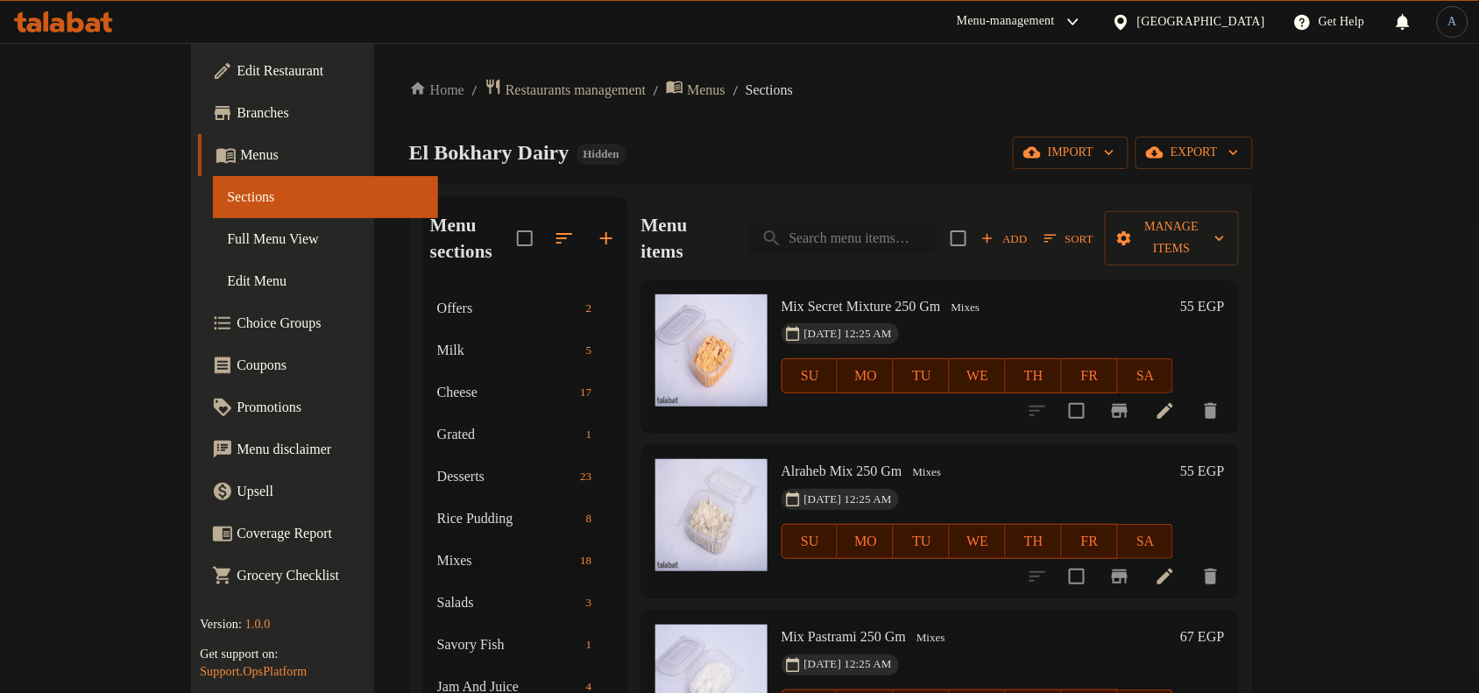
click at [937, 228] on input "search" at bounding box center [842, 238] width 189 height 31
paste input "ميكس جبن فاخر 250 جرام"
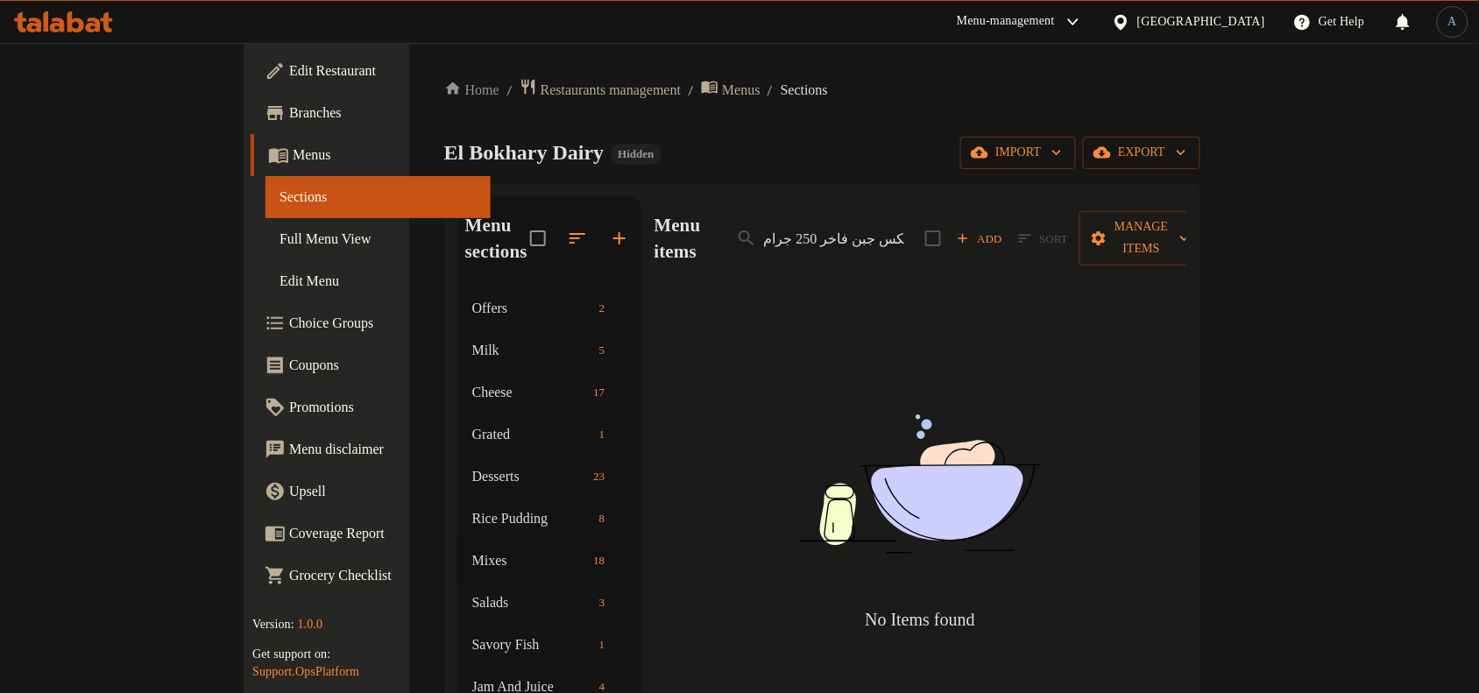
drag, startPoint x: 885, startPoint y: 225, endPoint x: 759, endPoint y: 233, distance: 126.4
click at [759, 233] on div "Menu items ميكس جبن فاخر 250 جرام Add Sort Manage items" at bounding box center [921, 238] width 532 height 83
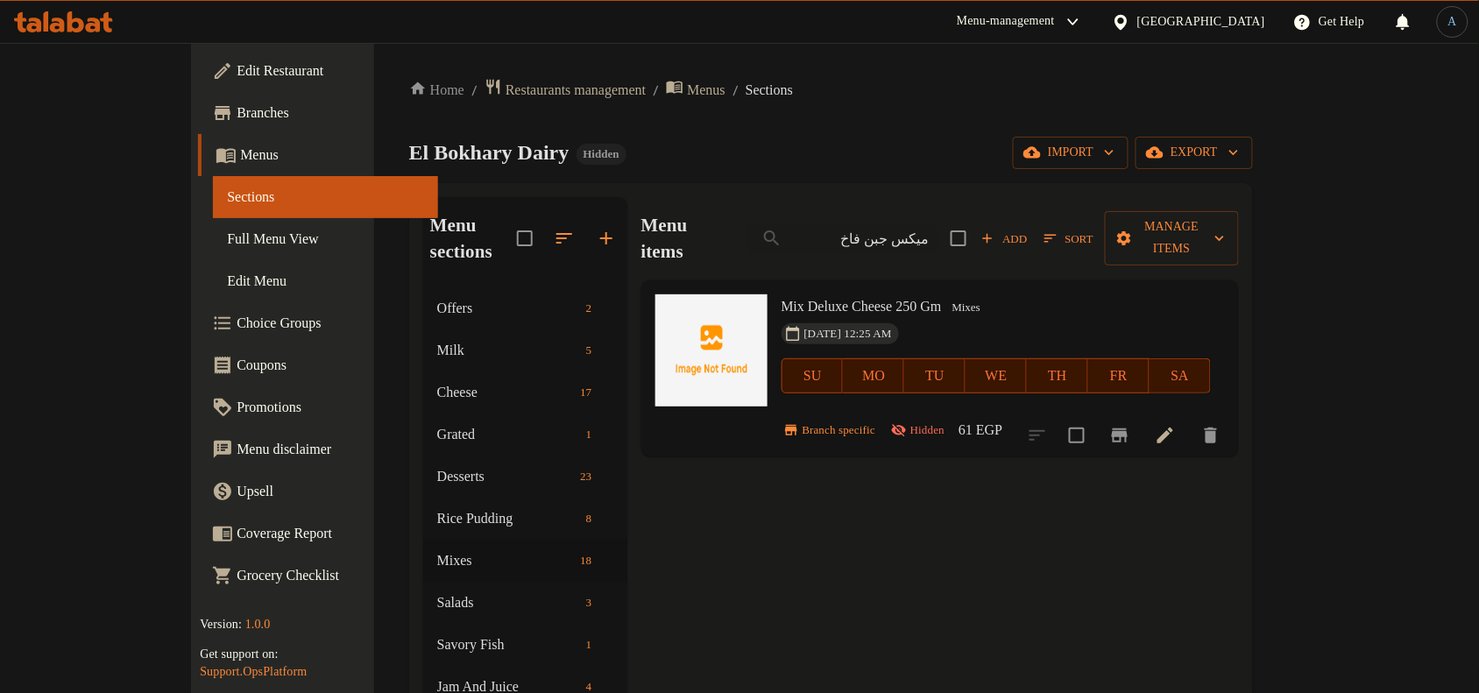
type input "ميكس جبن فاخ"
click at [861, 299] on span "Mix Deluxe Cheese 250 Gm" at bounding box center [862, 306] width 160 height 15
click at [983, 294] on h6 "Mix Deluxe Cheese 250 Gm Mixes" at bounding box center [996, 306] width 429 height 25
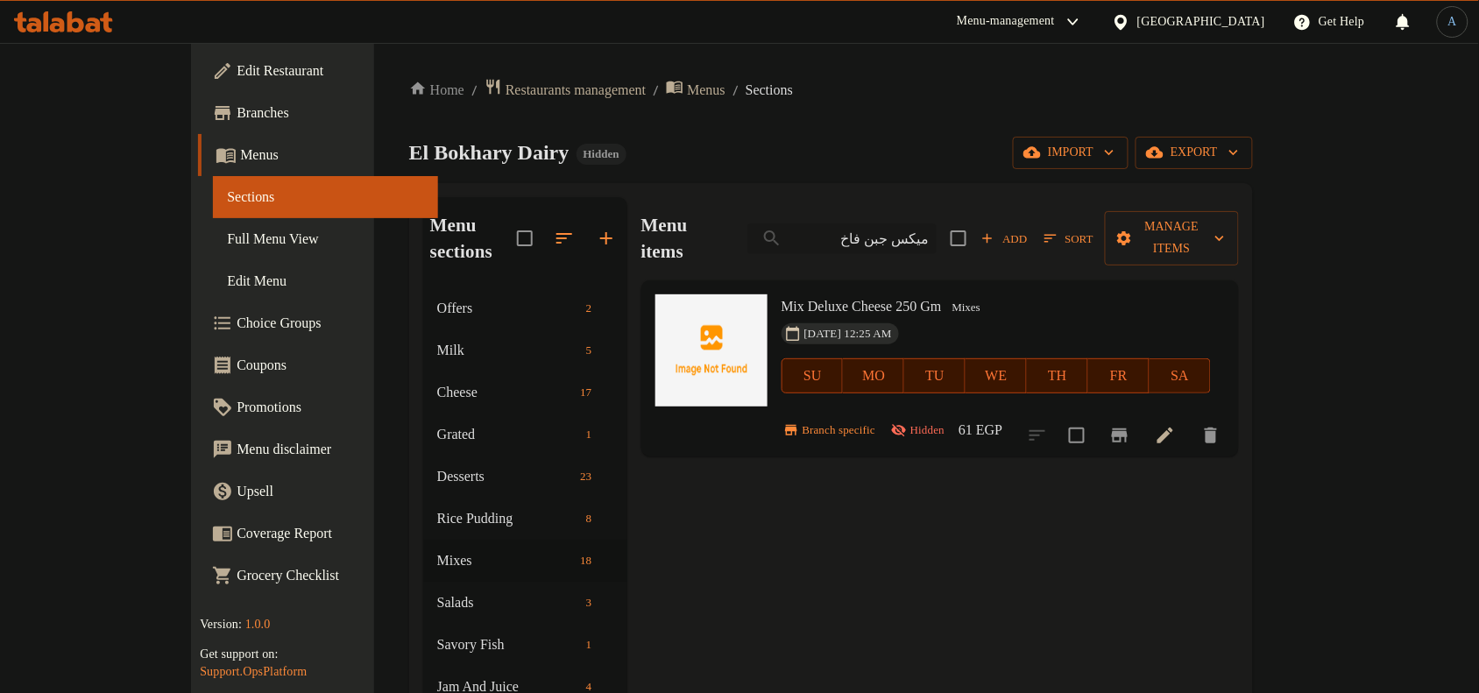
click at [937, 223] on input "ميكس جبن فاخ" at bounding box center [842, 238] width 189 height 31
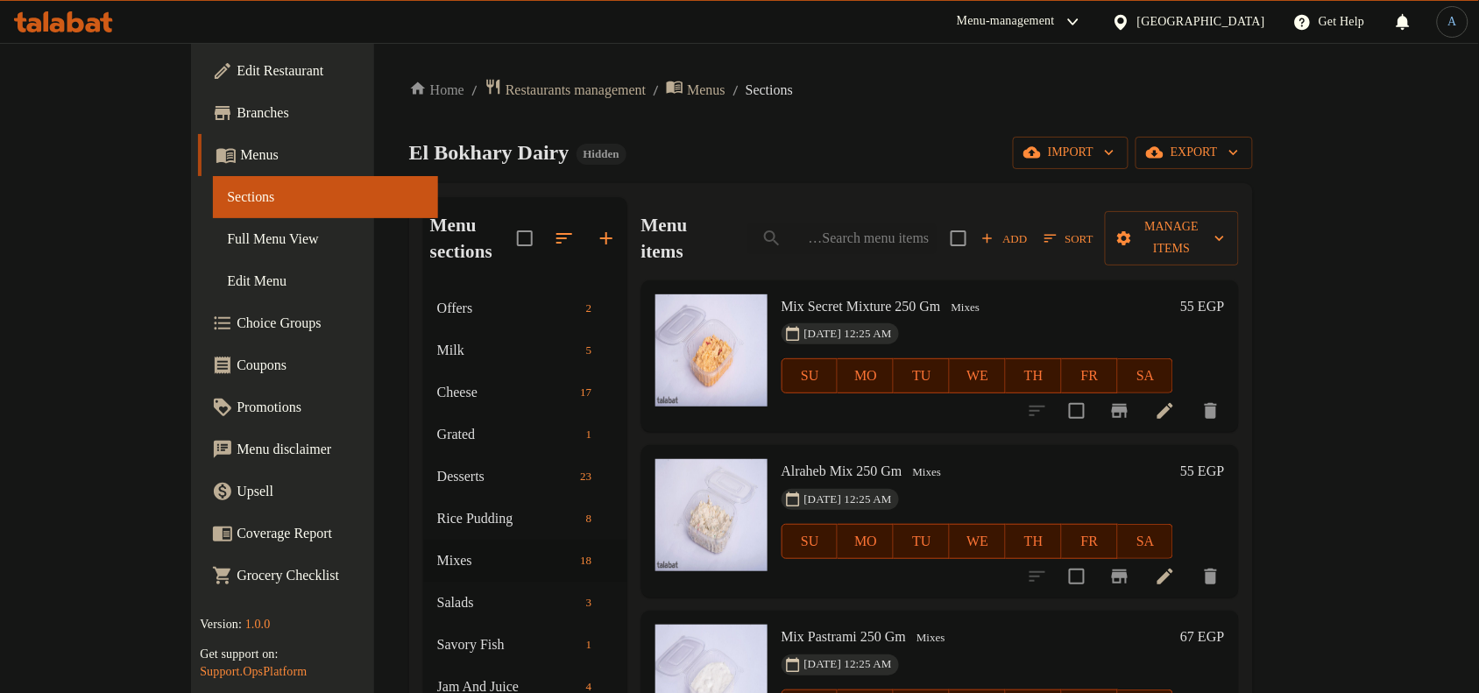
click at [1094, 234] on span "Sort" at bounding box center [1069, 239] width 49 height 20
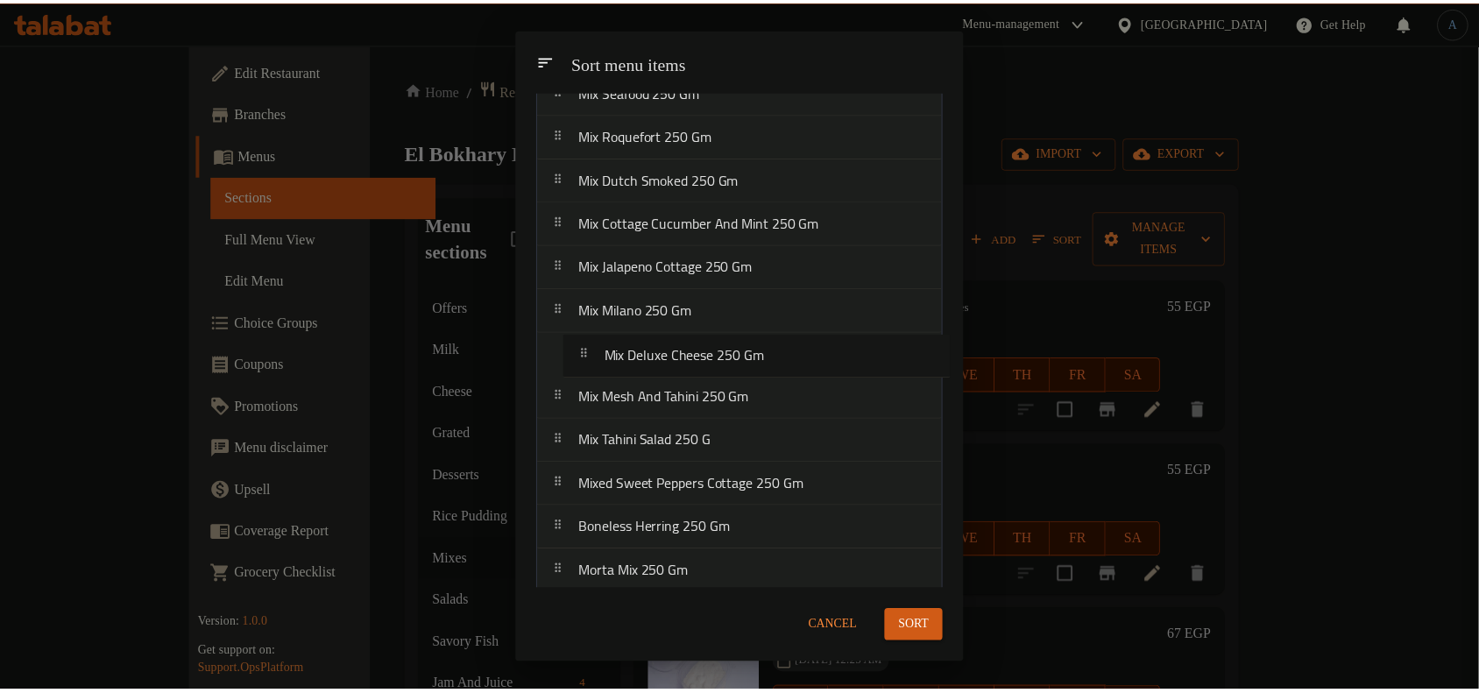
scroll to position [0, 0]
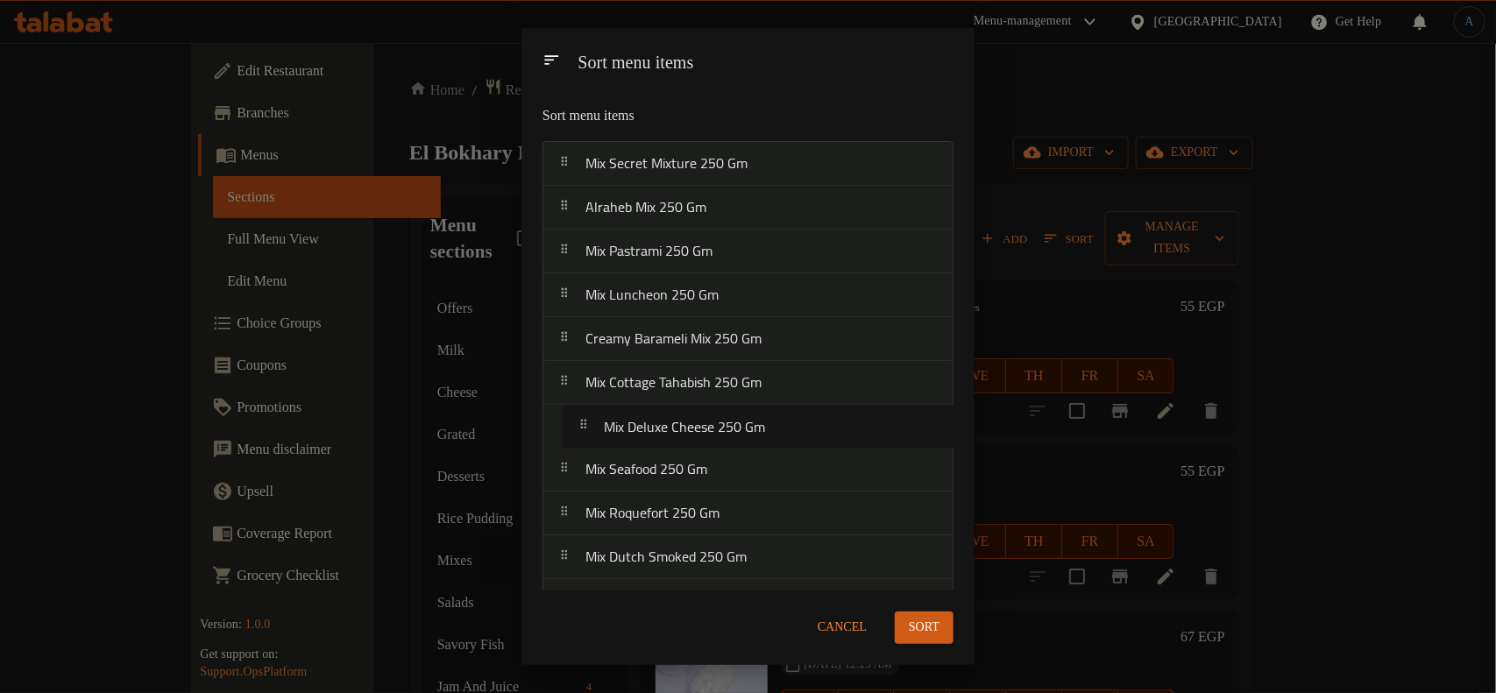
drag, startPoint x: 686, startPoint y: 480, endPoint x: 704, endPoint y: 417, distance: 65.5
click at [704, 417] on nav "Mix Secret Mixture 250 [PERSON_NAME] Mix 250 Gm Mix Pastrami 250 Gm Mix Luncheo…" at bounding box center [747, 536] width 411 height 790
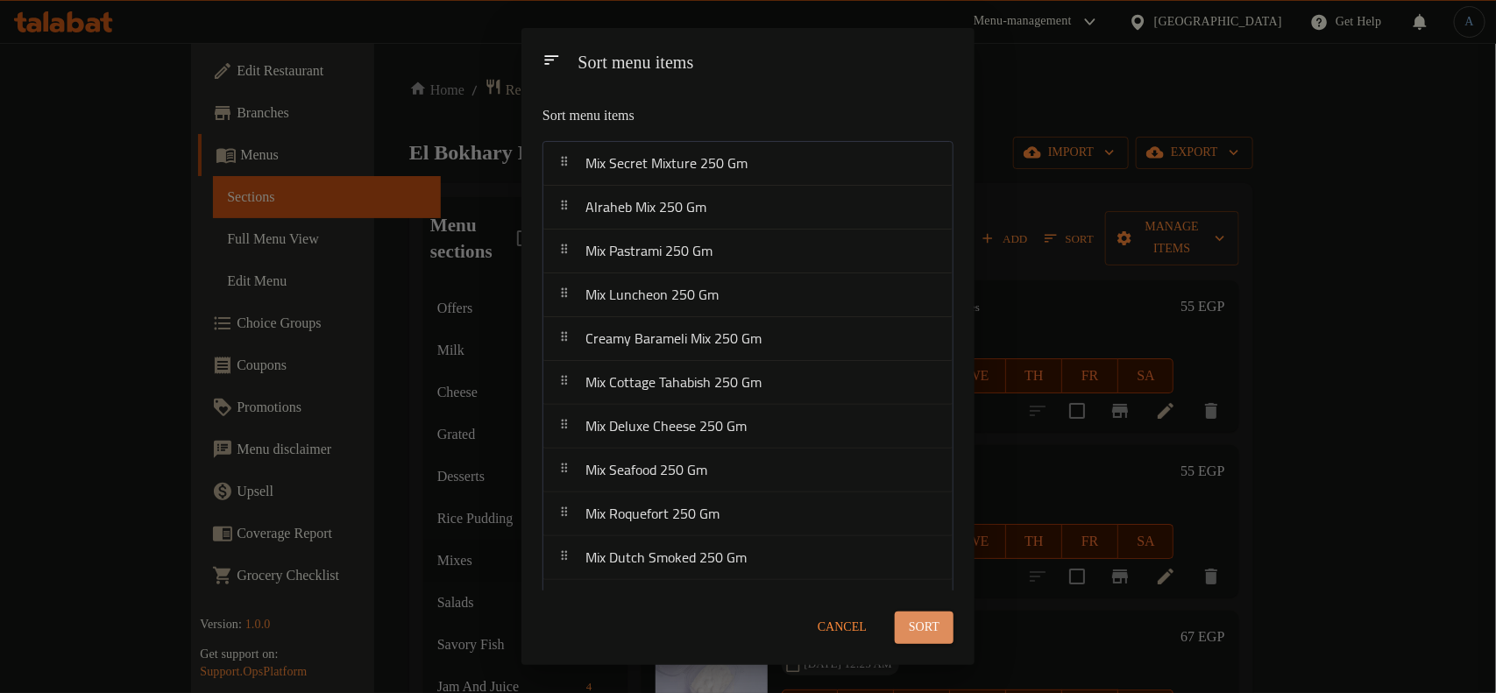
click at [930, 638] on span "Sort" at bounding box center [924, 628] width 31 height 22
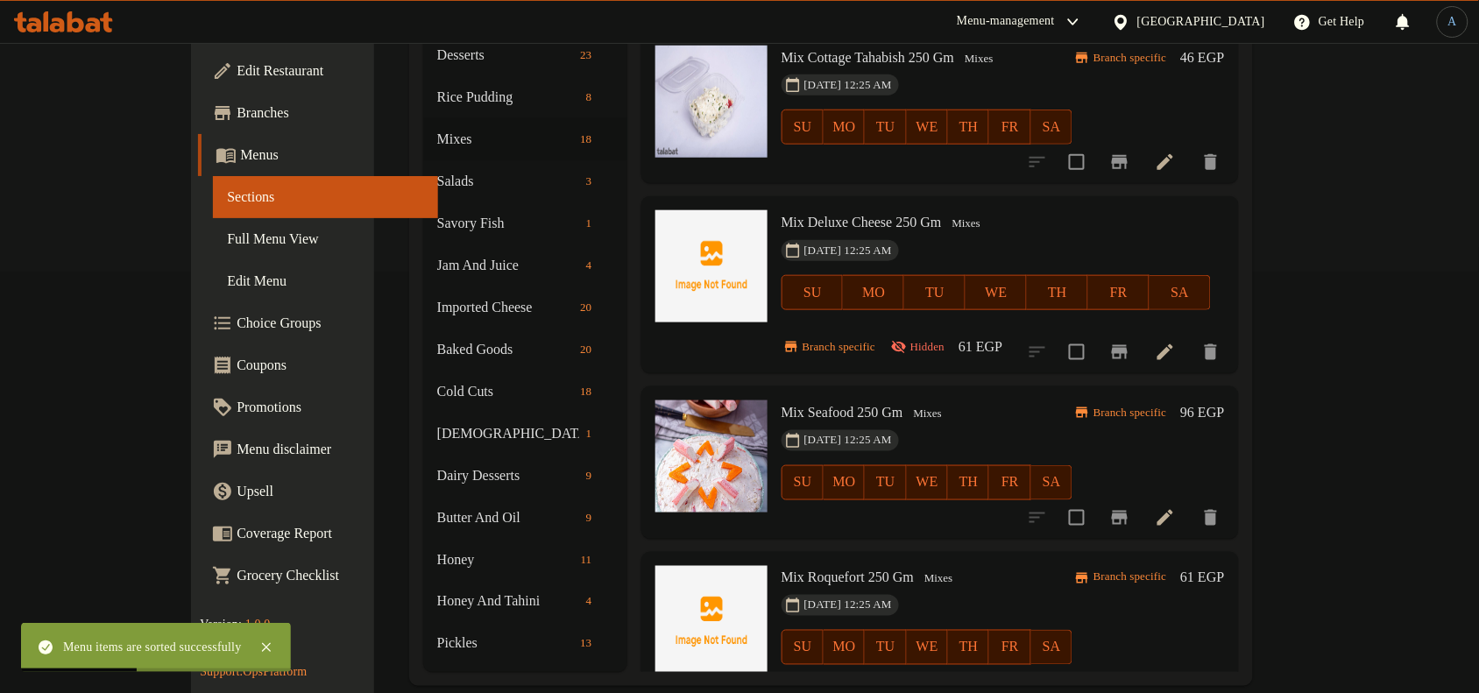
scroll to position [657, 0]
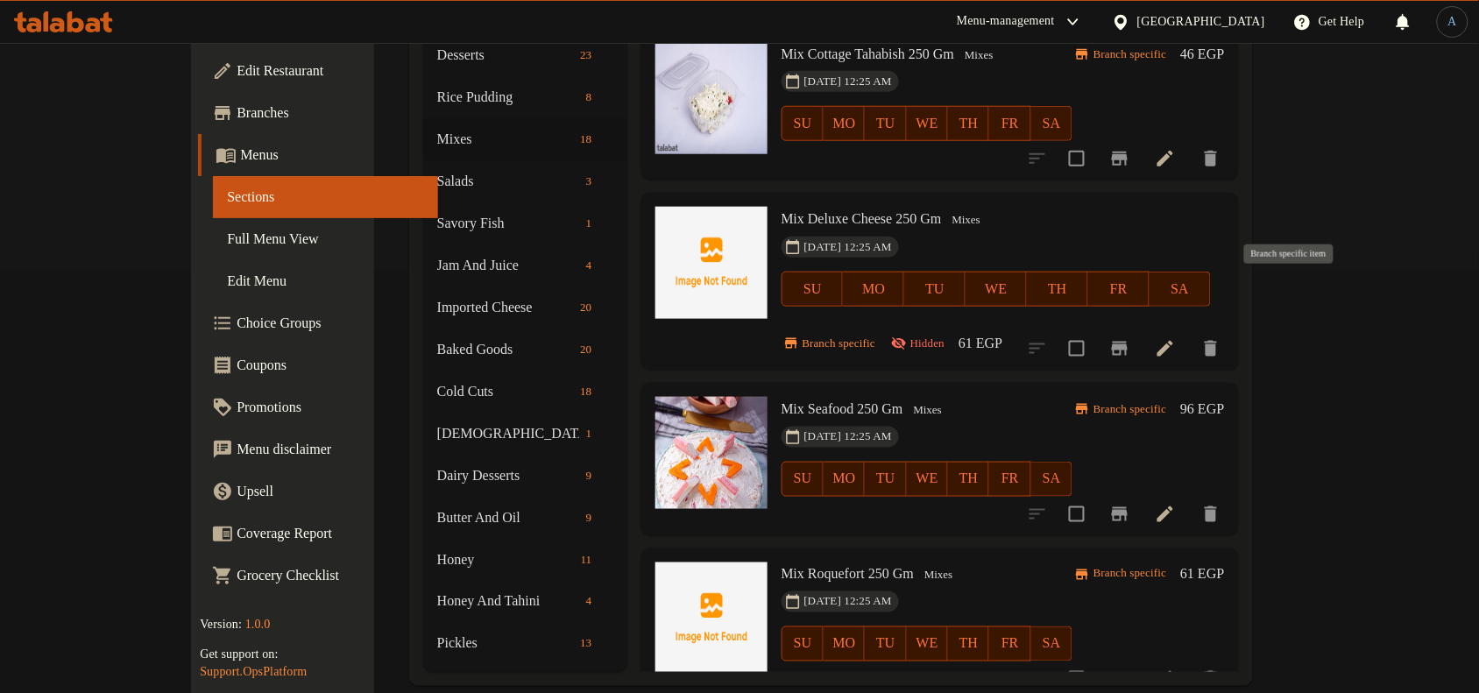
click at [1128, 342] on icon "Branch-specific-item" at bounding box center [1120, 349] width 16 height 14
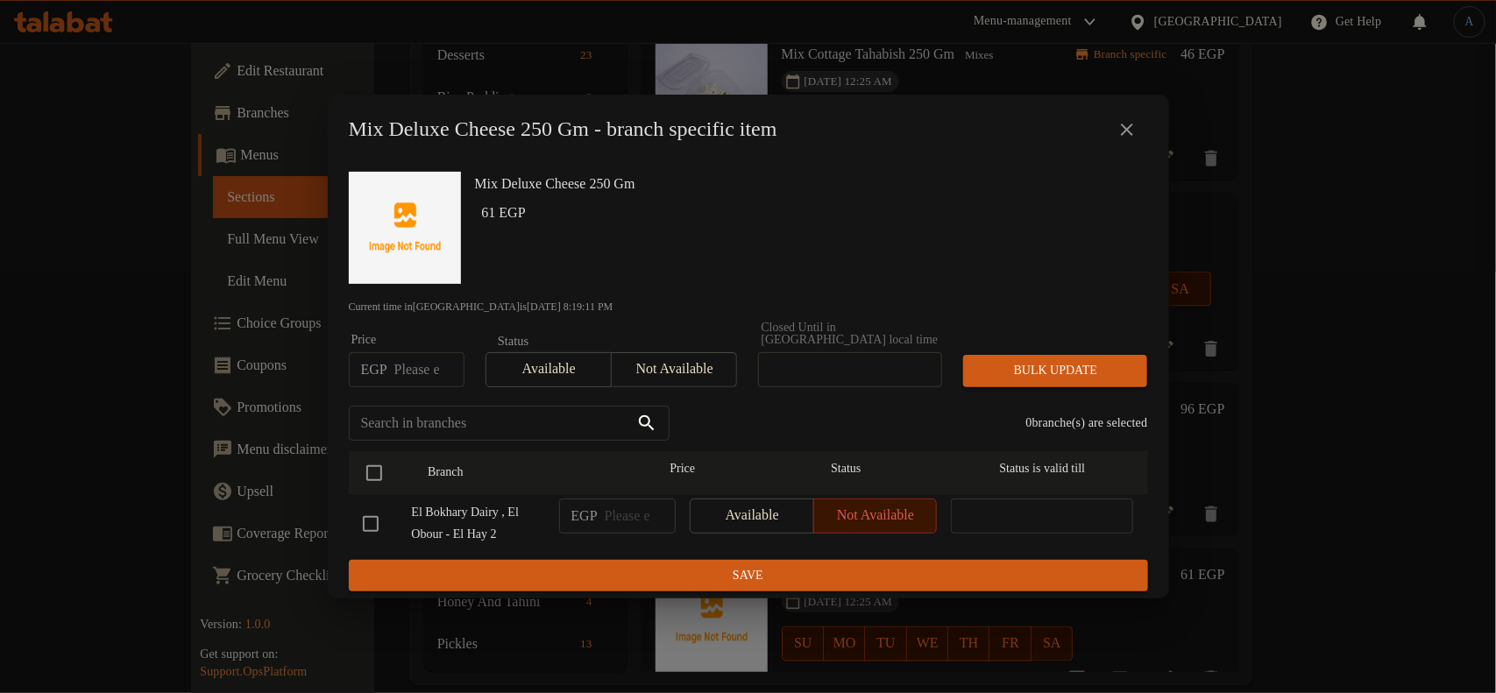
click at [425, 369] on input "number" at bounding box center [429, 369] width 70 height 35
paste input "70.00"
type input "70.00"
click at [378, 469] on input "checkbox" at bounding box center [374, 473] width 37 height 37
checkbox input "true"
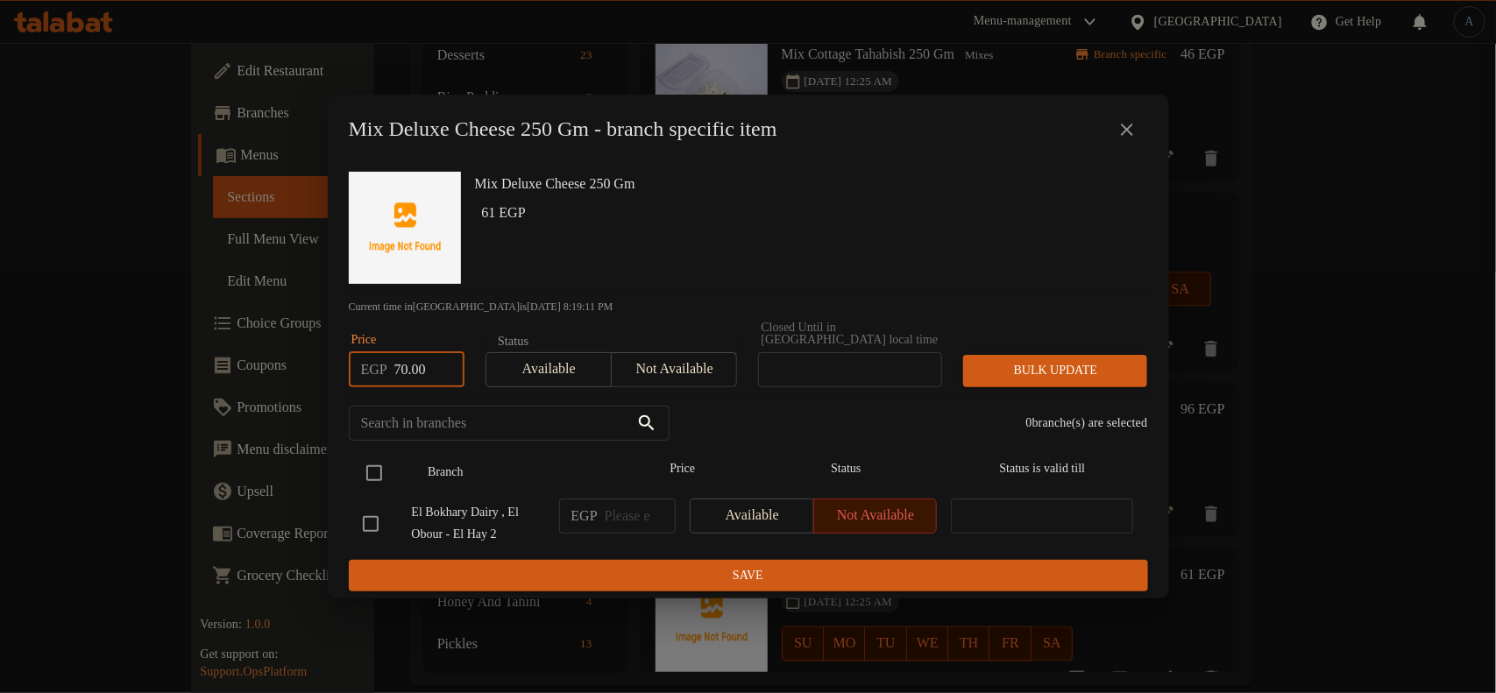
checkbox input "true"
click at [1013, 360] on span "Bulk update" at bounding box center [1055, 371] width 156 height 22
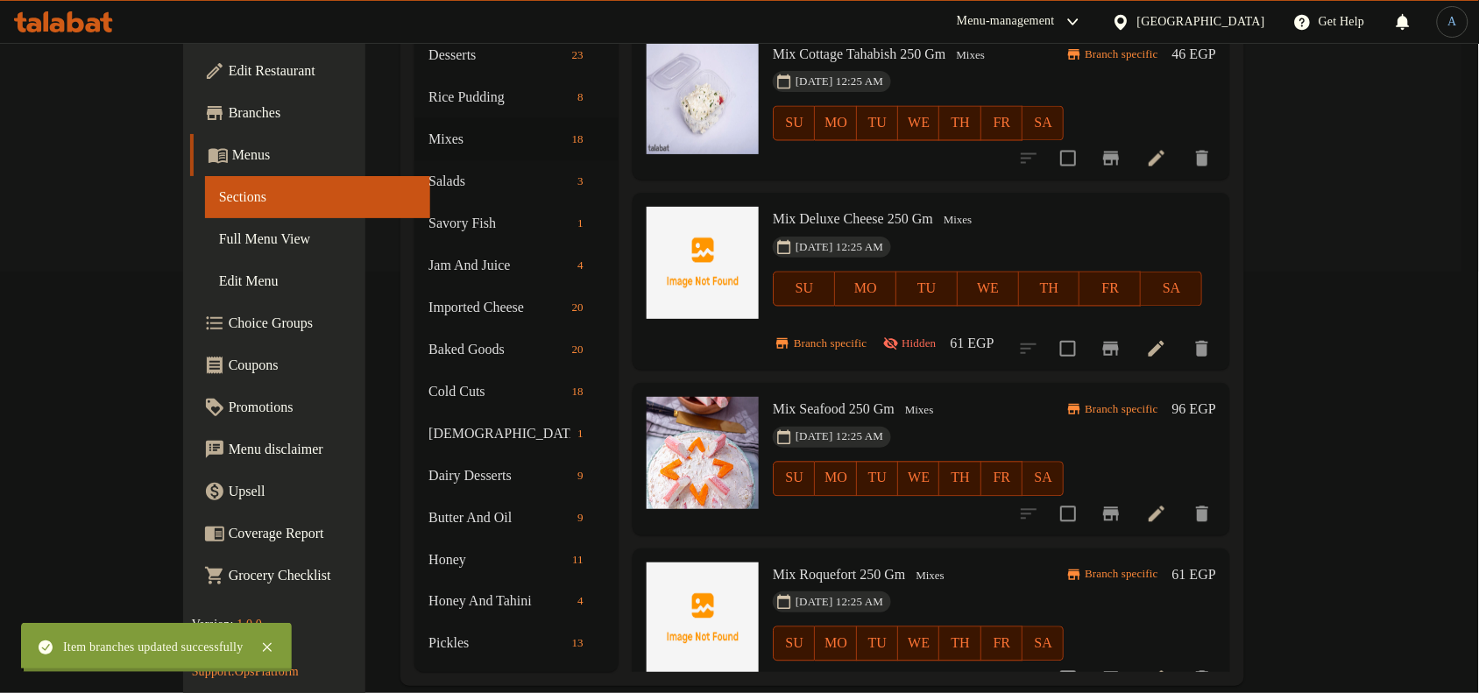
click at [995, 331] on h6 "61 EGP" at bounding box center [973, 343] width 44 height 25
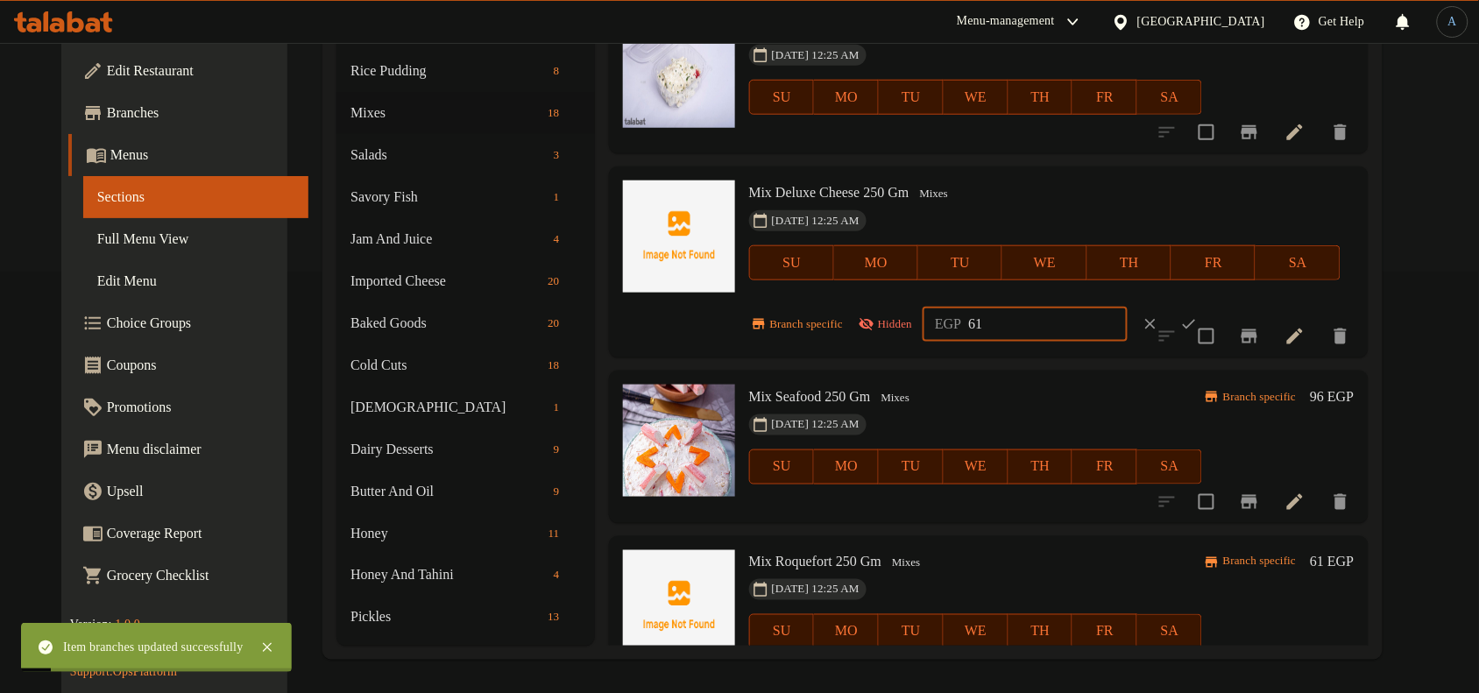
click at [1067, 327] on input "61" at bounding box center [1047, 324] width 159 height 35
paste input "70.00"
type input "70.00"
click at [1198, 321] on icon "ok" at bounding box center [1189, 324] width 18 height 18
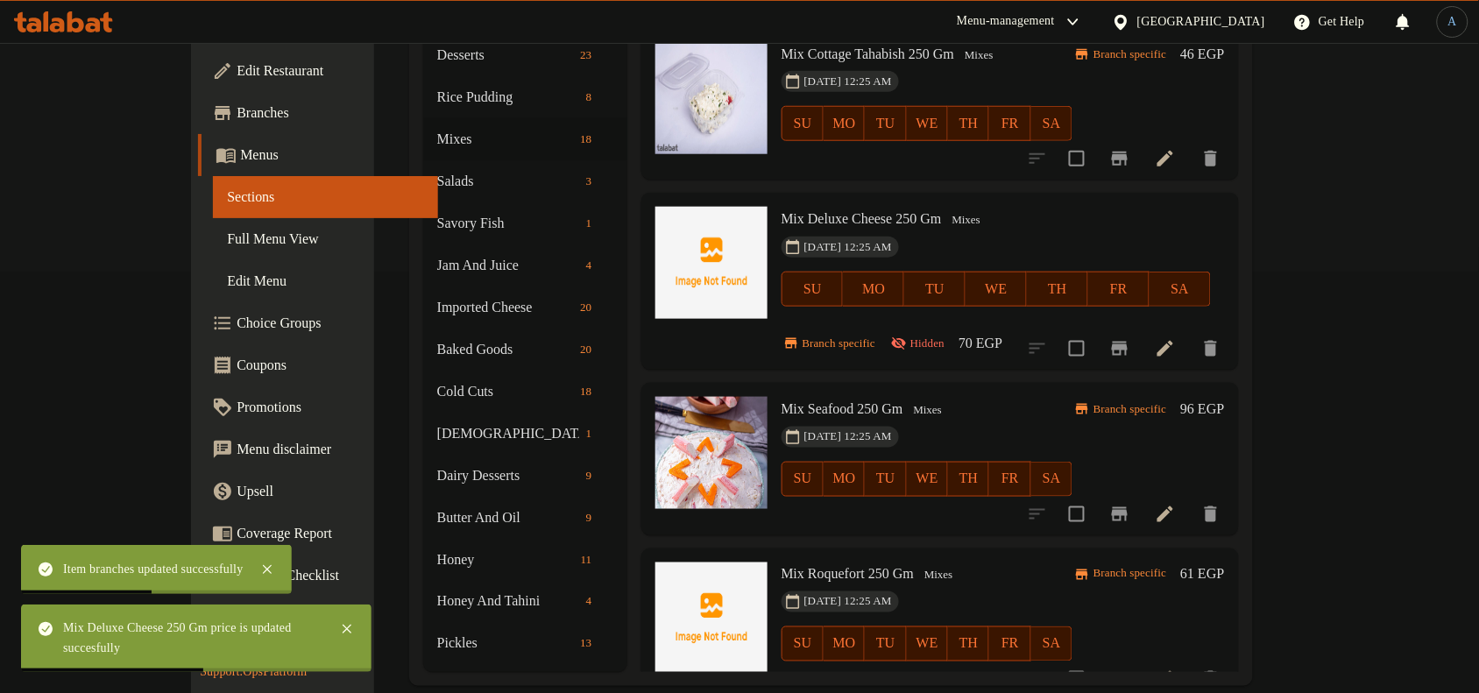
click at [857, 211] on span "Mix Deluxe Cheese 250 Gm" at bounding box center [862, 218] width 160 height 15
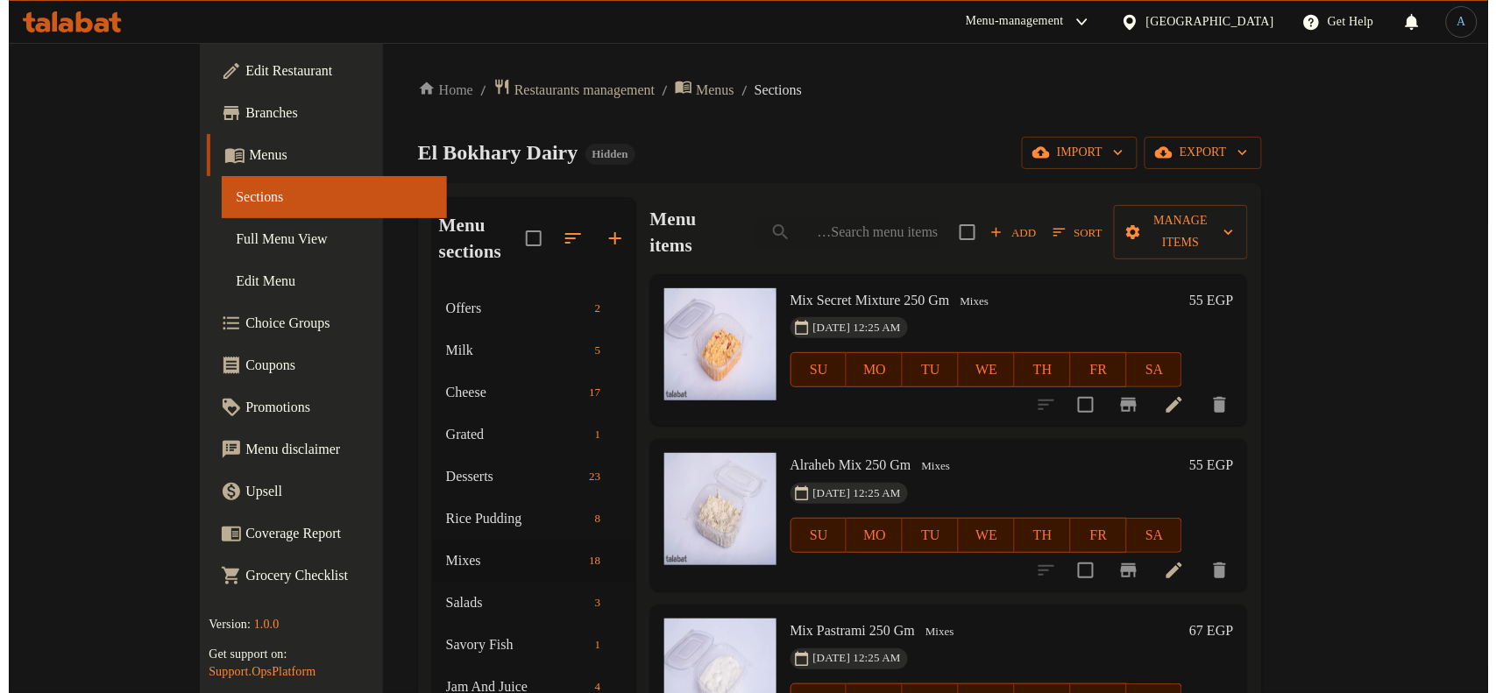
scroll to position [0, 0]
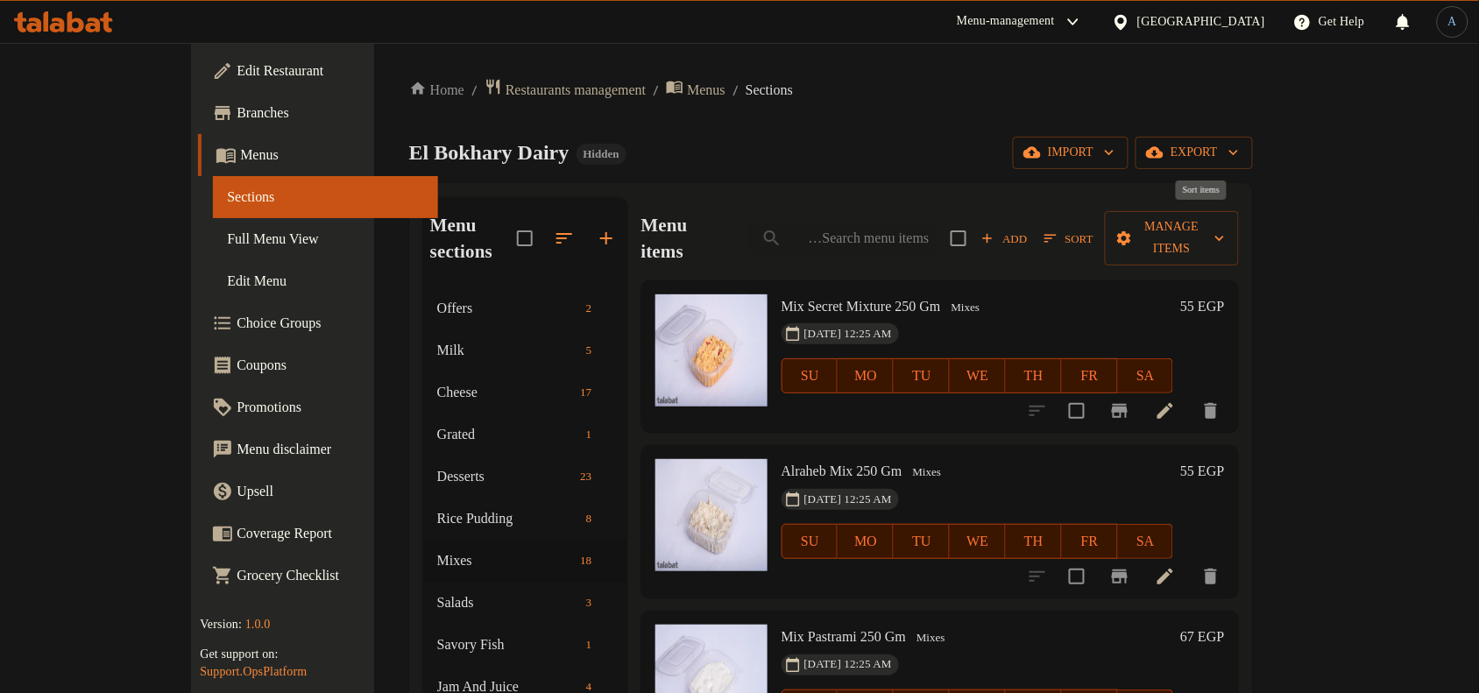
click at [1057, 235] on icon "button" at bounding box center [1051, 239] width 12 height 8
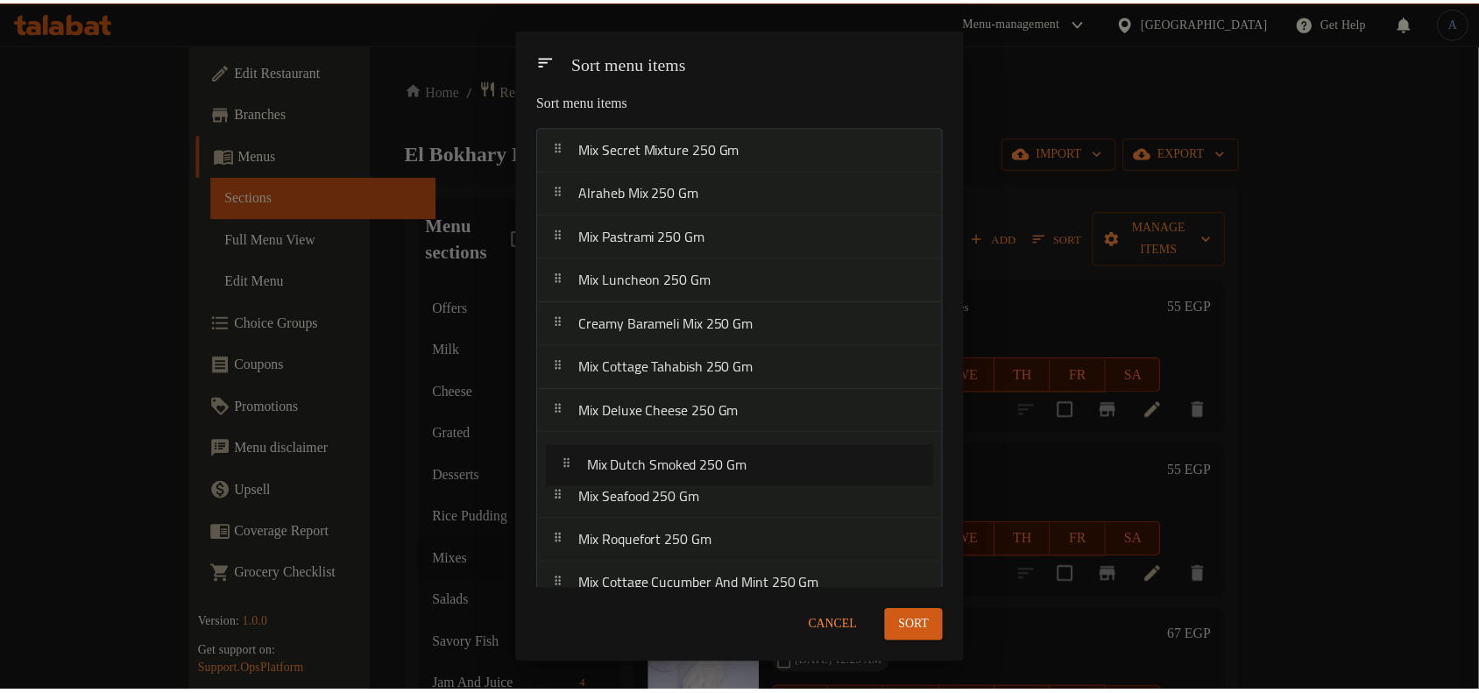
scroll to position [16, 0]
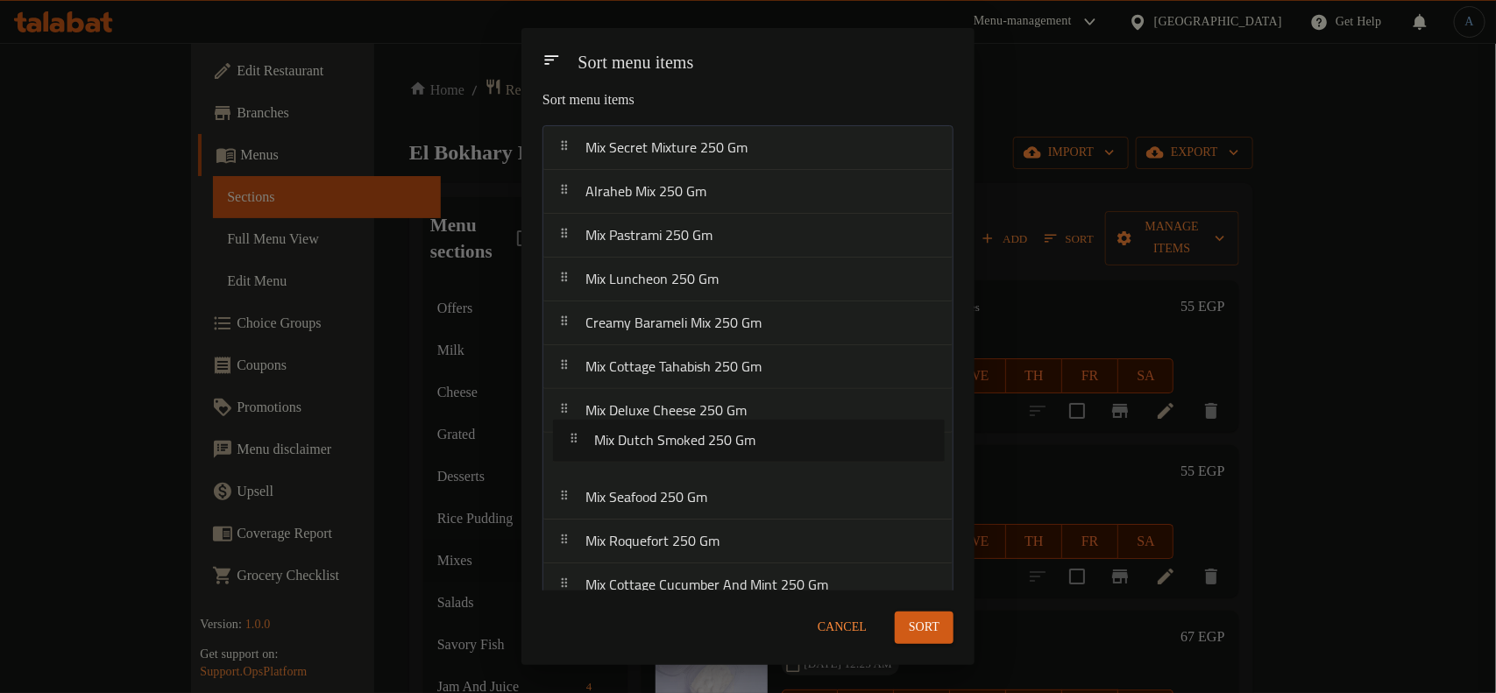
drag, startPoint x: 675, startPoint y: 554, endPoint x: 689, endPoint y: 426, distance: 128.7
click at [689, 426] on nav "Mix Secret Mixture 250 [PERSON_NAME] Mix 250 Gm Mix Pastrami 250 Gm Mix Luncheo…" at bounding box center [747, 520] width 411 height 790
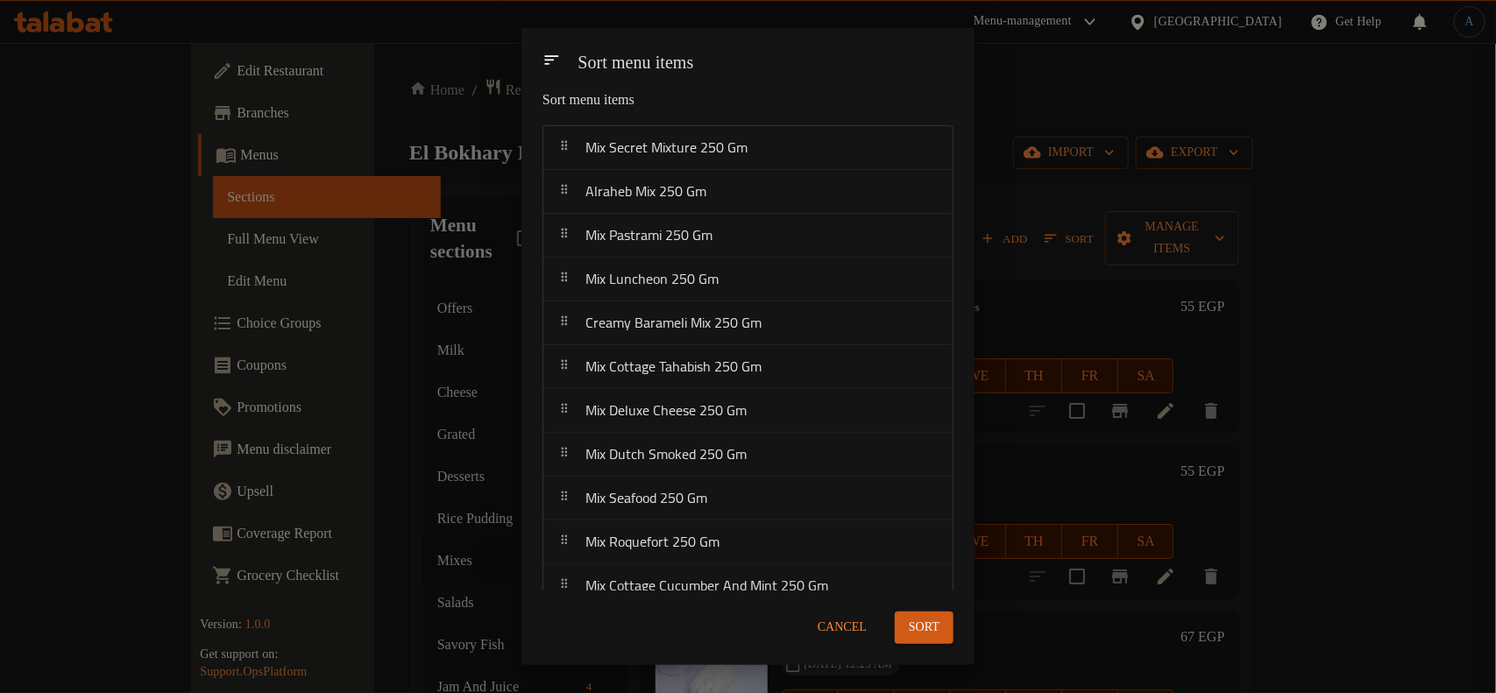
click at [926, 624] on span "Sort" at bounding box center [924, 628] width 31 height 22
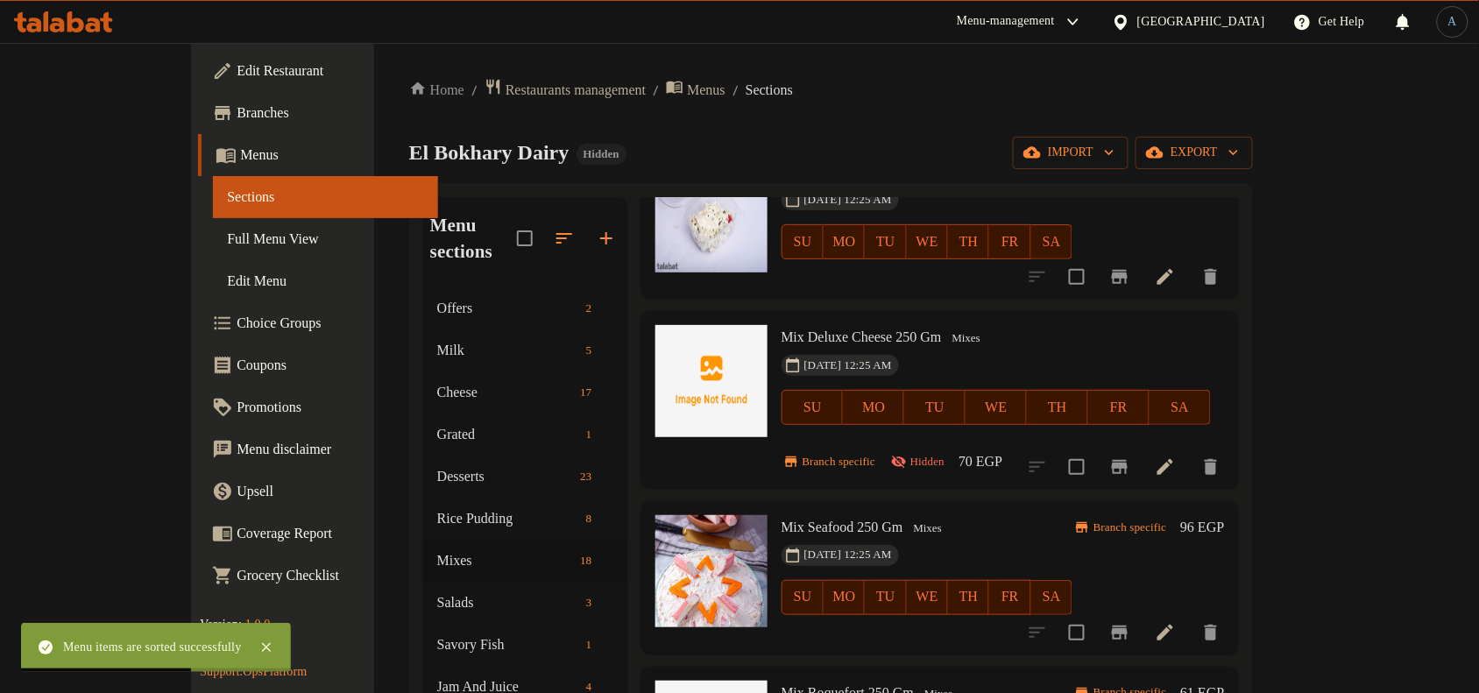
scroll to position [986, 0]
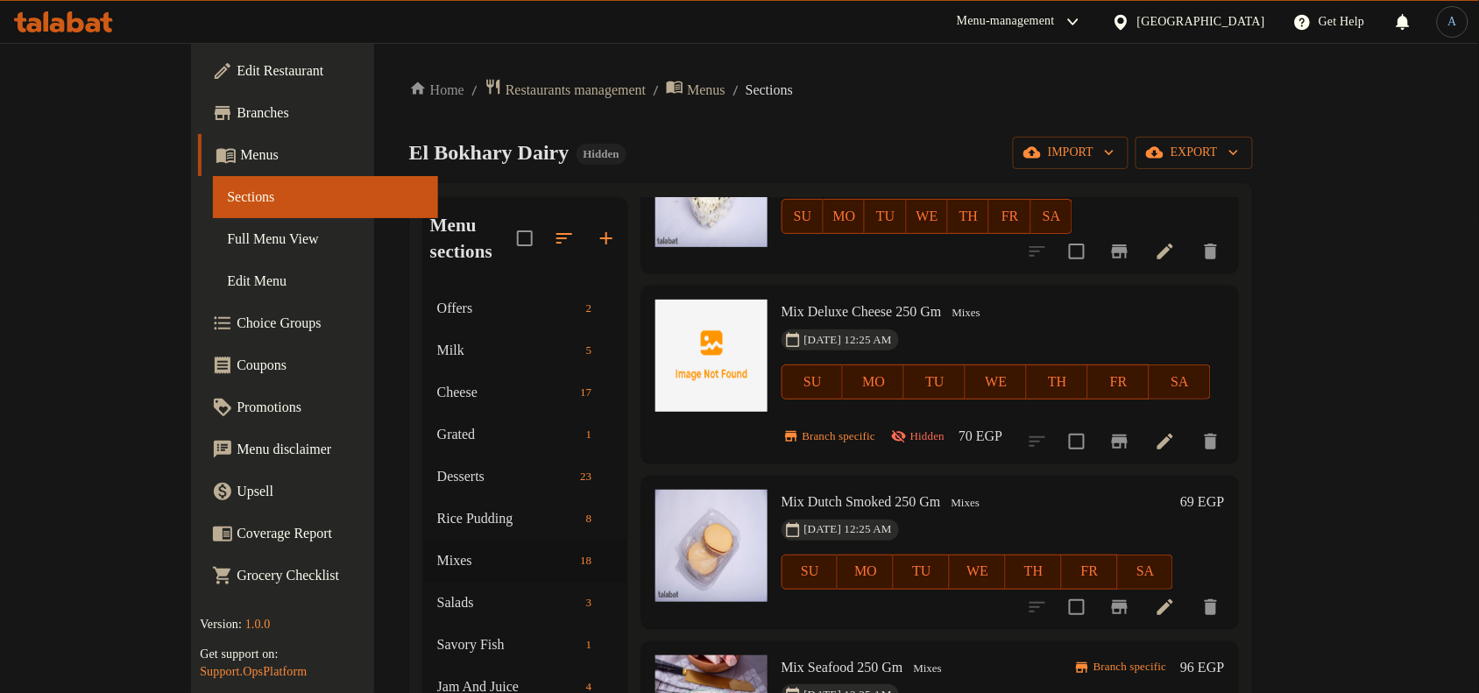
click at [1224, 490] on h6 "69 EGP" at bounding box center [1202, 502] width 44 height 25
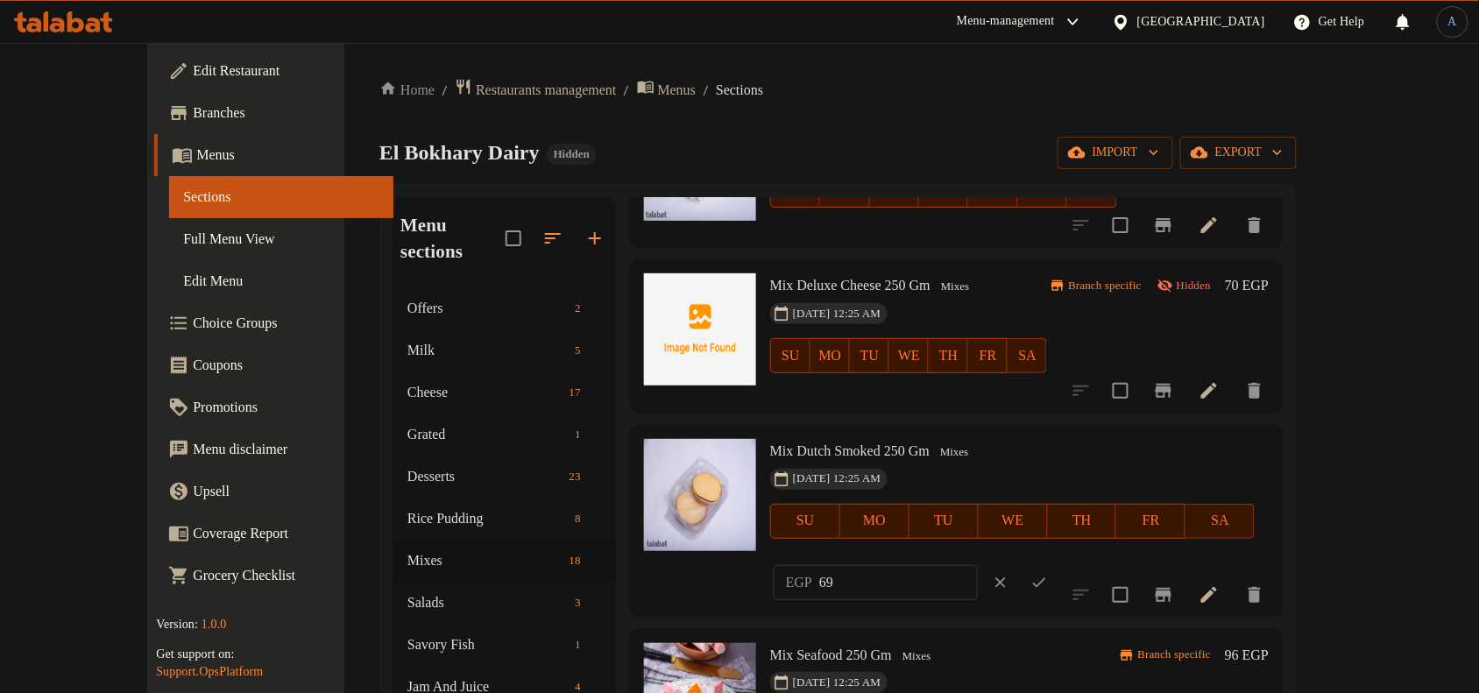
click at [978, 565] on input "69" at bounding box center [898, 582] width 159 height 35
paste input "70.00"
type input "70.00"
click at [1059, 563] on button "ok" at bounding box center [1039, 582] width 39 height 39
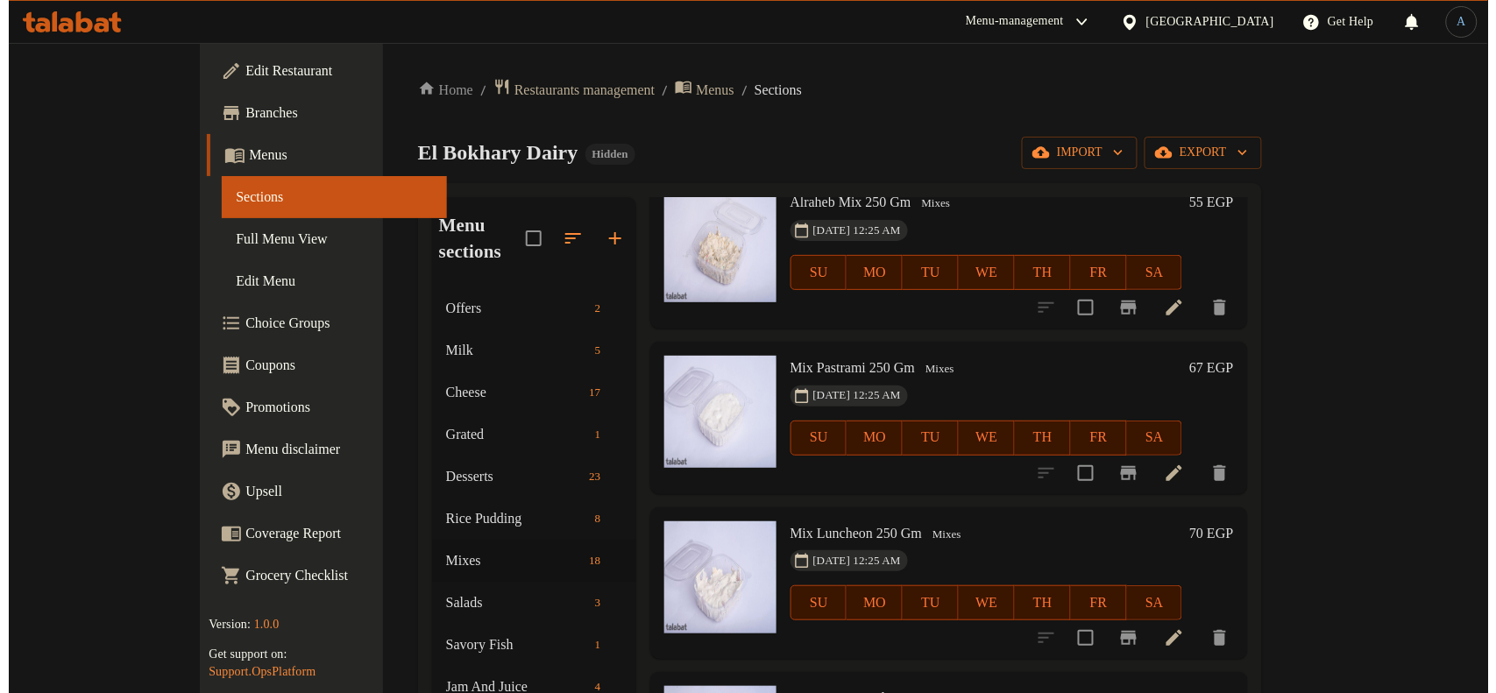
scroll to position [0, 0]
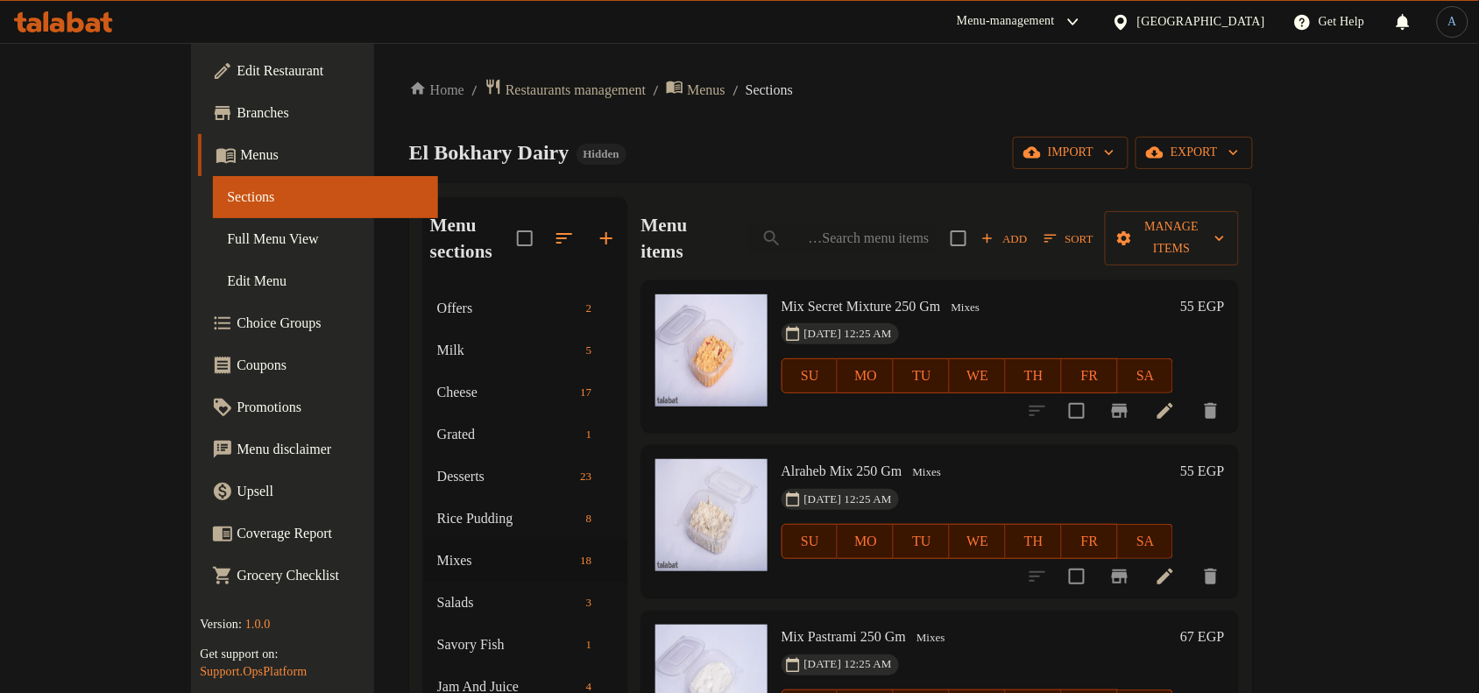
click at [1094, 229] on span "Sort" at bounding box center [1069, 239] width 49 height 20
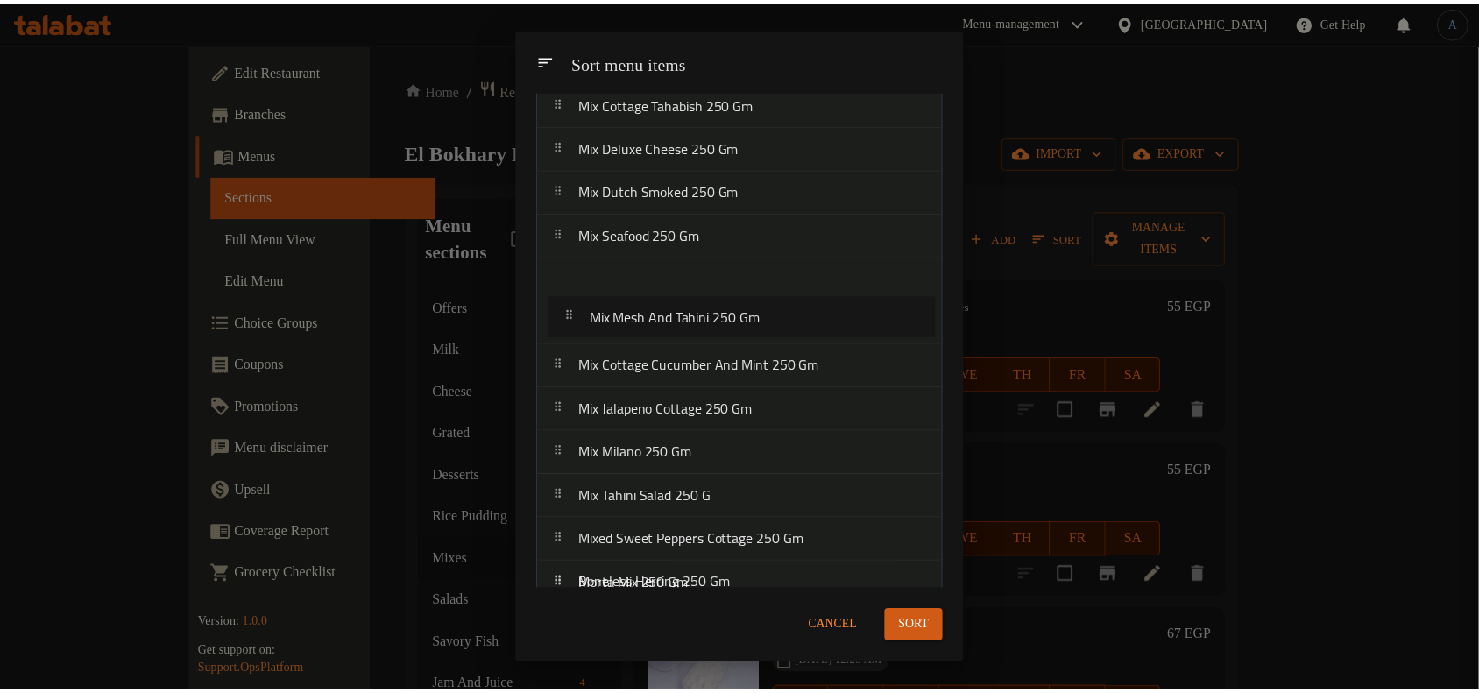
scroll to position [225, 0]
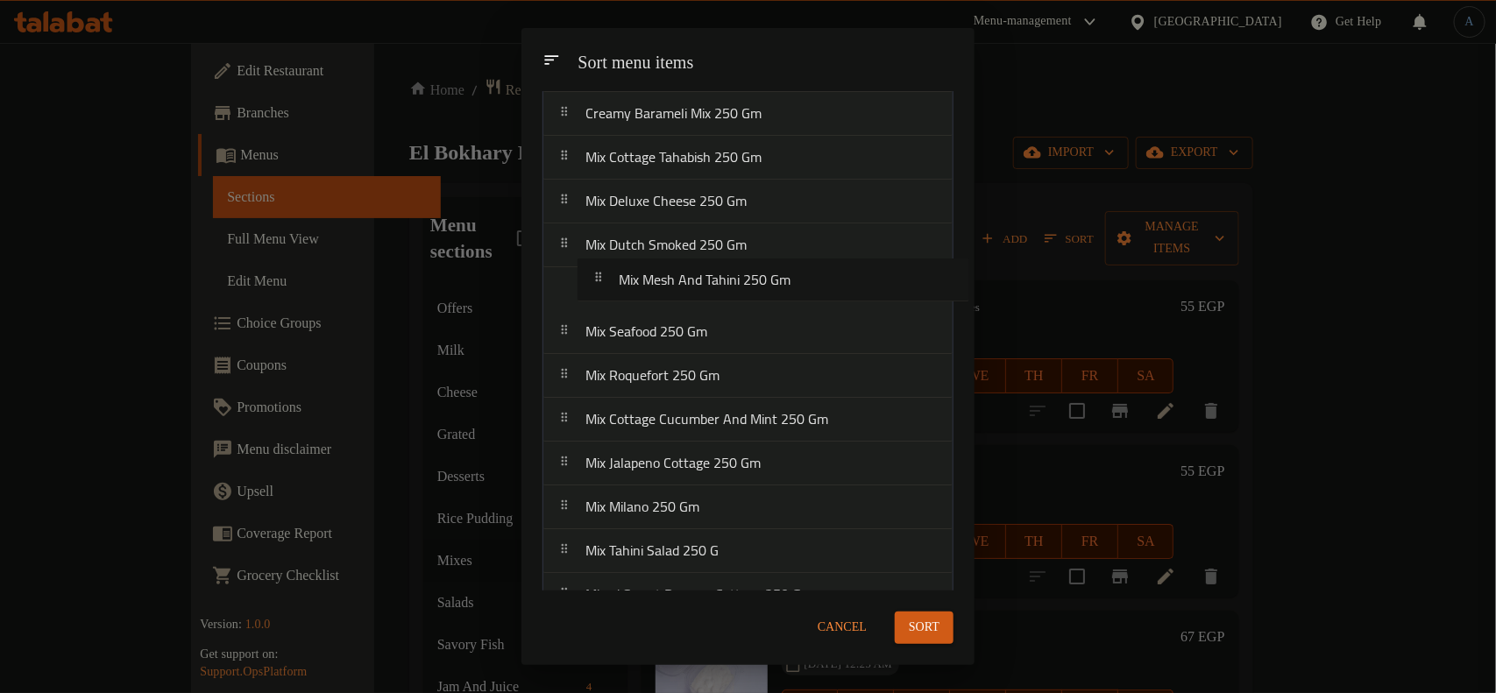
drag, startPoint x: 726, startPoint y: 393, endPoint x: 759, endPoint y: 273, distance: 123.7
click at [759, 273] on nav "Mix Secret Mixture 250 [PERSON_NAME] Mix 250 Gm Mix Pastrami 250 Gm Mix Luncheo…" at bounding box center [747, 311] width 411 height 790
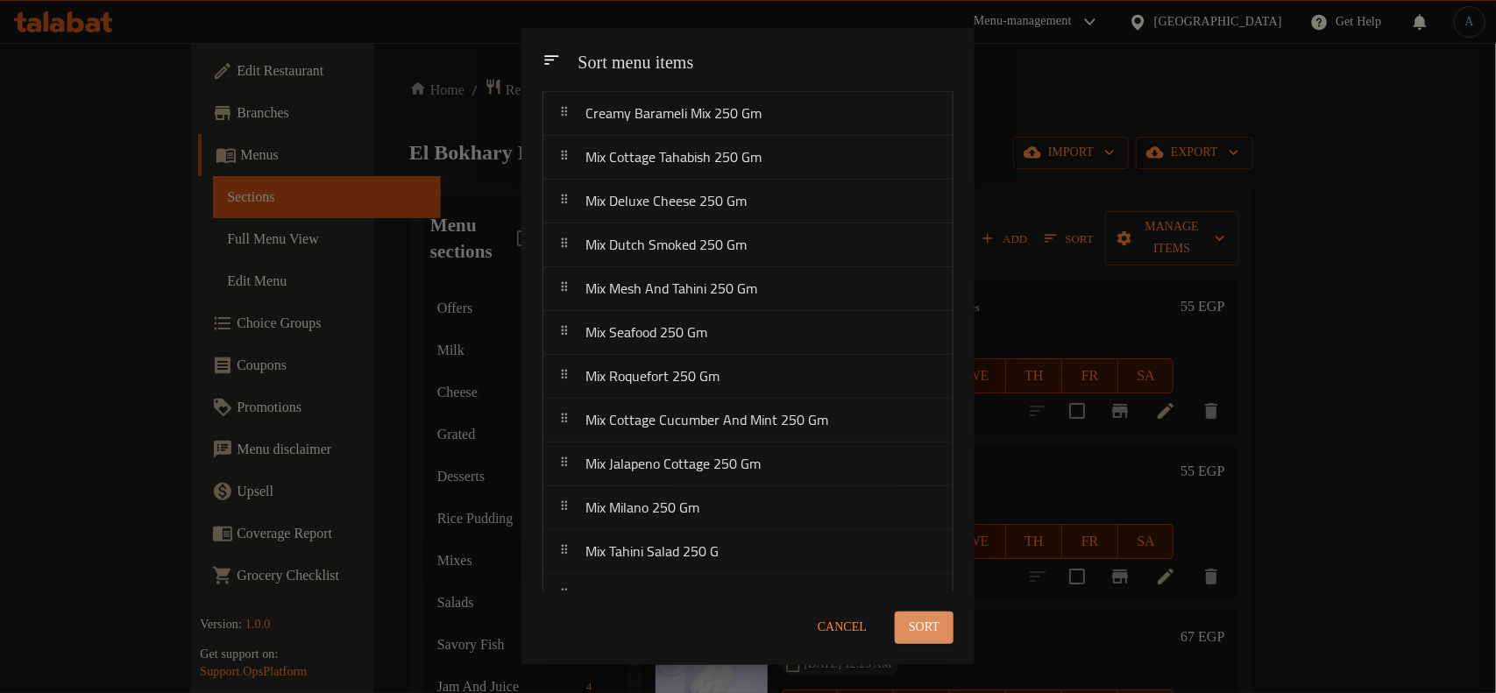
click at [913, 627] on span "Sort" at bounding box center [924, 628] width 31 height 22
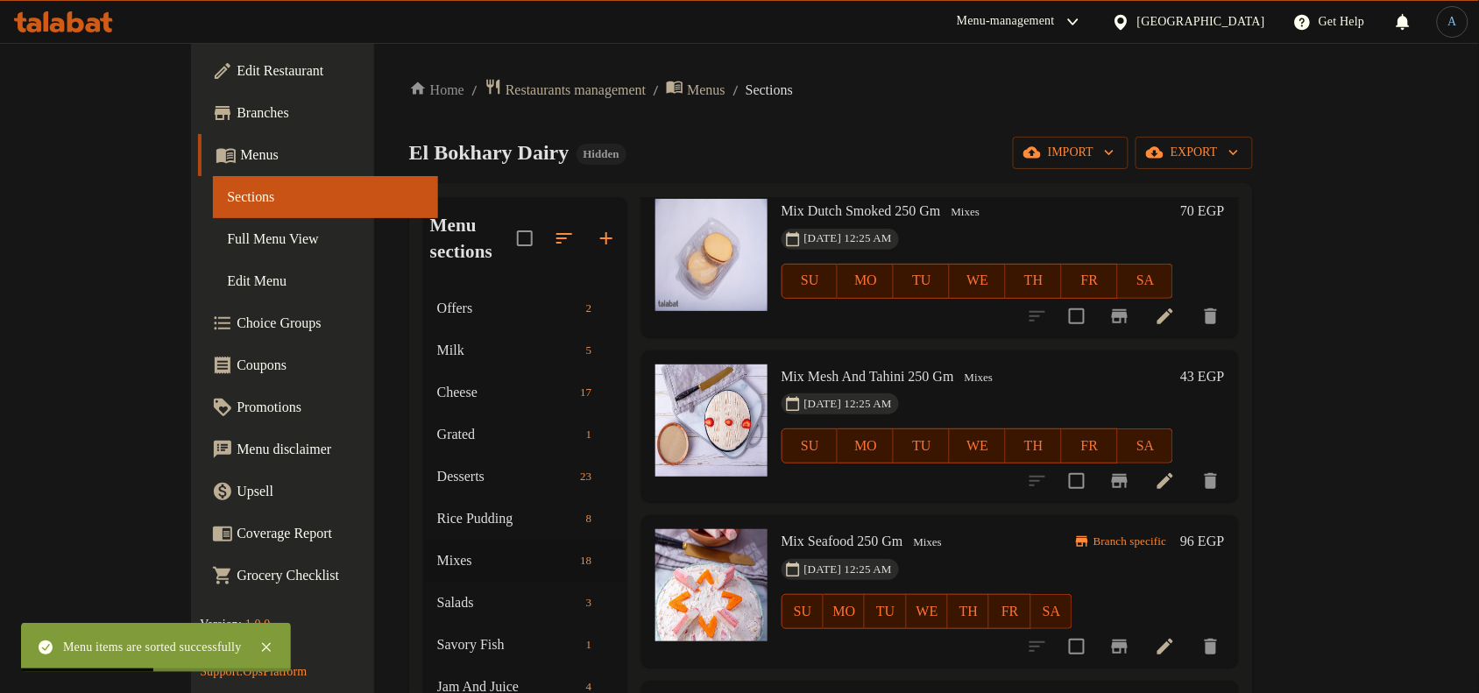
scroll to position [1315, 0]
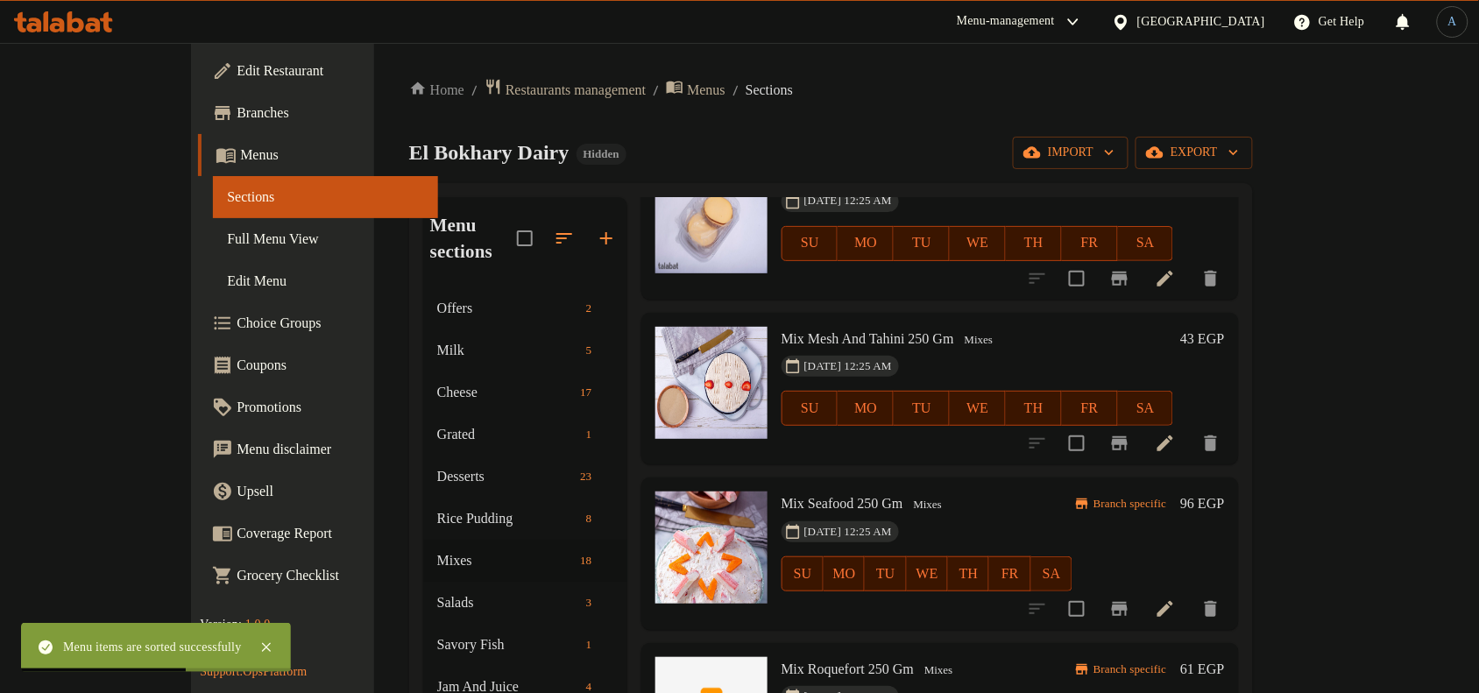
drag, startPoint x: 1368, startPoint y: 287, endPoint x: 1298, endPoint y: 326, distance: 80.0
click at [1224, 327] on h6 "43 EGP" at bounding box center [1202, 339] width 44 height 25
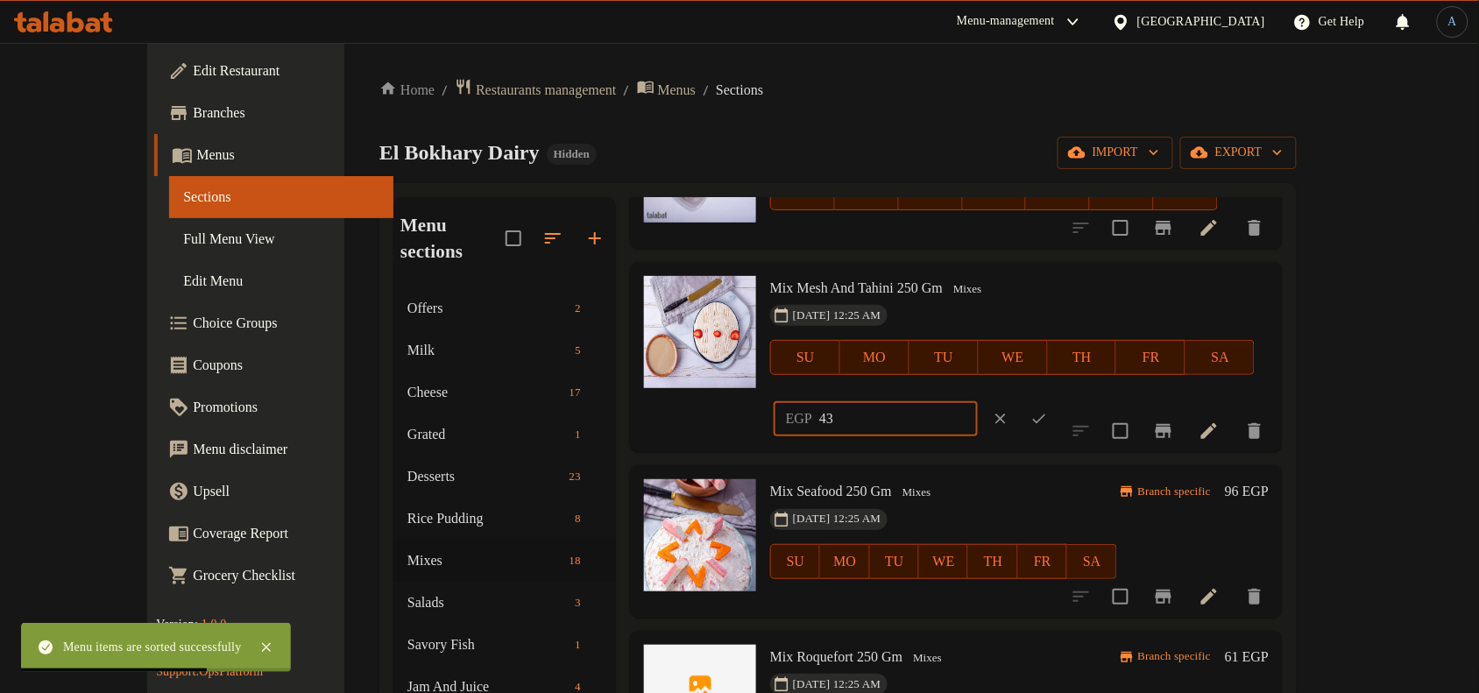
click at [978, 401] on input "43" at bounding box center [898, 418] width 159 height 35
paste input "55.00"
type input "55.00"
click at [1048, 410] on icon "ok" at bounding box center [1040, 419] width 18 height 18
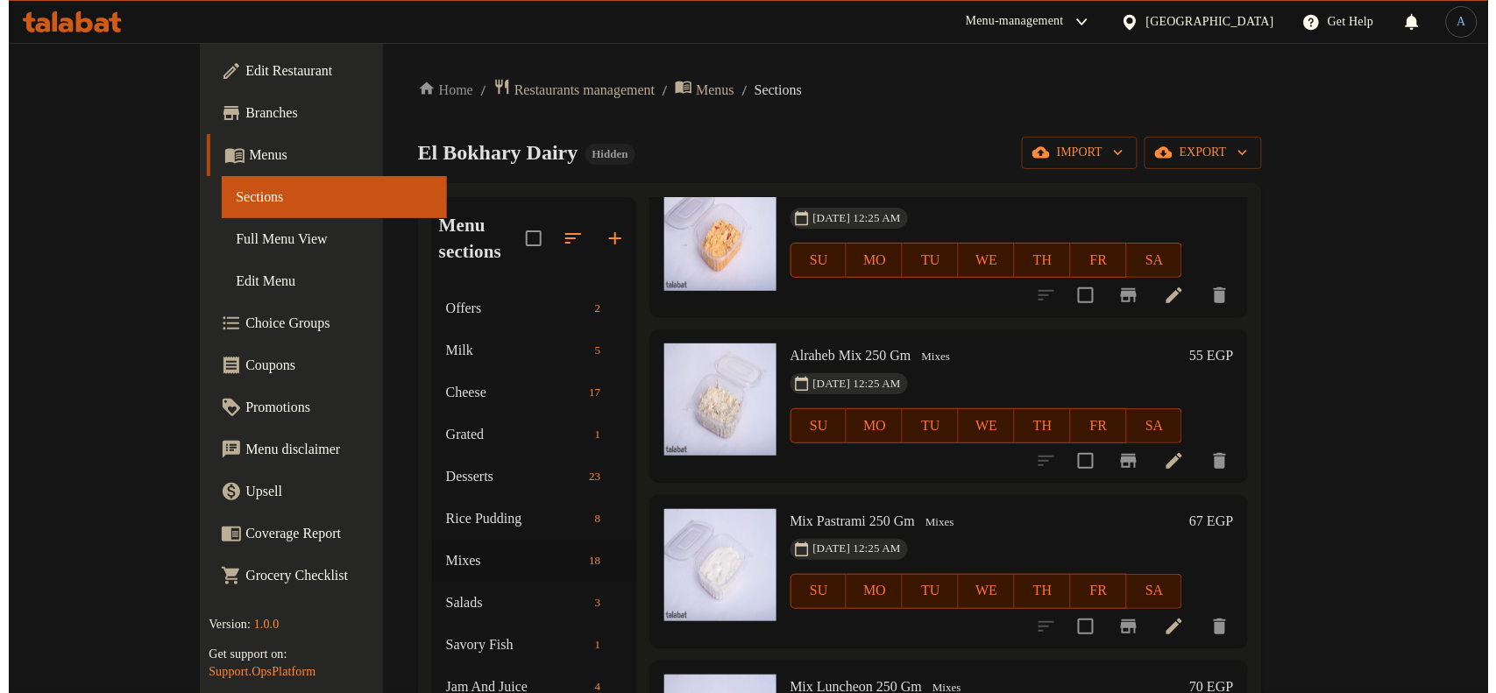
scroll to position [0, 0]
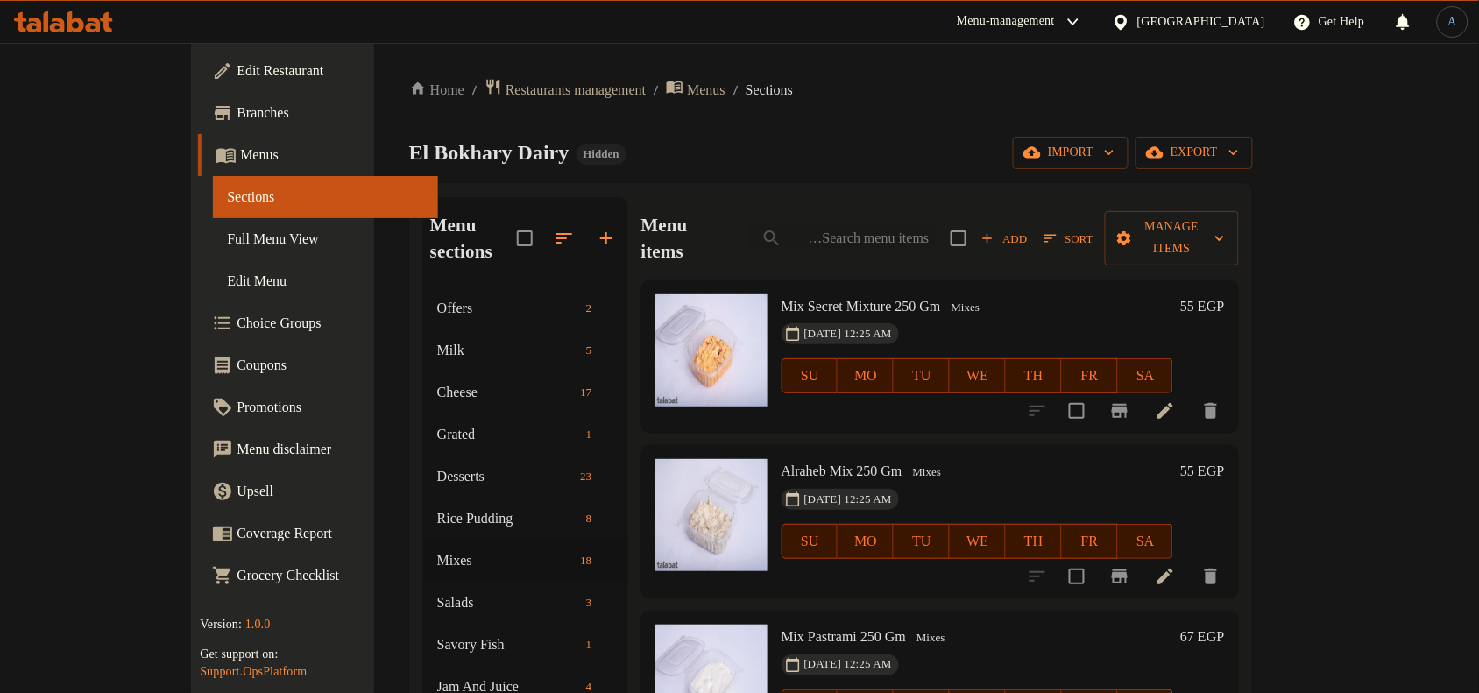
click at [1094, 230] on span "Sort" at bounding box center [1069, 239] width 49 height 20
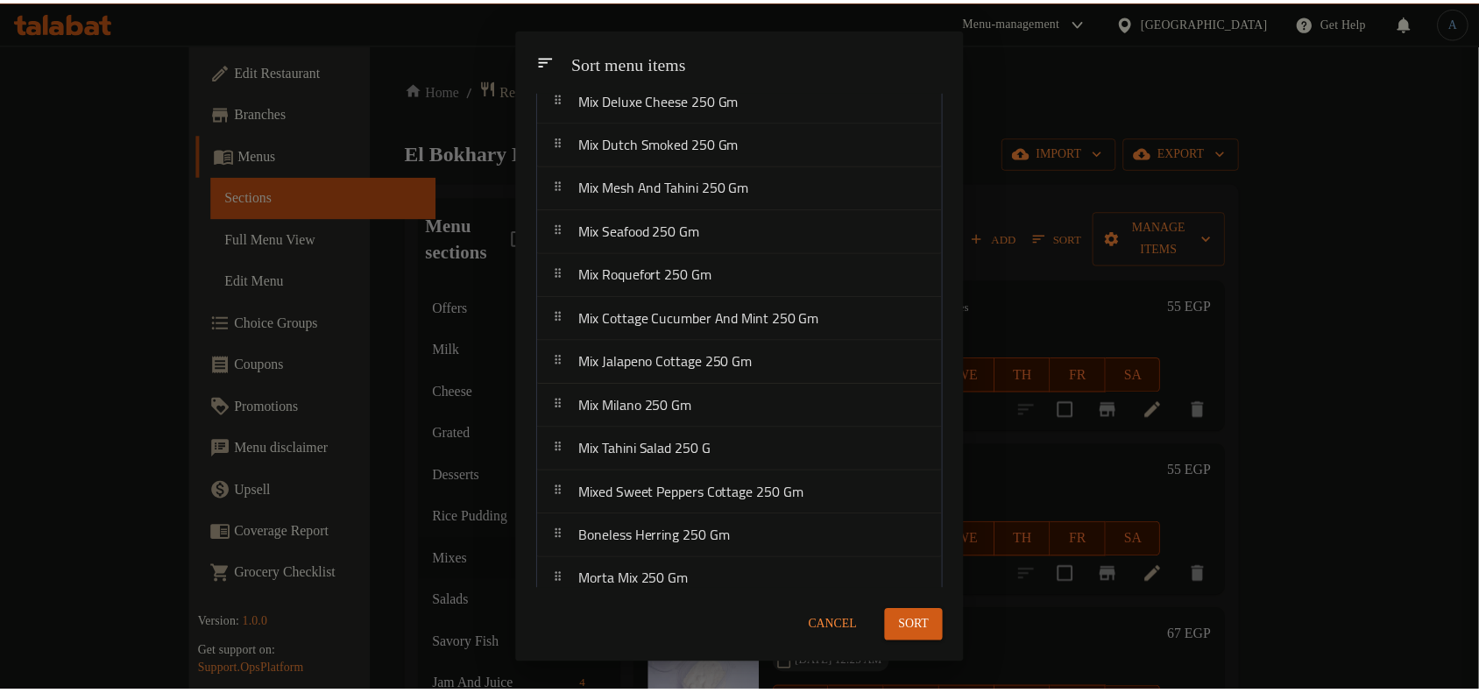
scroll to position [335, 0]
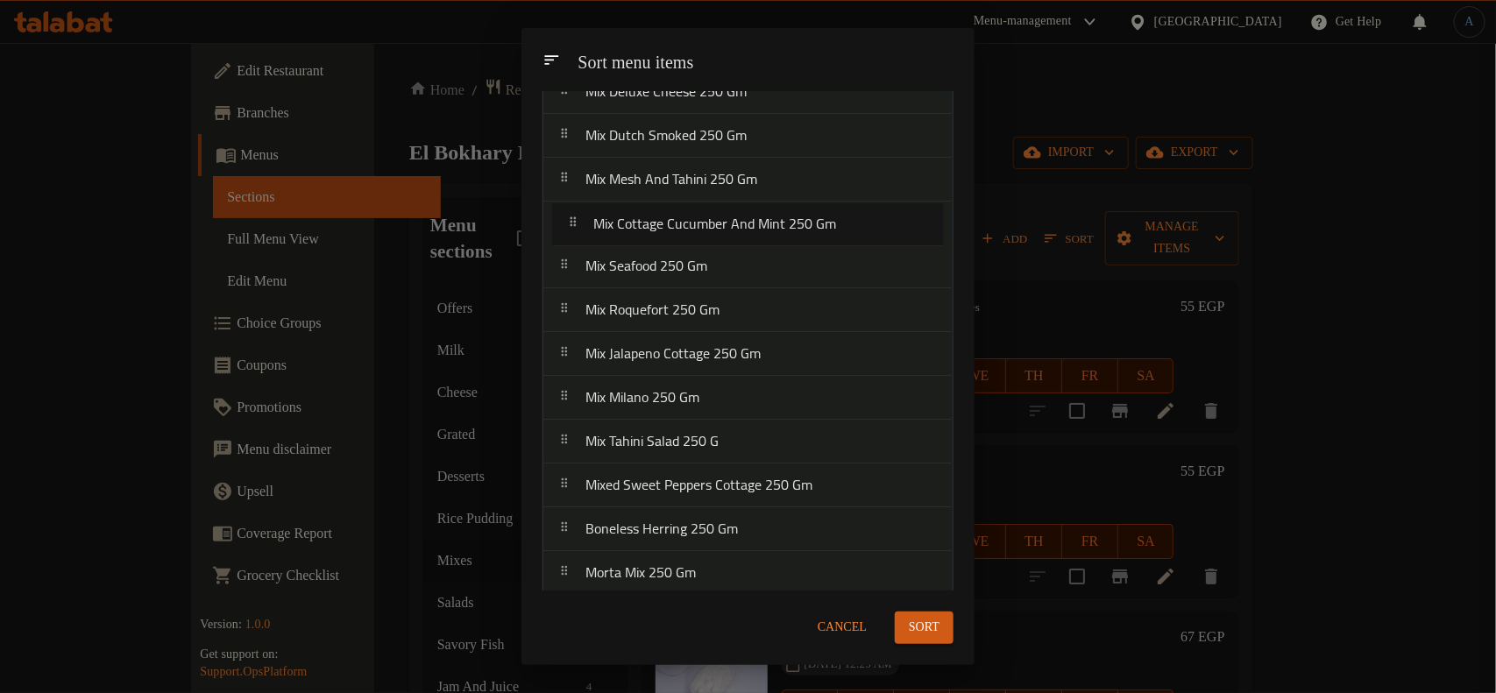
drag, startPoint x: 672, startPoint y: 308, endPoint x: 680, endPoint y: 221, distance: 87.1
click at [680, 221] on nav "Mix Secret Mixture 250 [PERSON_NAME] Mix 250 Gm Mix Pastrami 250 Gm Mix Luncheo…" at bounding box center [747, 201] width 411 height 790
drag, startPoint x: 764, startPoint y: 220, endPoint x: 746, endPoint y: 322, distance: 103.3
click at [743, 322] on nav "Mix Secret Mixture 250 [PERSON_NAME] Mix 250 Gm Mix Pastrami 250 Gm Mix Luncheo…" at bounding box center [747, 201] width 411 height 790
drag, startPoint x: 719, startPoint y: 348, endPoint x: 751, endPoint y: 211, distance: 140.3
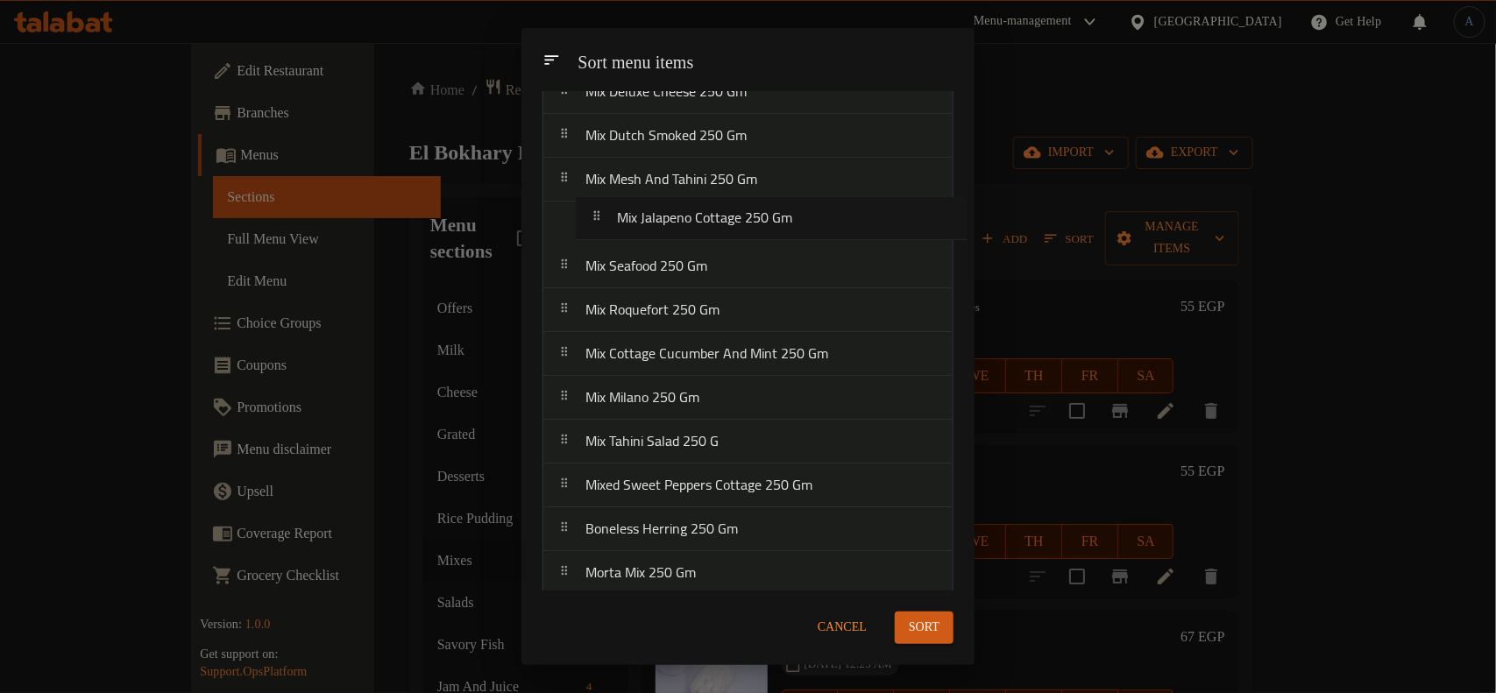
click at [751, 211] on nav "Mix Secret Mixture 250 [PERSON_NAME] Mix 250 Gm Mix Pastrami 250 Gm Mix Luncheo…" at bounding box center [747, 201] width 411 height 790
click at [934, 612] on button "Sort" at bounding box center [924, 628] width 59 height 32
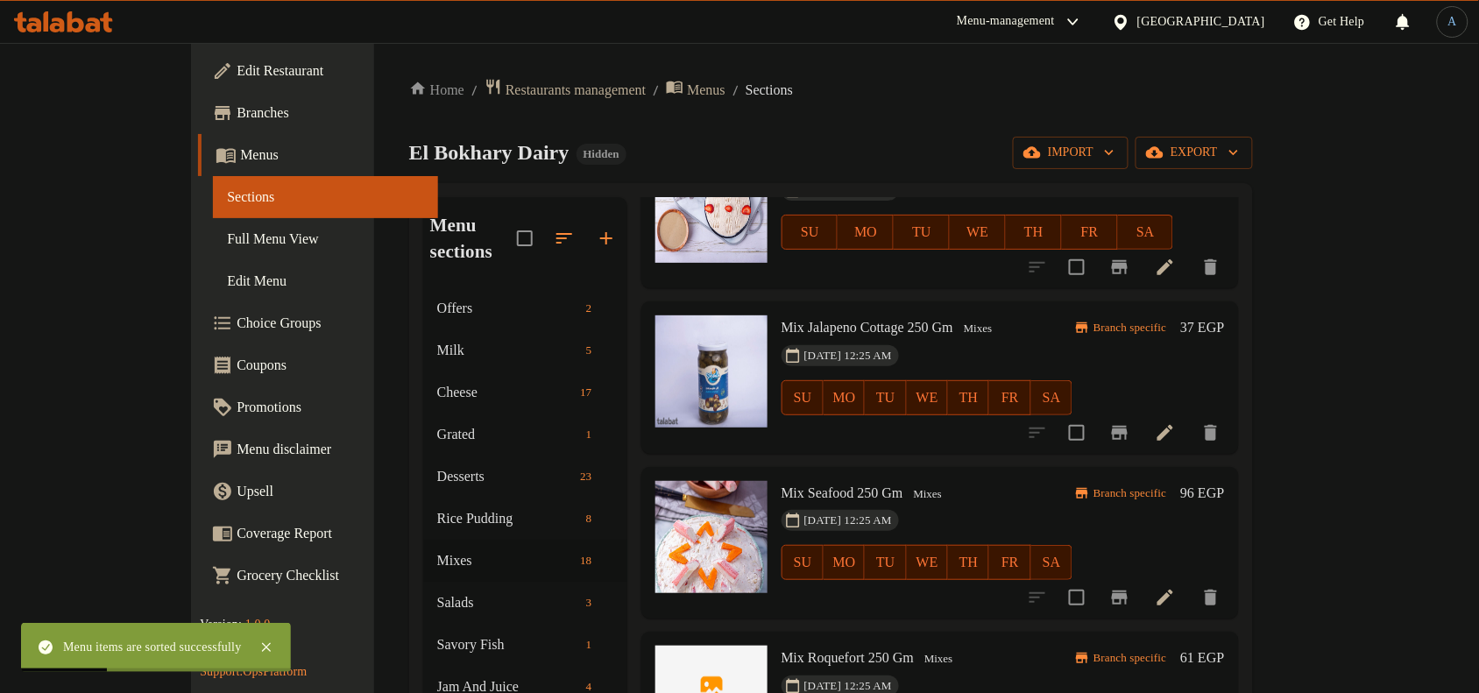
scroll to position [1381, 0]
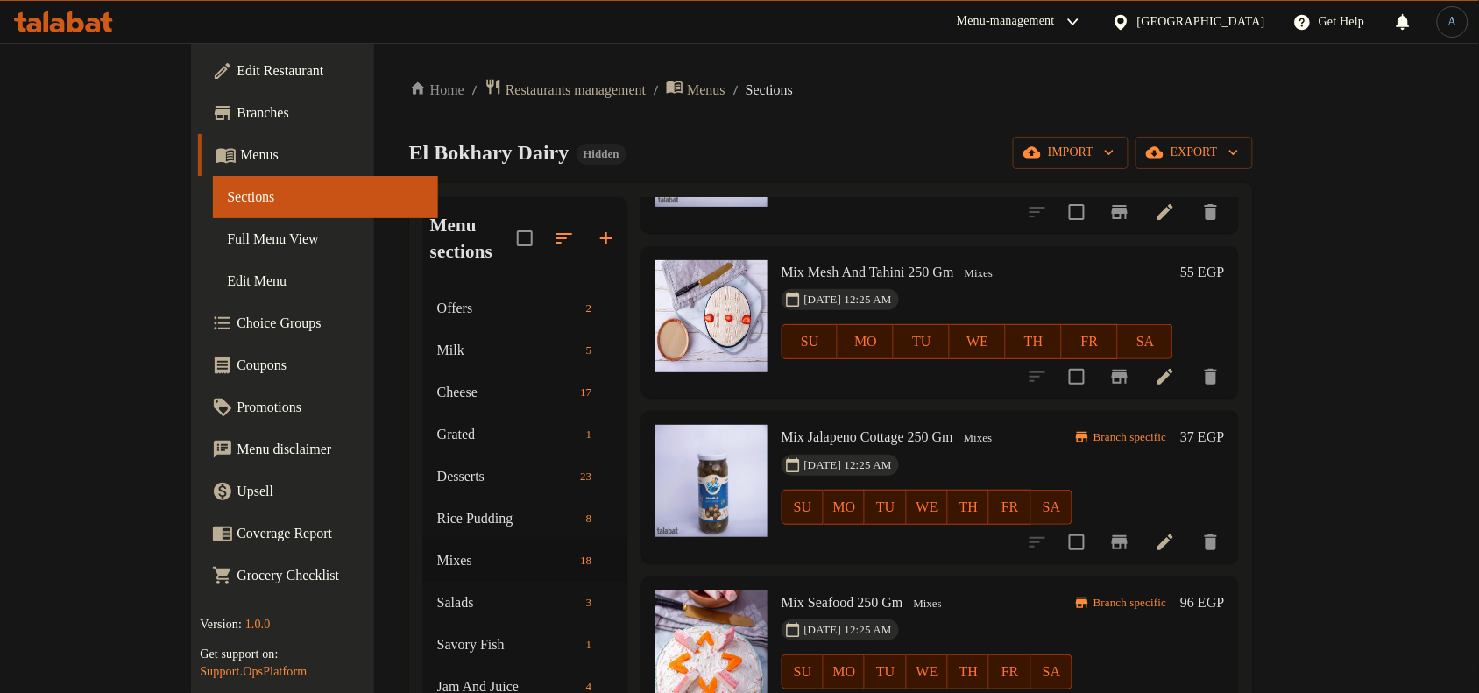
click at [1224, 425] on h6 "37 EGP" at bounding box center [1202, 437] width 44 height 25
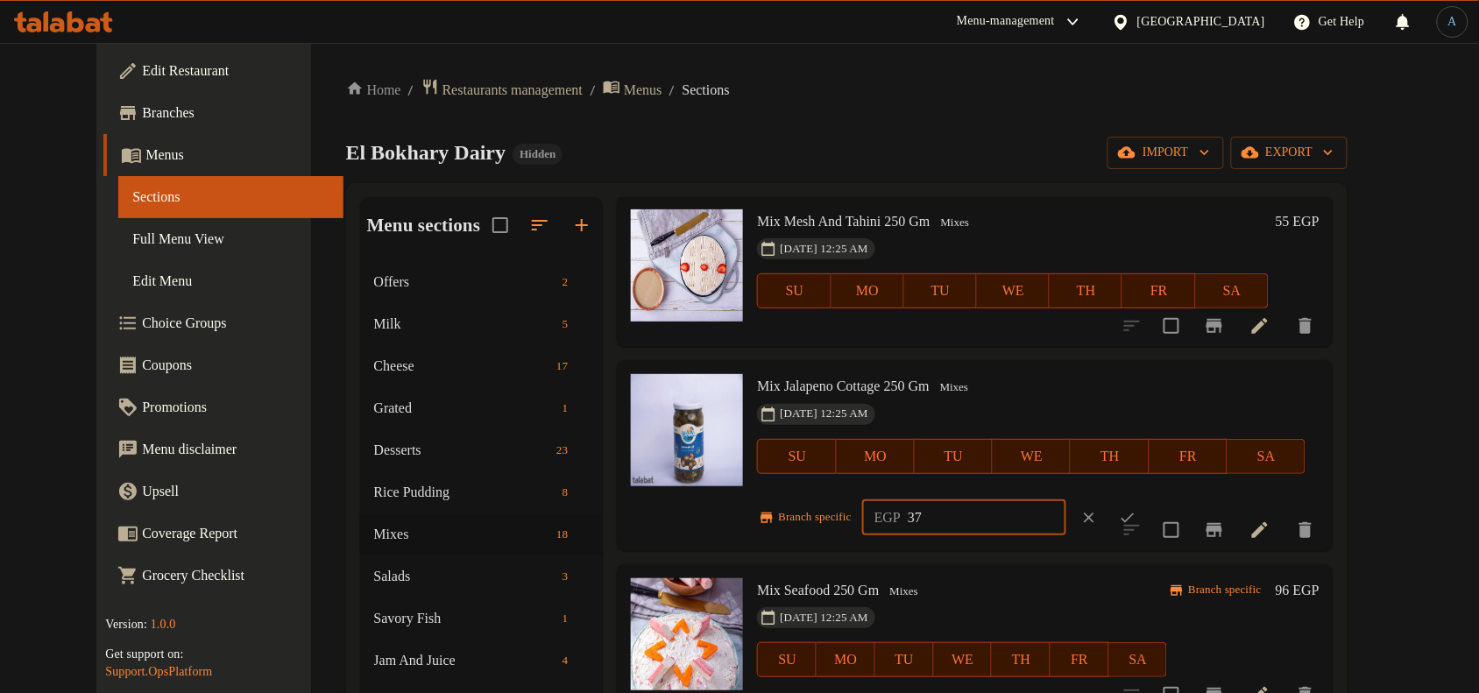
click at [942, 519] on input "37" at bounding box center [987, 517] width 159 height 35
paste input "46.00"
type input "46.00"
click at [1137, 511] on icon "ok" at bounding box center [1128, 518] width 18 height 18
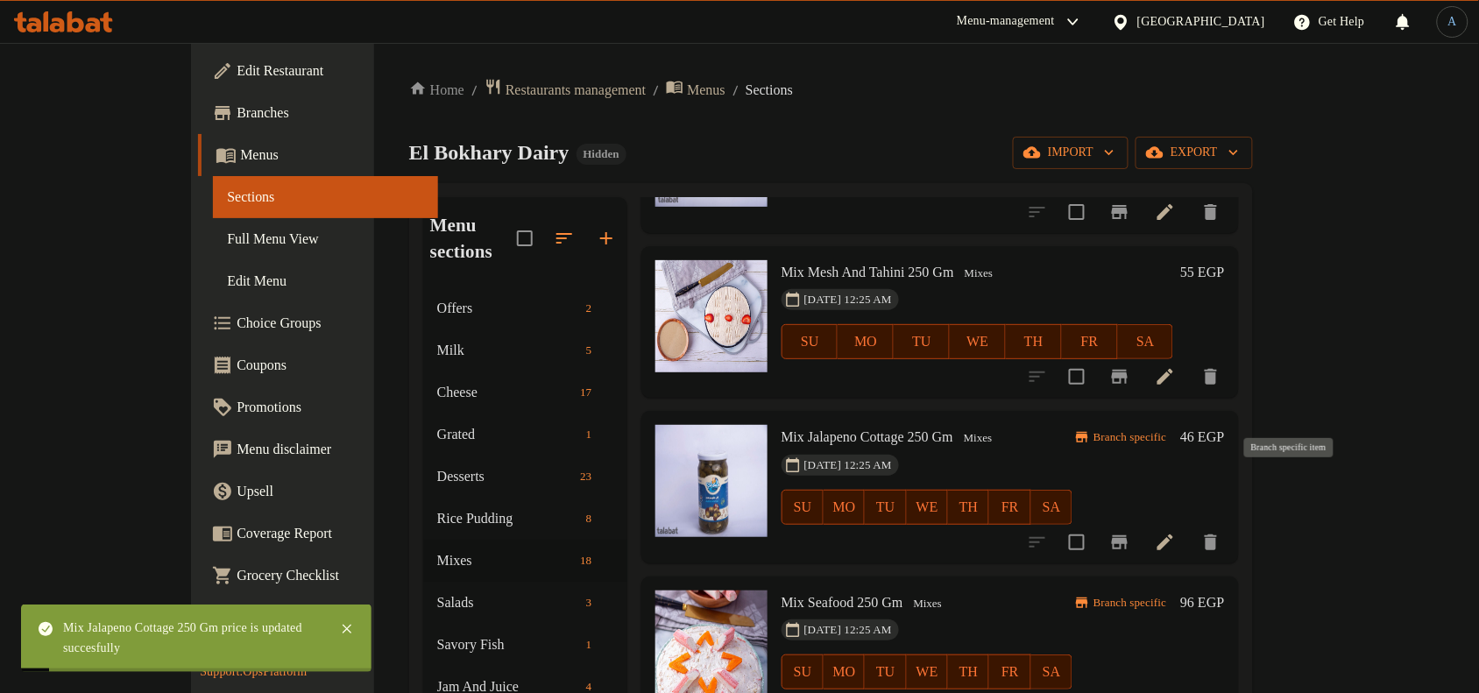
click at [1128, 535] on icon "Branch-specific-item" at bounding box center [1120, 542] width 16 height 14
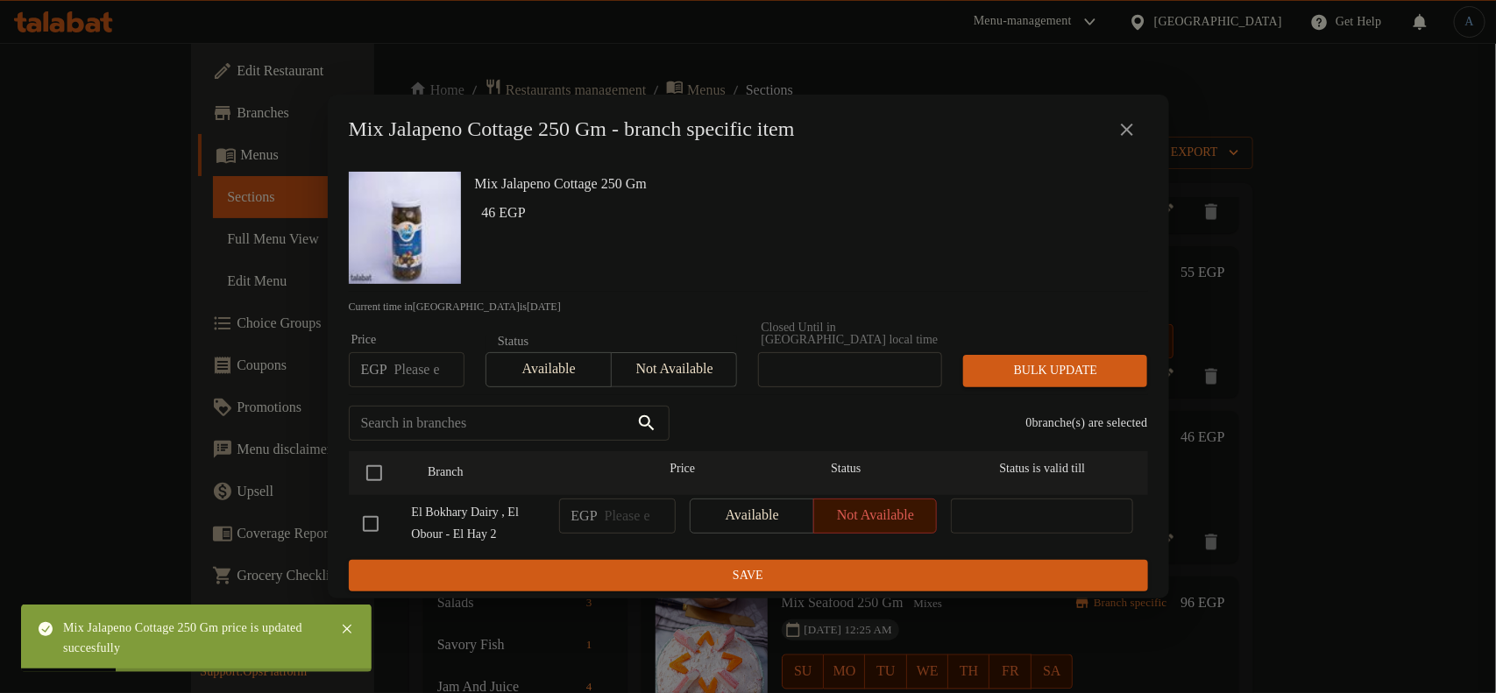
click at [408, 370] on input "number" at bounding box center [429, 369] width 70 height 35
paste input "46.00"
type input "46.00"
click at [373, 470] on input "checkbox" at bounding box center [374, 473] width 37 height 37
checkbox input "true"
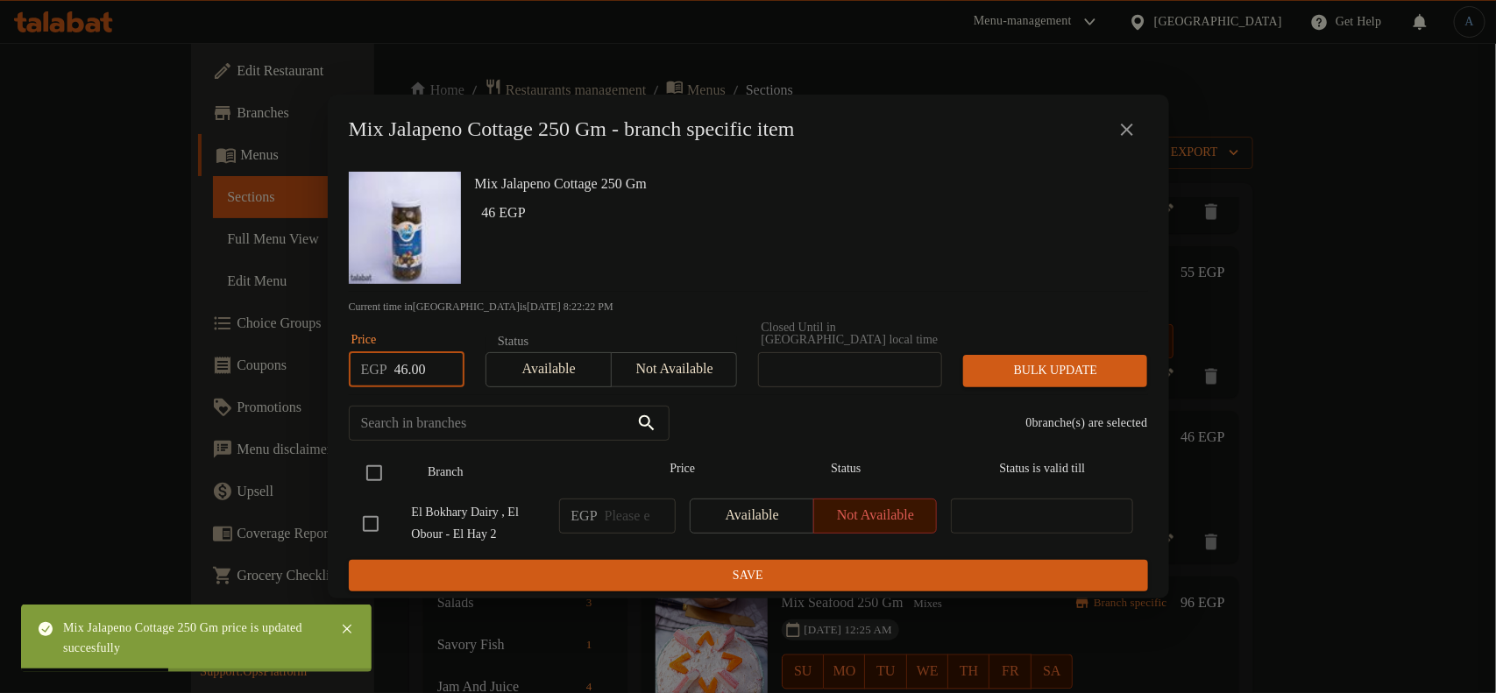
checkbox input "true"
click at [1047, 364] on span "Bulk update" at bounding box center [1055, 371] width 156 height 22
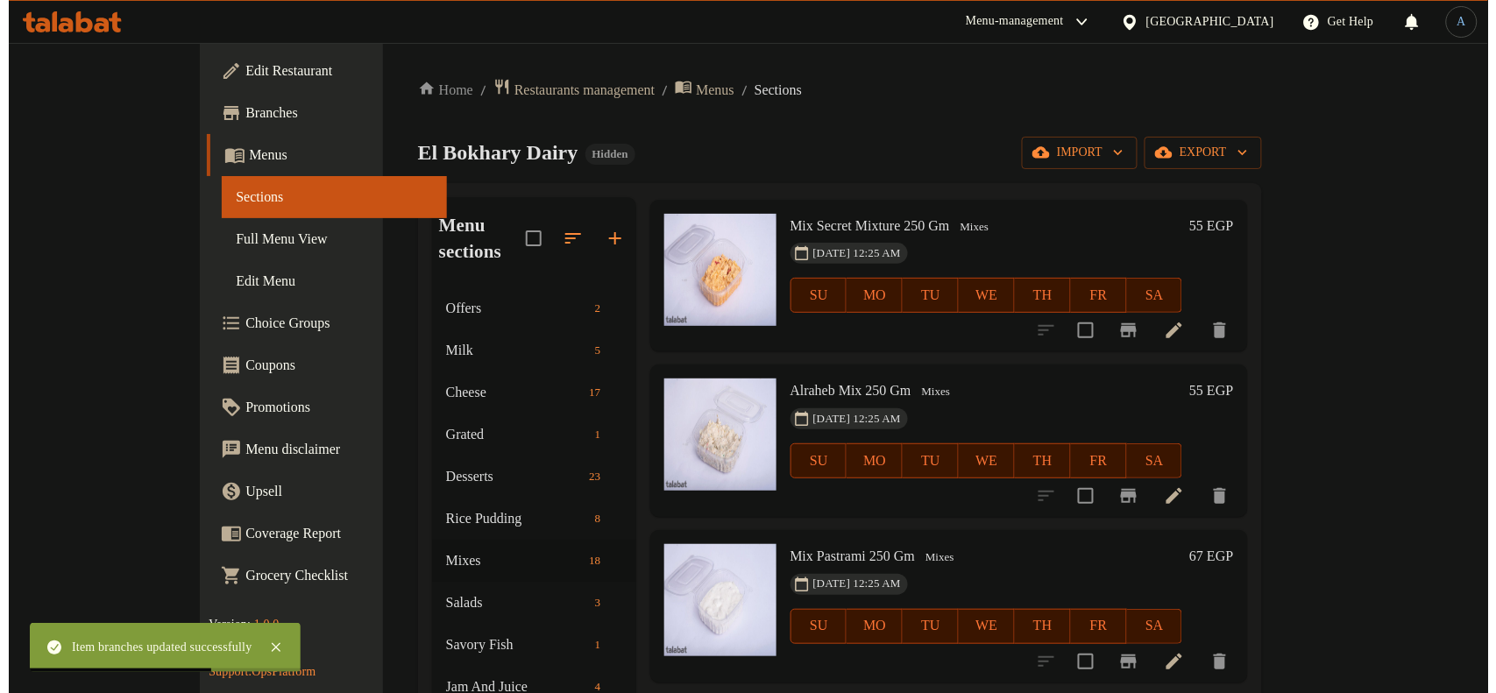
scroll to position [0, 0]
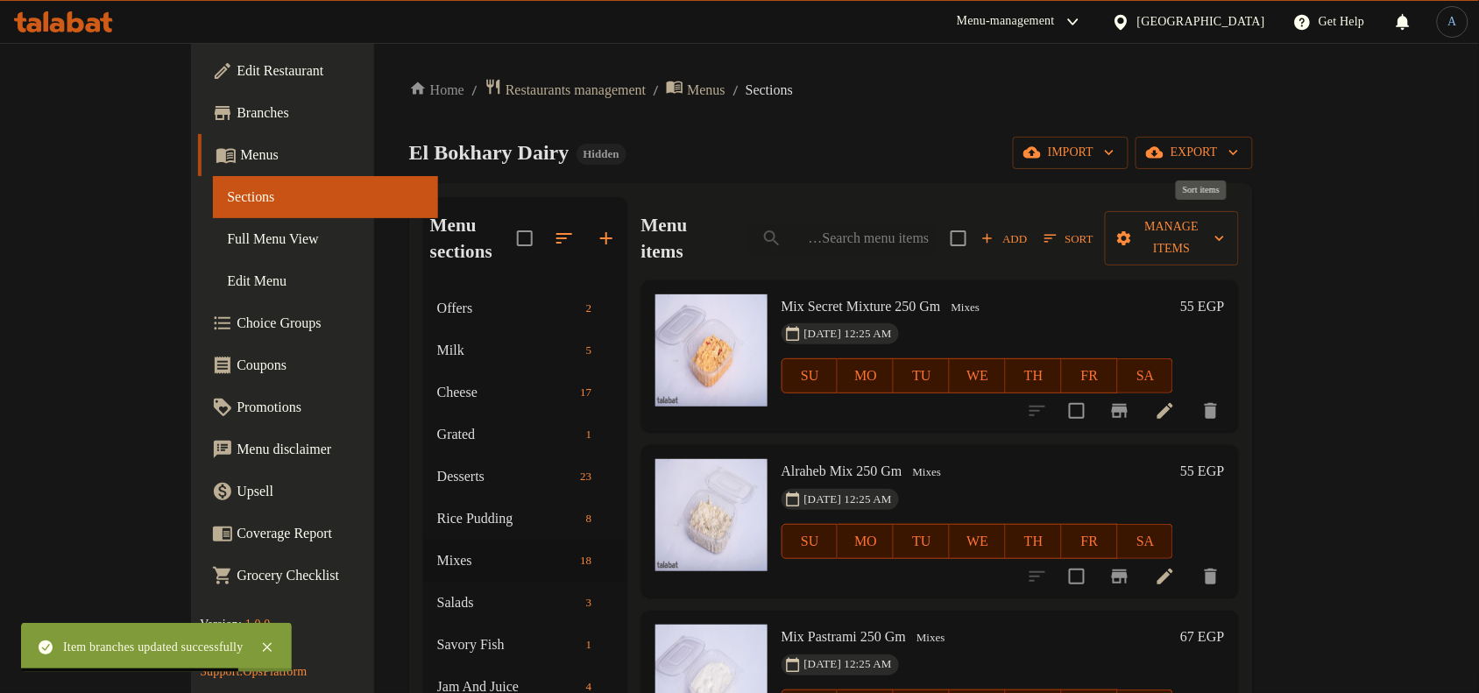
click at [1094, 229] on span "Sort" at bounding box center [1069, 239] width 49 height 20
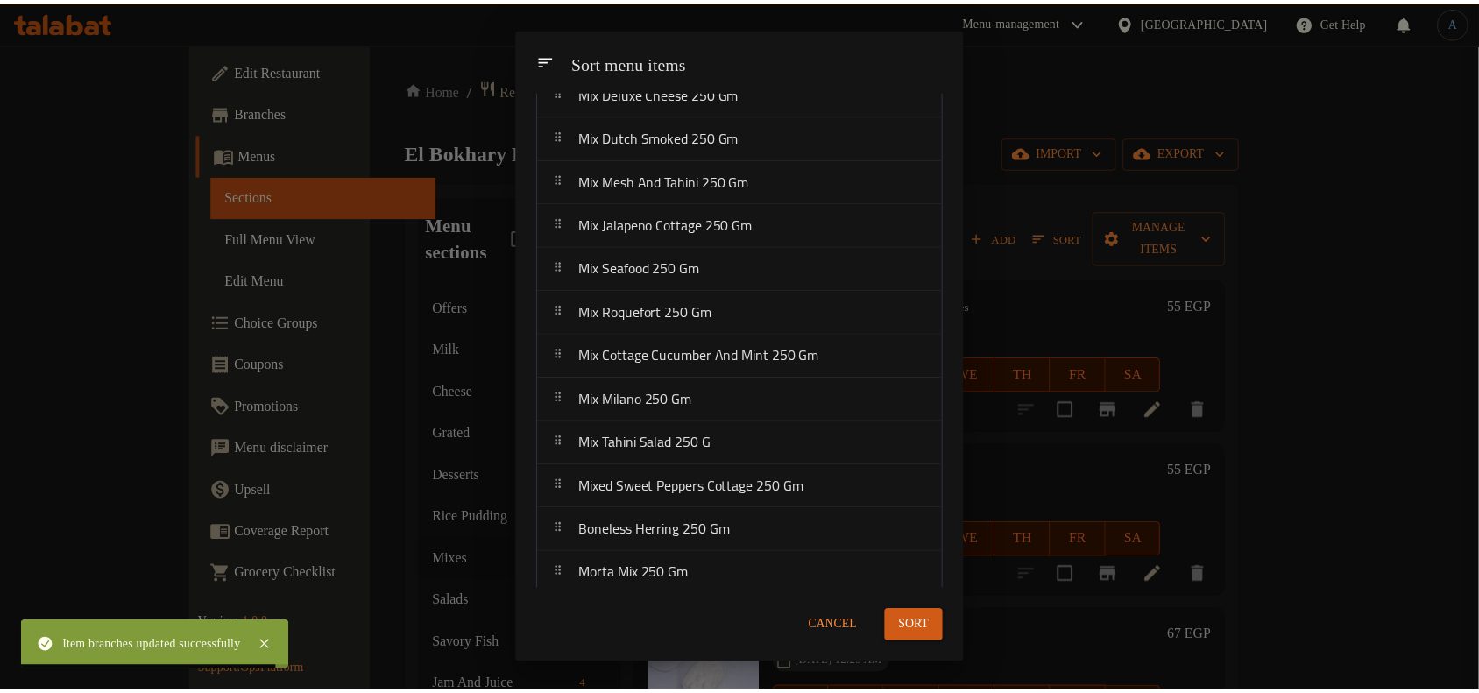
scroll to position [335, 0]
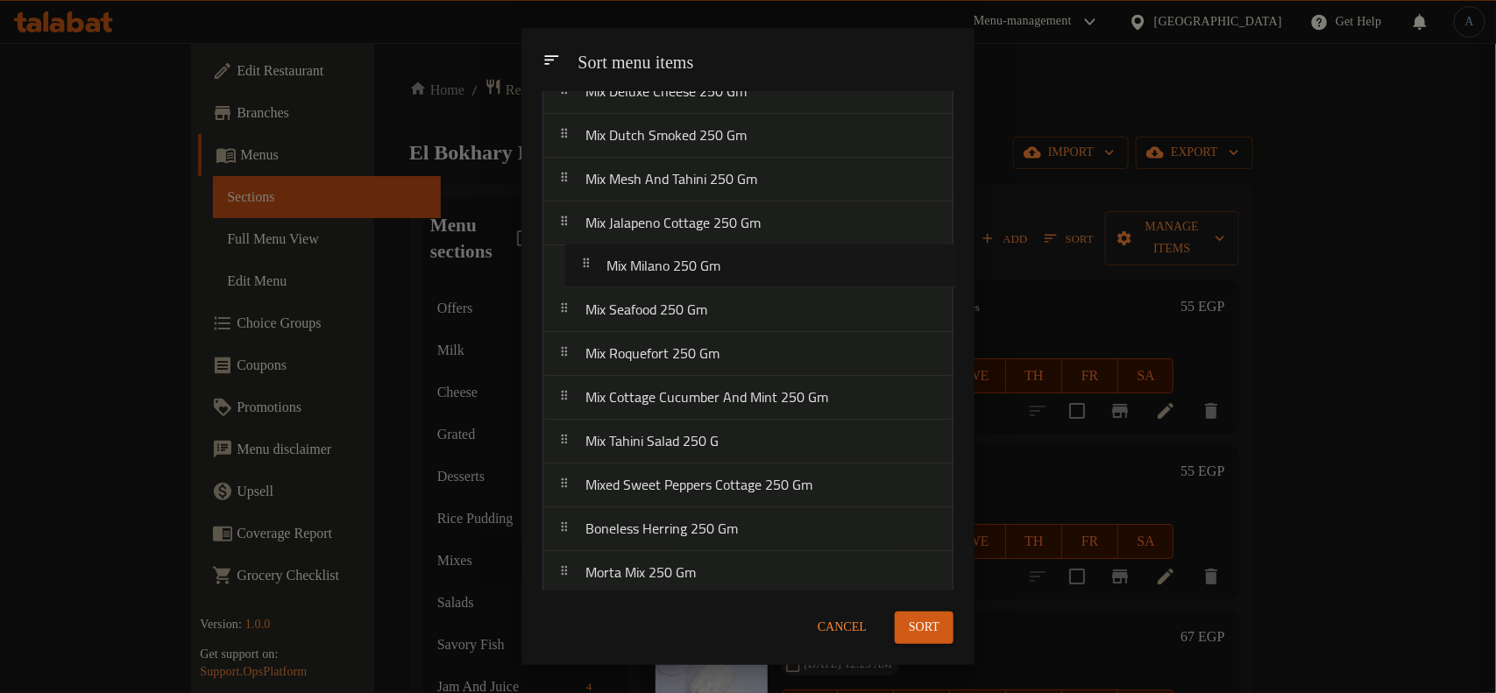
drag, startPoint x: 695, startPoint y: 400, endPoint x: 720, endPoint y: 273, distance: 128.7
click at [720, 273] on nav "Mix Secret Mixture 250 [PERSON_NAME] Mix 250 Gm Mix Pastrami 250 Gm Mix Luncheo…" at bounding box center [747, 201] width 411 height 790
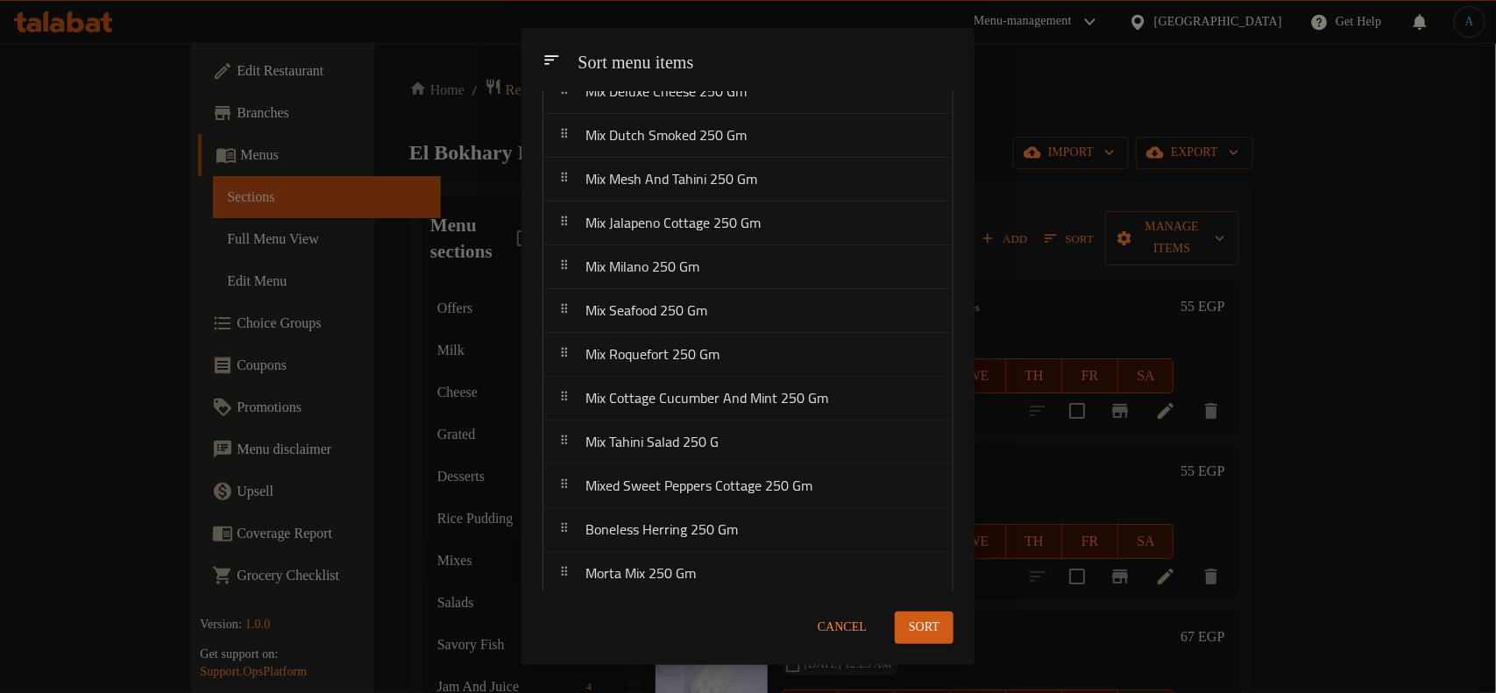
click at [913, 623] on span "Sort" at bounding box center [924, 628] width 31 height 22
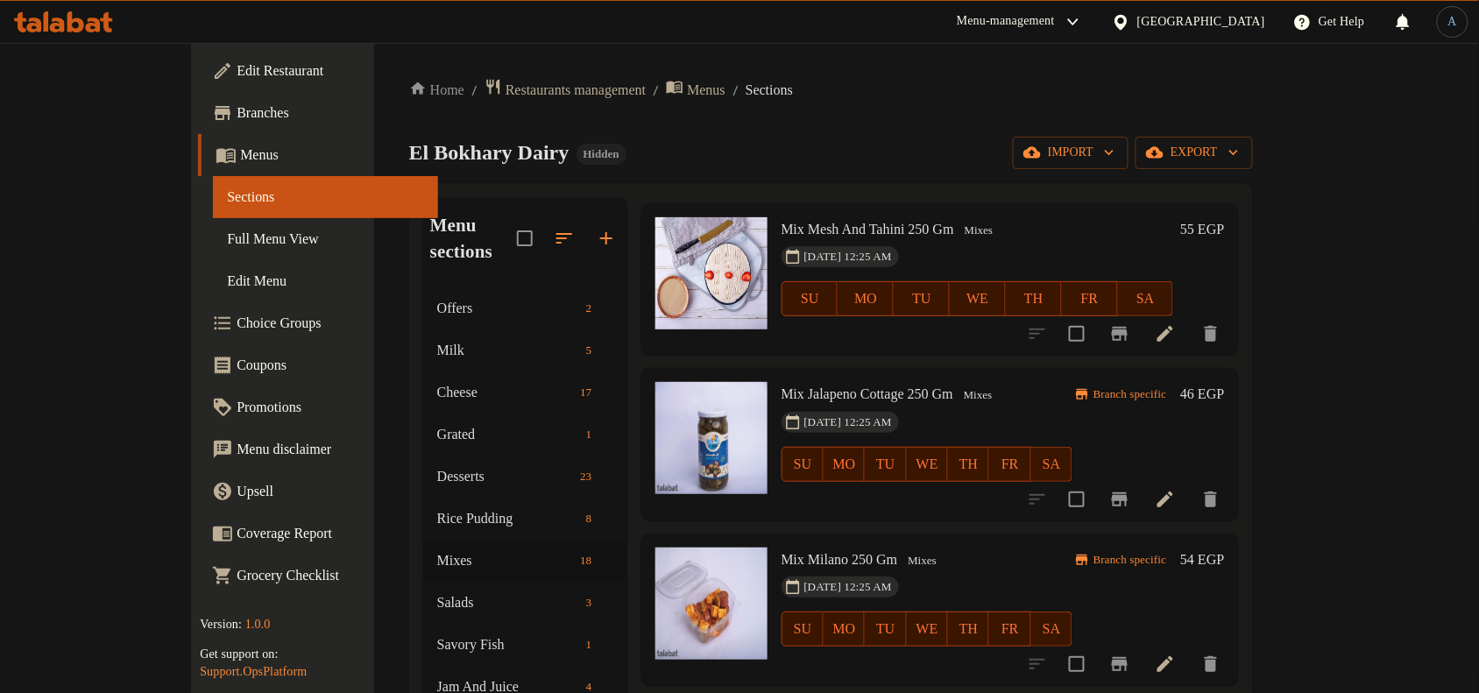
scroll to position [1534, 0]
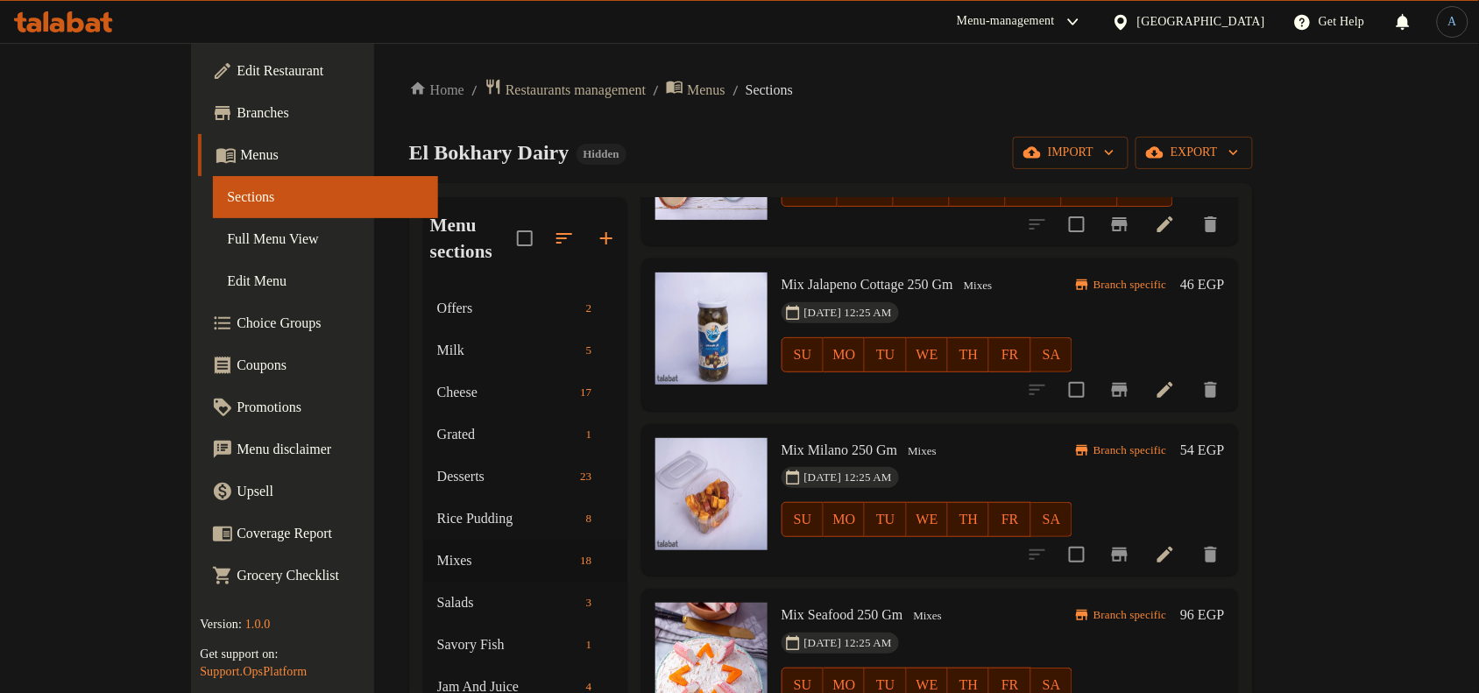
click at [1224, 438] on h6 "54 EGP" at bounding box center [1202, 450] width 44 height 25
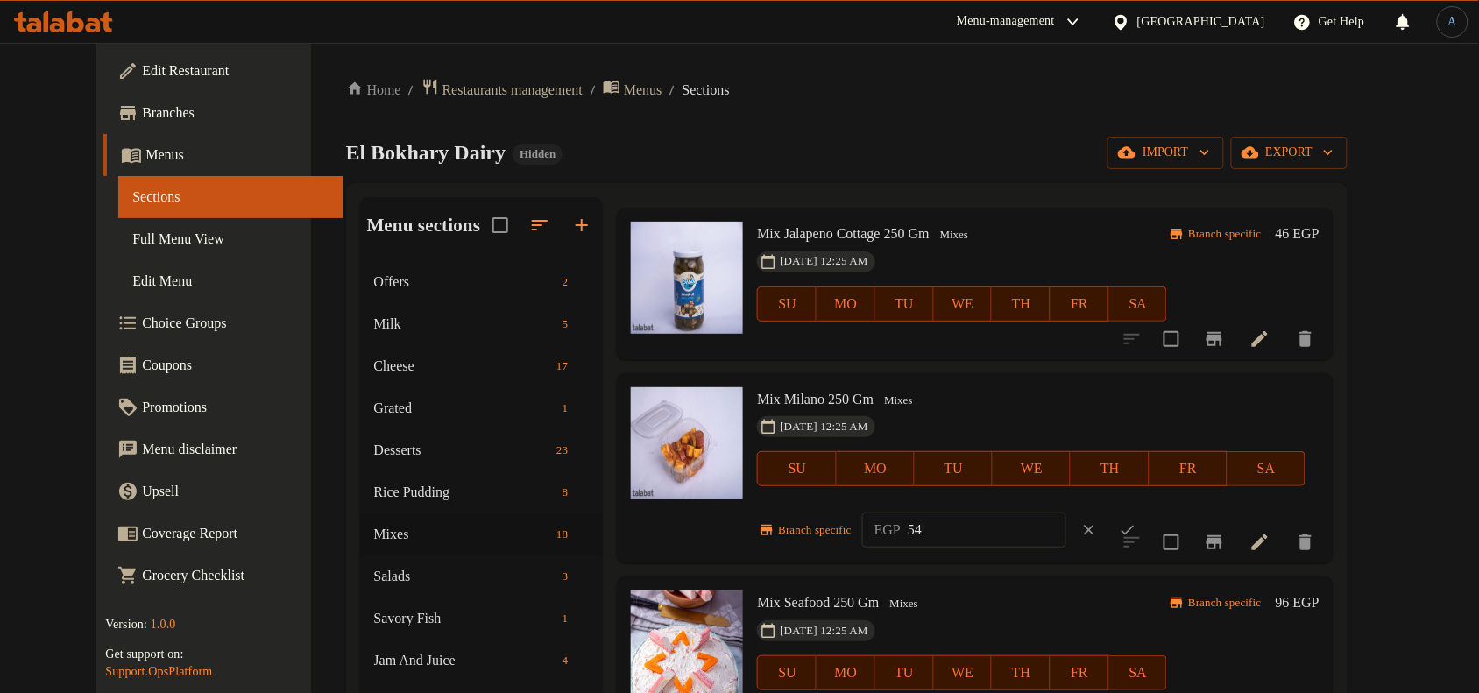
click at [975, 522] on input "54" at bounding box center [987, 530] width 159 height 35
paste input "82.00"
type input "82.00"
click at [1137, 528] on icon "ok" at bounding box center [1128, 530] width 18 height 18
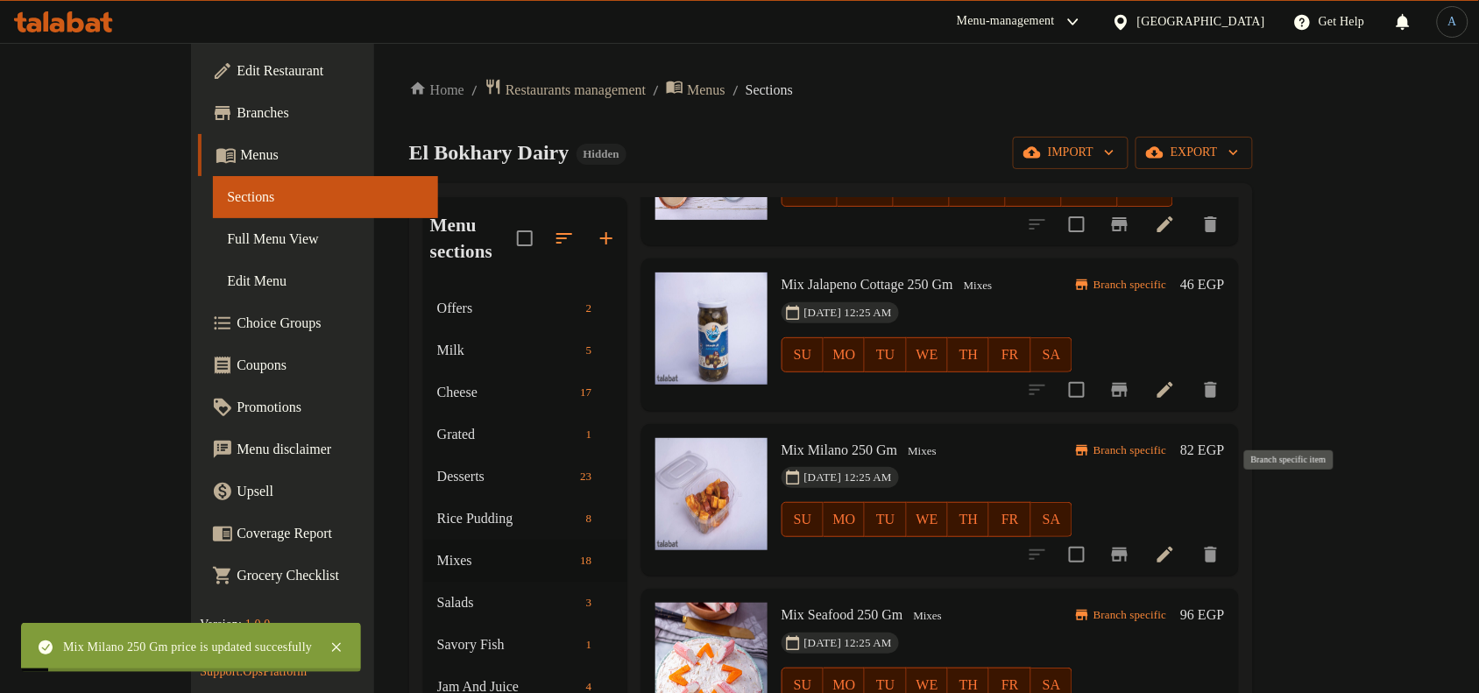
click at [1128, 548] on icon "Branch-specific-item" at bounding box center [1120, 555] width 16 height 14
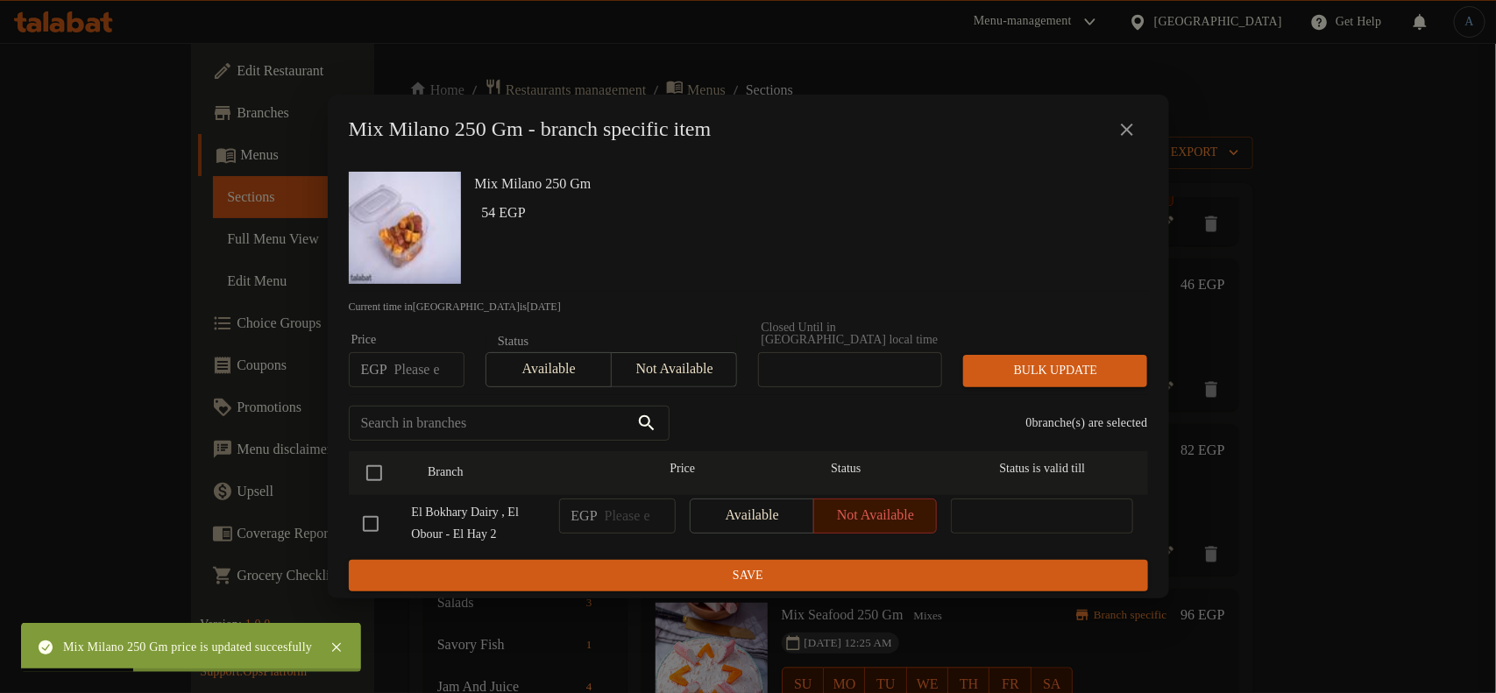
click at [428, 362] on input "number" at bounding box center [429, 369] width 70 height 35
paste input "82.00"
type input "82.00"
click at [1136, 134] on icon "close" at bounding box center [1126, 129] width 21 height 21
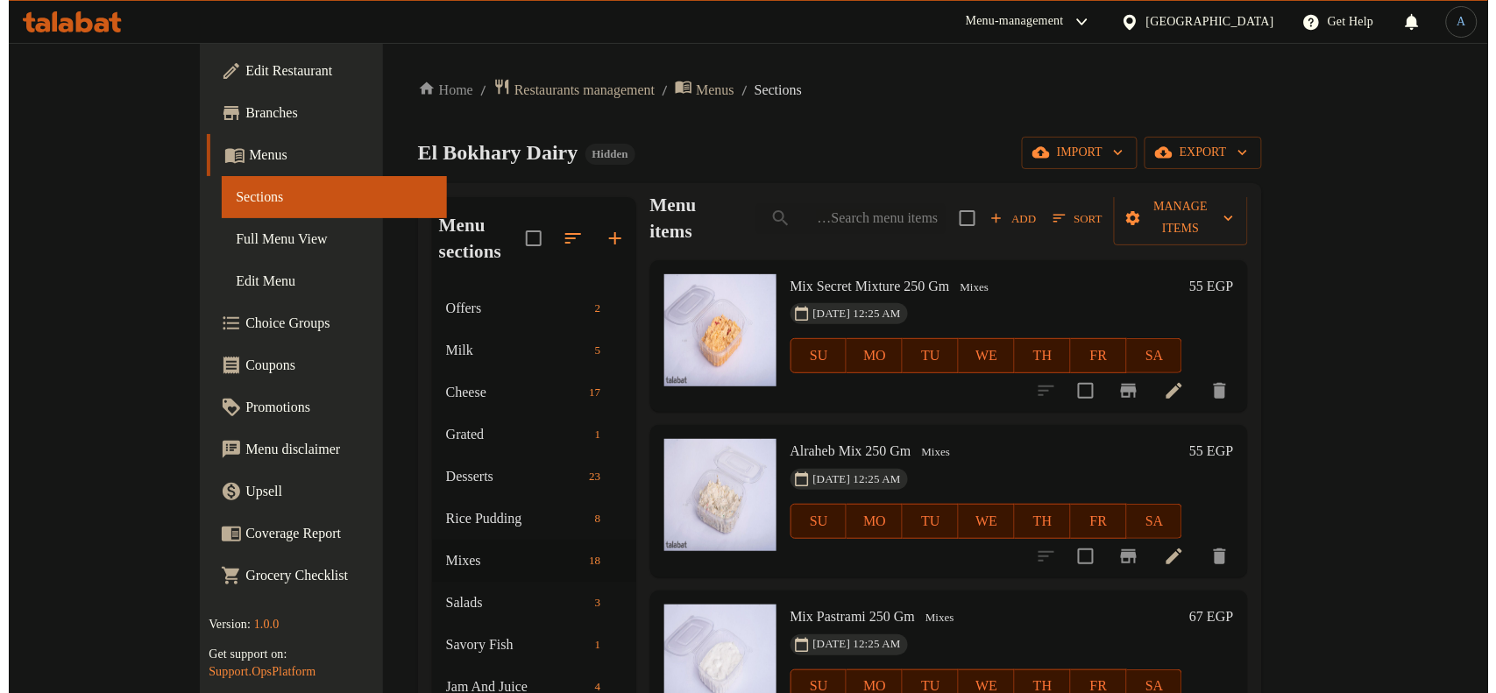
scroll to position [0, 0]
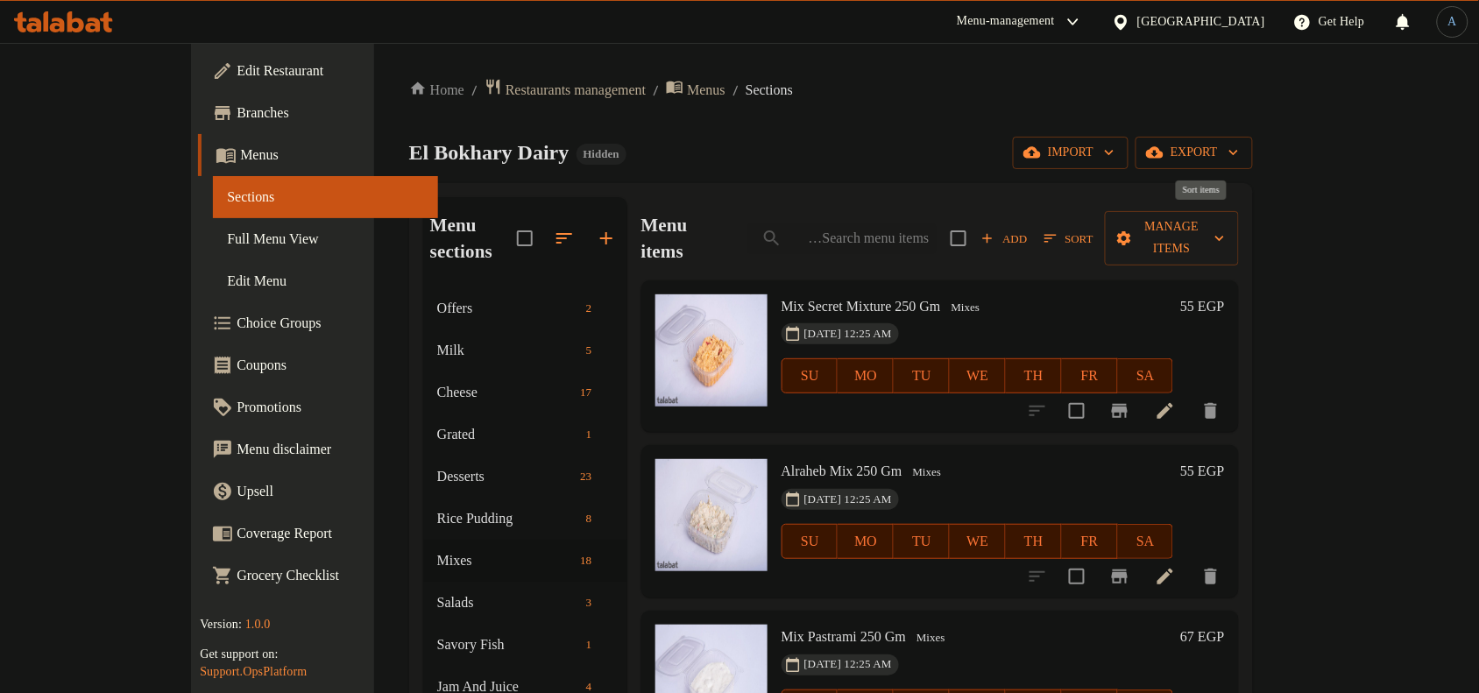
click at [1059, 230] on icon "button" at bounding box center [1051, 238] width 16 height 16
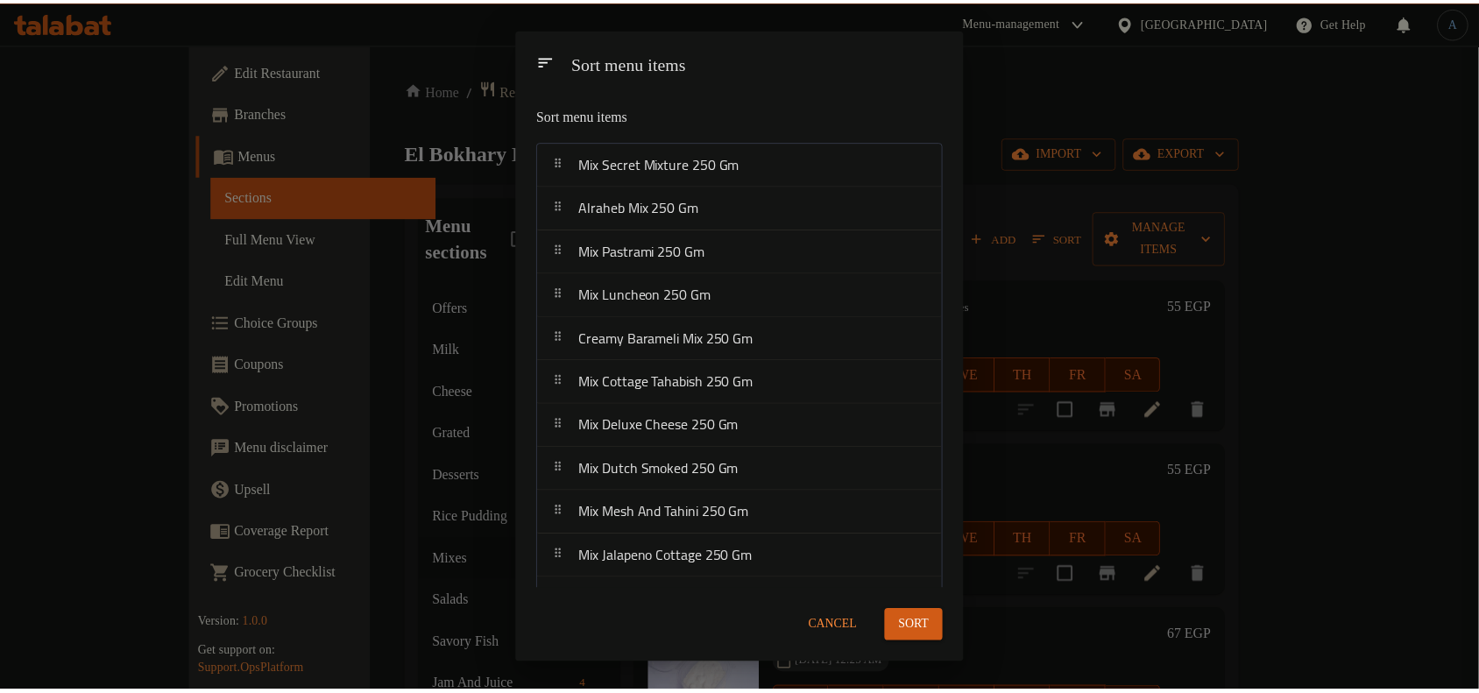
scroll to position [335, 0]
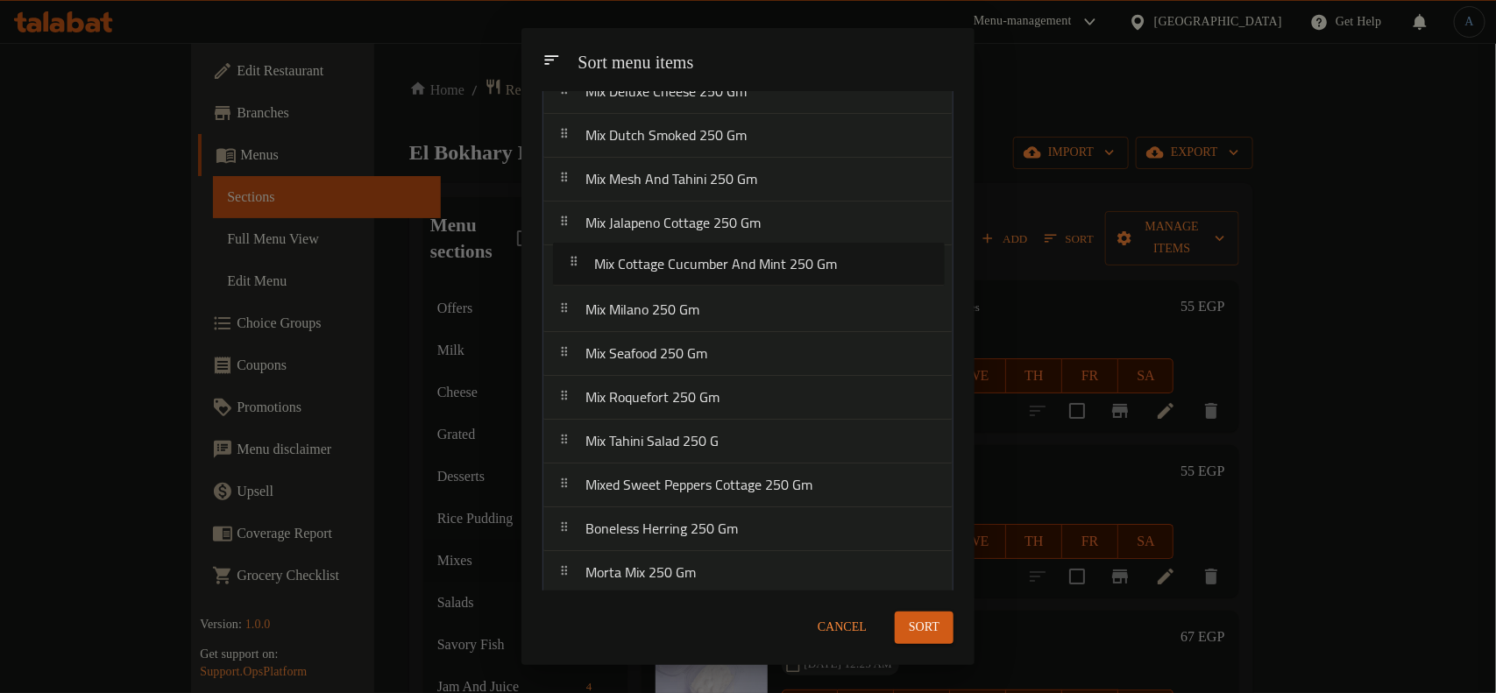
drag, startPoint x: 754, startPoint y: 373, endPoint x: 762, endPoint y: 259, distance: 115.1
click at [762, 259] on nav "Mix Secret Mixture 250 [PERSON_NAME] Mix 250 Gm Mix Pastrami 250 Gm Mix Luncheo…" at bounding box center [747, 201] width 411 height 790
drag, startPoint x: 704, startPoint y: 269, endPoint x: 712, endPoint y: 305, distance: 37.0
click at [712, 305] on nav "Mix Secret Mixture 250 [PERSON_NAME] Mix 250 Gm Mix Pastrami 250 Gm Mix Luncheo…" at bounding box center [747, 201] width 411 height 790
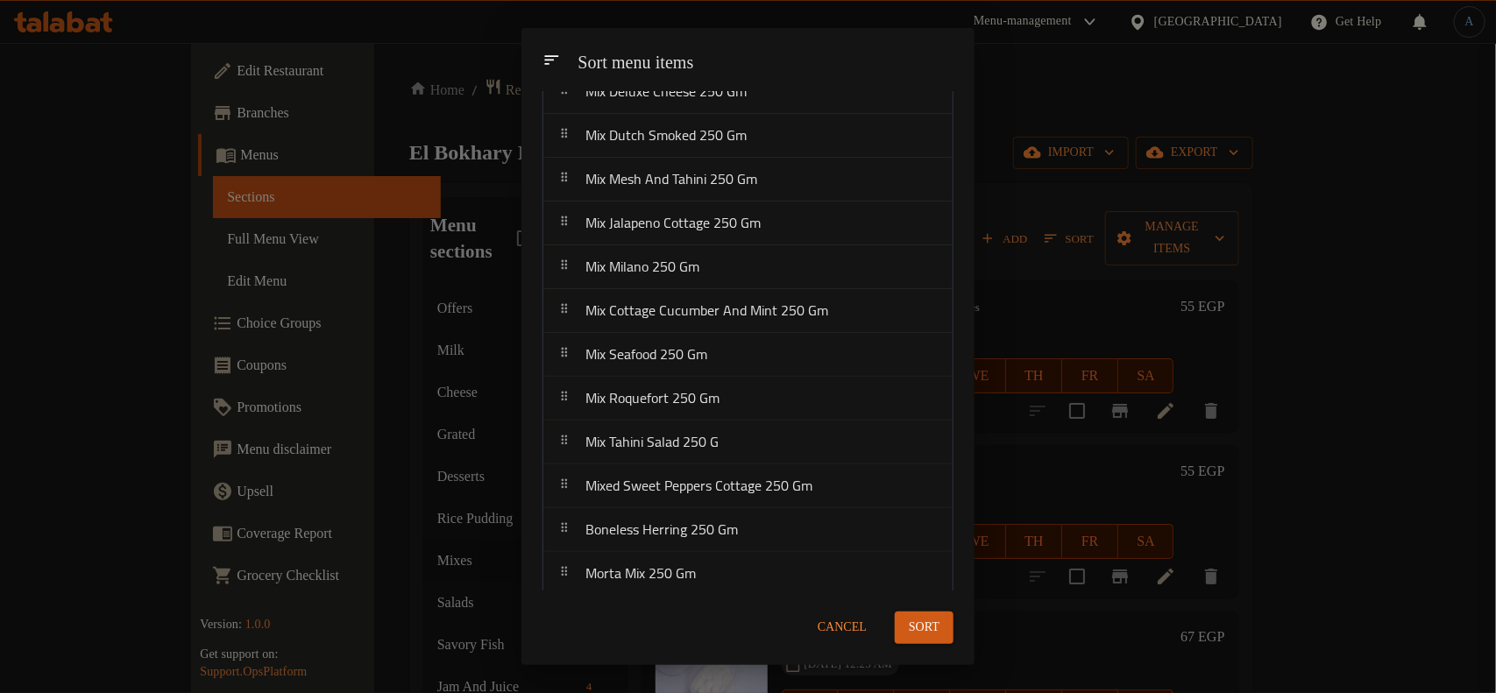
click at [914, 619] on span "Sort" at bounding box center [924, 628] width 31 height 22
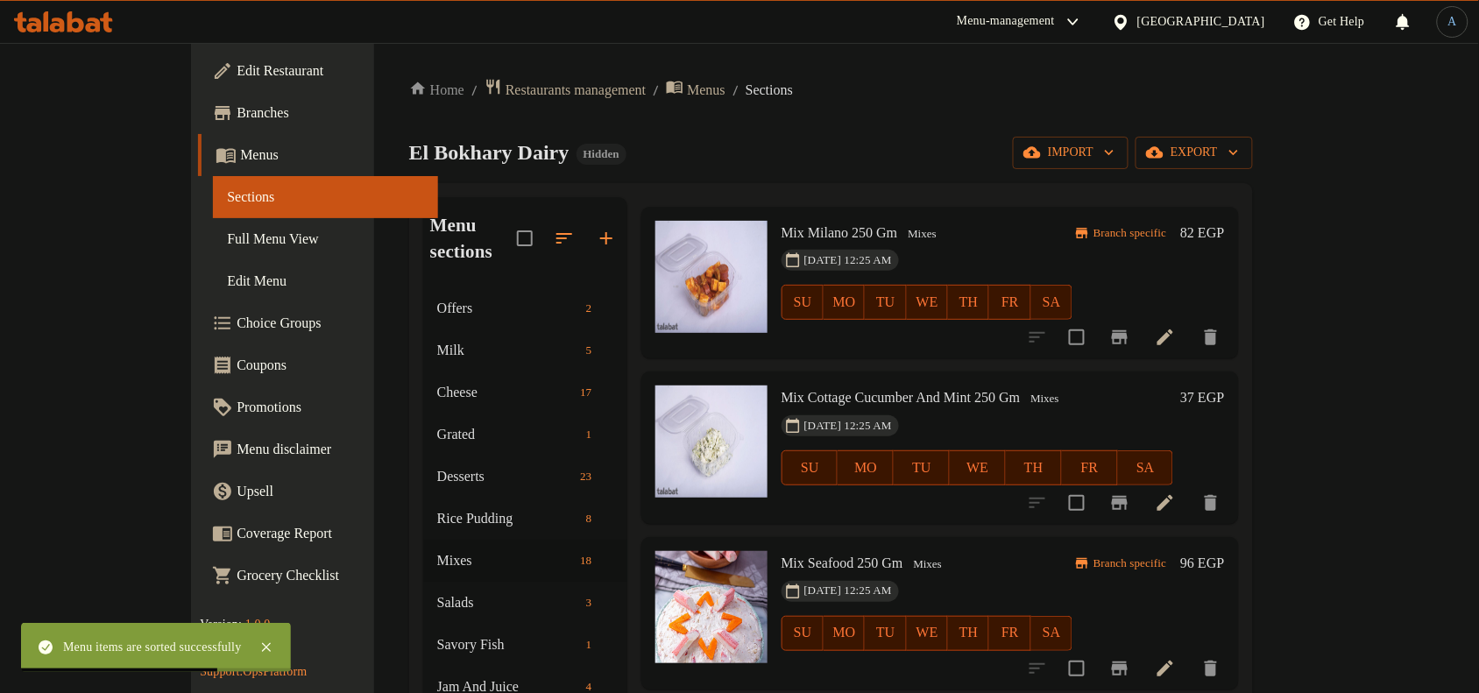
scroll to position [1753, 0]
click at [1224, 384] on h6 "37 EGP" at bounding box center [1202, 396] width 44 height 25
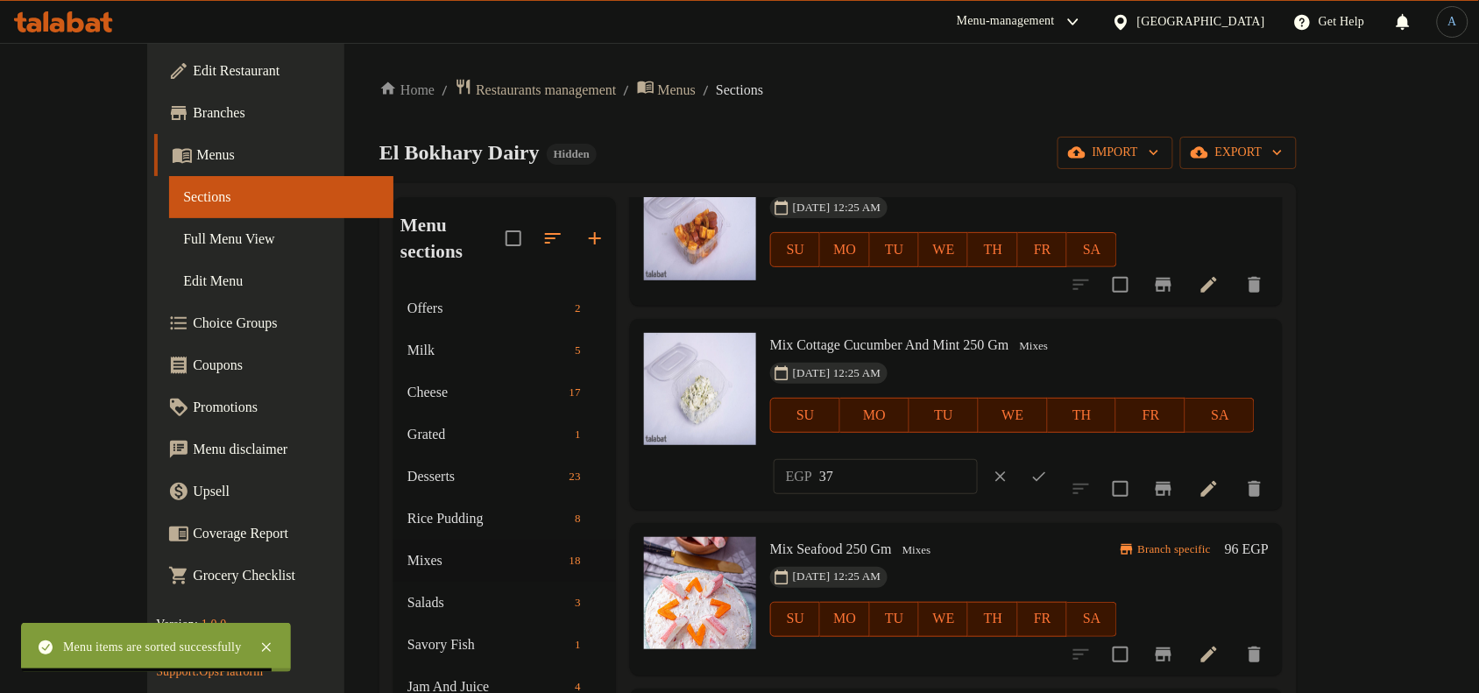
click at [978, 459] on input "37" at bounding box center [898, 476] width 159 height 35
paste input "46.00"
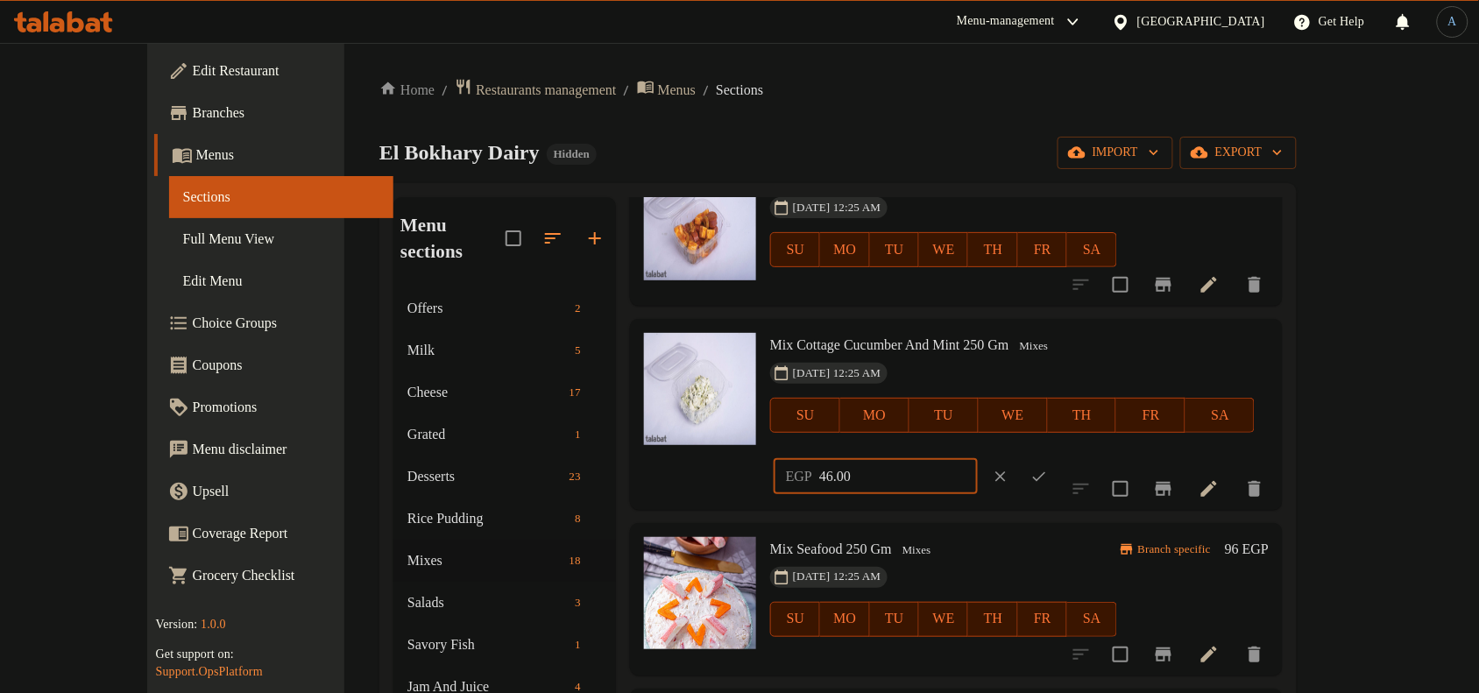
type input "46.00"
click at [1048, 468] on icon "ok" at bounding box center [1040, 477] width 18 height 18
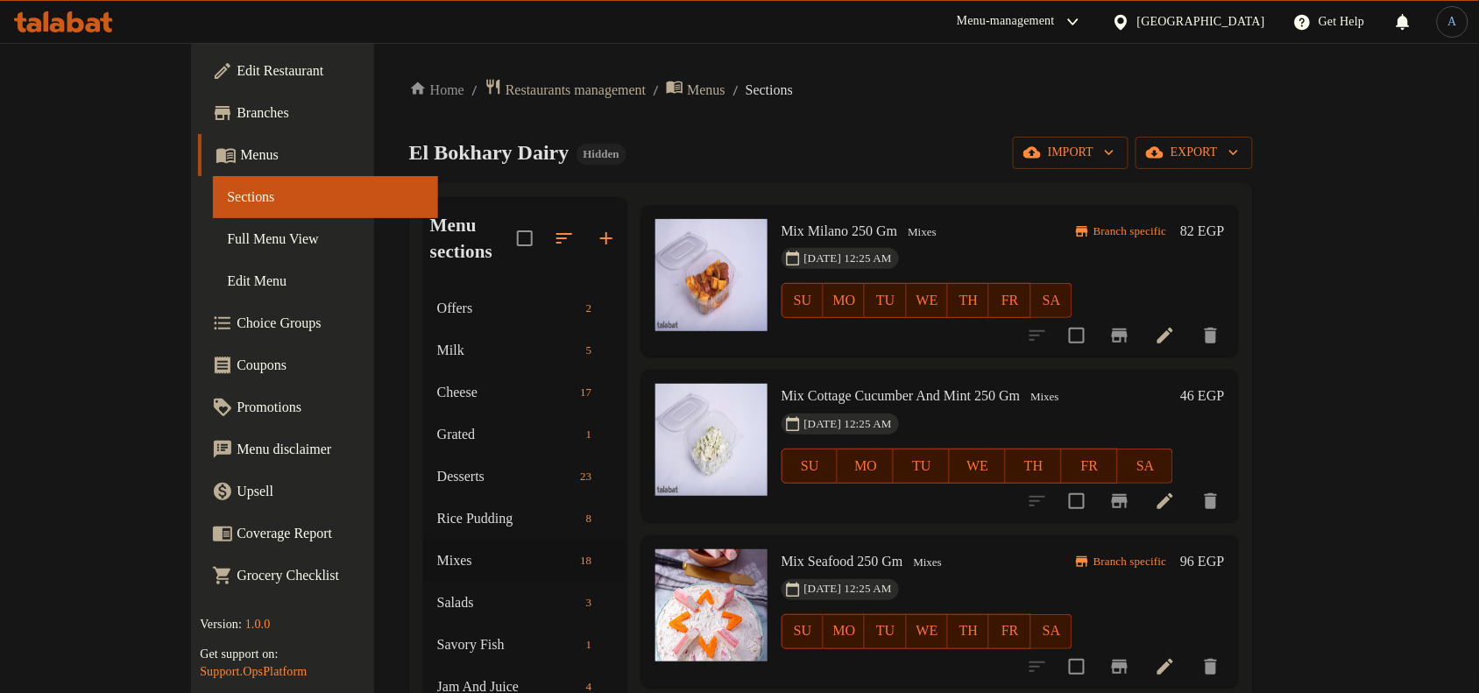
click at [1074, 384] on h6 "Mix Cottage Cucumber And Mint 250 Gm Mixes" at bounding box center [978, 396] width 393 height 25
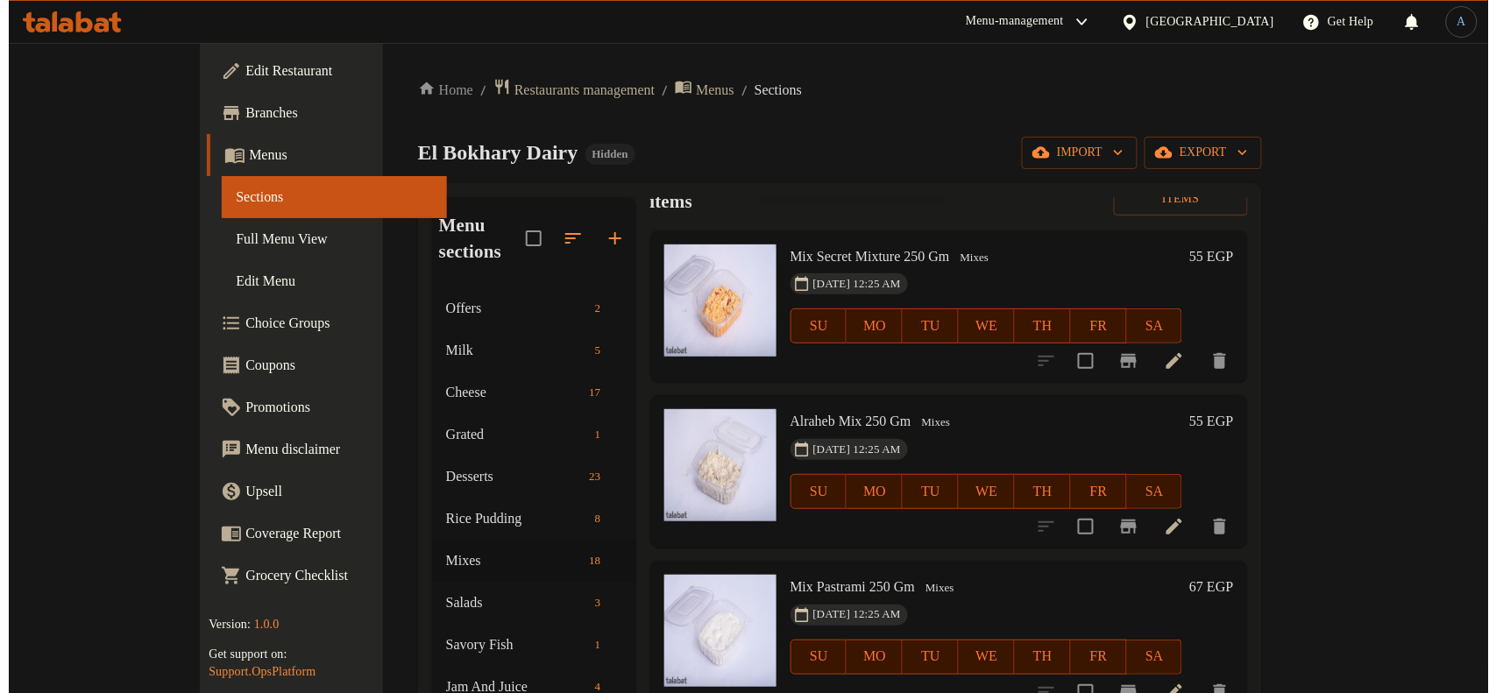
scroll to position [0, 0]
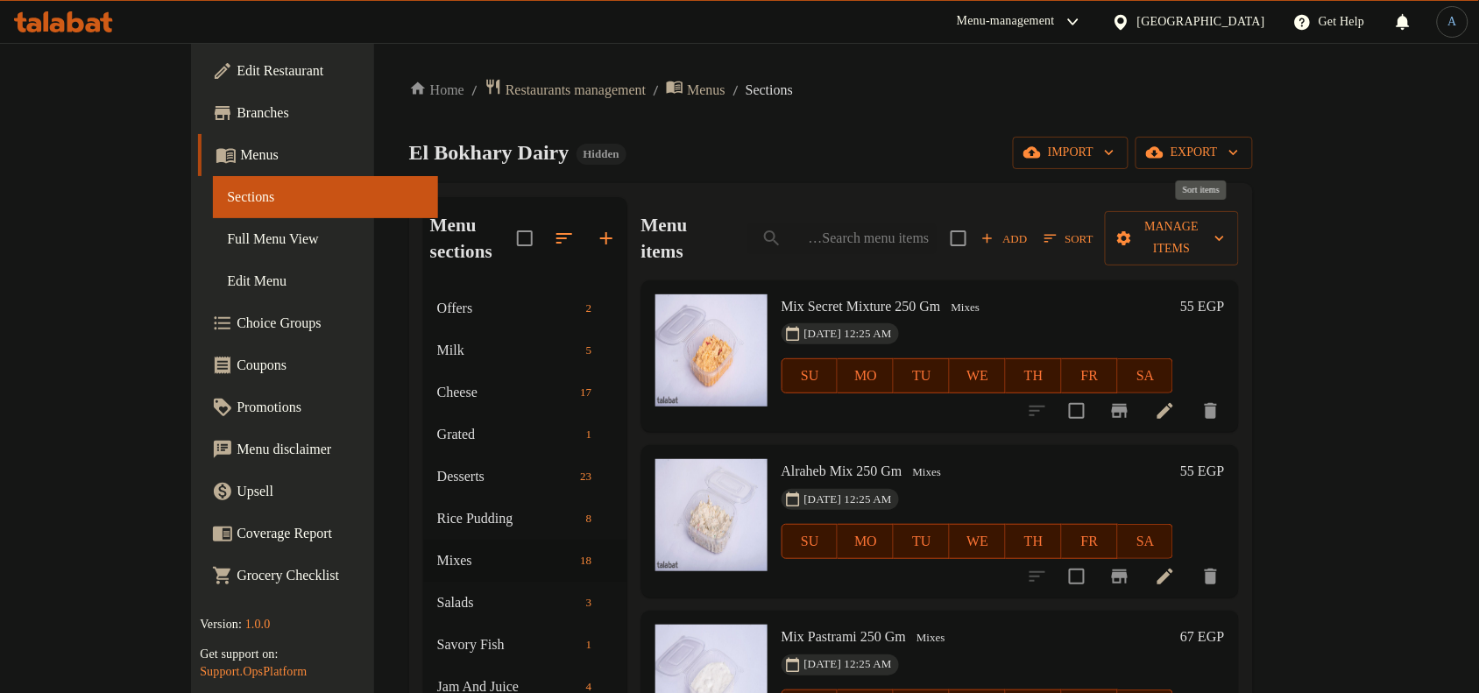
click at [1094, 229] on span "Sort" at bounding box center [1069, 239] width 49 height 20
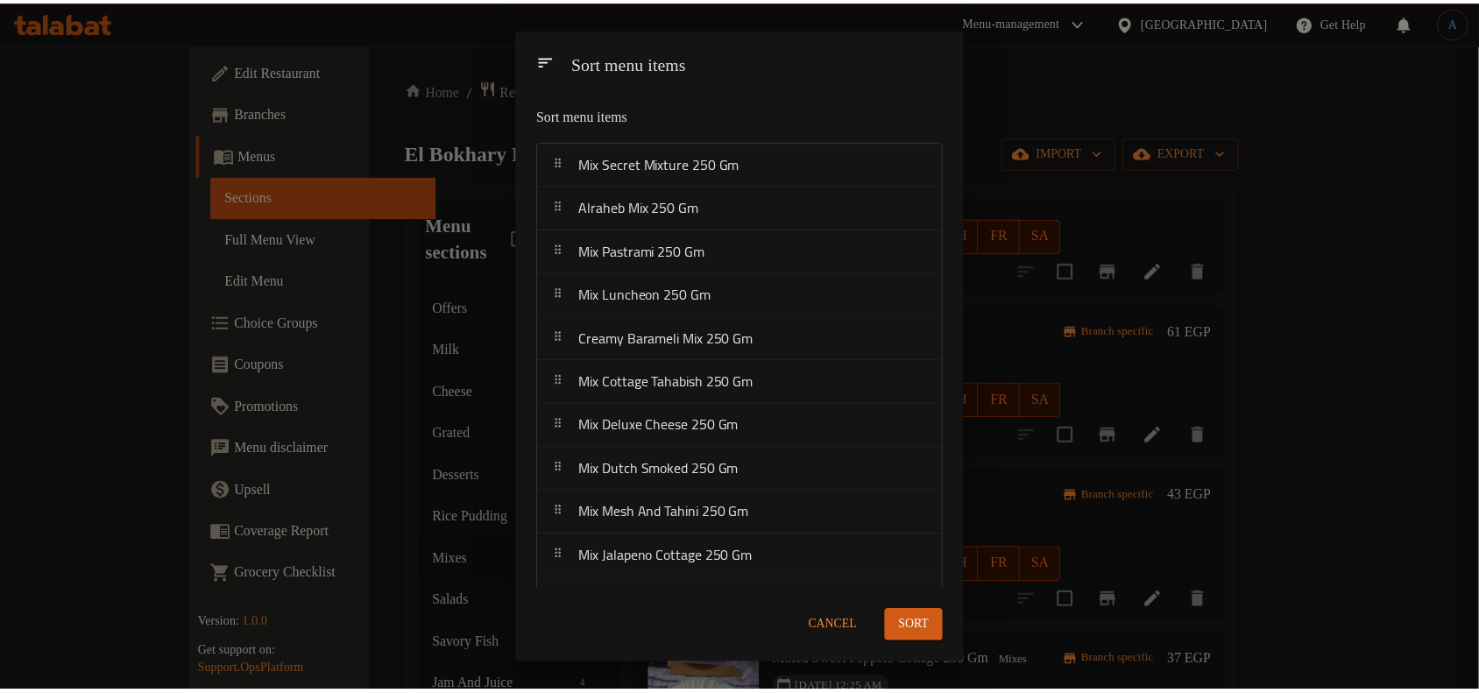
scroll to position [335, 0]
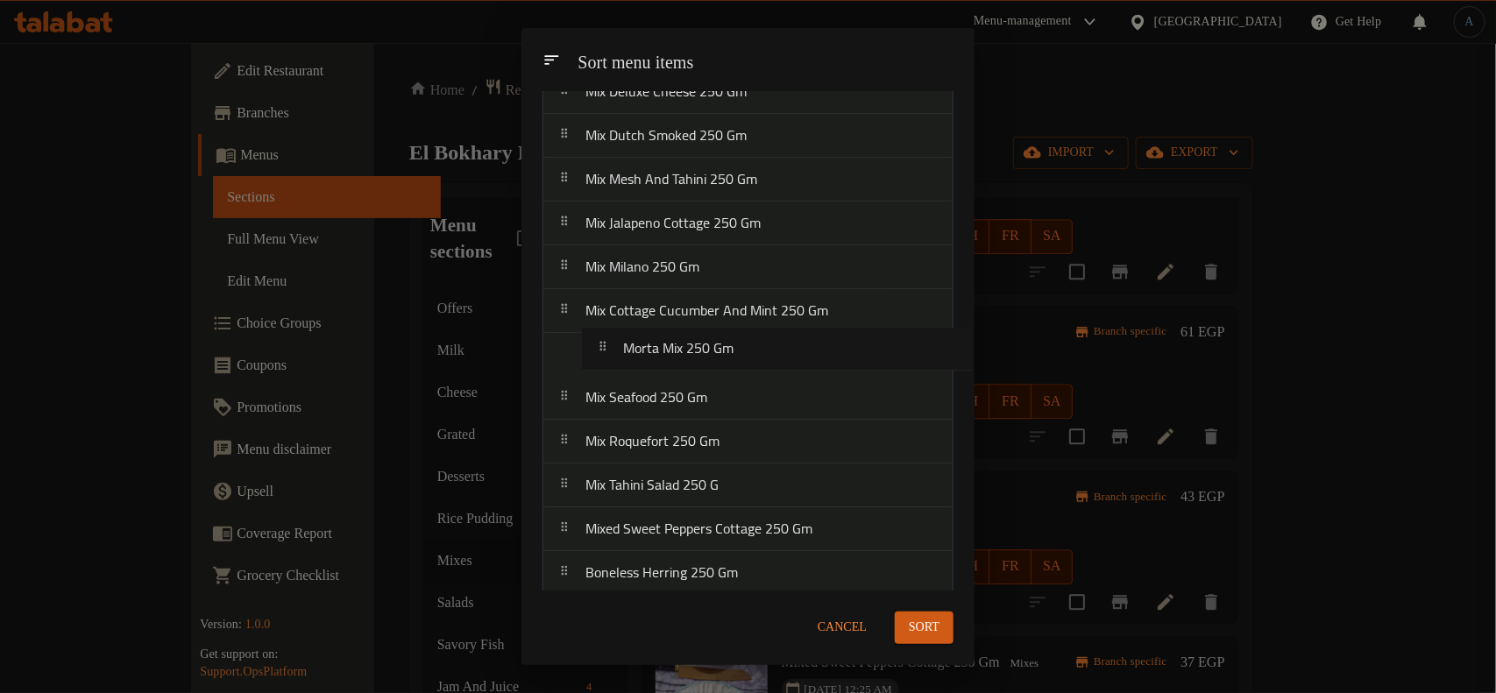
drag, startPoint x: 672, startPoint y: 570, endPoint x: 714, endPoint y: 340, distance: 233.4
click at [714, 340] on nav "Mix Secret Mixture 250 [PERSON_NAME] Mix 250 Gm Mix Pastrami 250 Gm Mix Luncheo…" at bounding box center [747, 201] width 411 height 790
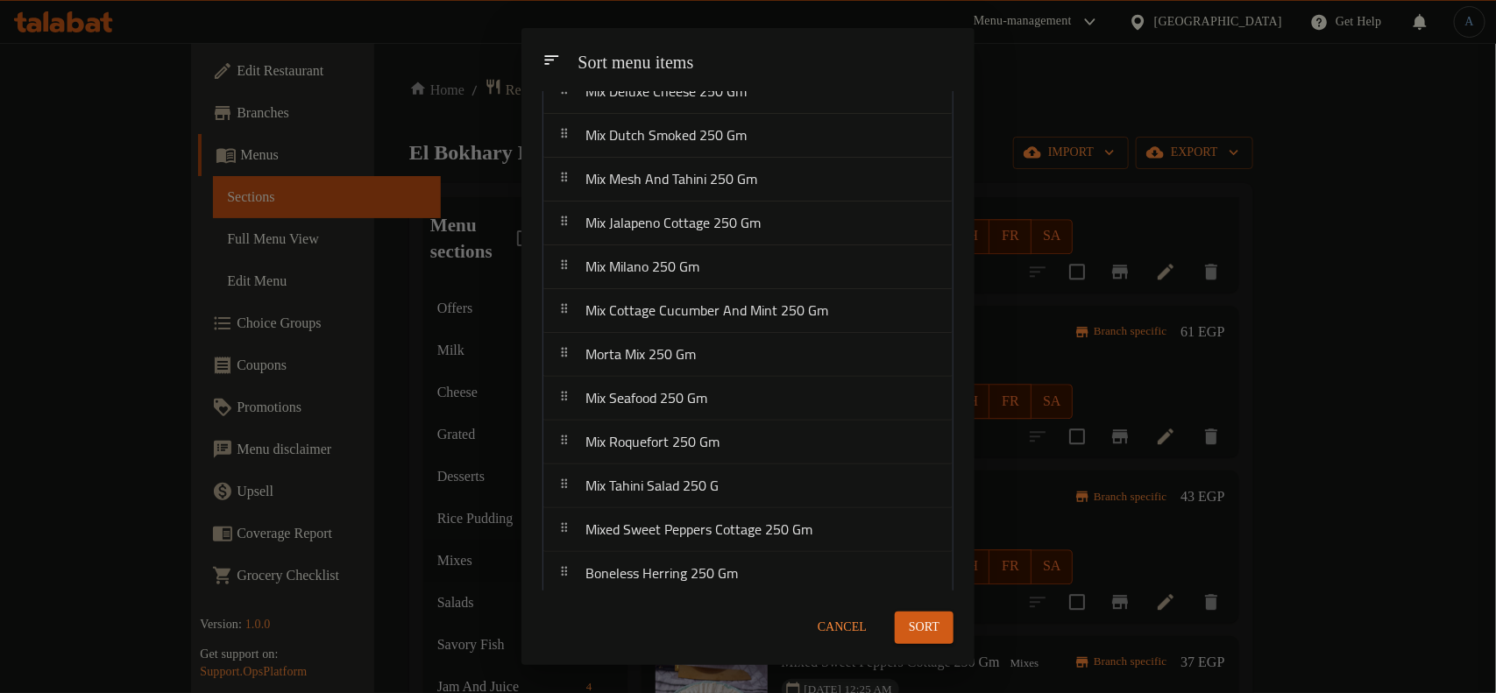
click at [927, 629] on span "Sort" at bounding box center [924, 628] width 31 height 22
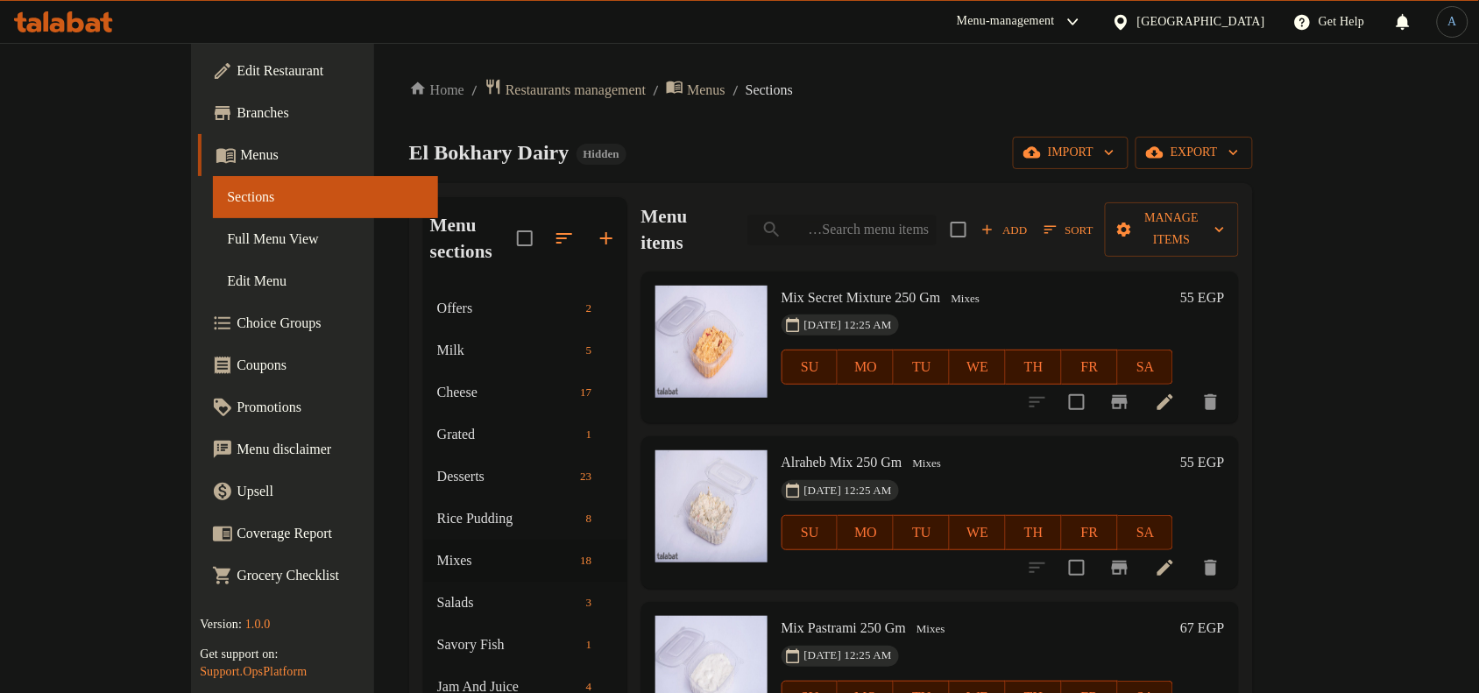
scroll to position [0, 0]
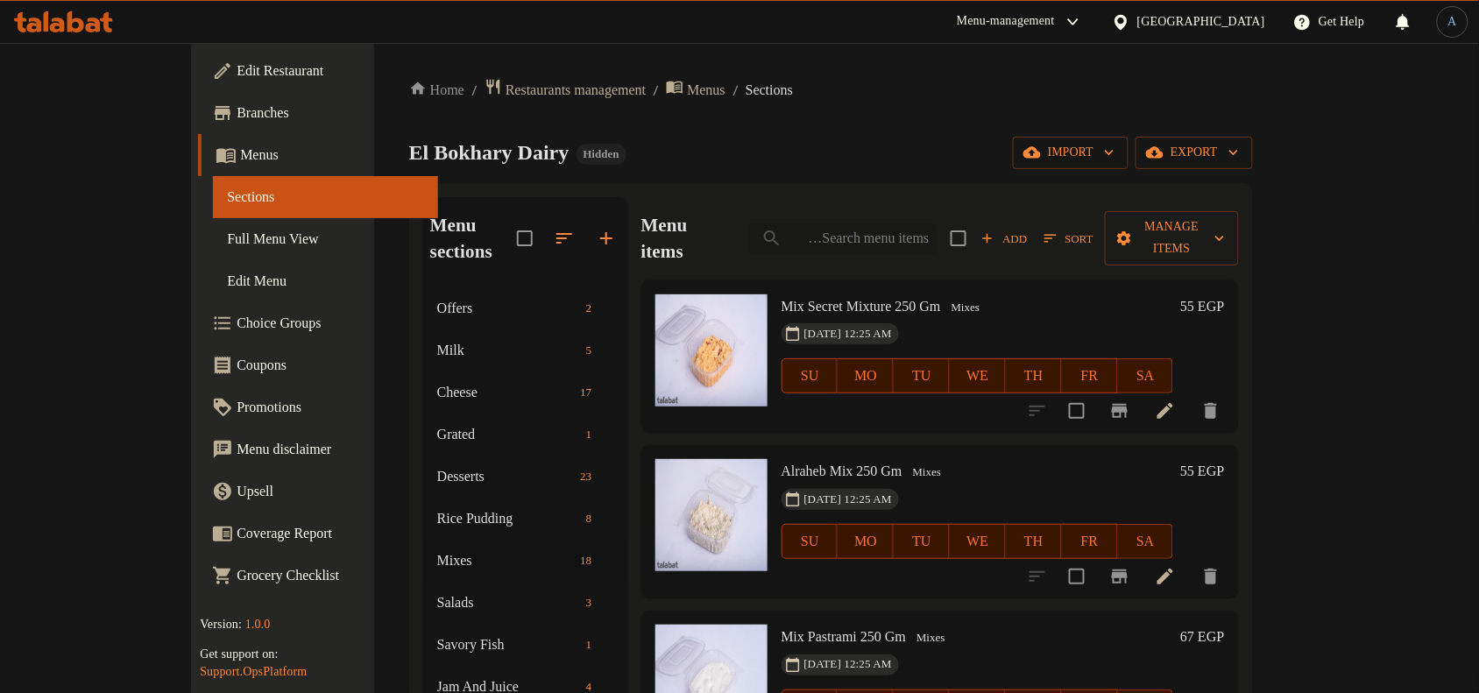
click at [937, 223] on input "search" at bounding box center [842, 238] width 189 height 31
paste input "لانشون حلواني سادة 250 جرام"
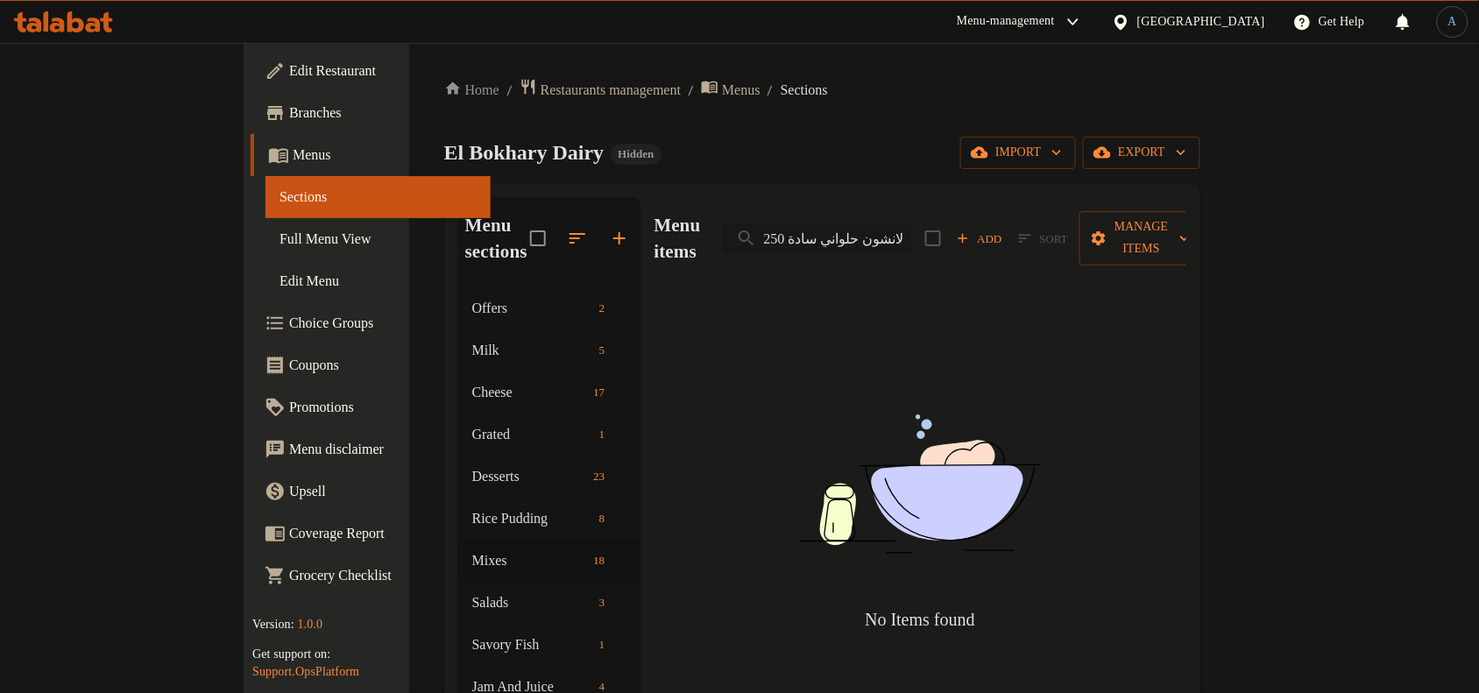
drag, startPoint x: 935, startPoint y: 223, endPoint x: 815, endPoint y: 223, distance: 120.1
click at [815, 223] on input "لانشون حلواني سادة 250 جرام" at bounding box center [816, 238] width 189 height 31
type input "لانشون حلواني"
drag, startPoint x: 908, startPoint y: 225, endPoint x: 1142, endPoint y: 221, distance: 234.0
click at [1142, 221] on div "Menu items لانشون حلواني Add Sort Manage items" at bounding box center [921, 238] width 532 height 83
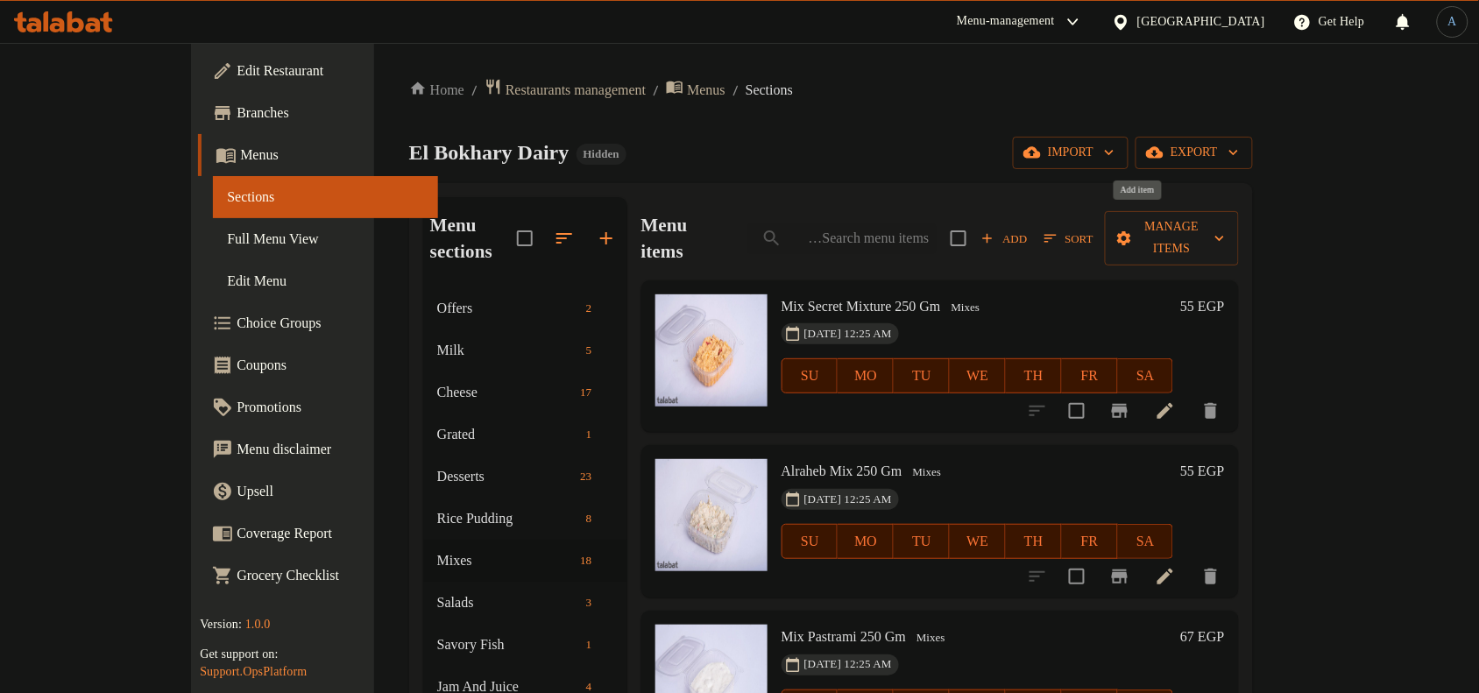
click at [1029, 229] on span "Add" at bounding box center [1005, 239] width 47 height 20
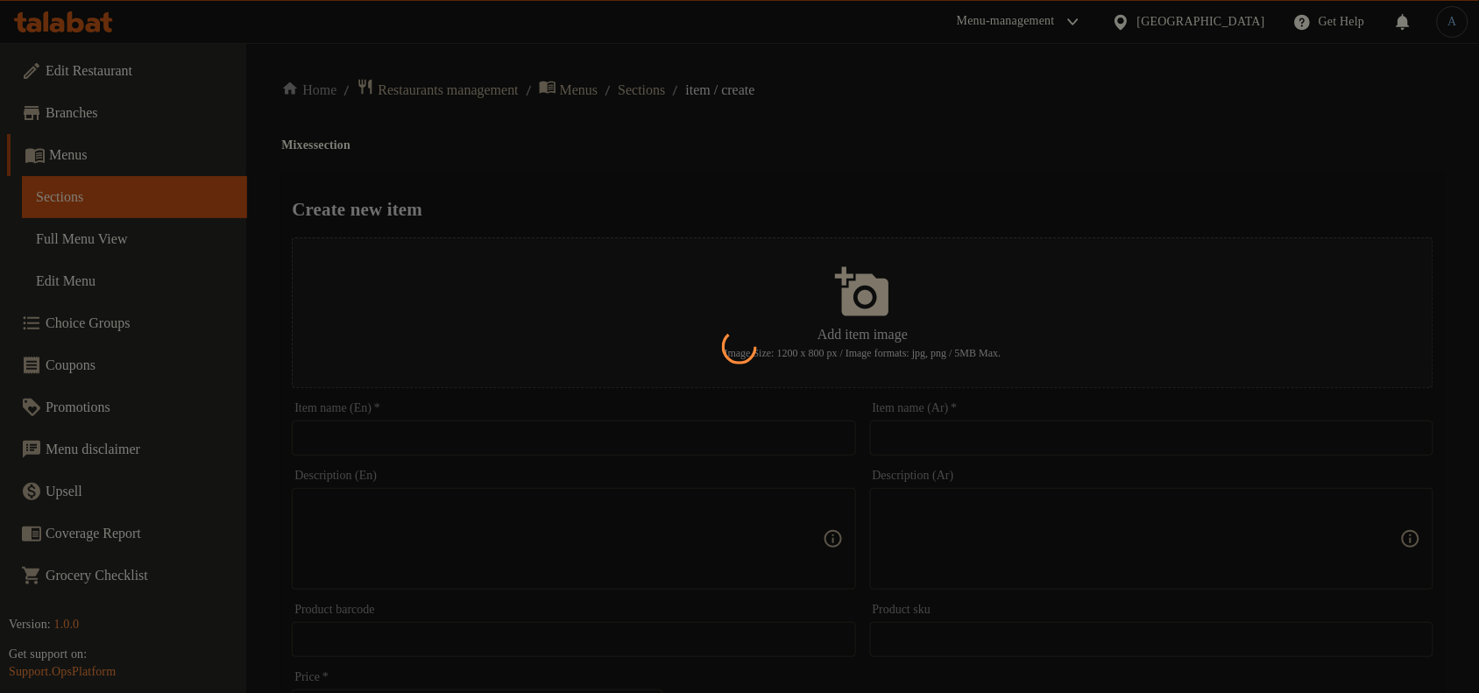
click at [659, 81] on div at bounding box center [739, 346] width 1479 height 693
click at [666, 90] on div at bounding box center [739, 346] width 1479 height 693
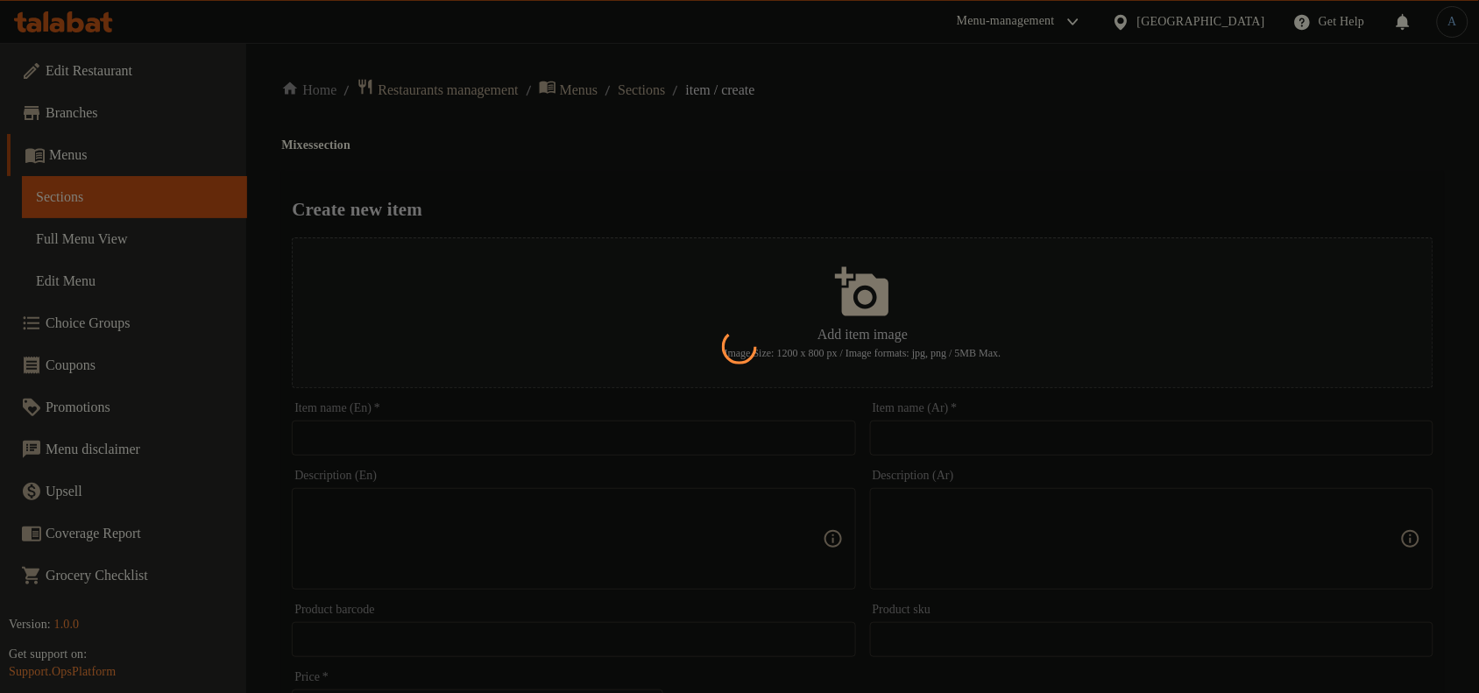
click at [666, 90] on div at bounding box center [739, 346] width 1479 height 693
click at [691, 85] on div at bounding box center [739, 346] width 1479 height 693
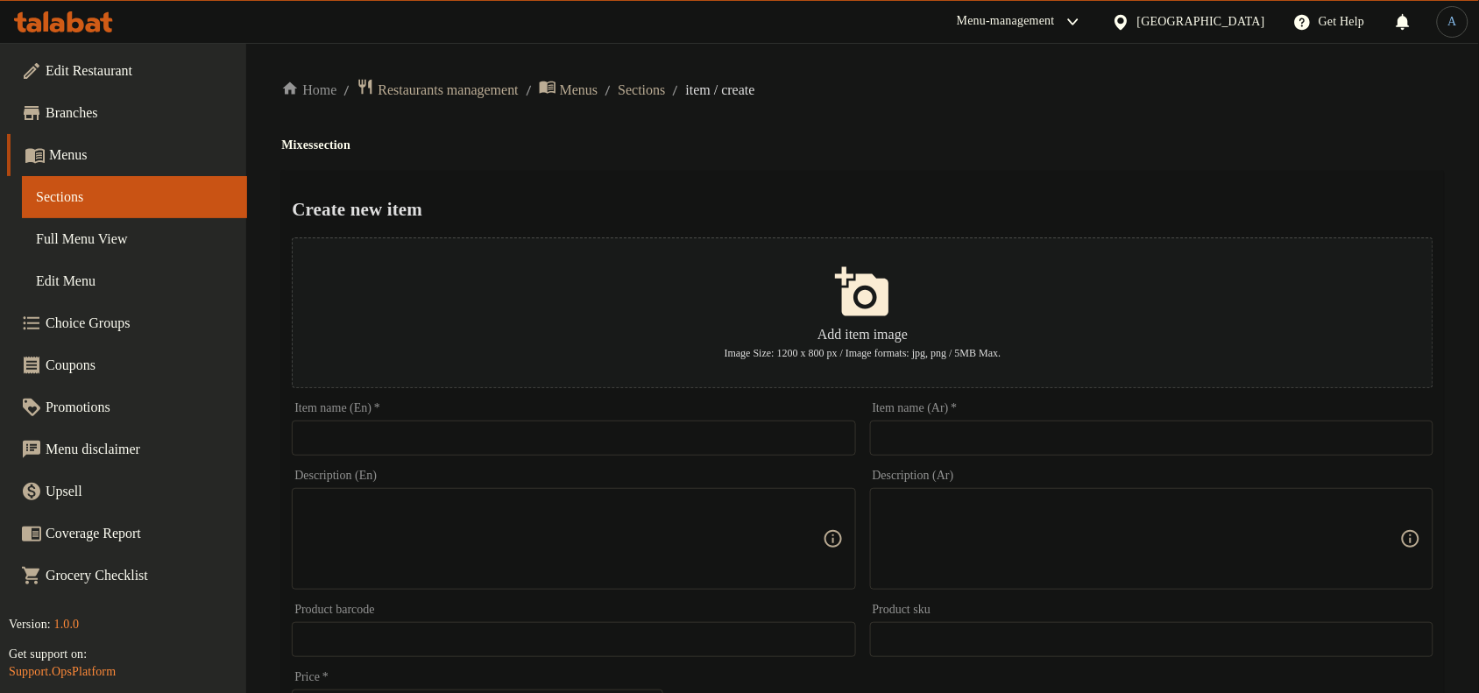
click at [635, 107] on div "Home / Restaurants management / Menus / Sections / item / create Mixes section …" at bounding box center [862, 636] width 1163 height 1116
click at [665, 89] on span "Sections" at bounding box center [641, 90] width 47 height 21
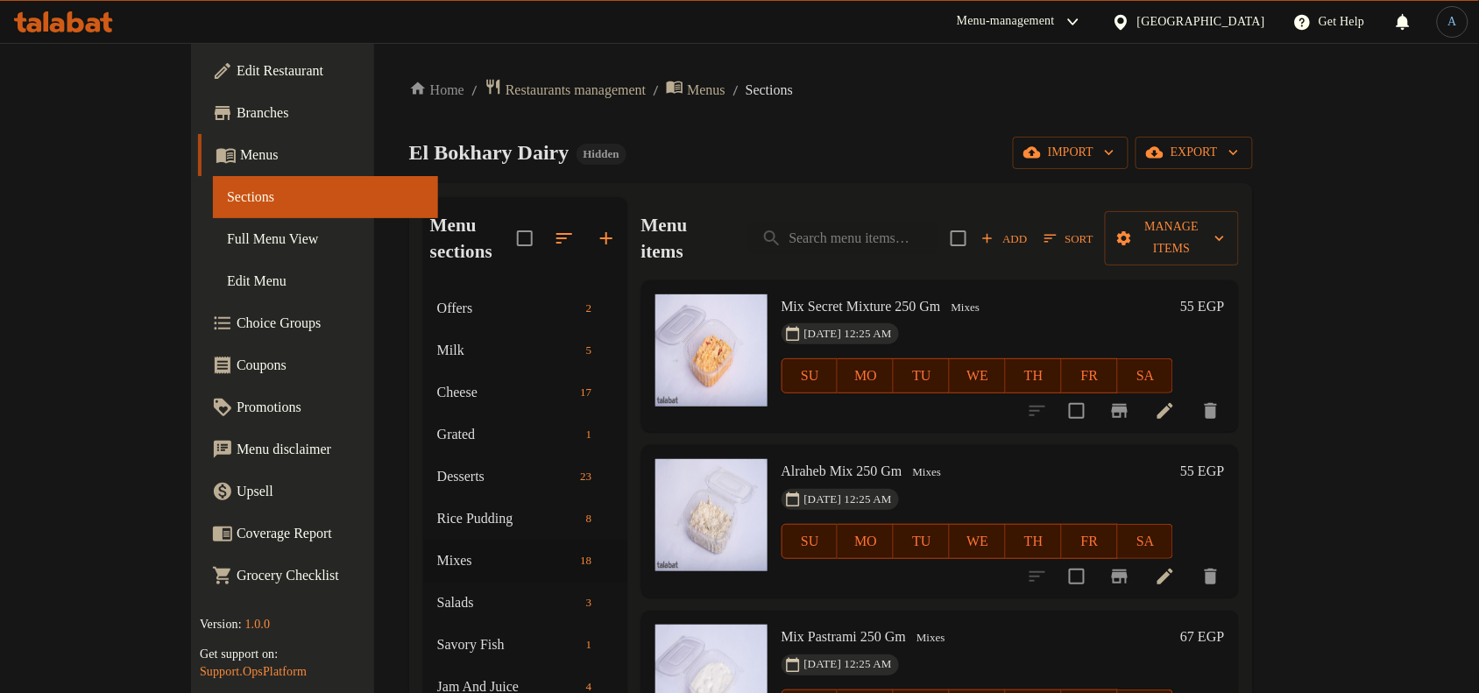
click at [900, 90] on ol "Home / Restaurants management / Menus / Sections" at bounding box center [831, 90] width 844 height 24
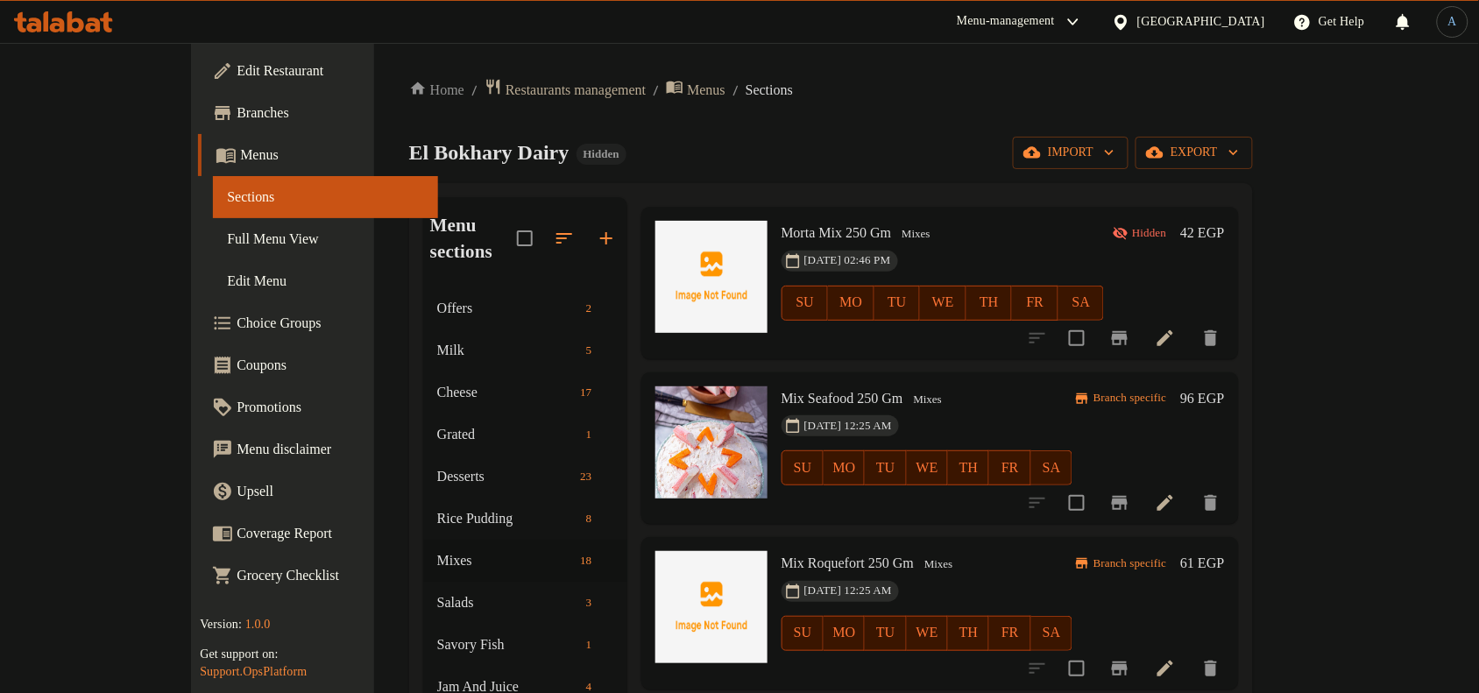
scroll to position [2148, 0]
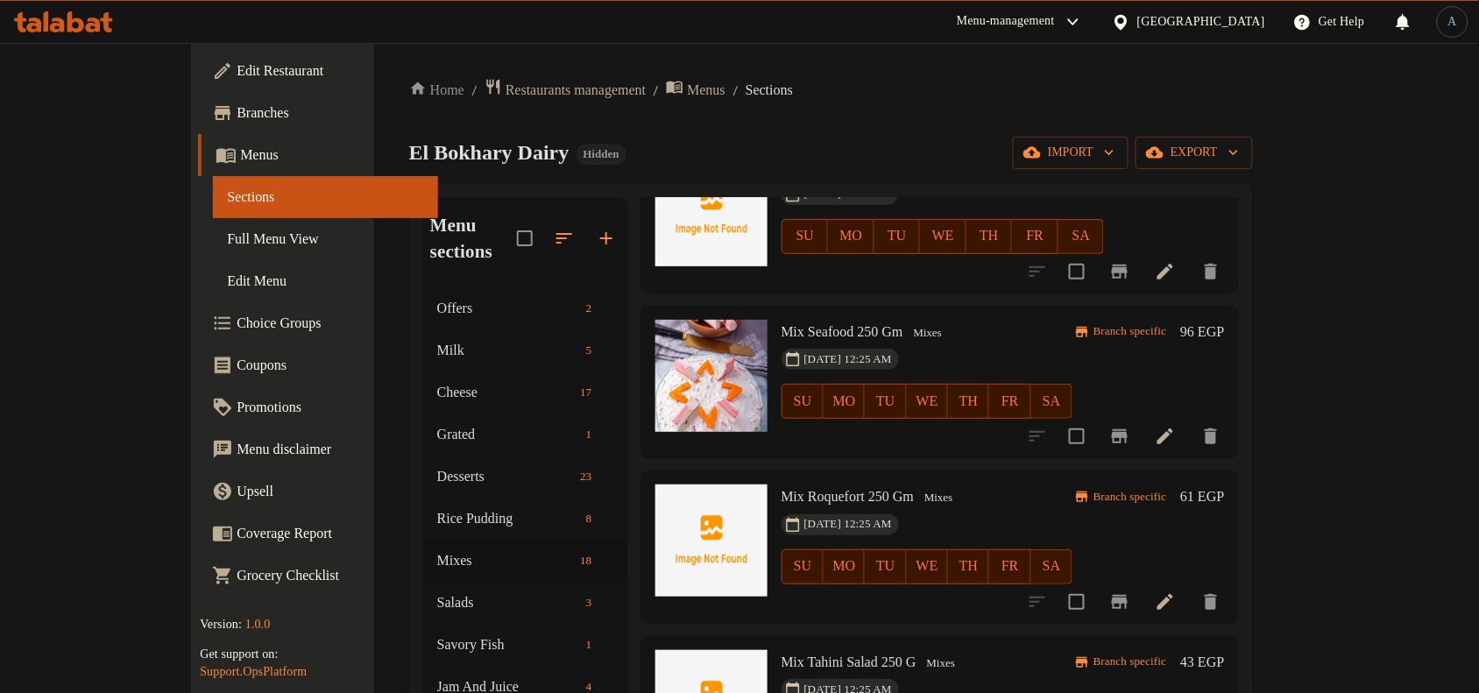
click at [782, 324] on span "Mix Seafood 250 Gm" at bounding box center [843, 331] width 122 height 15
copy h6 "Mix Seafood 250 Gm"
click at [785, 489] on span "Mix Roquefort 250 Gm" at bounding box center [848, 496] width 133 height 15
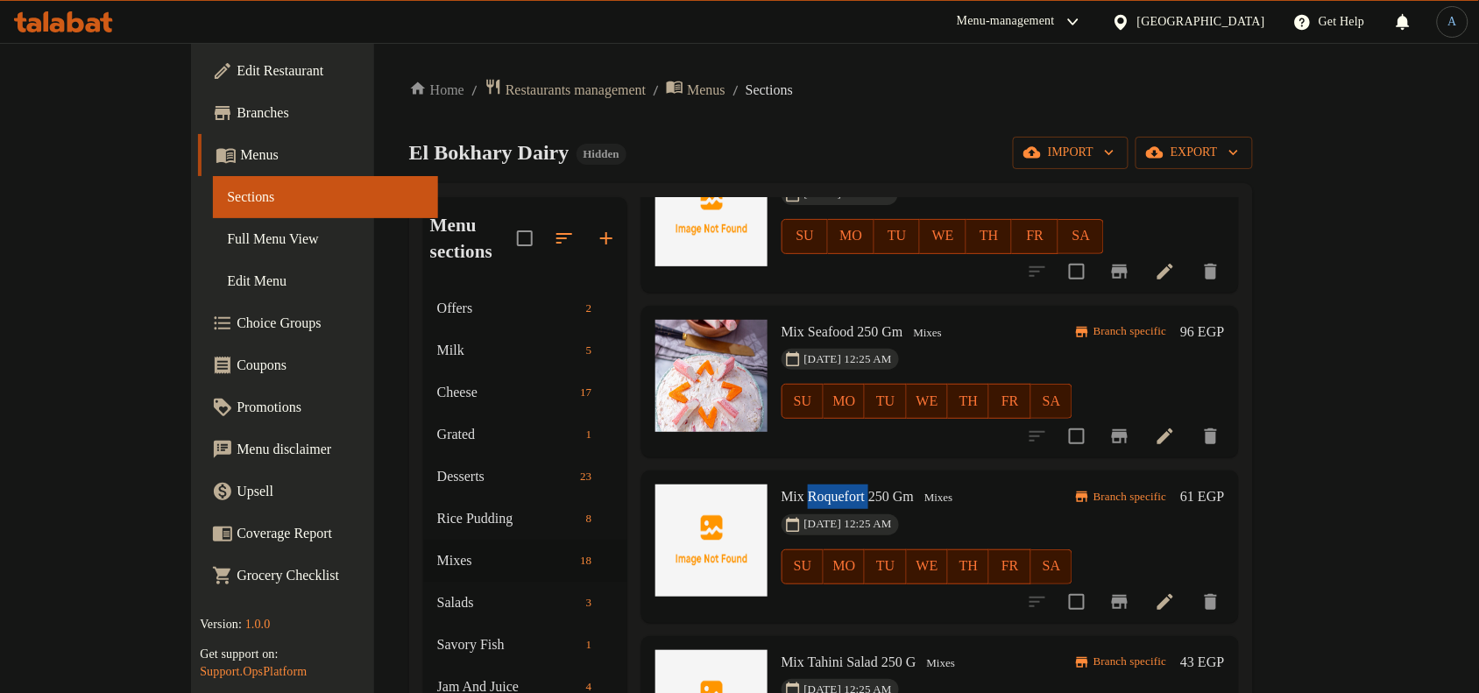
click at [785, 489] on span "Mix Roquefort 250 Gm" at bounding box center [848, 496] width 133 height 15
copy h6 "Mix Roquefort 250 Gm"
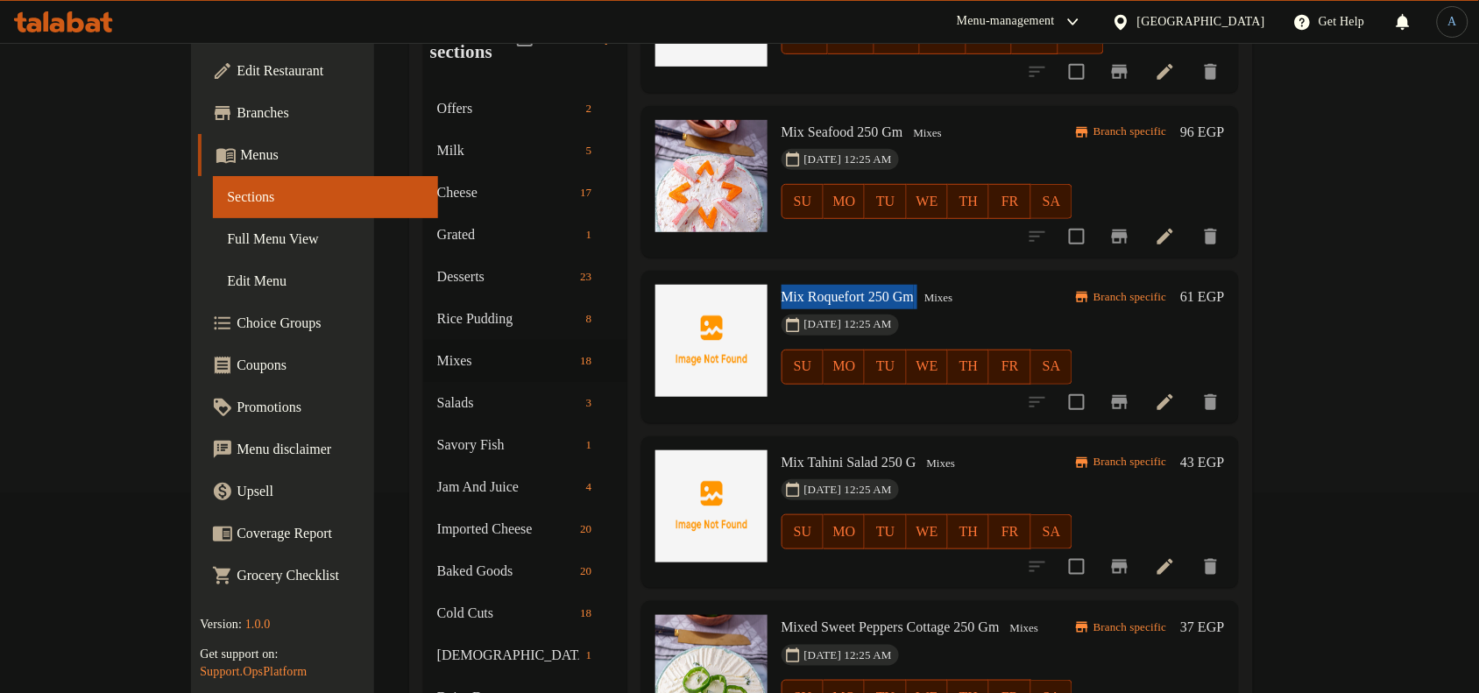
scroll to position [219, 0]
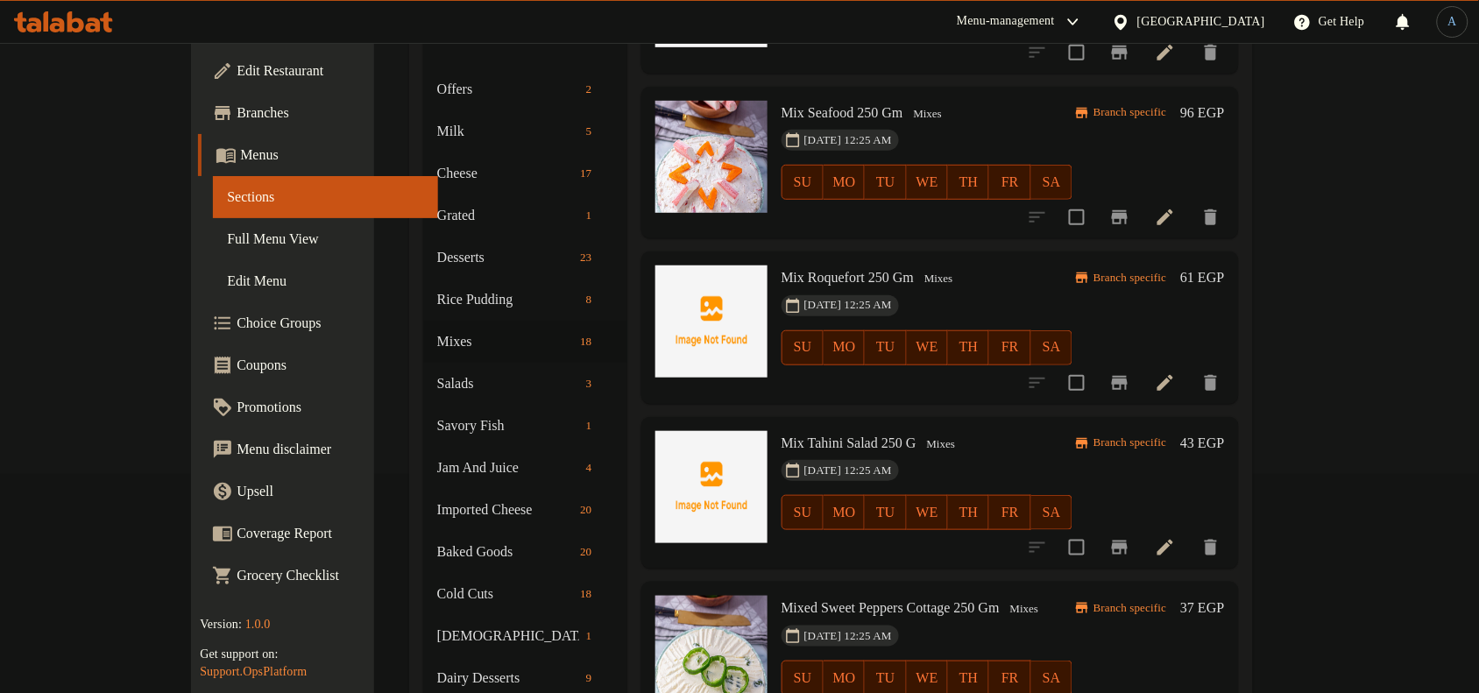
click at [802, 436] on span "Mix Tahini Salad 250 G" at bounding box center [849, 443] width 135 height 15
copy h6 "Mix Tahini Salad 250 G"
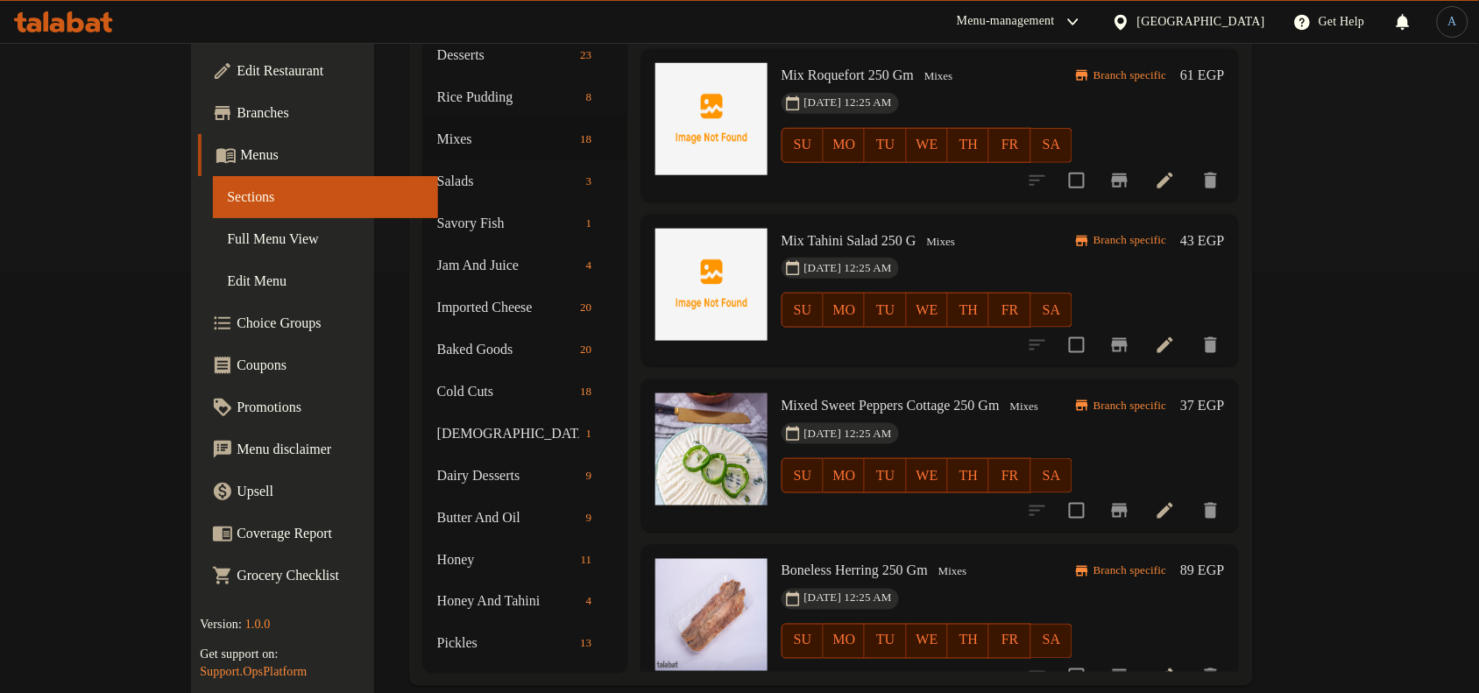
click at [864, 398] on span "Mixed Sweet Peppers Cottage 250 Gm" at bounding box center [891, 405] width 218 height 15
copy h6 "Mixed Sweet Peppers Cottage 250 Gm"
click at [806, 563] on span "Boneless Herring 250 Gm" at bounding box center [855, 570] width 147 height 15
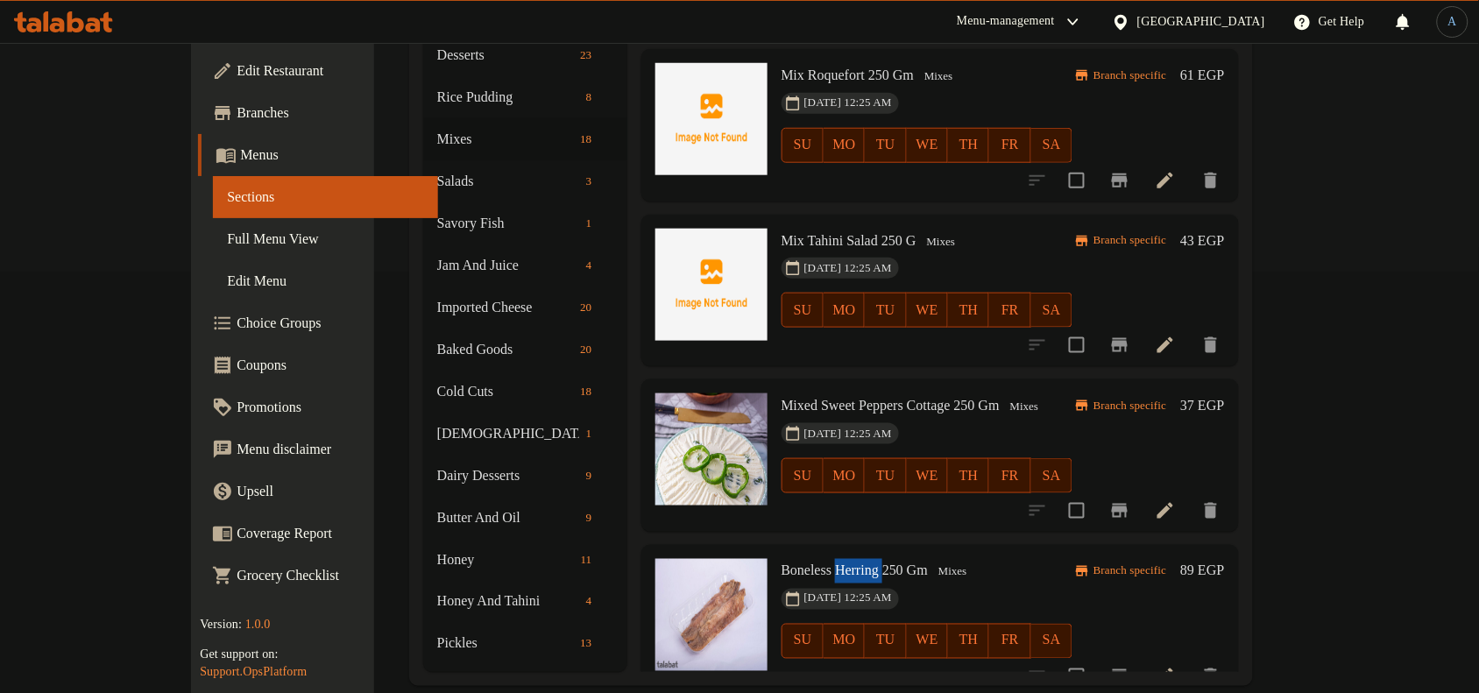
click at [806, 563] on span "Boneless Herring 250 Gm" at bounding box center [855, 570] width 147 height 15
click at [938, 416] on div "[DATE] 12:25 AM SU MO TU WE TH FR SA" at bounding box center [927, 463] width 305 height 95
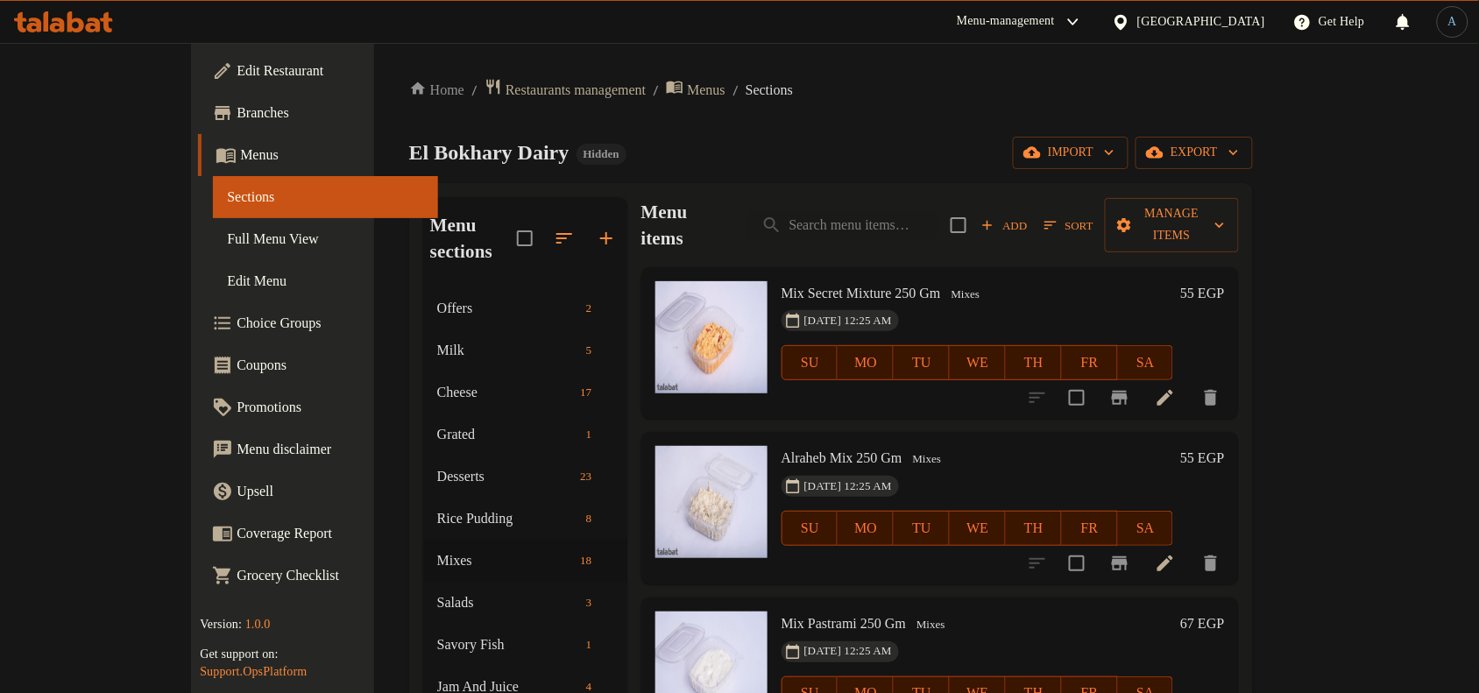
scroll to position [0, 0]
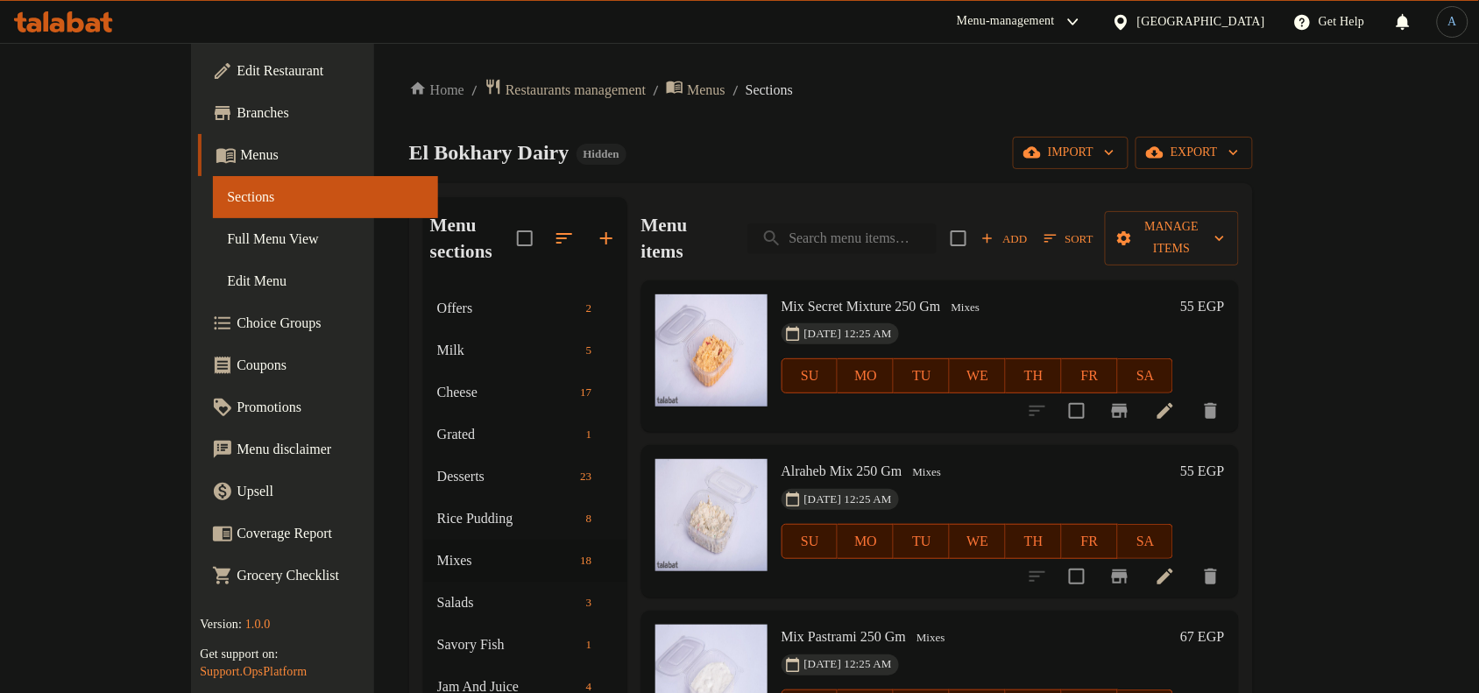
click at [910, 230] on input "search" at bounding box center [842, 238] width 189 height 31
paste input "لانشون حلواني سادة 250 جرام"
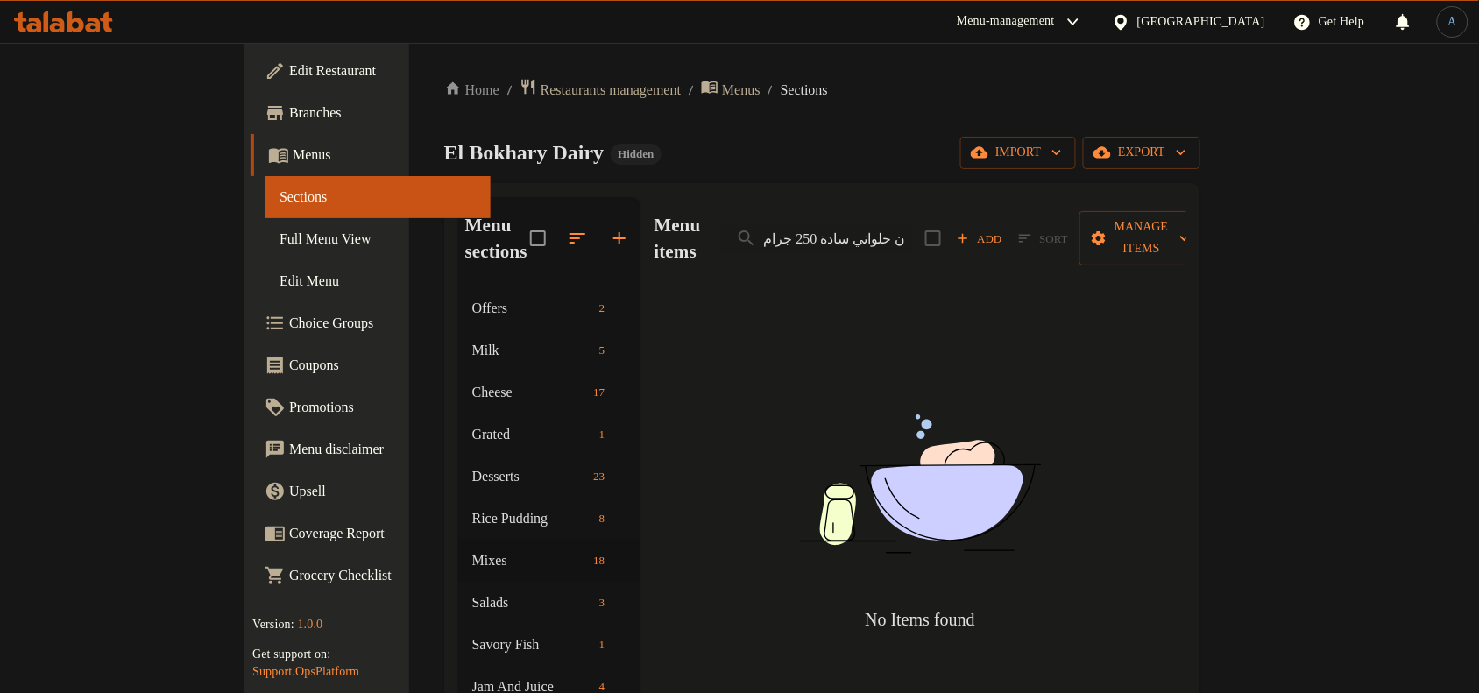
drag, startPoint x: 916, startPoint y: 224, endPoint x: 787, endPoint y: 224, distance: 128.8
click at [787, 224] on div "Menu items لانشون حلواني سادة 250 جرام Add Sort Manage items" at bounding box center [921, 238] width 532 height 83
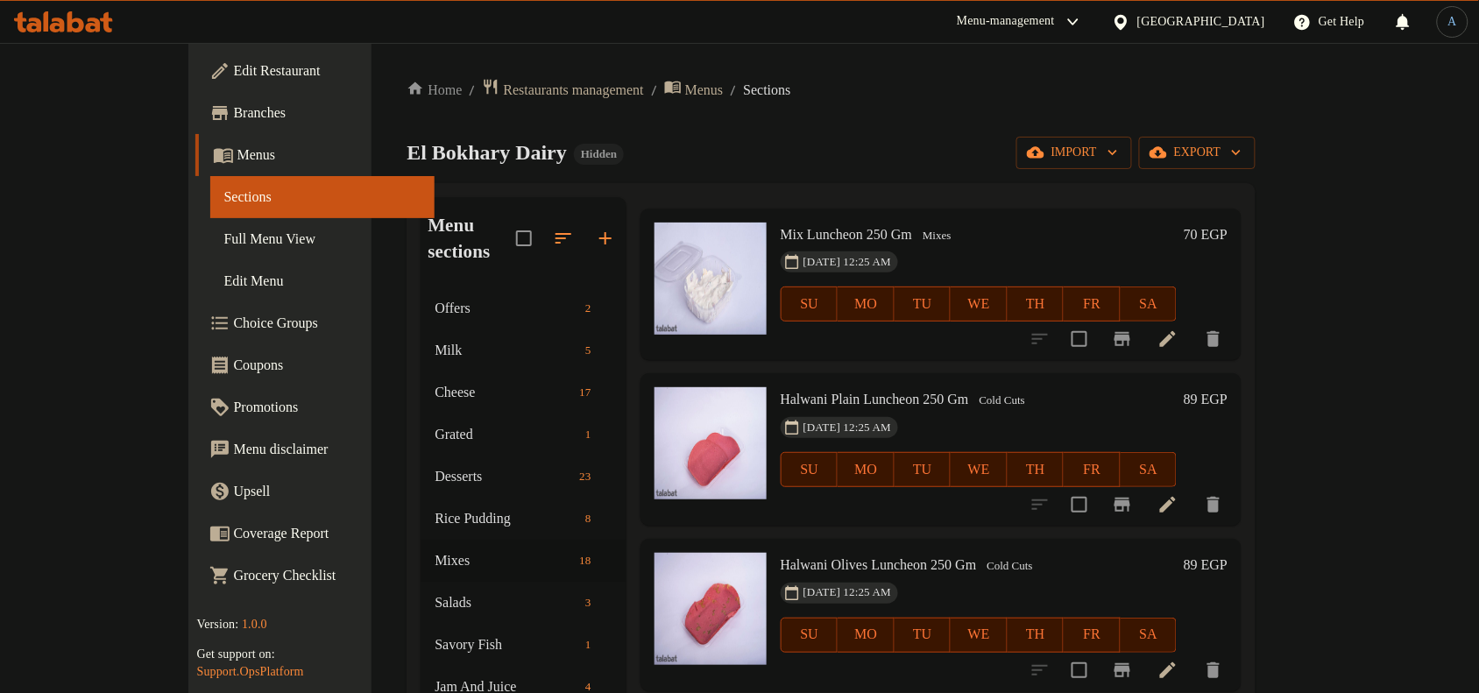
scroll to position [110, 0]
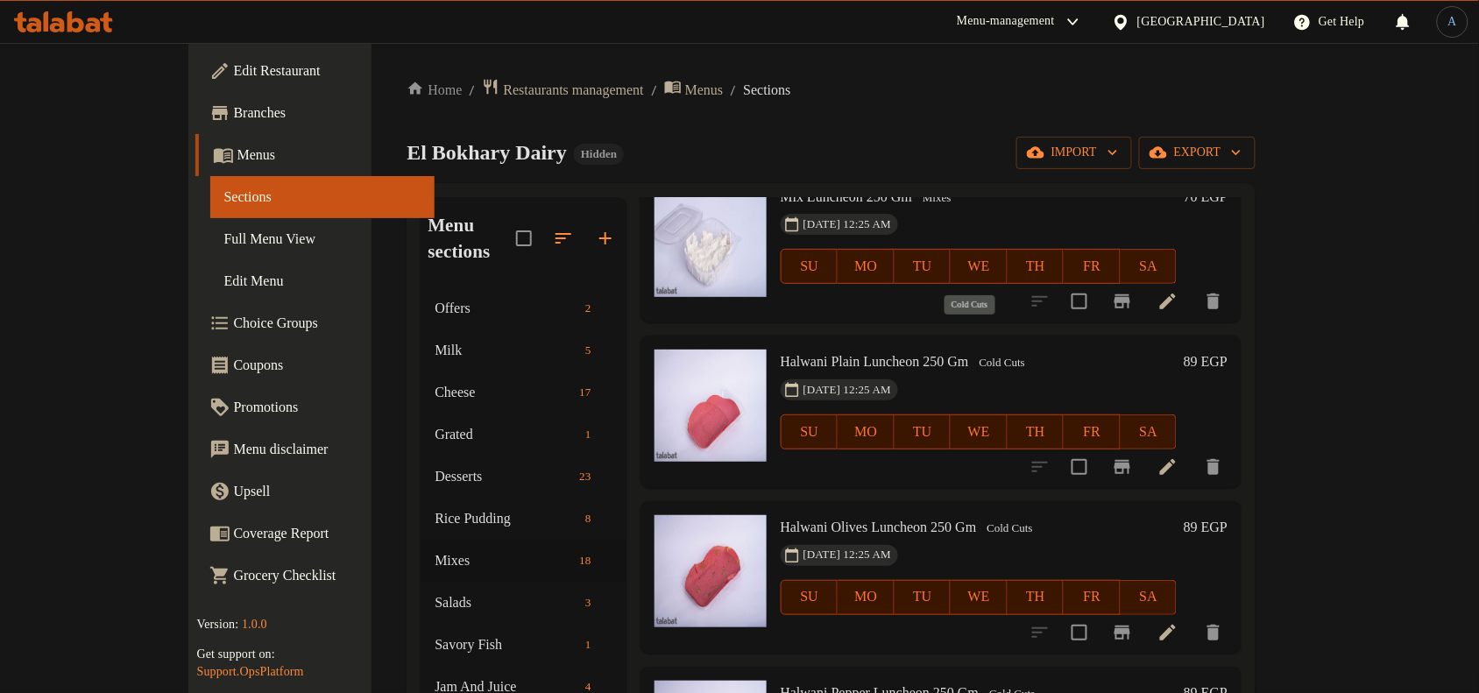
type input "لانشون"
click at [973, 353] on span "Cold Cuts" at bounding box center [1003, 363] width 60 height 20
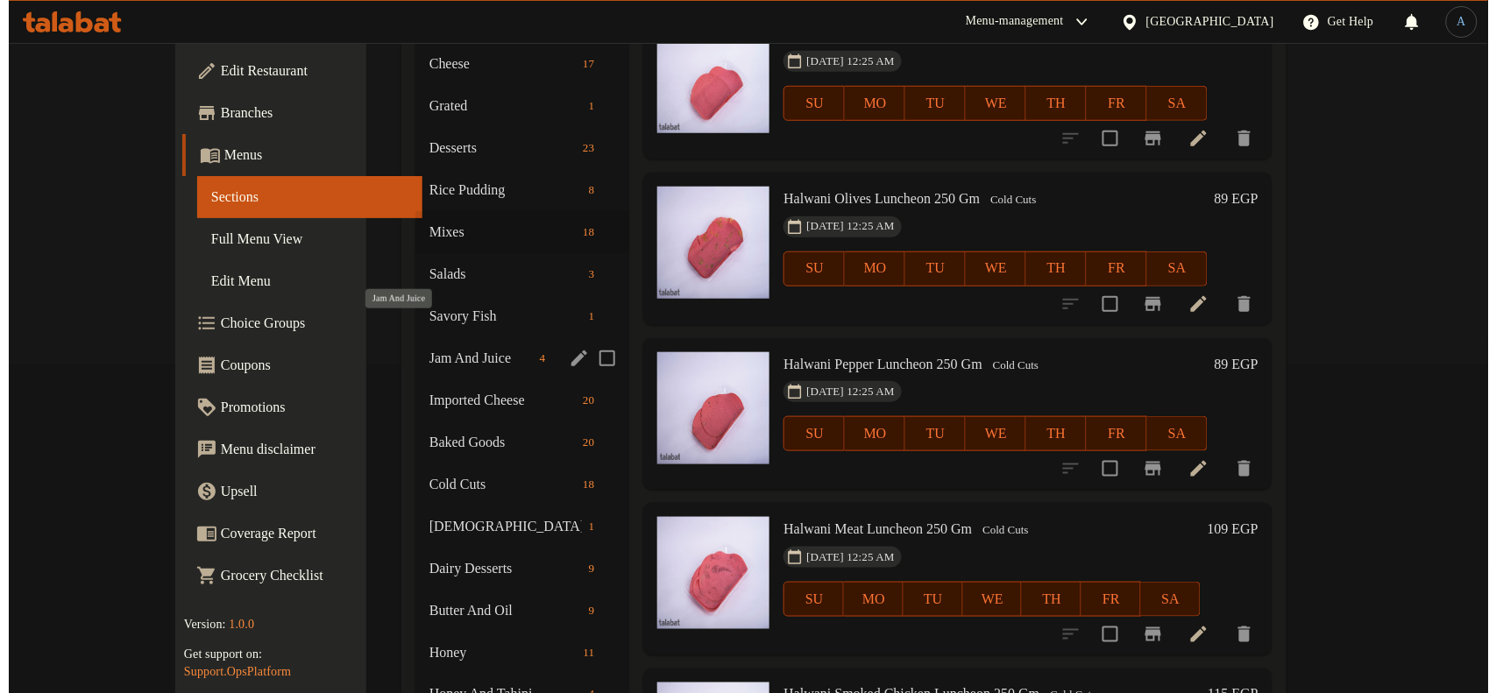
scroll to position [0, 0]
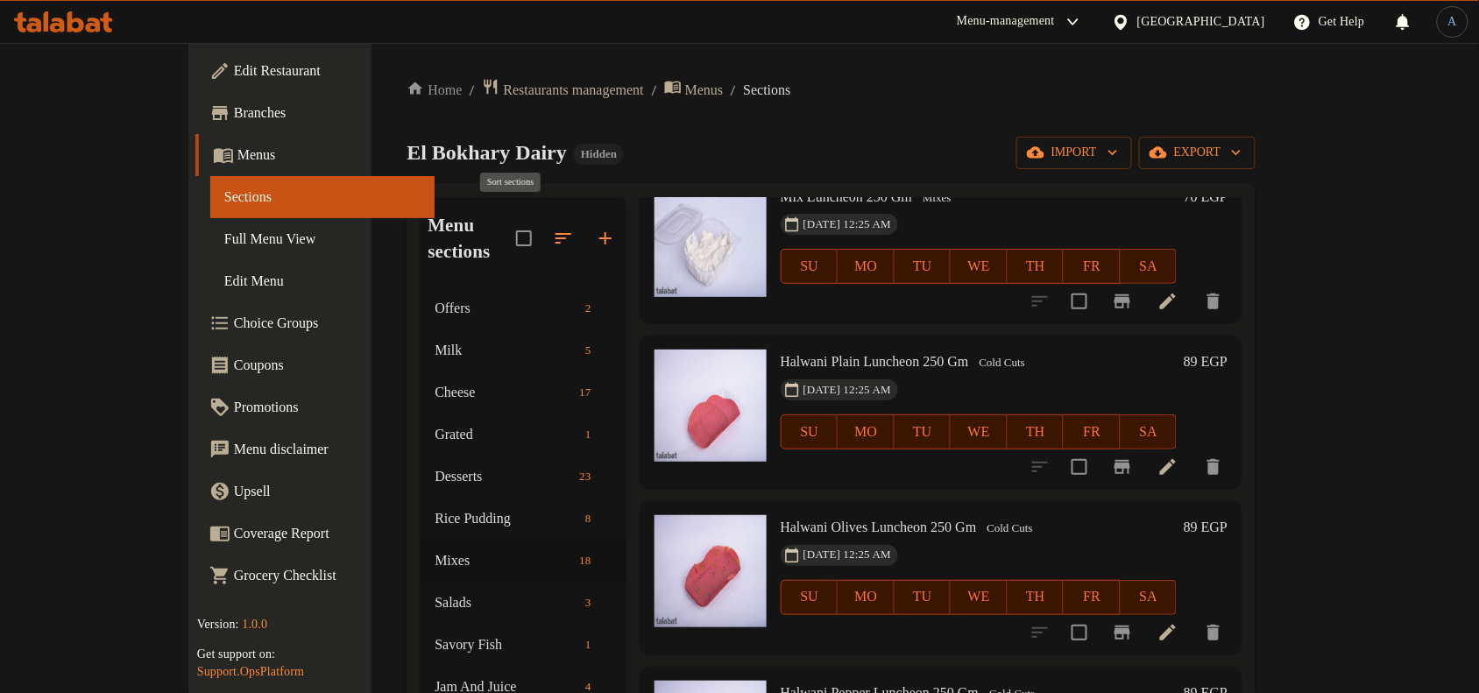
click at [553, 230] on icon "button" at bounding box center [563, 238] width 21 height 21
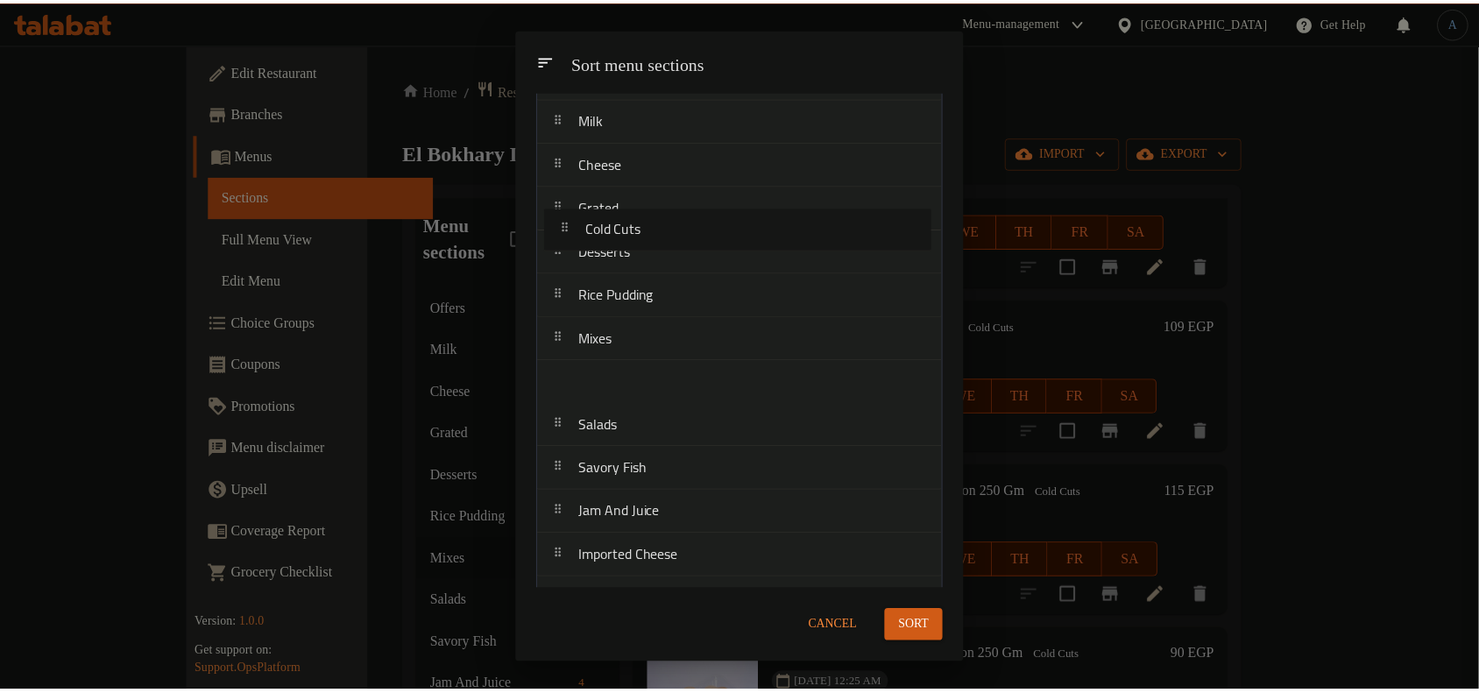
scroll to position [27, 0]
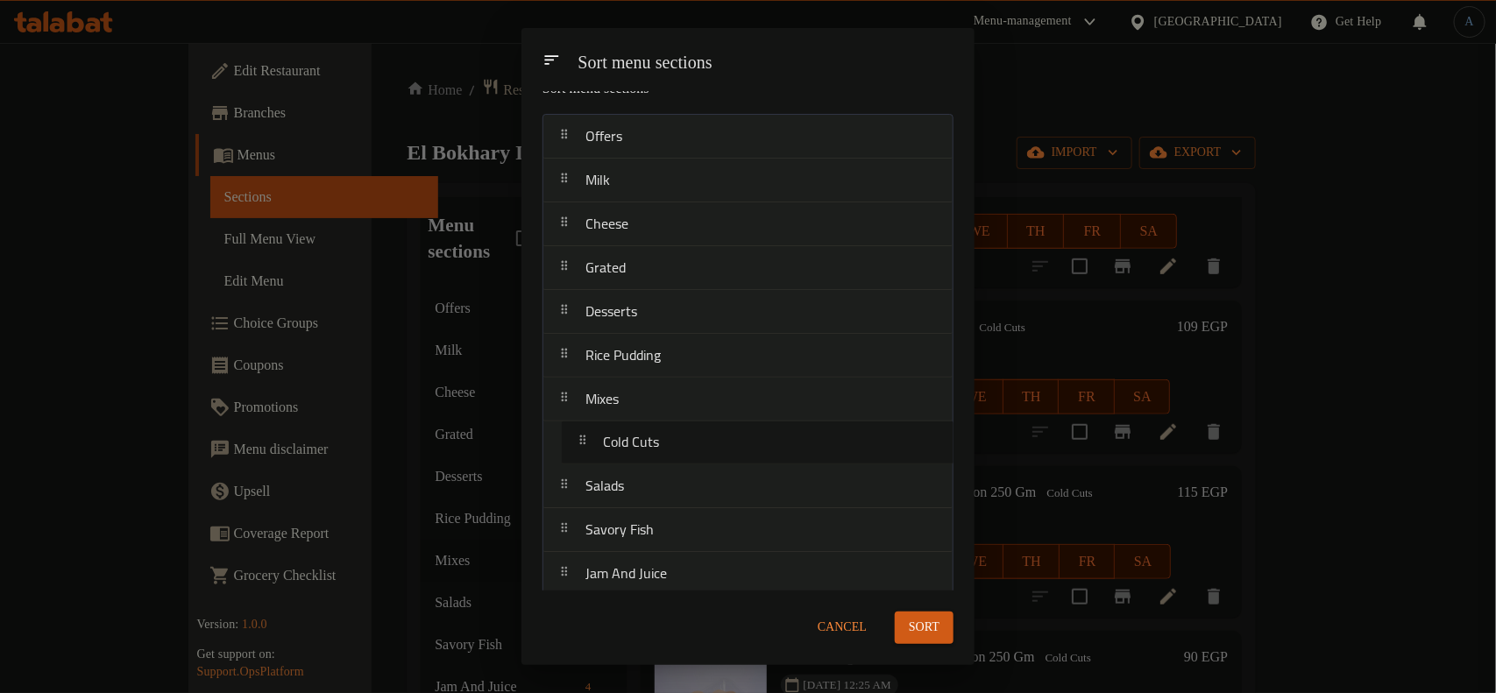
drag, startPoint x: 655, startPoint y: 317, endPoint x: 675, endPoint y: 452, distance: 136.5
click at [675, 452] on nav "Offers Milk Cheese Grated Desserts Rice Pudding Mixes Salads Savory Fish Jam An…" at bounding box center [747, 530] width 411 height 833
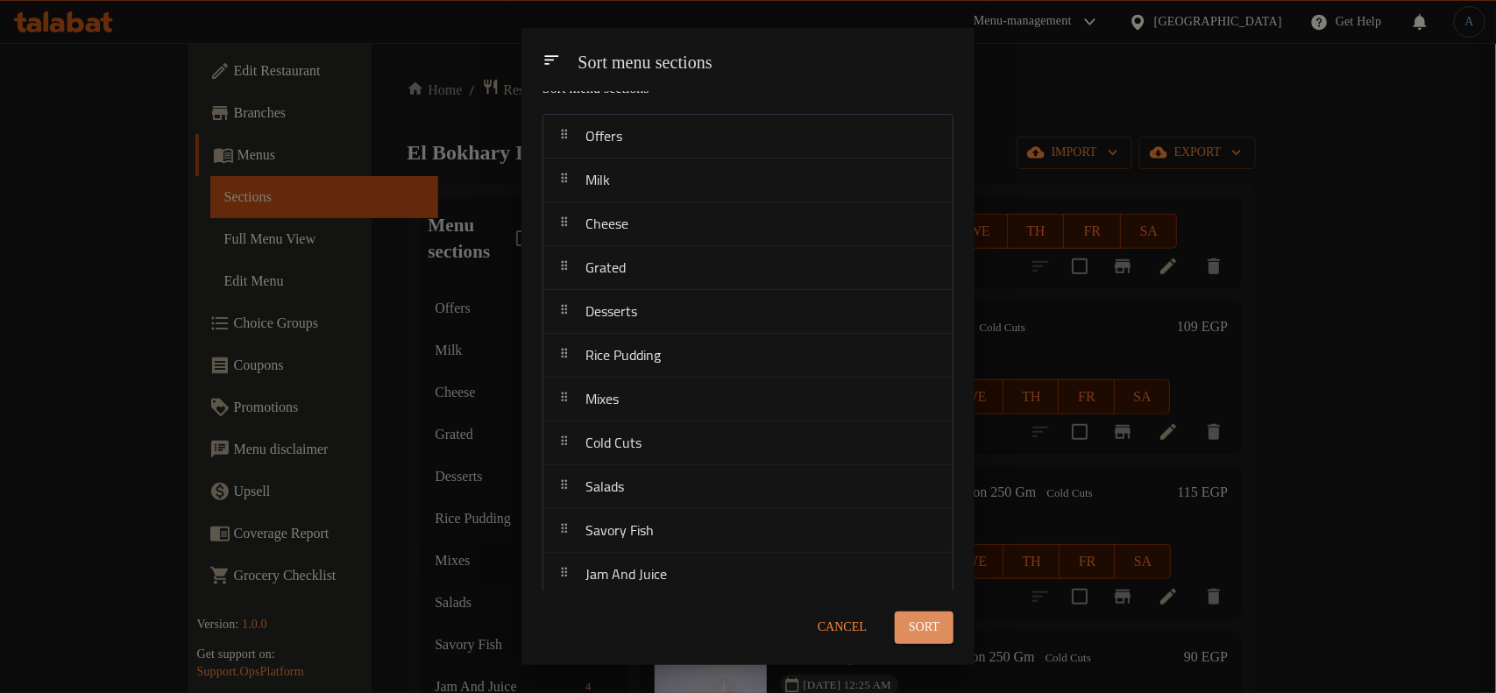
click at [903, 624] on button "Sort" at bounding box center [924, 628] width 59 height 32
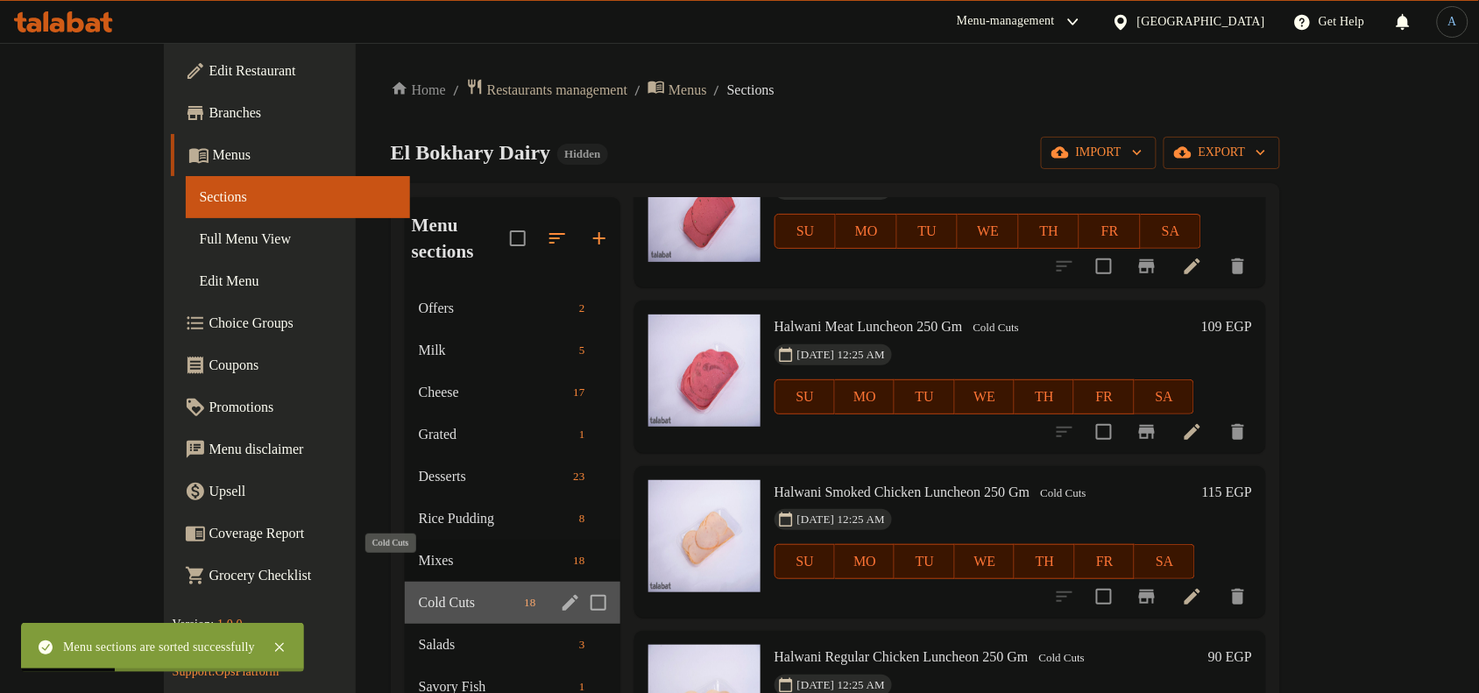
click at [419, 592] on span "Cold Cuts" at bounding box center [468, 602] width 99 height 21
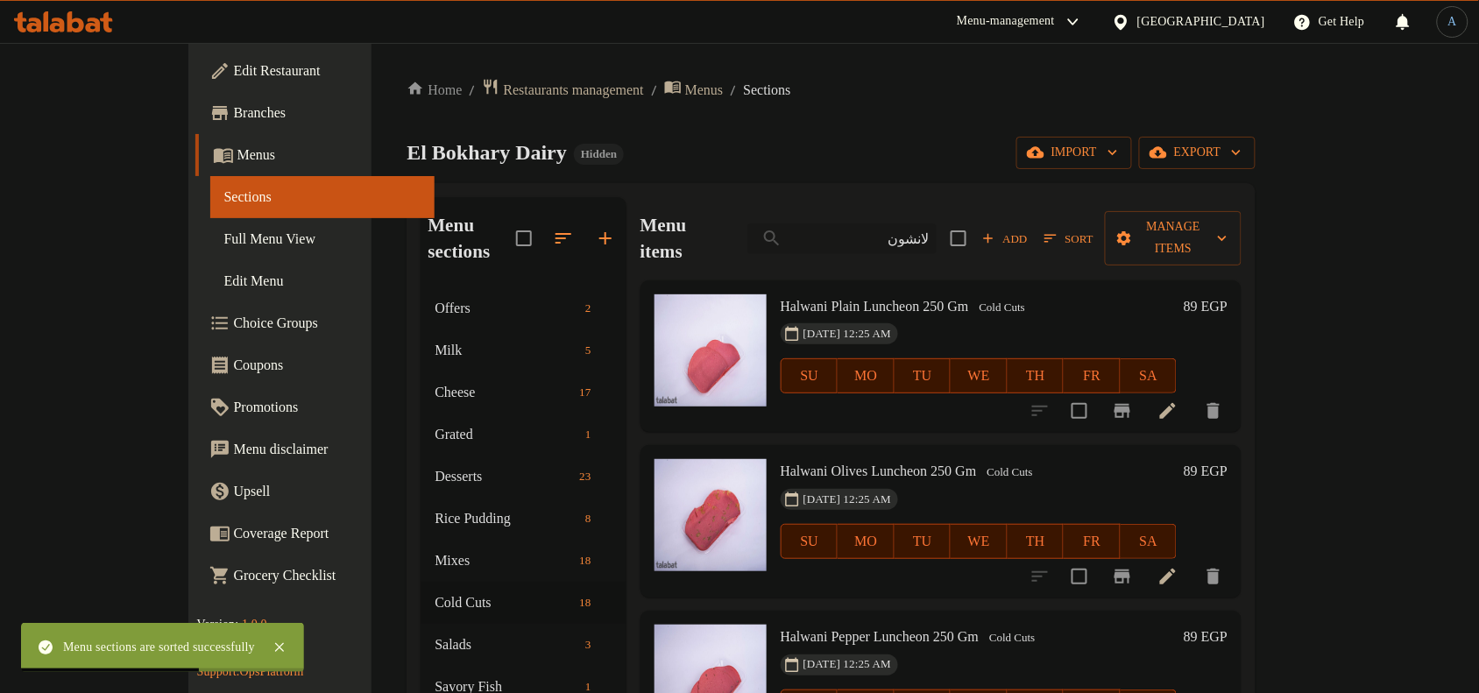
click at [937, 230] on input "لانشون" at bounding box center [842, 238] width 189 height 31
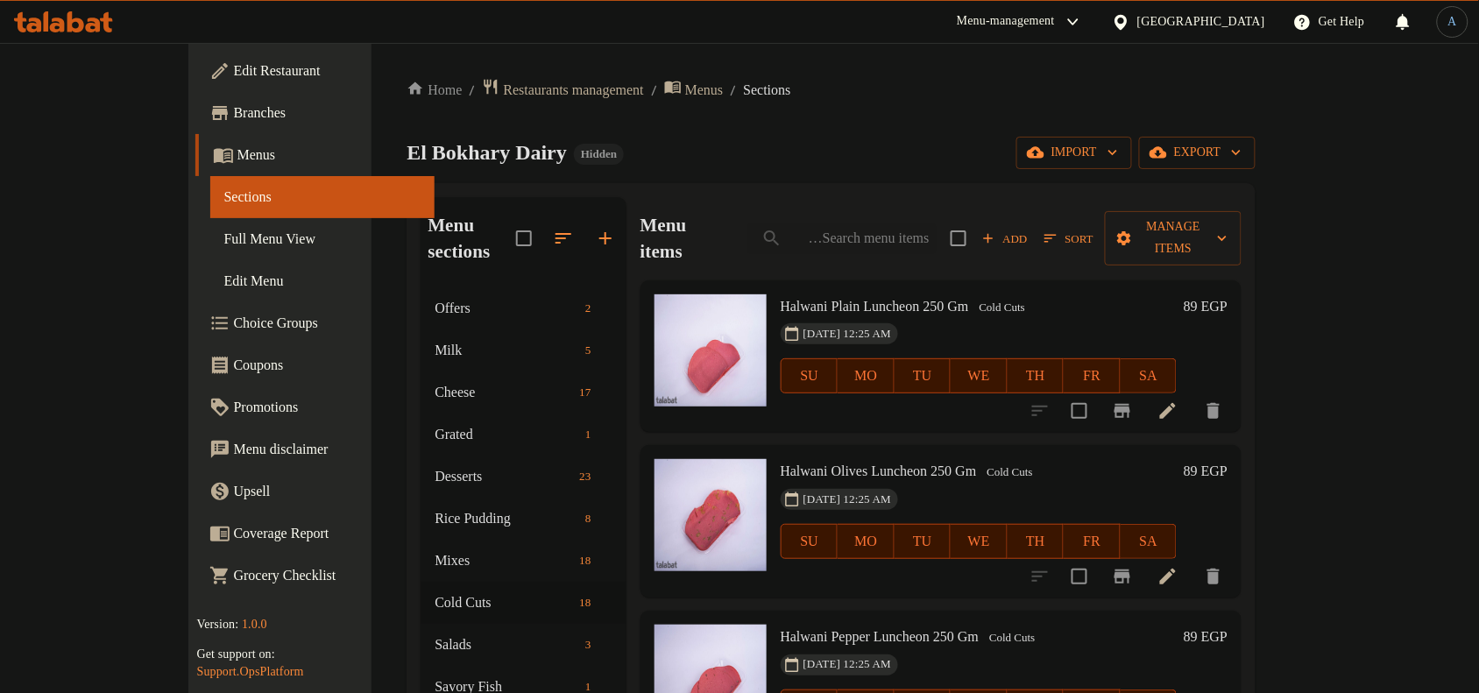
click at [1228, 294] on h6 "89 EGP" at bounding box center [1206, 306] width 44 height 25
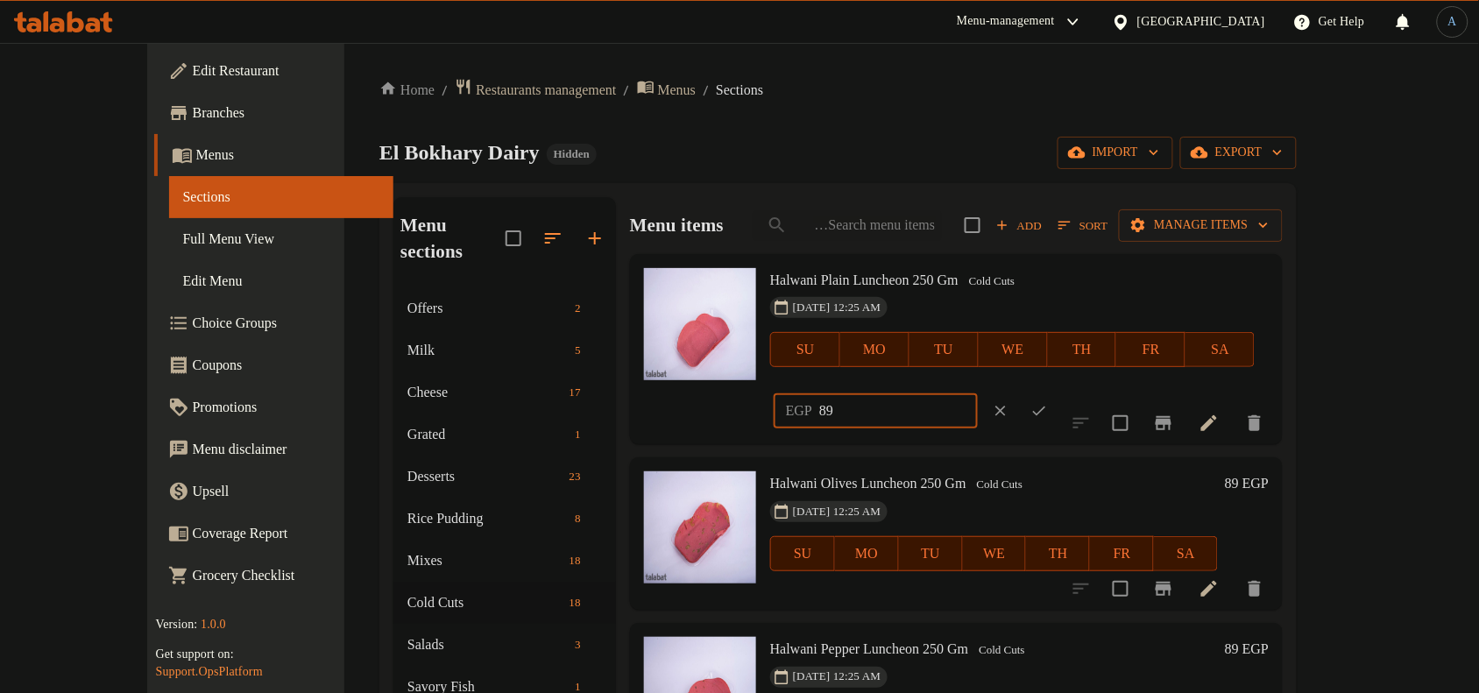
click at [978, 393] on input "89" at bounding box center [898, 410] width 159 height 35
paste input "95.00"
type input "95.00"
click at [1048, 402] on icon "ok" at bounding box center [1040, 411] width 18 height 18
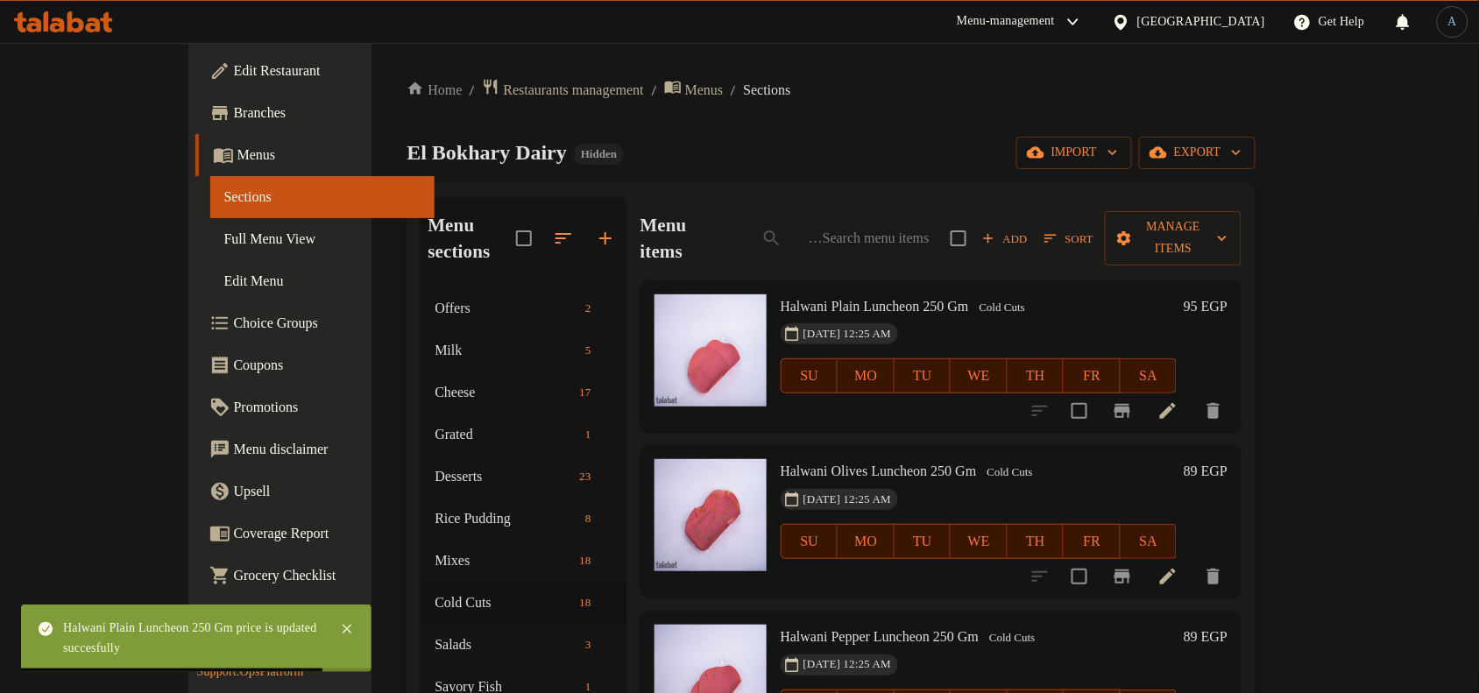
click at [1094, 229] on span "Sort" at bounding box center [1069, 239] width 49 height 20
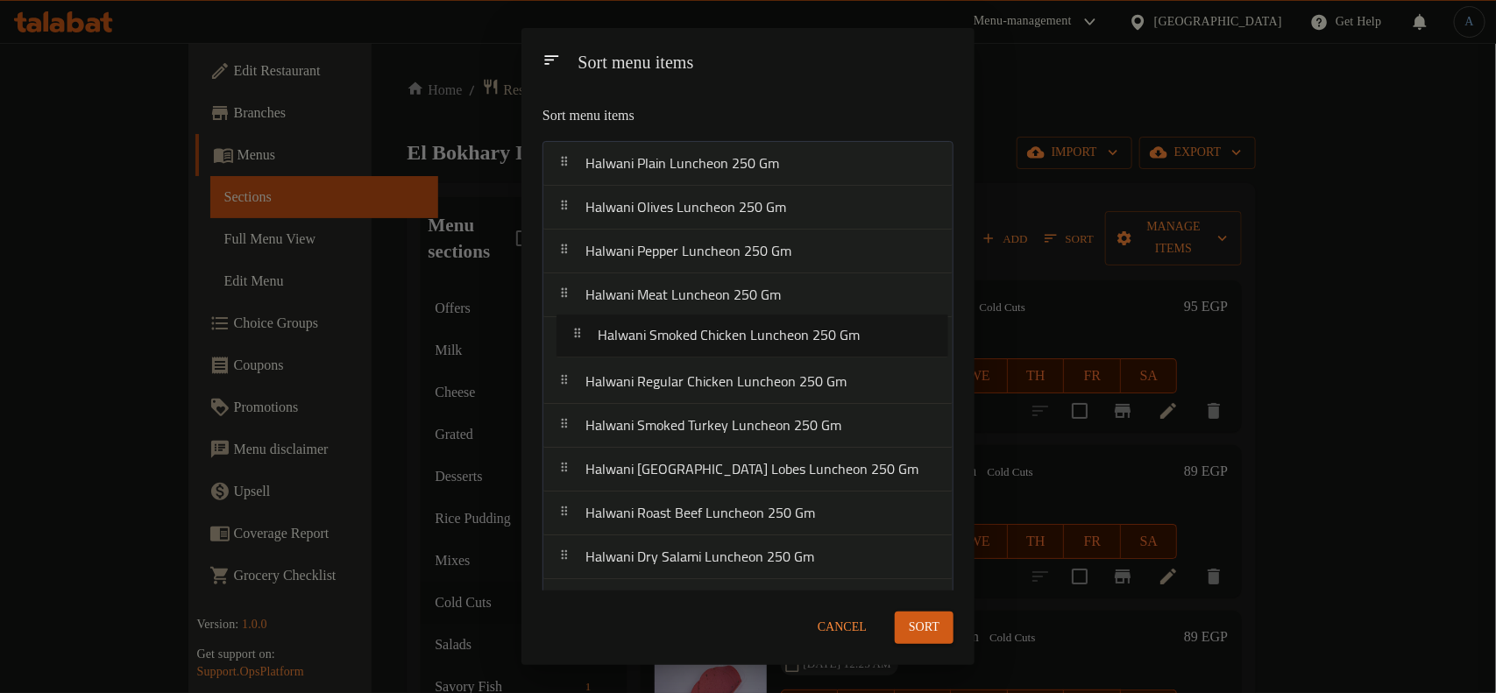
drag, startPoint x: 786, startPoint y: 344, endPoint x: 798, endPoint y: 339, distance: 13.3
click at [798, 339] on nav "Halwani Plain Luncheon 250 [PERSON_NAME] Olives Luncheon 250 [PERSON_NAME] Pepp…" at bounding box center [747, 536] width 411 height 790
drag, startPoint x: 762, startPoint y: 432, endPoint x: 777, endPoint y: 216, distance: 216.1
click at [777, 216] on nav "Halwani Plain Luncheon 250 [PERSON_NAME] Olives Luncheon 250 [PERSON_NAME] Pepp…" at bounding box center [747, 536] width 411 height 790
click at [952, 638] on button "Sort" at bounding box center [924, 628] width 59 height 32
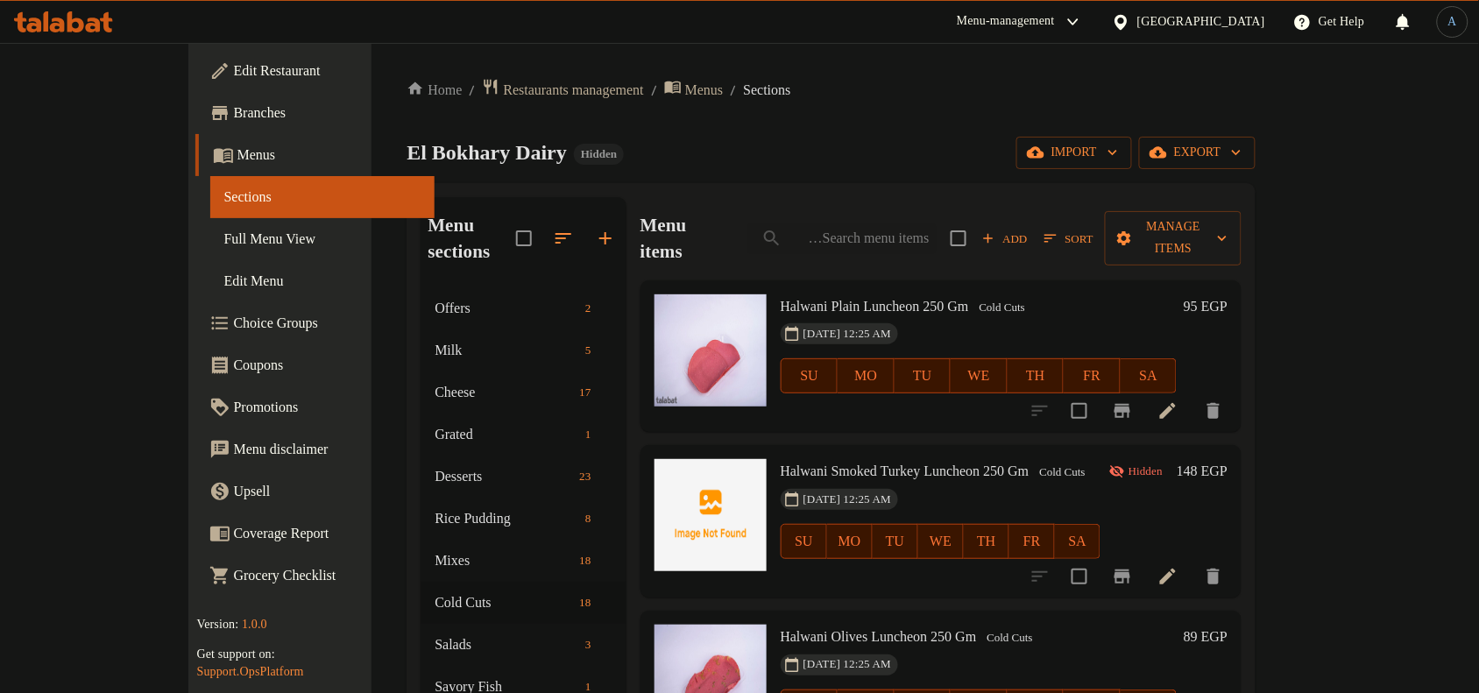
click at [1228, 459] on h6 "148 EGP" at bounding box center [1202, 471] width 51 height 25
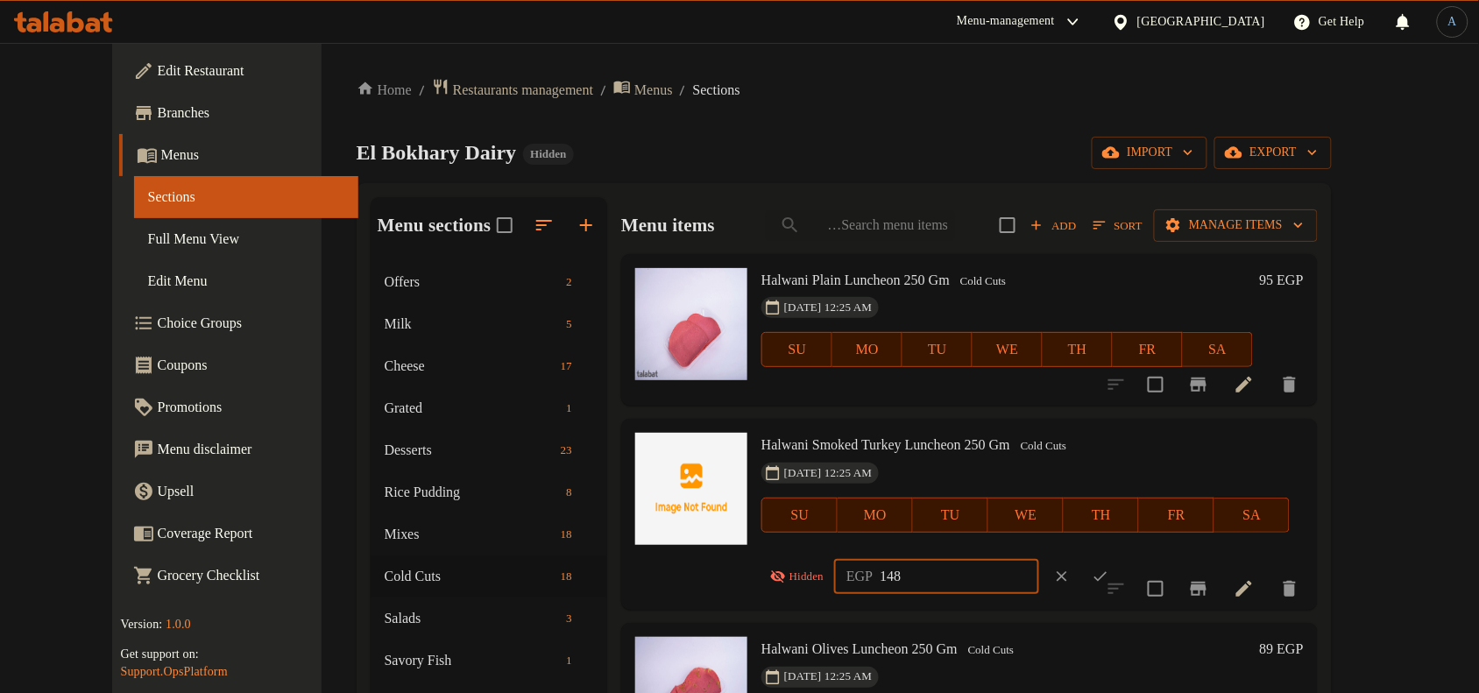
click at [952, 576] on input "148" at bounding box center [959, 576] width 159 height 35
paste input "62.00"
type input "162.00"
click at [1107, 574] on icon "ok" at bounding box center [1101, 577] width 18 height 18
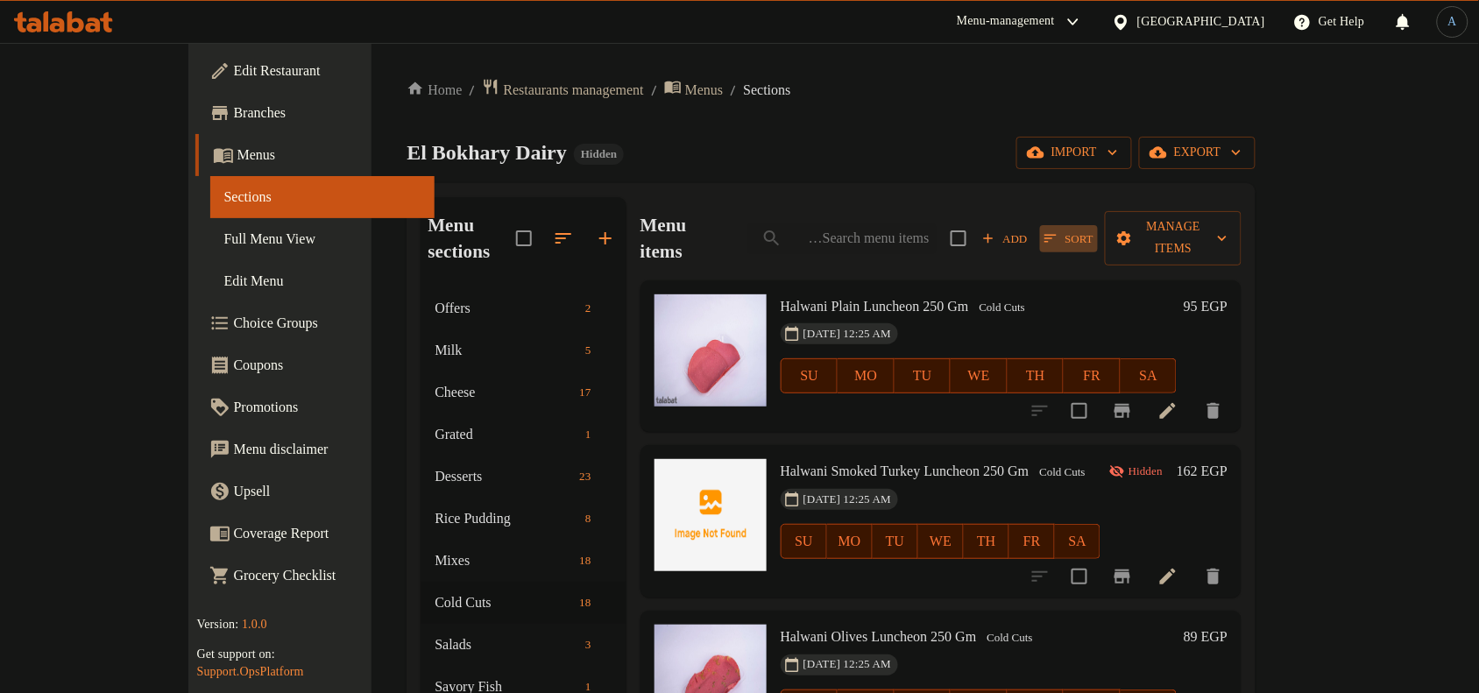
click at [1059, 230] on icon "button" at bounding box center [1051, 238] width 16 height 16
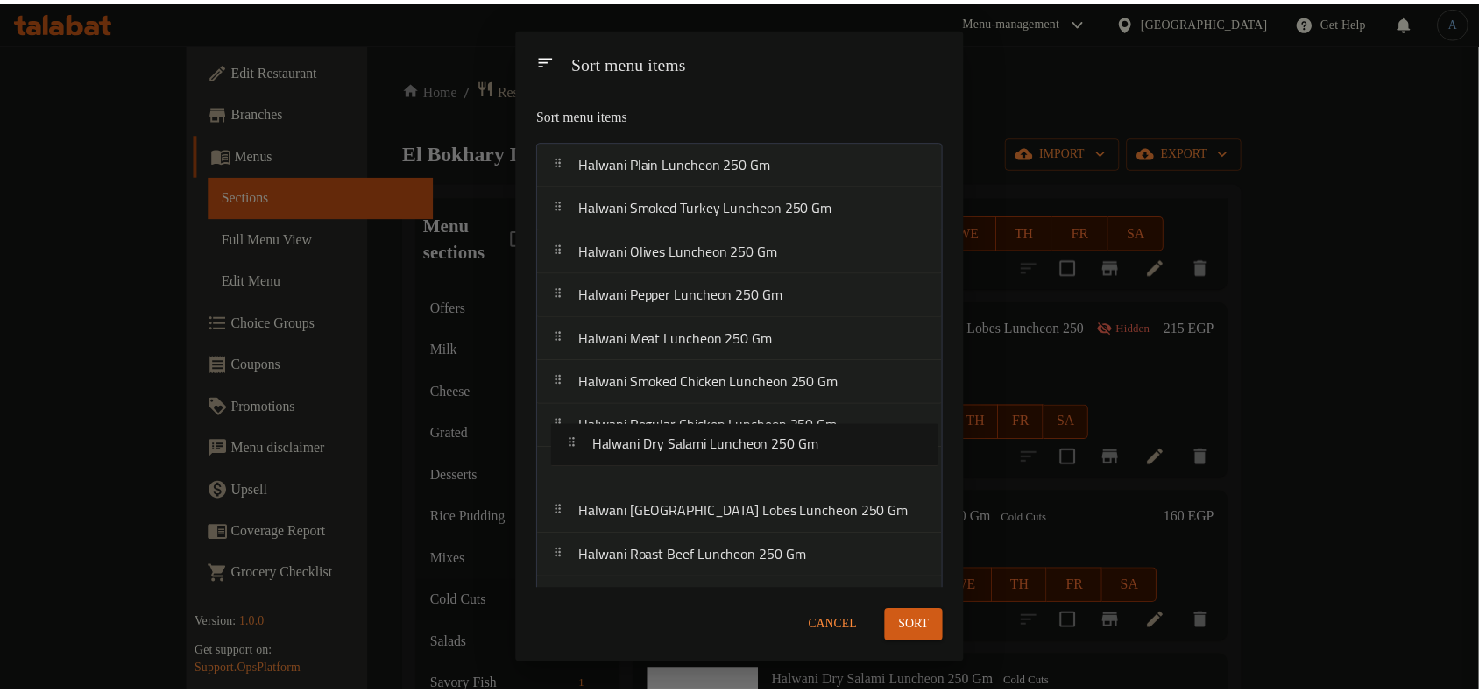
scroll to position [5, 0]
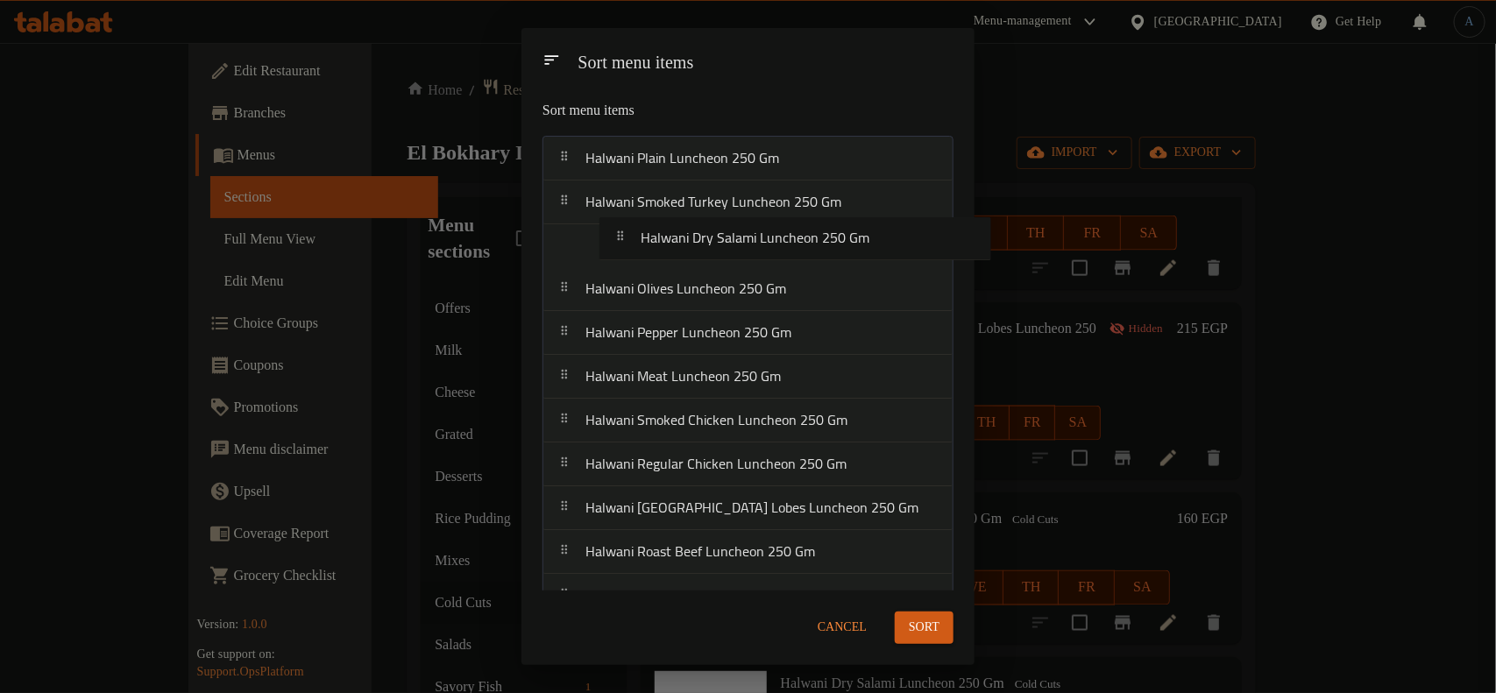
drag, startPoint x: 721, startPoint y: 557, endPoint x: 776, endPoint y: 220, distance: 341.7
click at [776, 220] on nav "Halwani Plain Luncheon 250 [PERSON_NAME] Smoked [GEOGRAPHIC_DATA] Luncheon 250 …" at bounding box center [747, 531] width 411 height 790
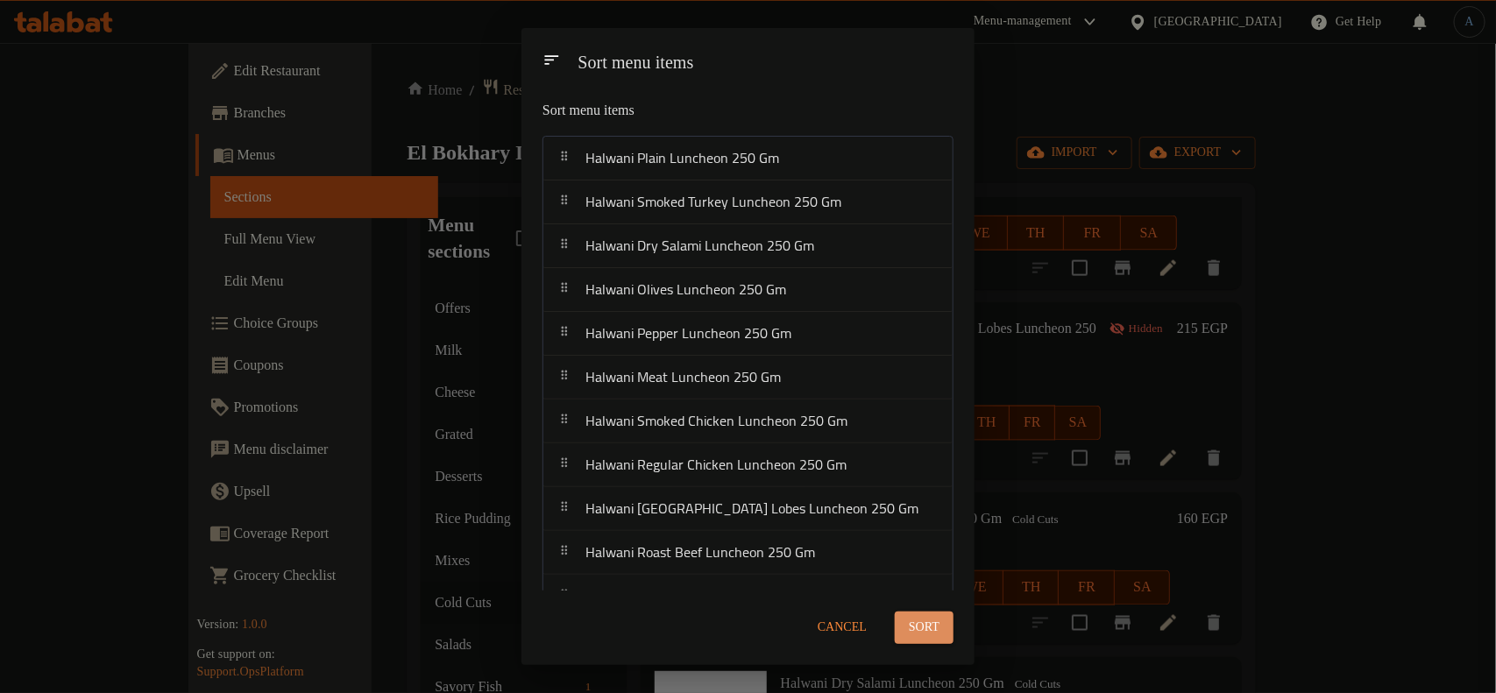
click at [933, 628] on span "Sort" at bounding box center [924, 628] width 31 height 22
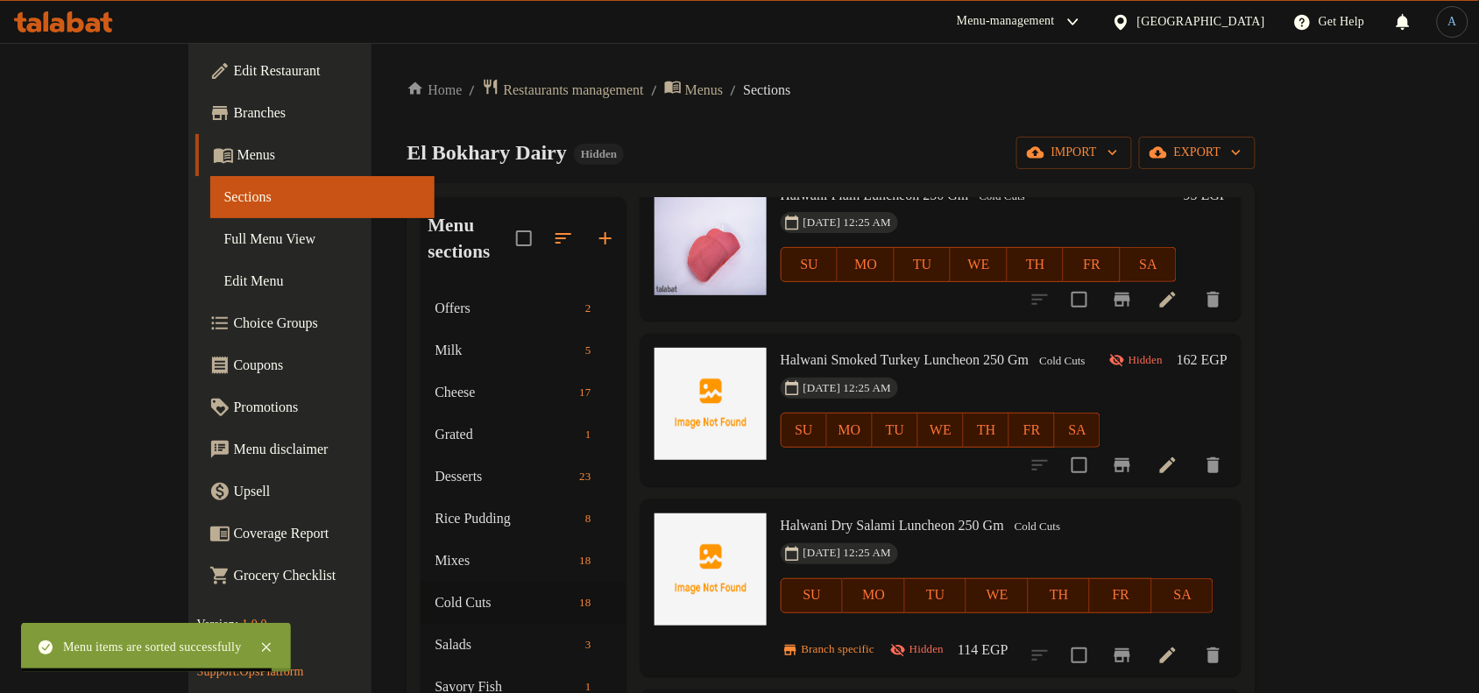
scroll to position [219, 0]
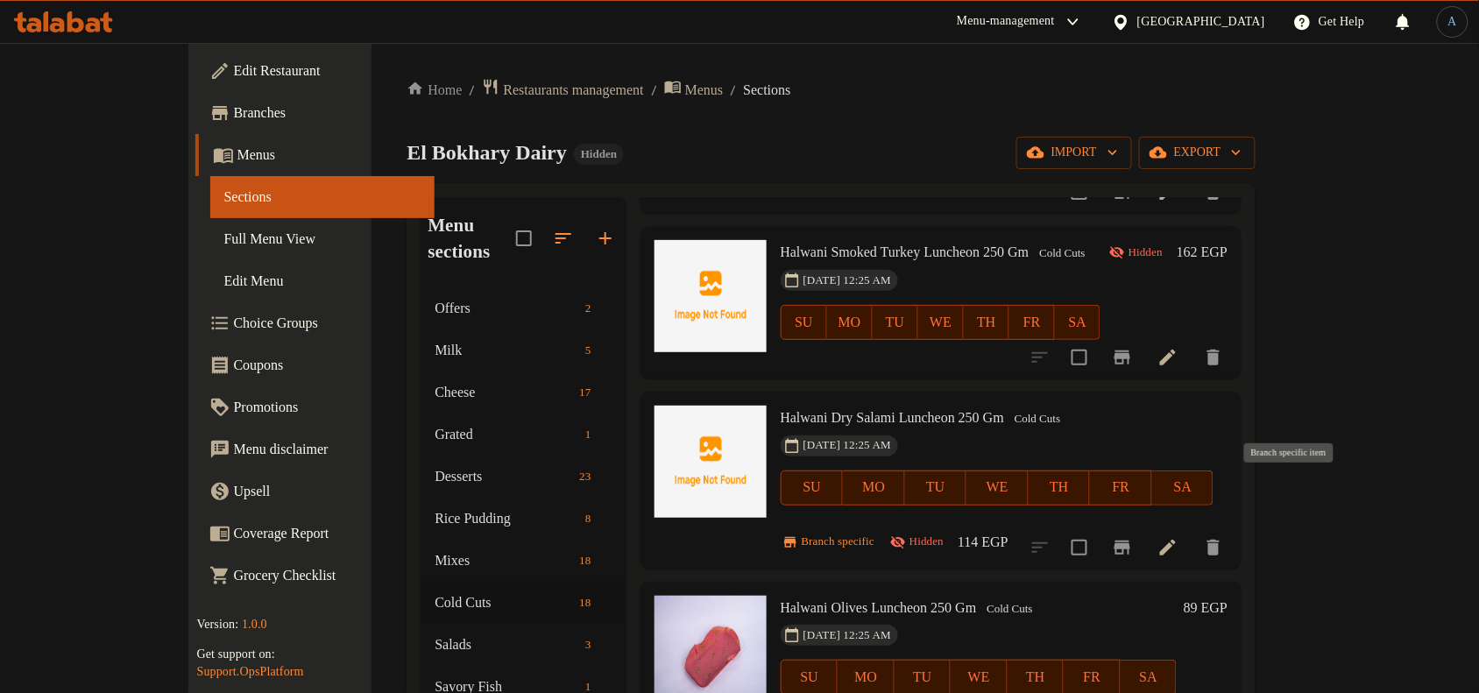
click at [1133, 537] on icon "Branch-specific-item" at bounding box center [1122, 547] width 21 height 21
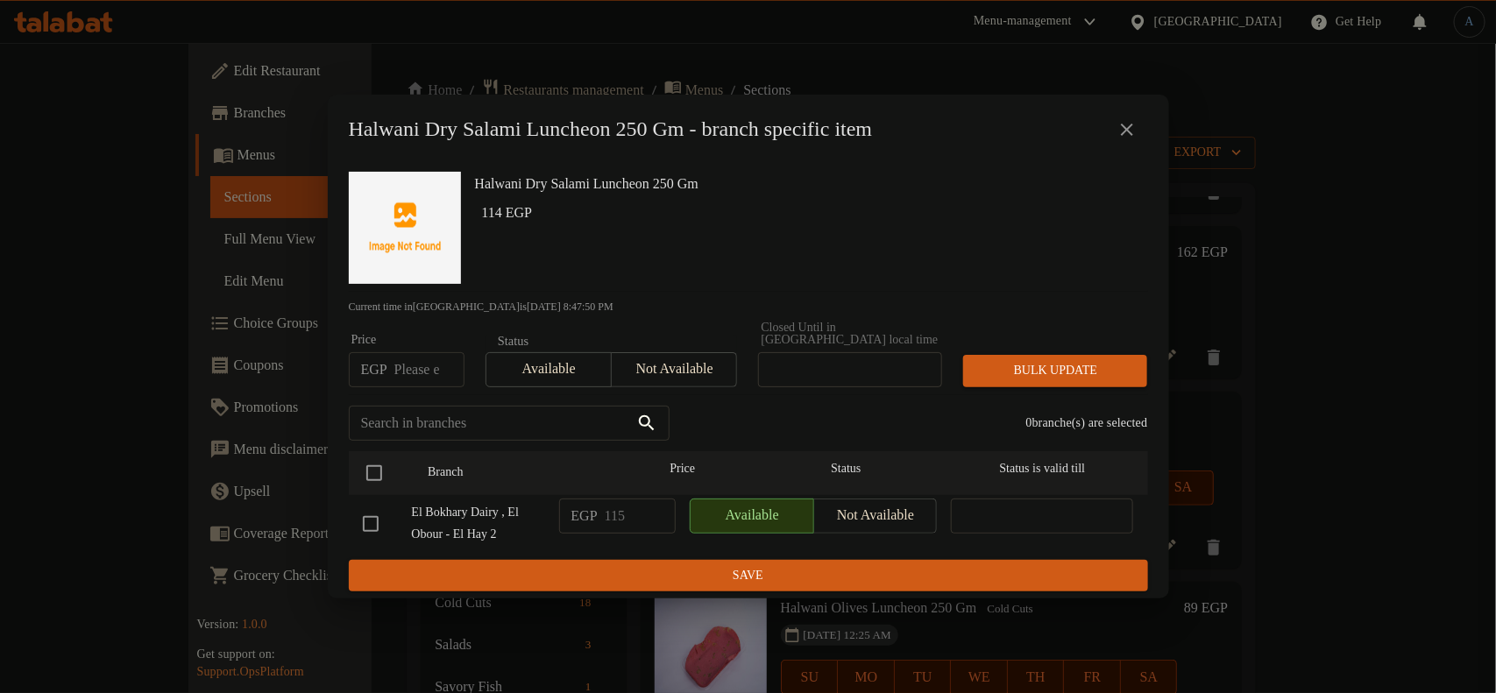
click at [418, 369] on input "number" at bounding box center [429, 369] width 70 height 35
paste input "120.00"
type input "120.00"
click at [366, 462] on input "checkbox" at bounding box center [374, 473] width 37 height 37
checkbox input "true"
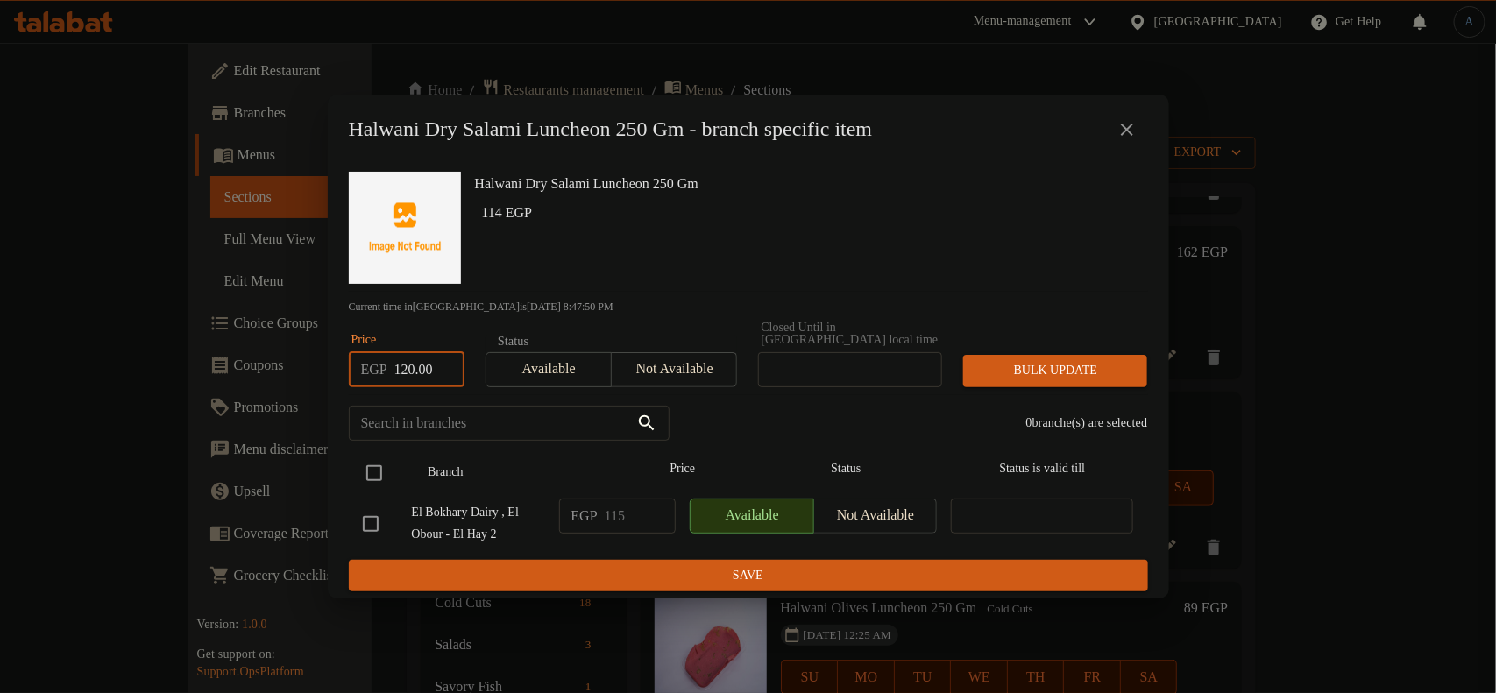
checkbox input "true"
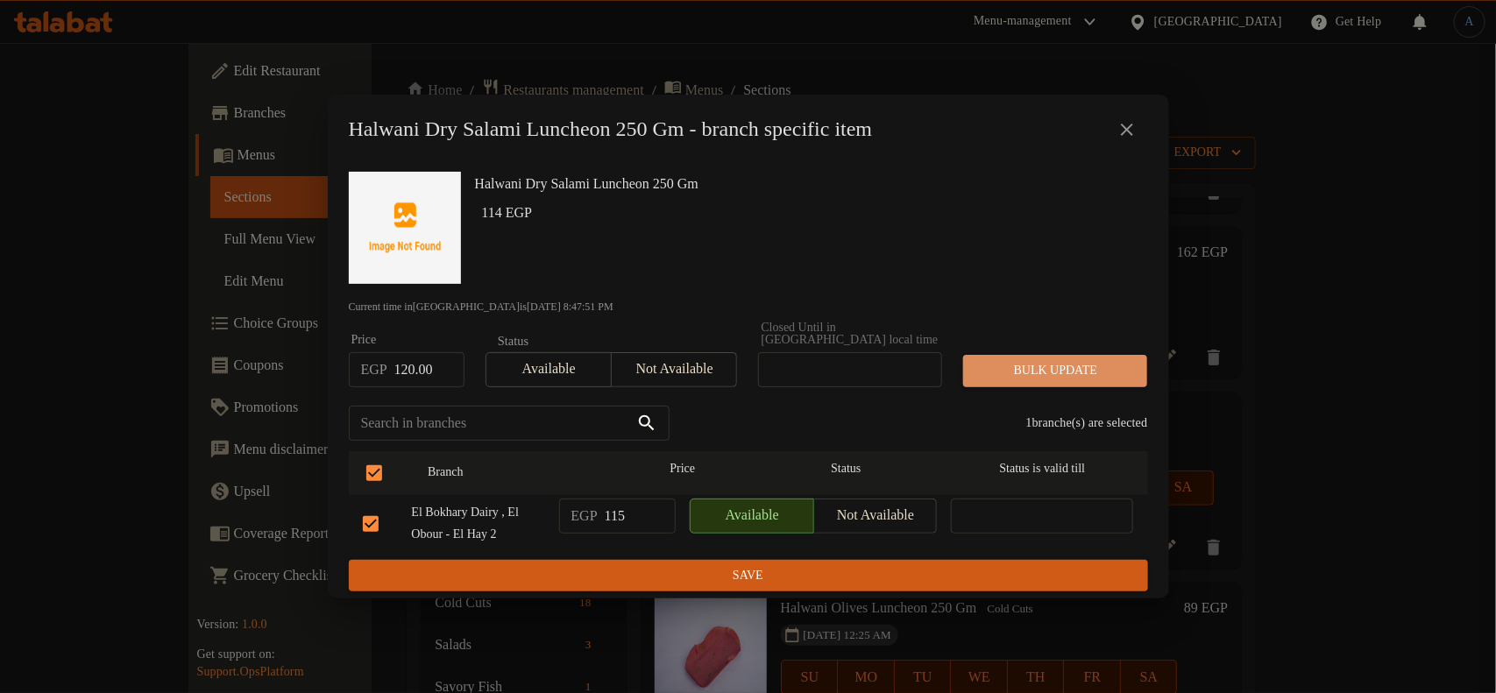
click at [1032, 365] on span "Bulk update" at bounding box center [1055, 371] width 156 height 22
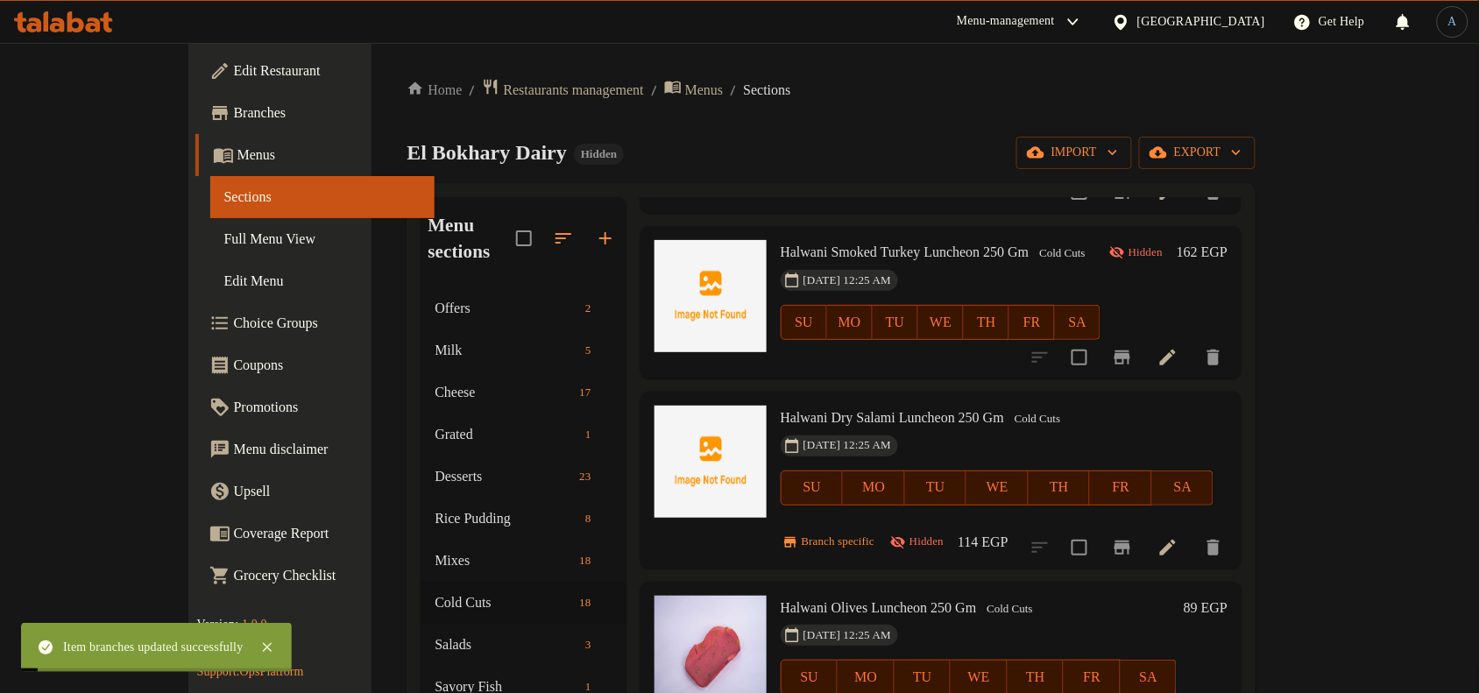
click at [1009, 530] on h6 "114 EGP" at bounding box center [983, 542] width 51 height 25
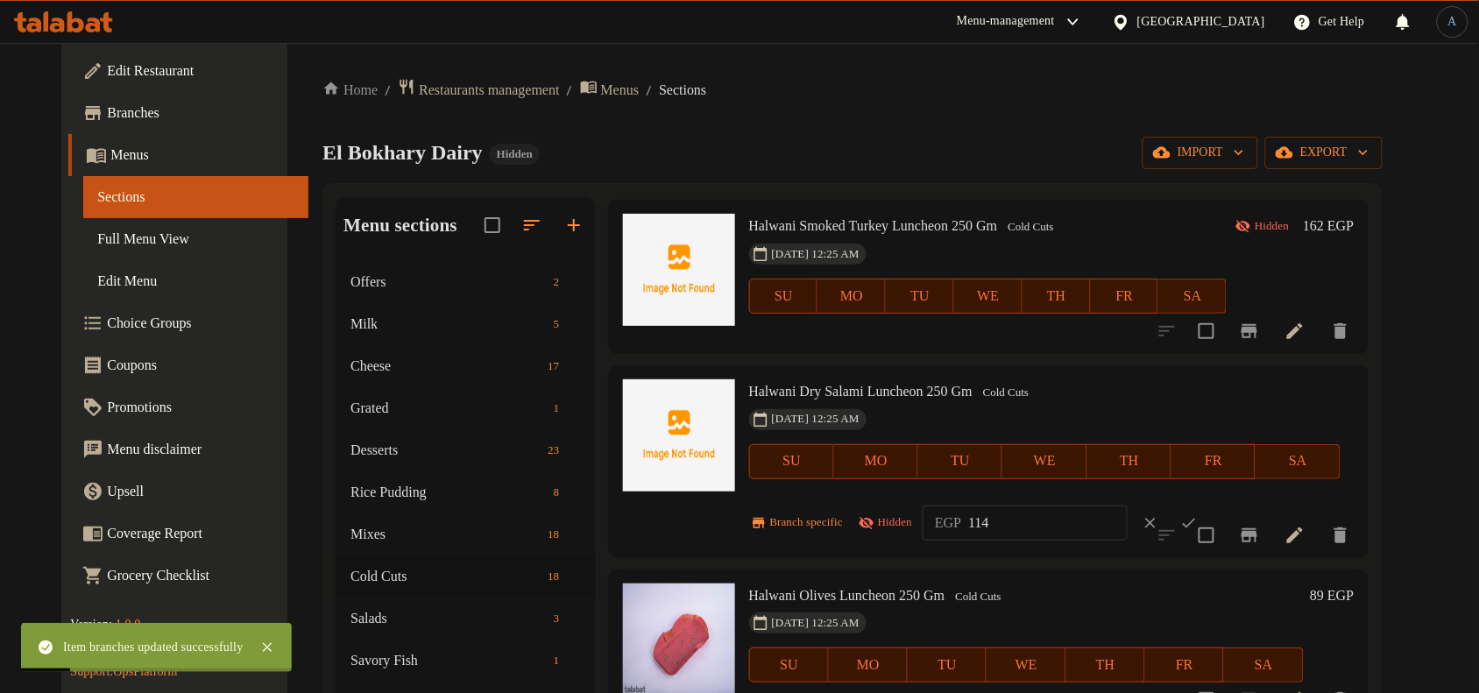
click at [1017, 524] on input "114" at bounding box center [1047, 523] width 159 height 35
paste input "20.00"
type input "120.00"
click at [1198, 514] on icon "ok" at bounding box center [1189, 523] width 18 height 18
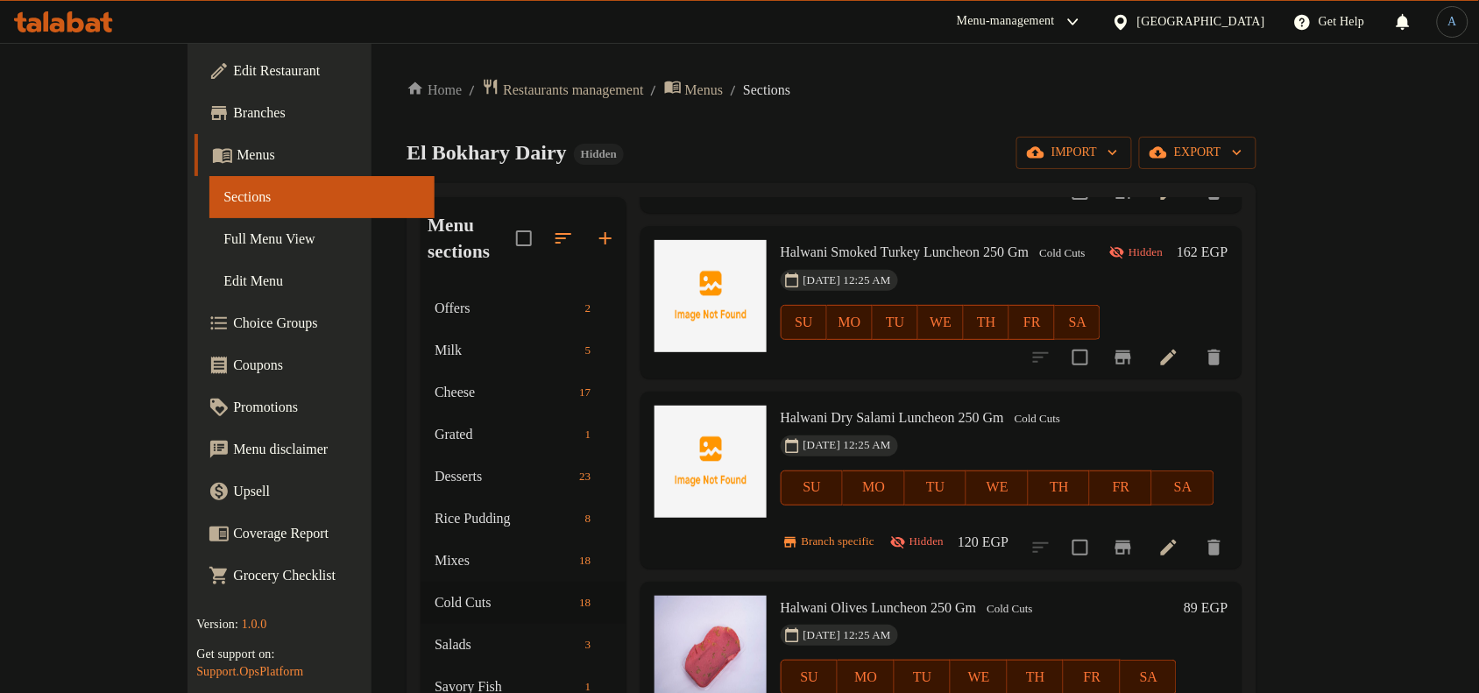
click at [857, 429] on div "[DATE] 12:25 AM SU MO TU WE TH FR SA" at bounding box center [998, 476] width 448 height 95
click at [955, 93] on ol "Home / Restaurants management / Menus / Sections" at bounding box center [832, 90] width 850 height 24
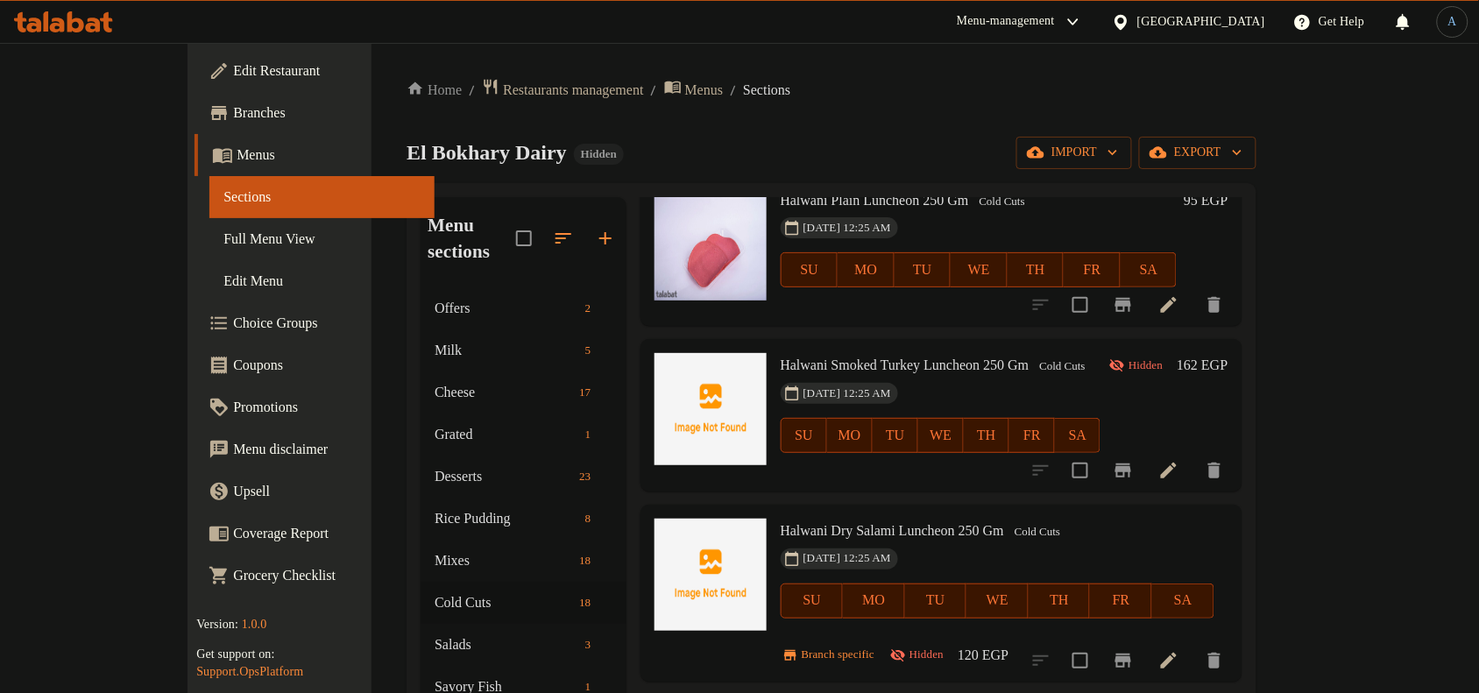
scroll to position [0, 0]
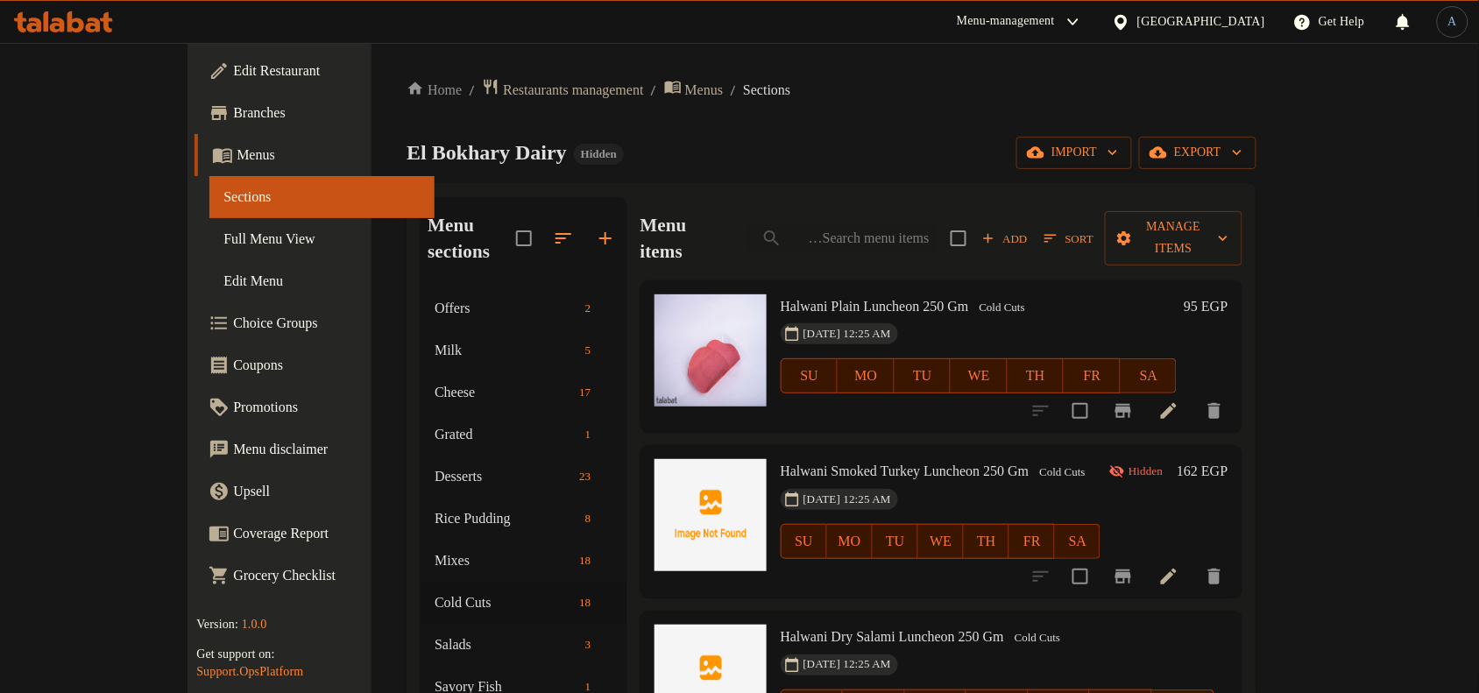
click at [938, 294] on h6 "Halwani Plain Luncheon 250 Gm Cold Cuts" at bounding box center [979, 306] width 397 height 25
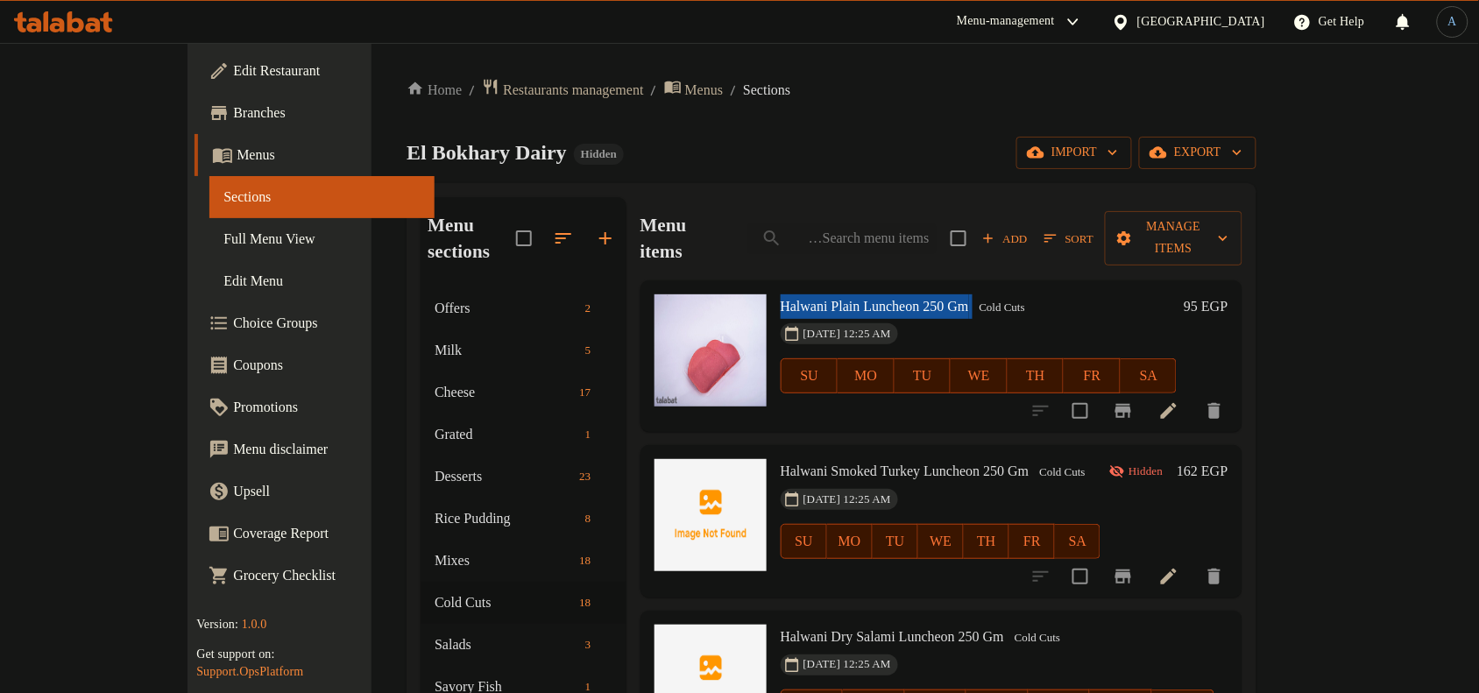
click at [938, 294] on h6 "Halwani Plain Luncheon 250 Gm Cold Cuts" at bounding box center [979, 306] width 397 height 25
drag, startPoint x: 1019, startPoint y: 287, endPoint x: 1006, endPoint y: 276, distance: 16.8
click at [1014, 294] on h6 "Halwani Plain Luncheon 250 Gm Cold Cuts" at bounding box center [979, 306] width 397 height 25
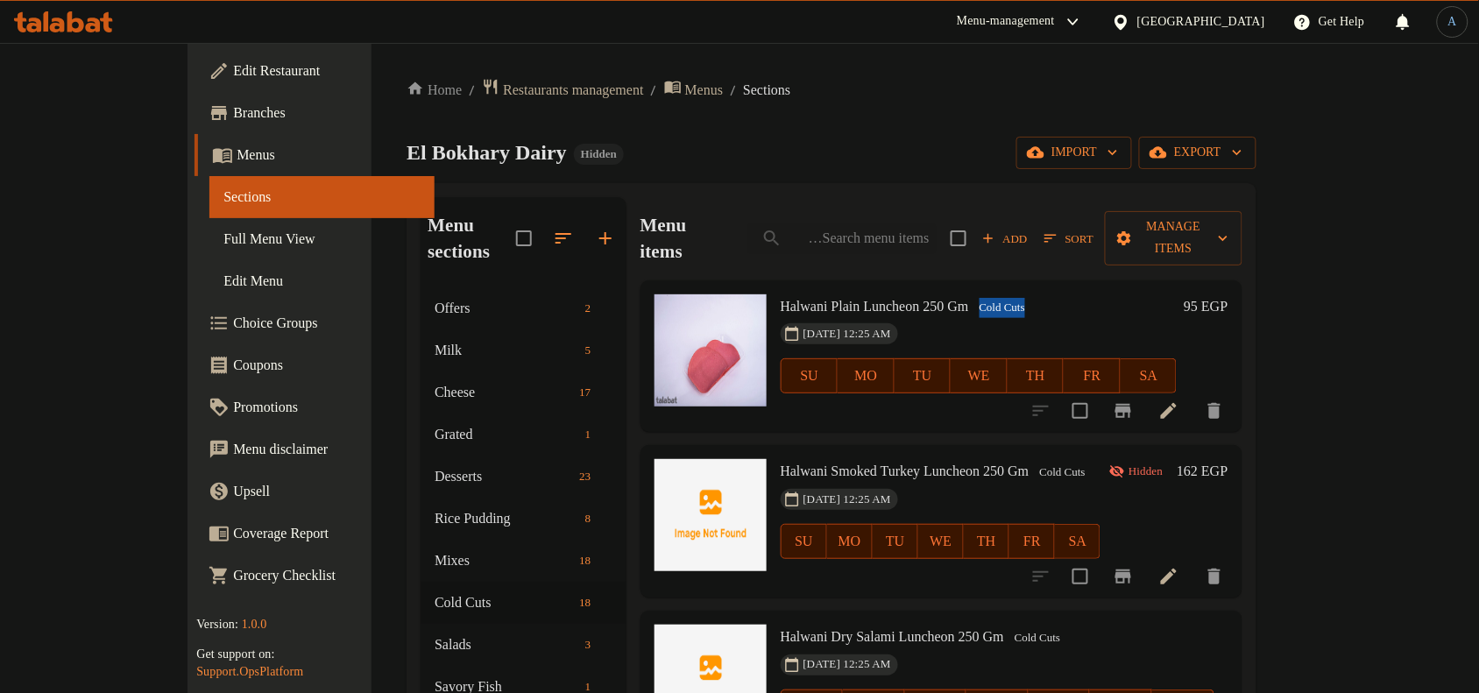
drag, startPoint x: 991, startPoint y: 269, endPoint x: 1025, endPoint y: 287, distance: 38.8
click at [1025, 294] on h6 "Halwani Plain Luncheon 250 Gm Cold Cuts" at bounding box center [979, 306] width 397 height 25
click at [223, 243] on span "Full Menu View" at bounding box center [321, 239] width 197 height 21
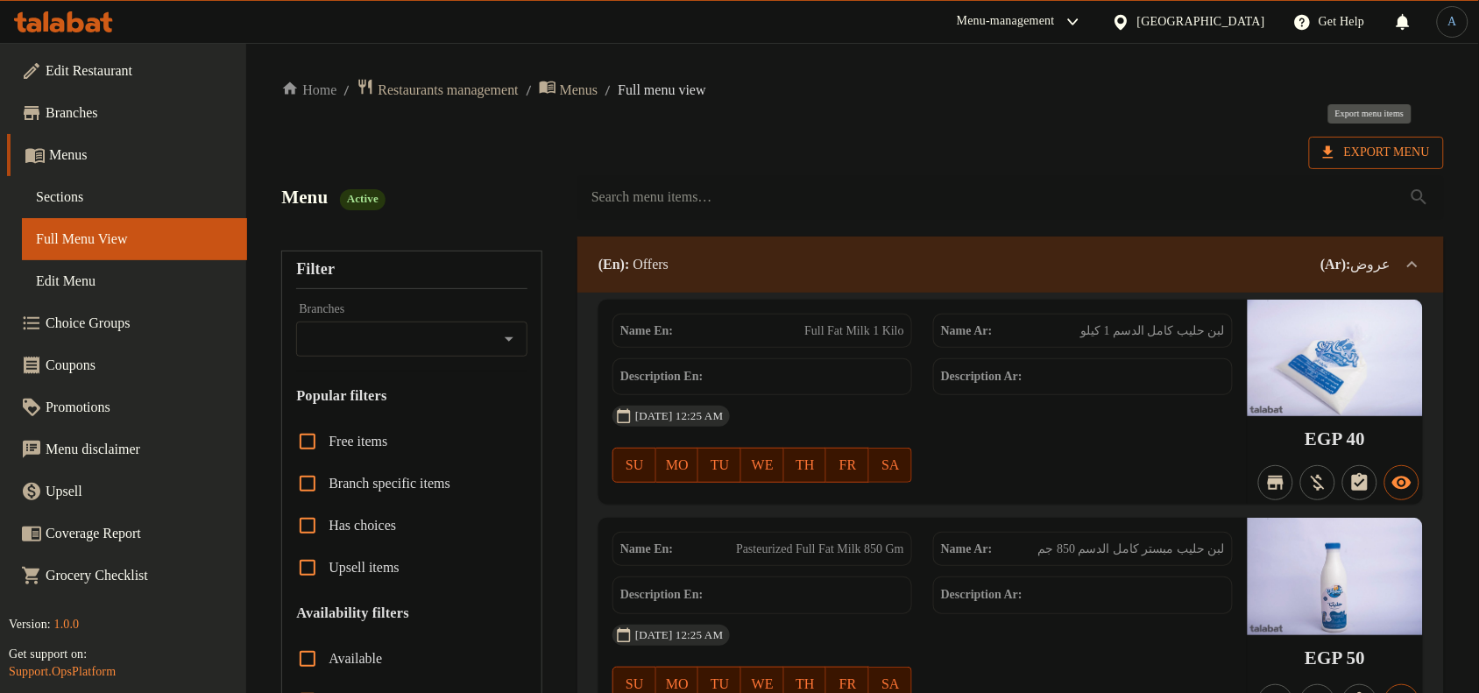
click at [1393, 163] on span "Export Menu" at bounding box center [1376, 153] width 107 height 22
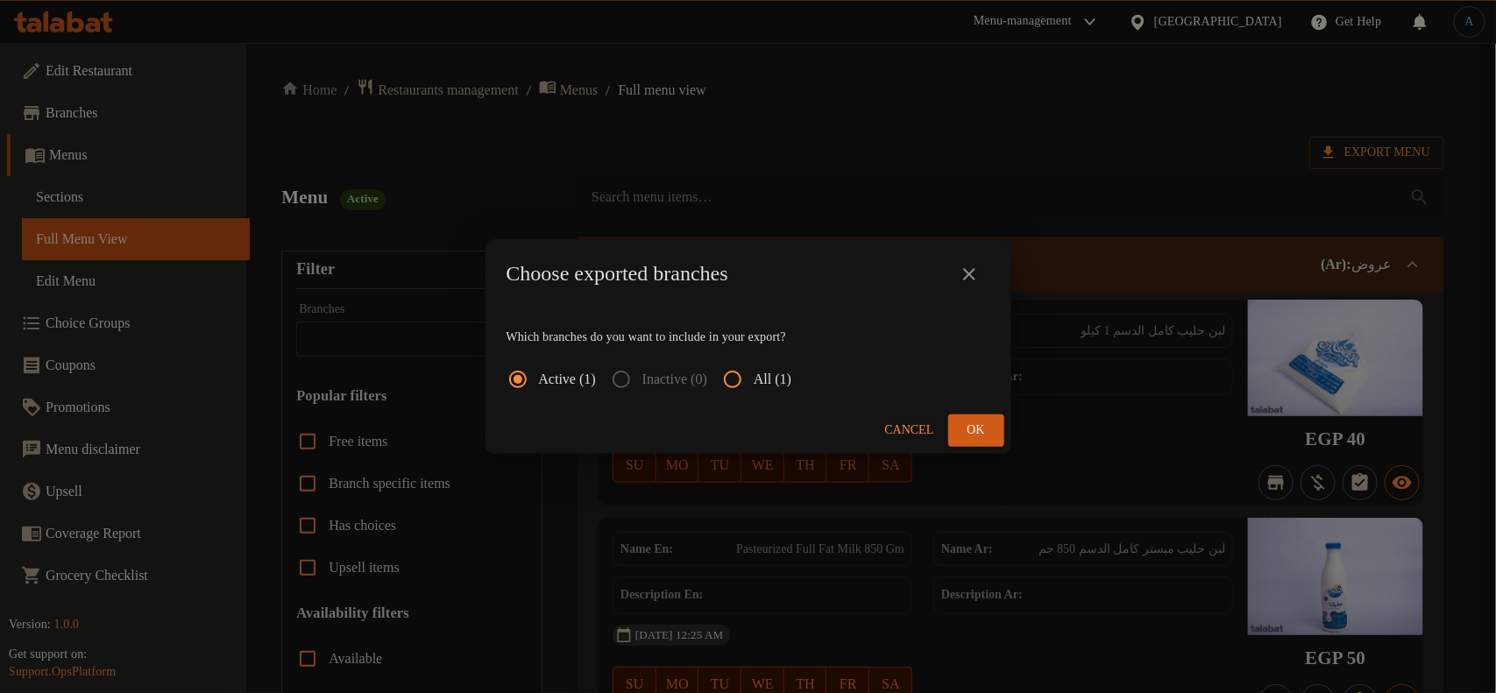
click at [772, 382] on span "All (1)" at bounding box center [773, 379] width 38 height 21
click at [754, 382] on input "All (1)" at bounding box center [733, 379] width 42 height 42
radio input "true"
click at [996, 435] on button "Ok" at bounding box center [976, 431] width 56 height 32
